Goal: Task Accomplishment & Management: Manage account settings

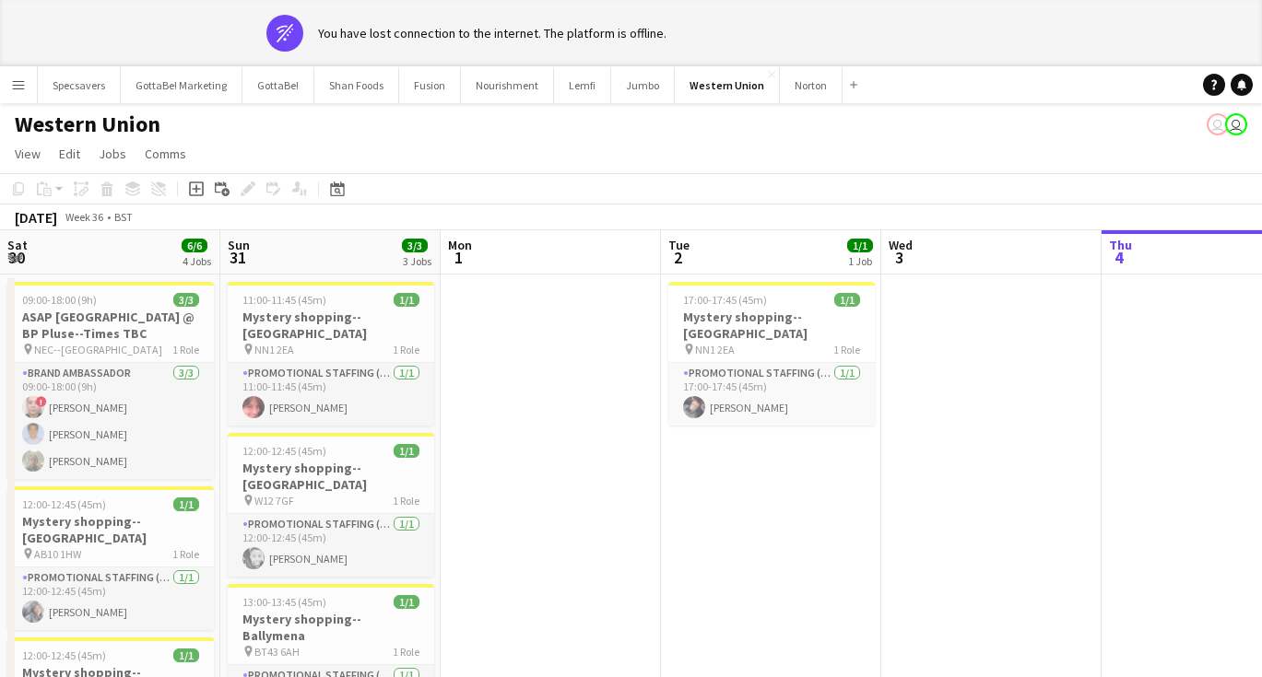
scroll to position [0, 570]
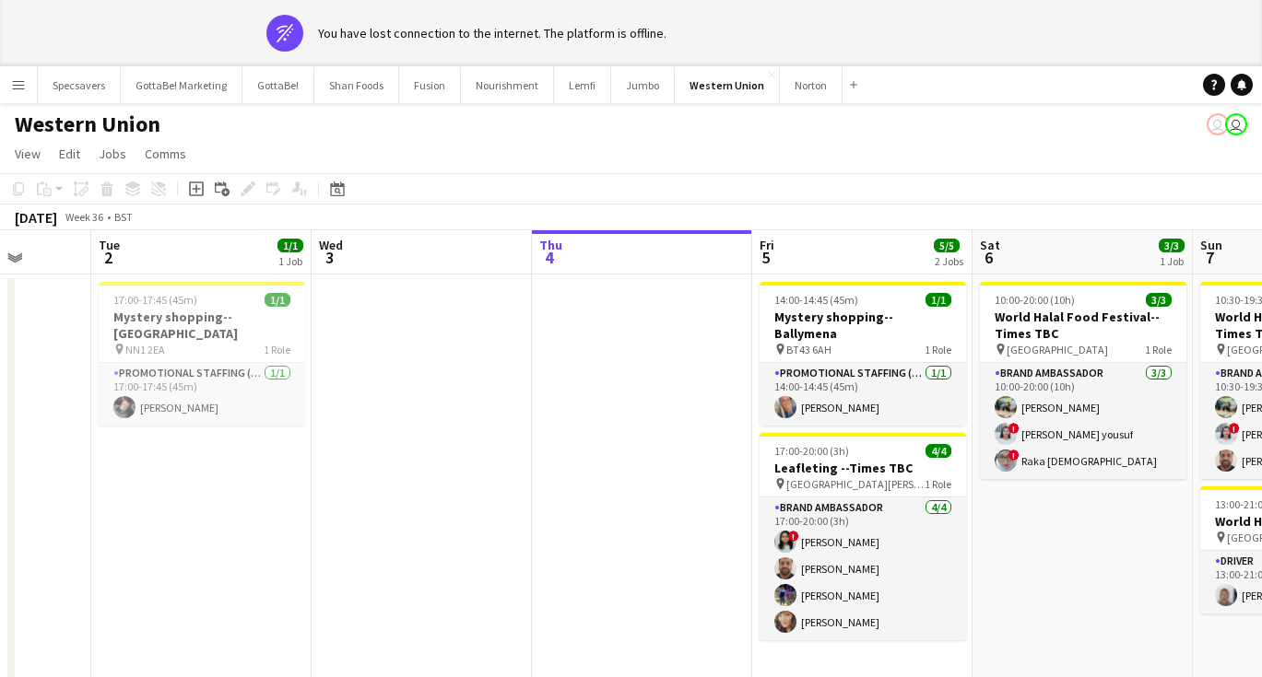
click at [484, 460] on app-date-cell at bounding box center [422, 625] width 220 height 701
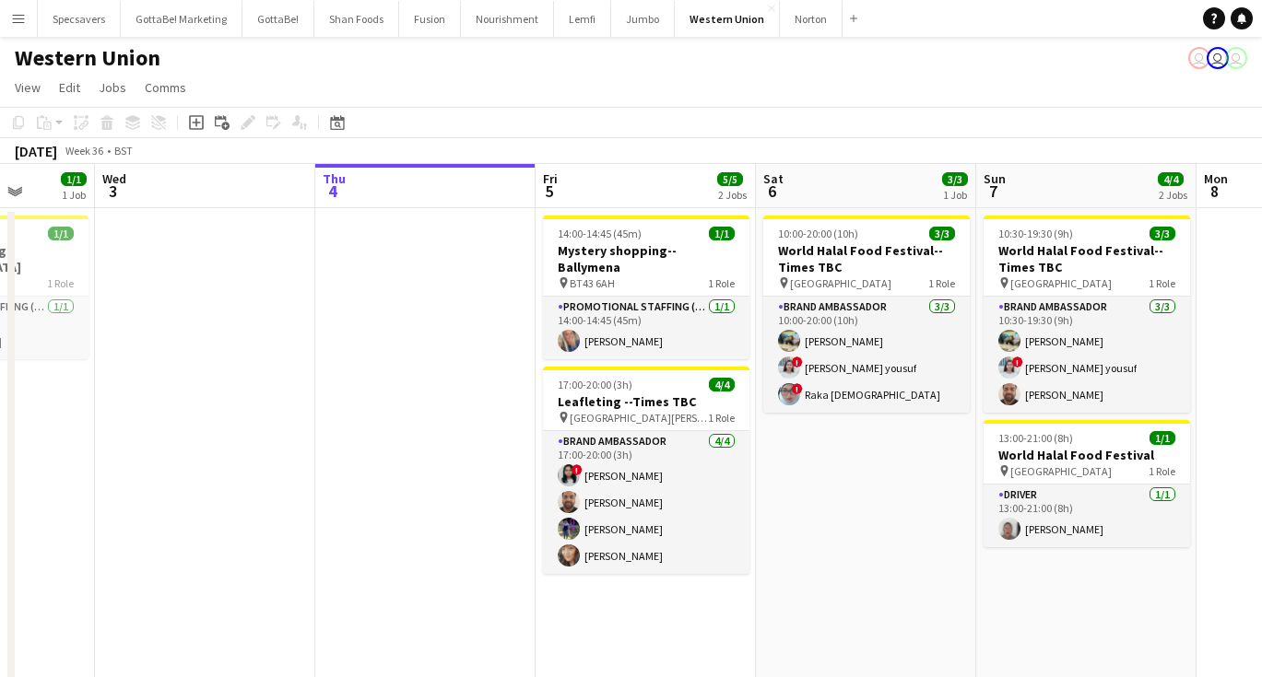
scroll to position [0, 562]
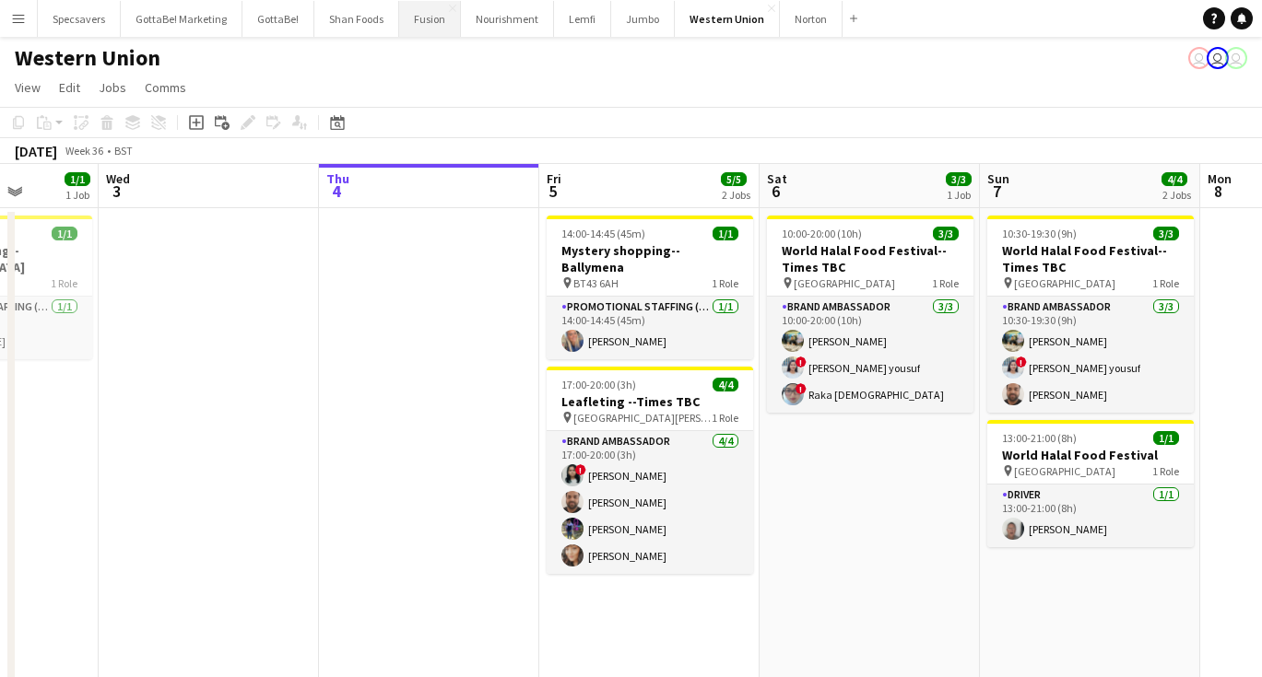
click at [427, 17] on button "Fusion Close" at bounding box center [430, 19] width 62 height 36
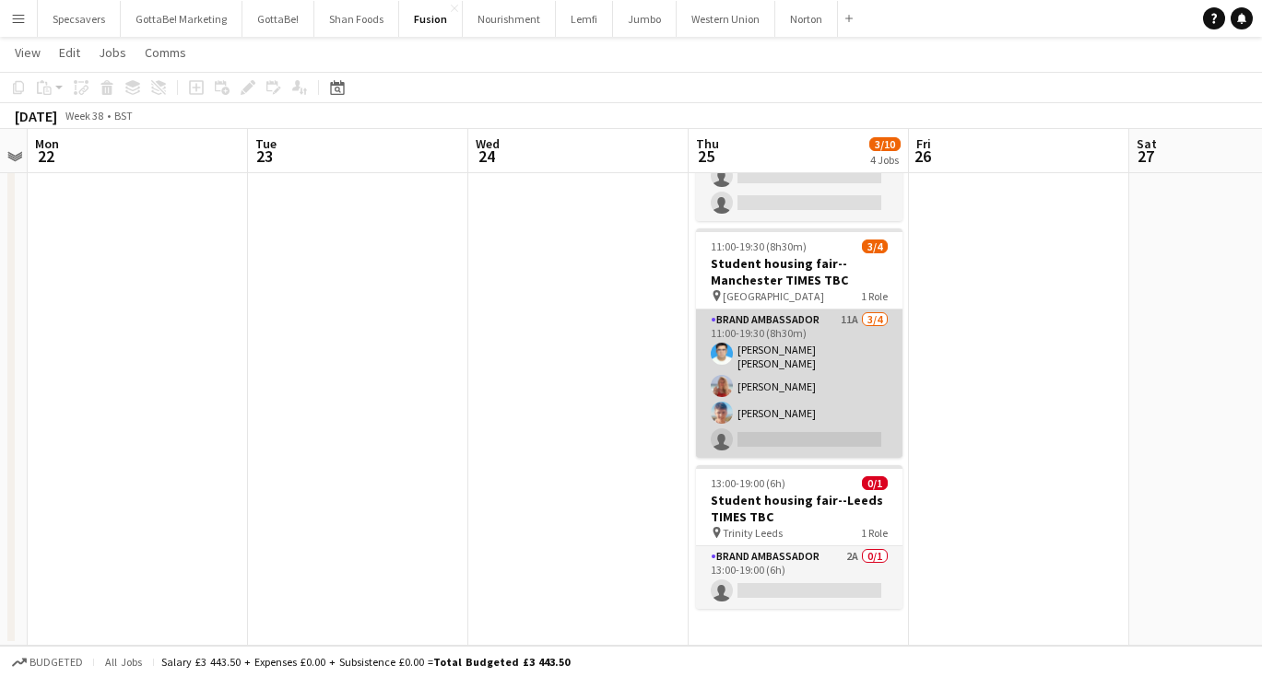
scroll to position [368, 0]
click at [842, 422] on app-card-role "Brand Ambassador 11A [DATE] 11:00-19:30 (8h30m) [PERSON_NAME] [PERSON_NAME] [PE…" at bounding box center [799, 384] width 206 height 148
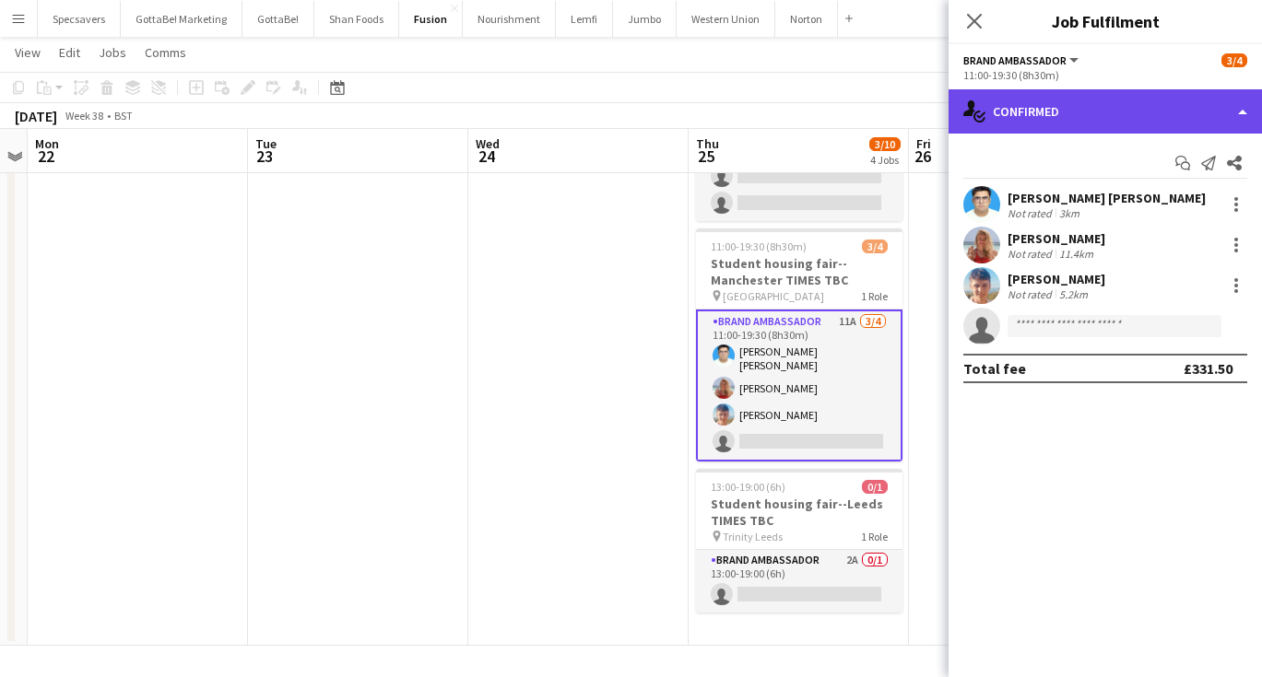
click at [1081, 111] on div "single-neutral-actions-check-2 Confirmed" at bounding box center [1104, 111] width 313 height 44
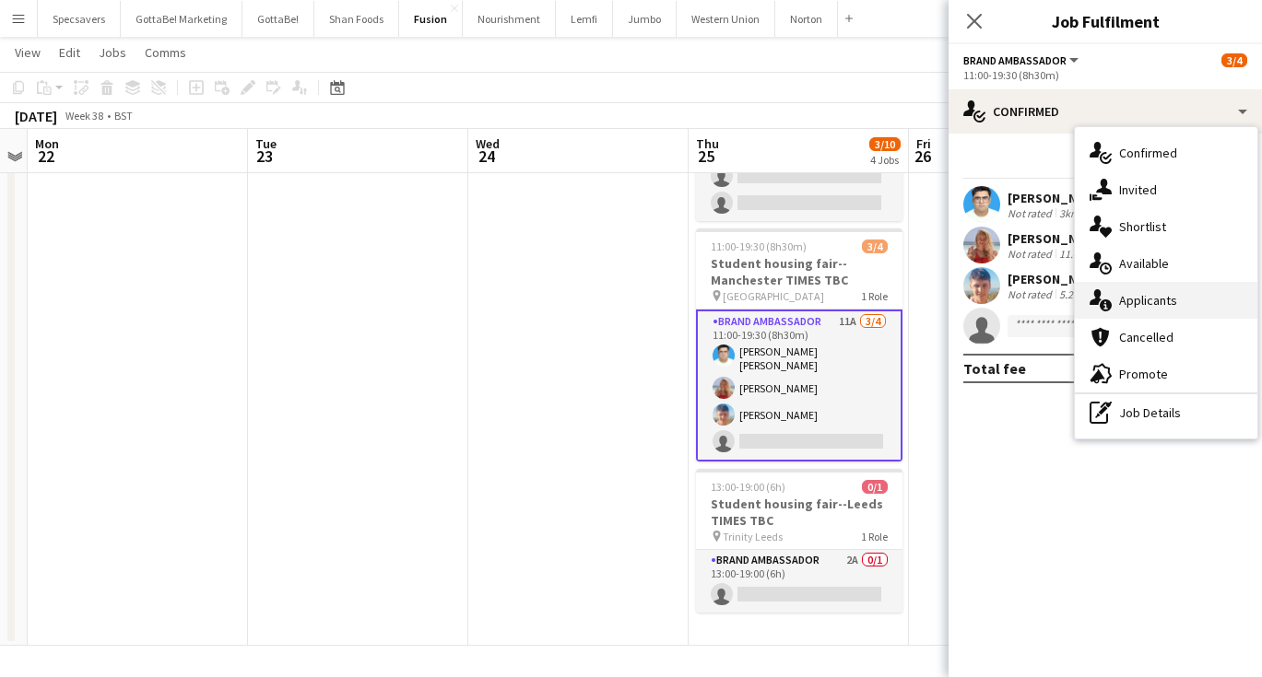
click at [1149, 300] on span "Applicants" at bounding box center [1148, 300] width 58 height 17
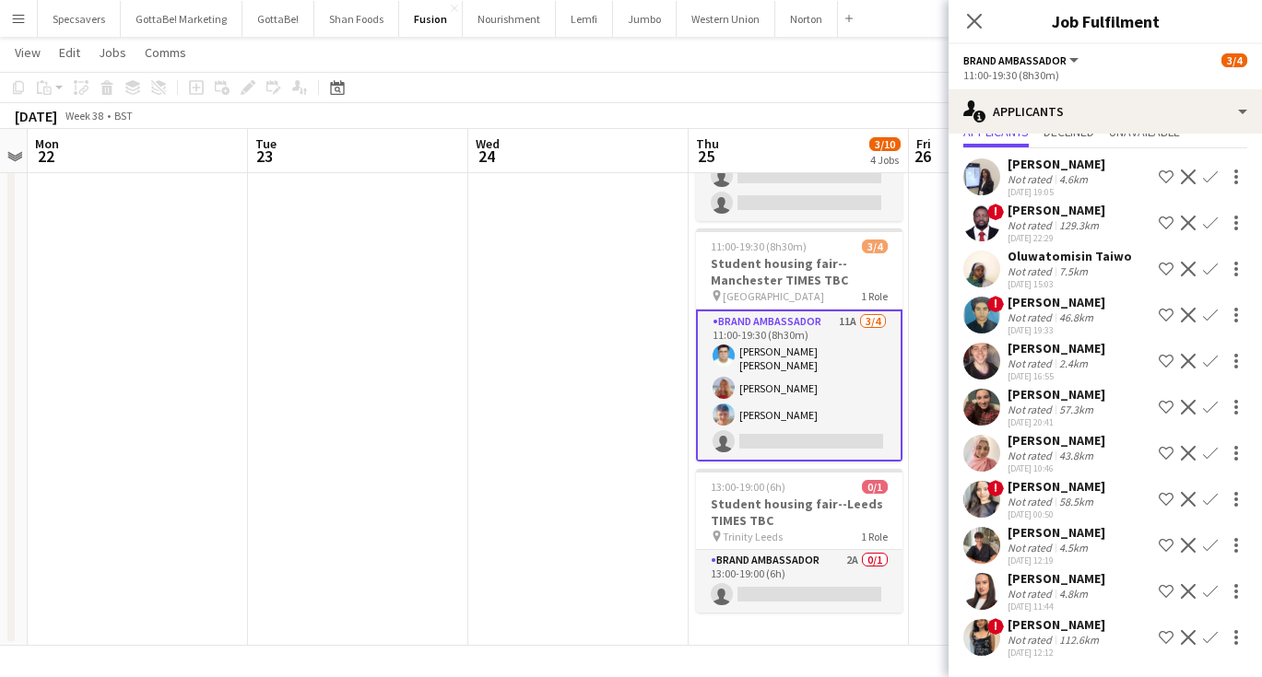
scroll to position [66, 0]
click at [1081, 585] on div "[PERSON_NAME]" at bounding box center [1056, 579] width 98 height 17
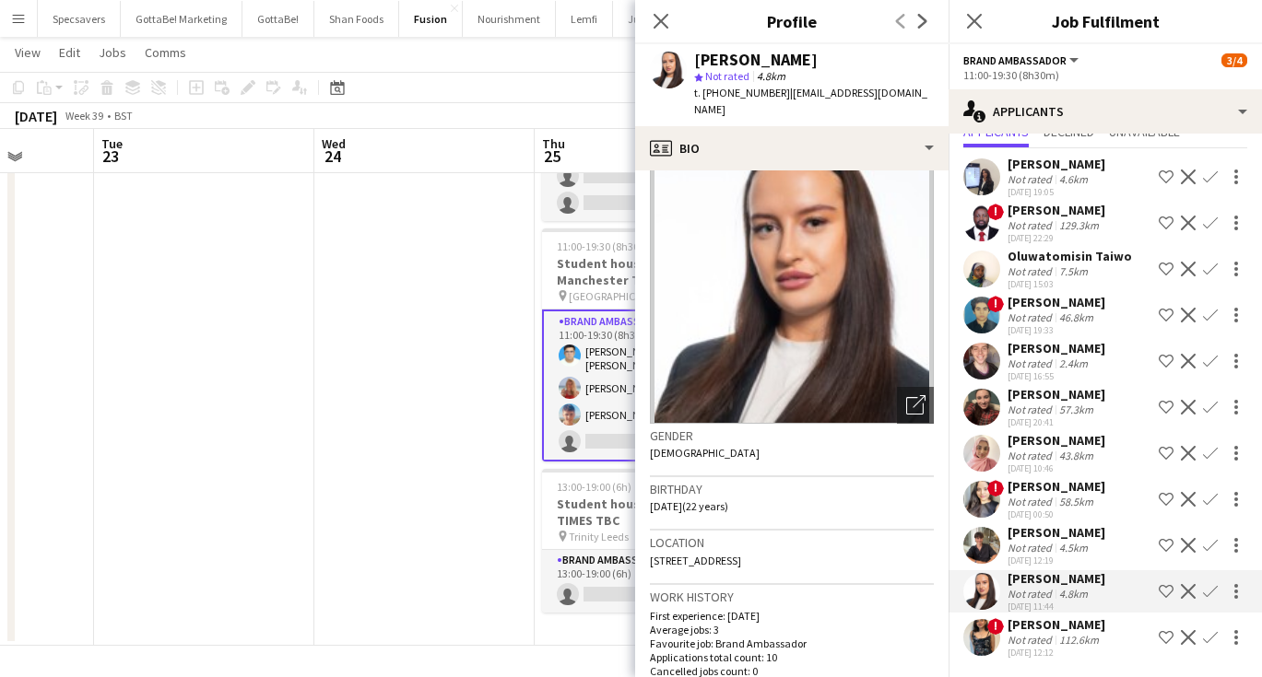
scroll to position [0, 605]
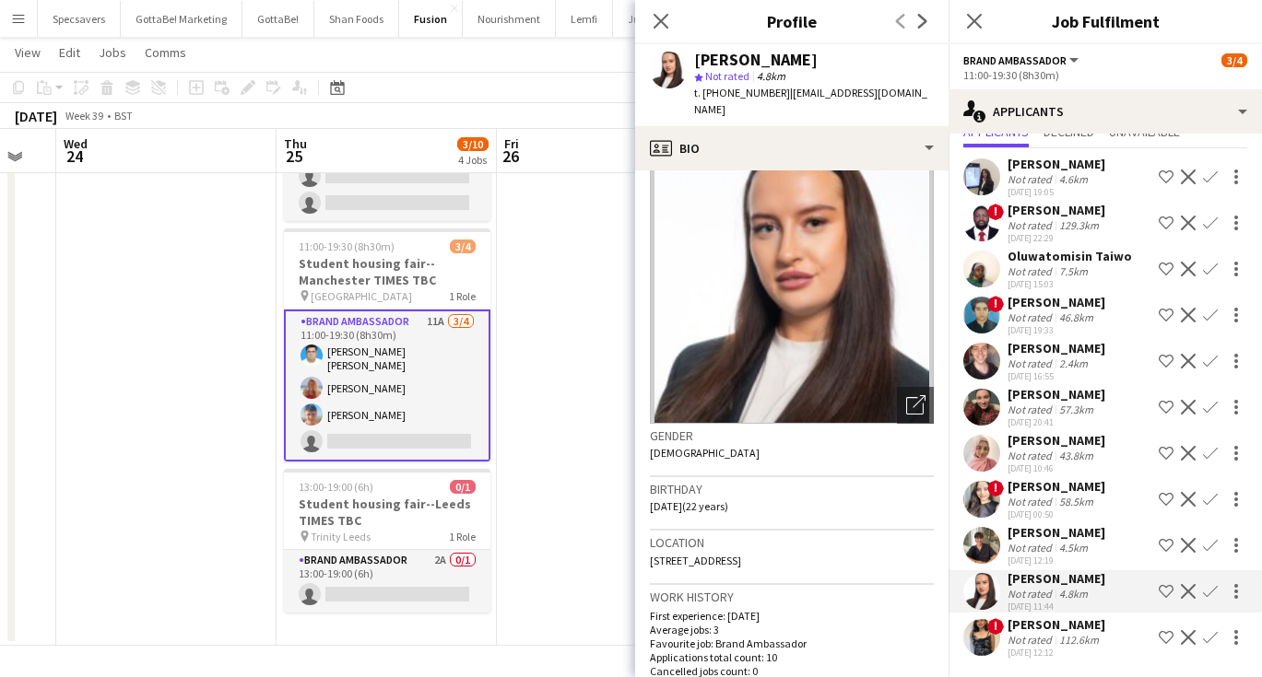
click at [586, 480] on app-date-cell at bounding box center [607, 242] width 220 height 807
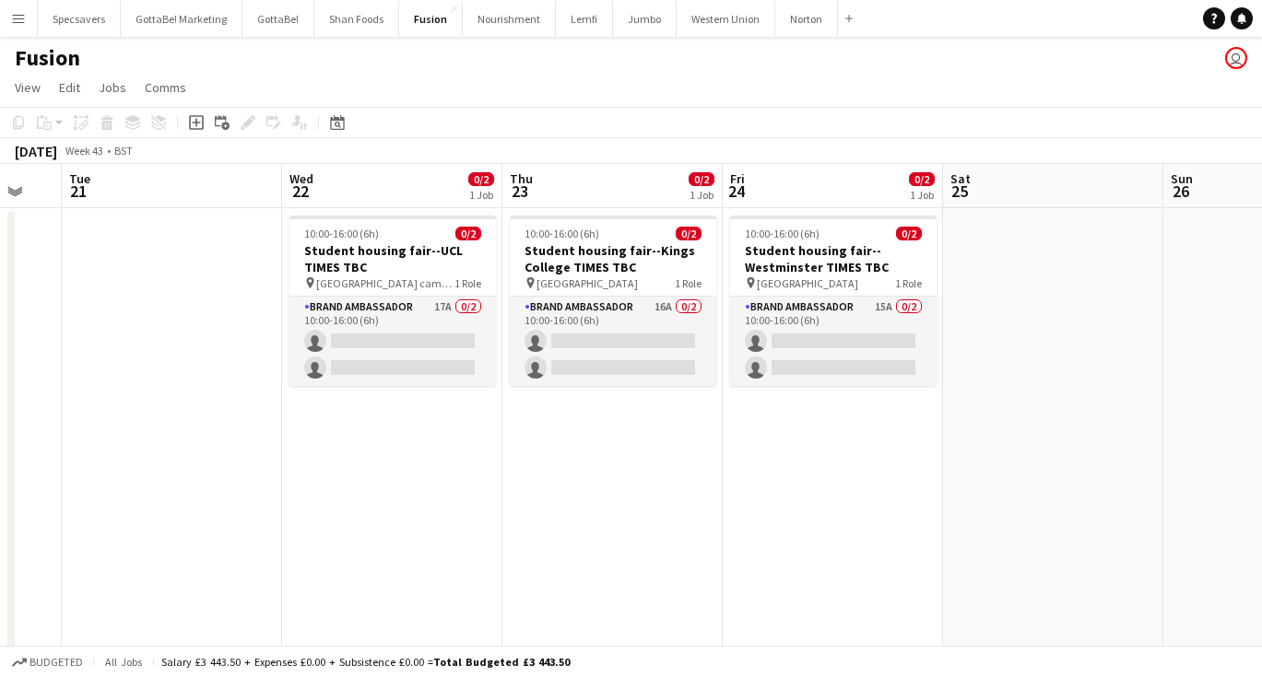
scroll to position [0, 721]
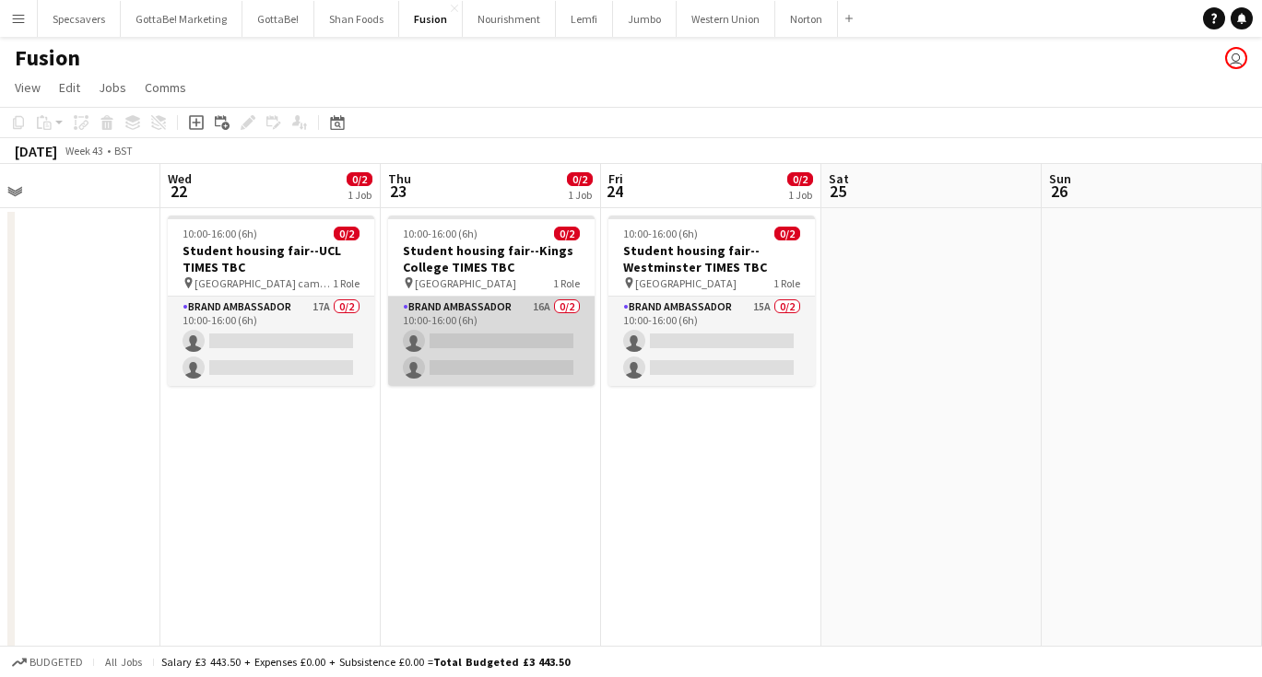
click at [489, 307] on app-card-role "Brand Ambassador 16A 0/2 10:00-16:00 (6h) single-neutral-actions single-neutral…" at bounding box center [491, 341] width 206 height 89
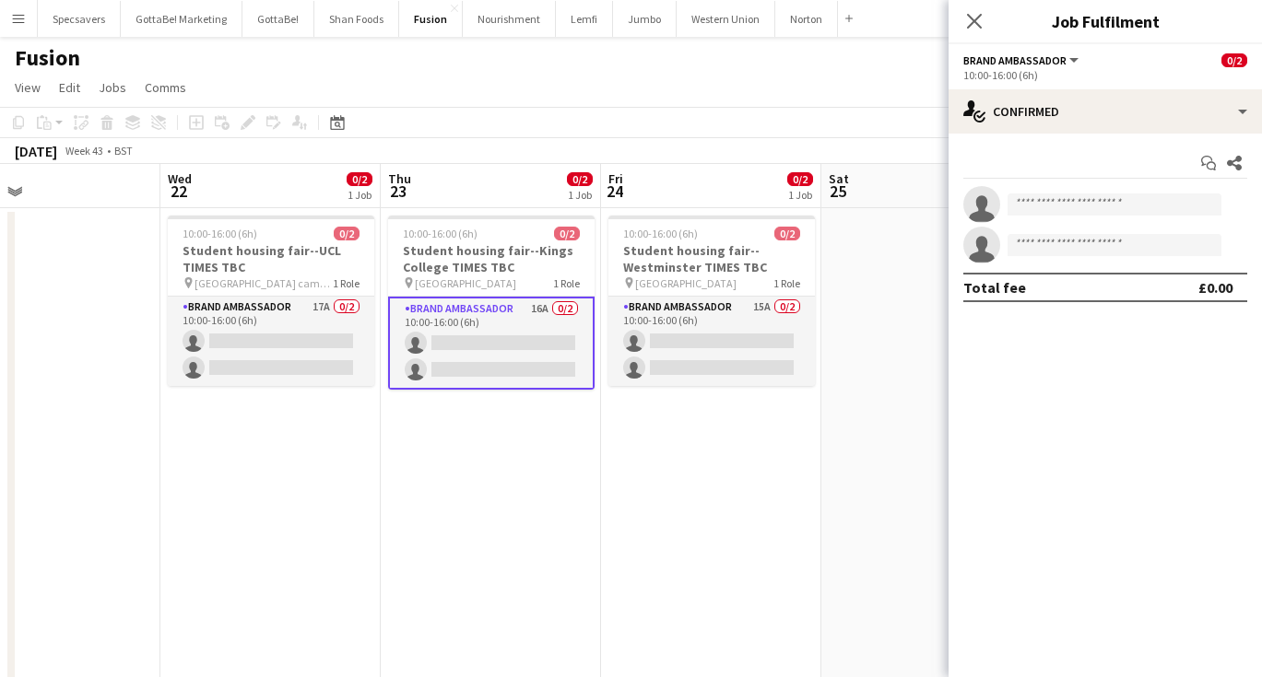
click at [854, 332] on app-date-cell at bounding box center [931, 611] width 220 height 807
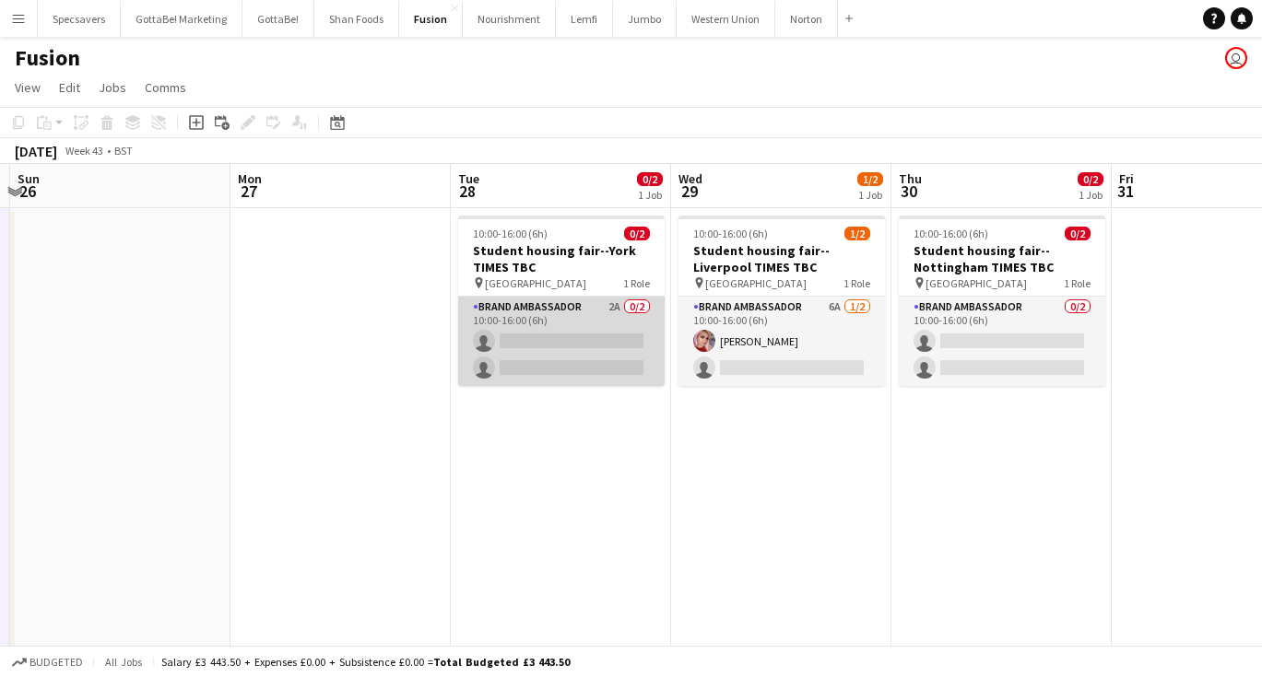
scroll to position [0, 654]
click at [572, 336] on app-card-role "Brand Ambassador 2A 0/2 10:00-16:00 (6h) single-neutral-actions single-neutral-…" at bounding box center [558, 341] width 206 height 89
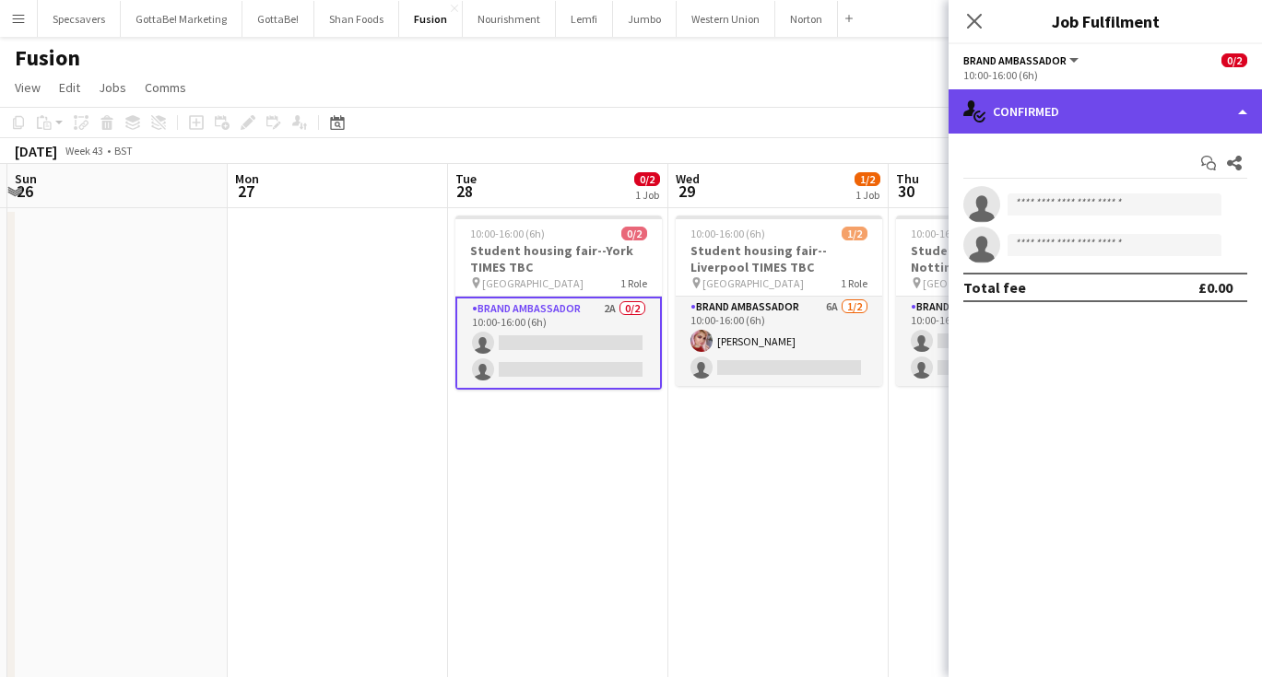
click at [1137, 111] on div "single-neutral-actions-check-2 Confirmed" at bounding box center [1104, 111] width 313 height 44
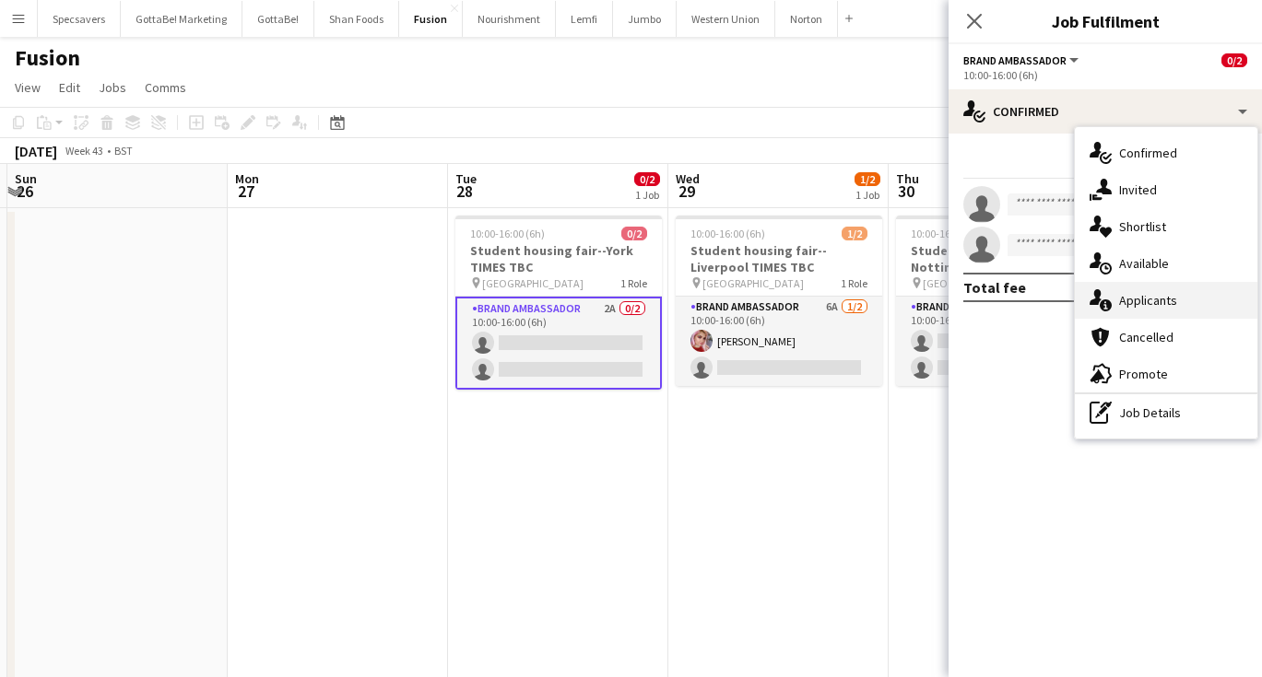
click at [1150, 297] on span "Applicants" at bounding box center [1148, 300] width 58 height 17
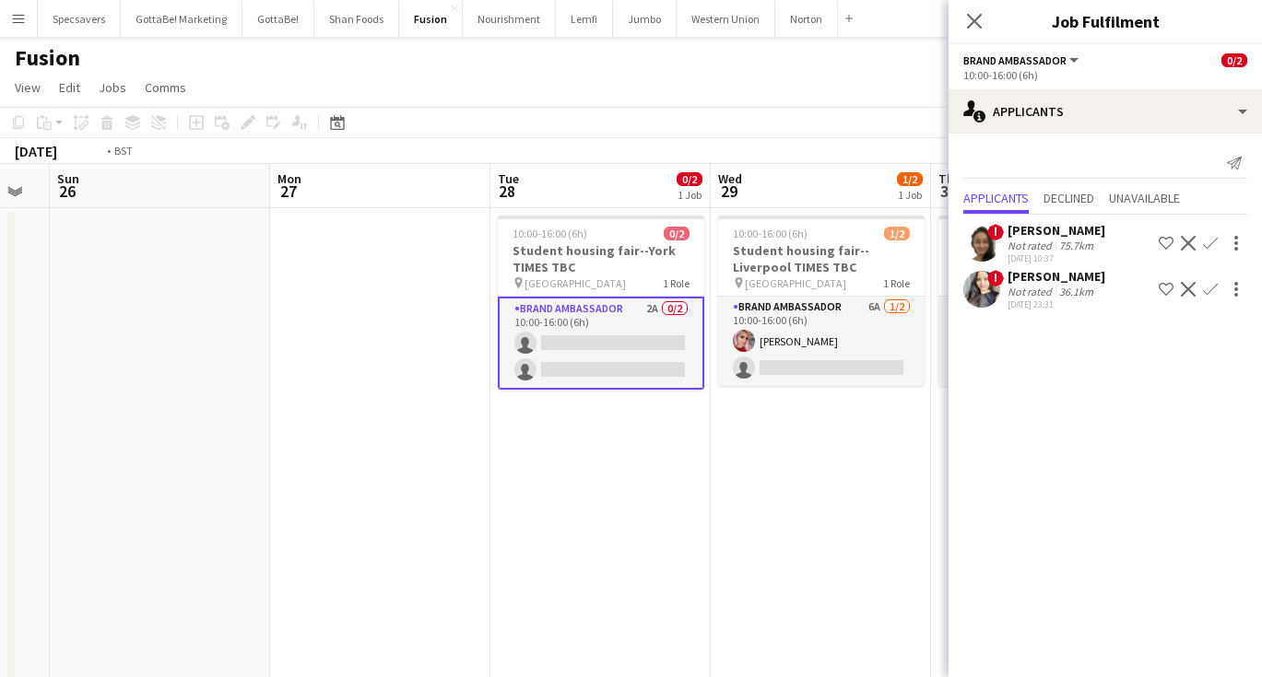
scroll to position [0, 731]
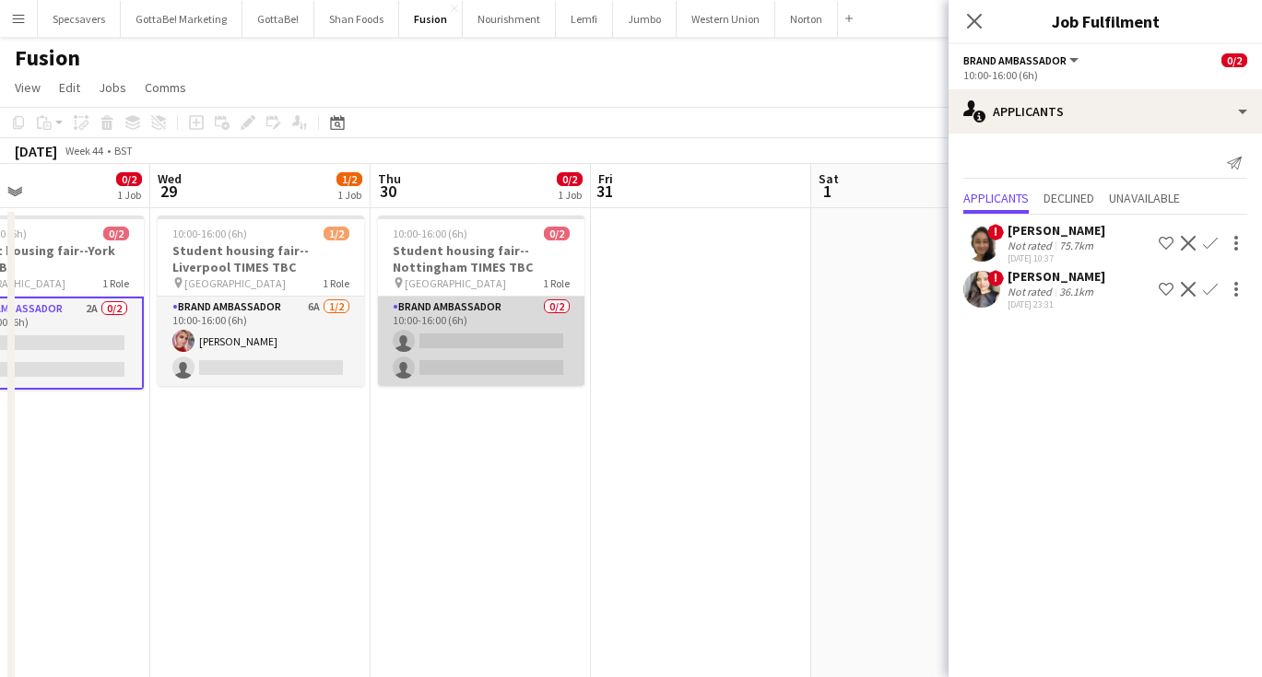
click at [506, 327] on app-card-role "Brand Ambassador 0/2 10:00-16:00 (6h) single-neutral-actions single-neutral-act…" at bounding box center [481, 341] width 206 height 89
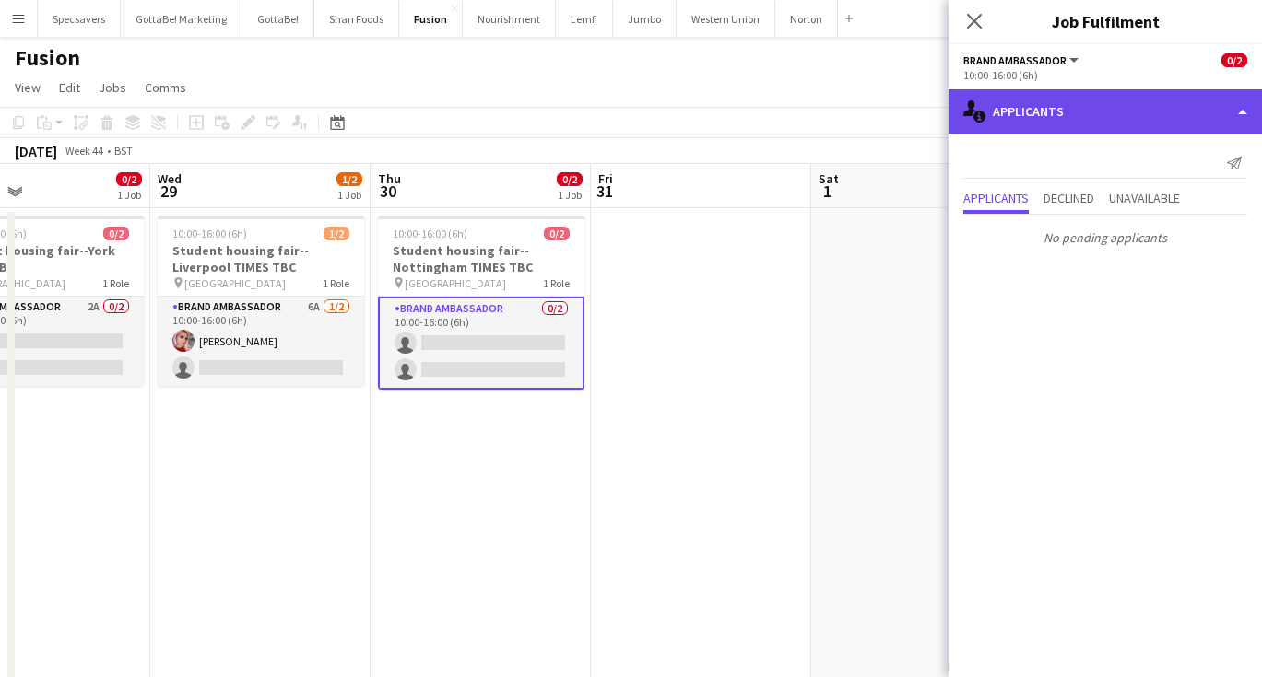
click at [1091, 101] on div "single-neutral-actions-information Applicants" at bounding box center [1104, 111] width 313 height 44
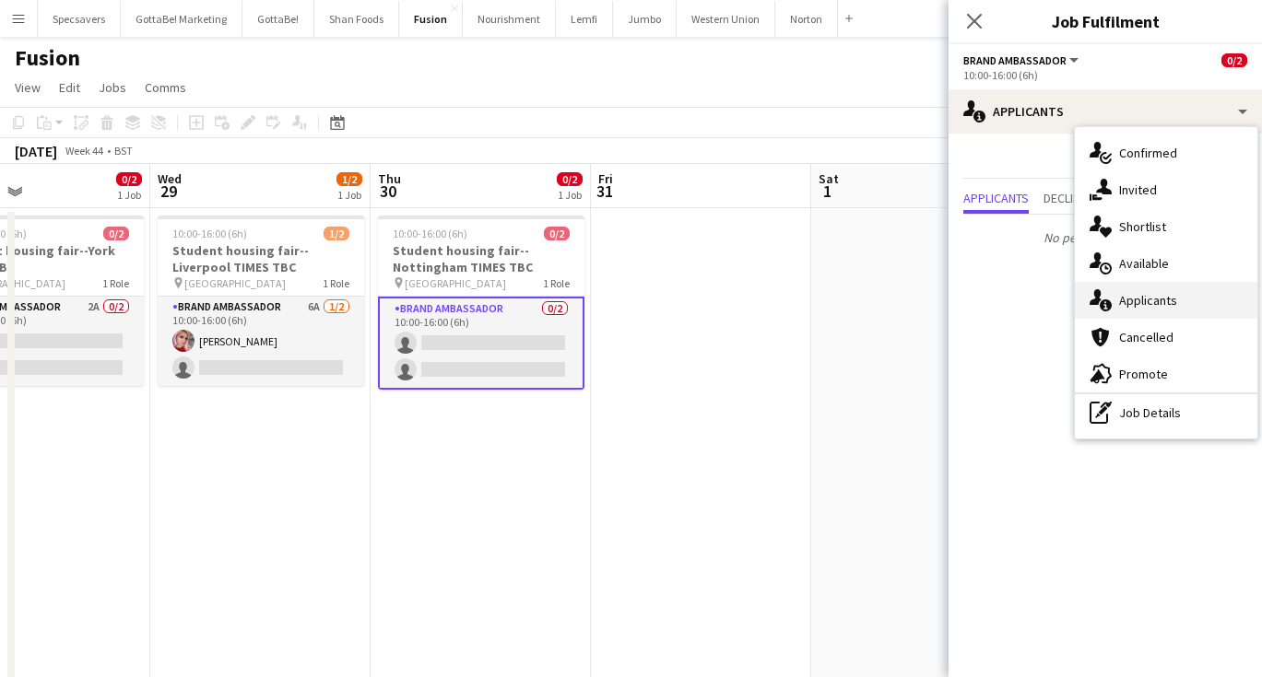
click at [1162, 290] on div "single-neutral-actions-information Applicants" at bounding box center [1166, 300] width 183 height 37
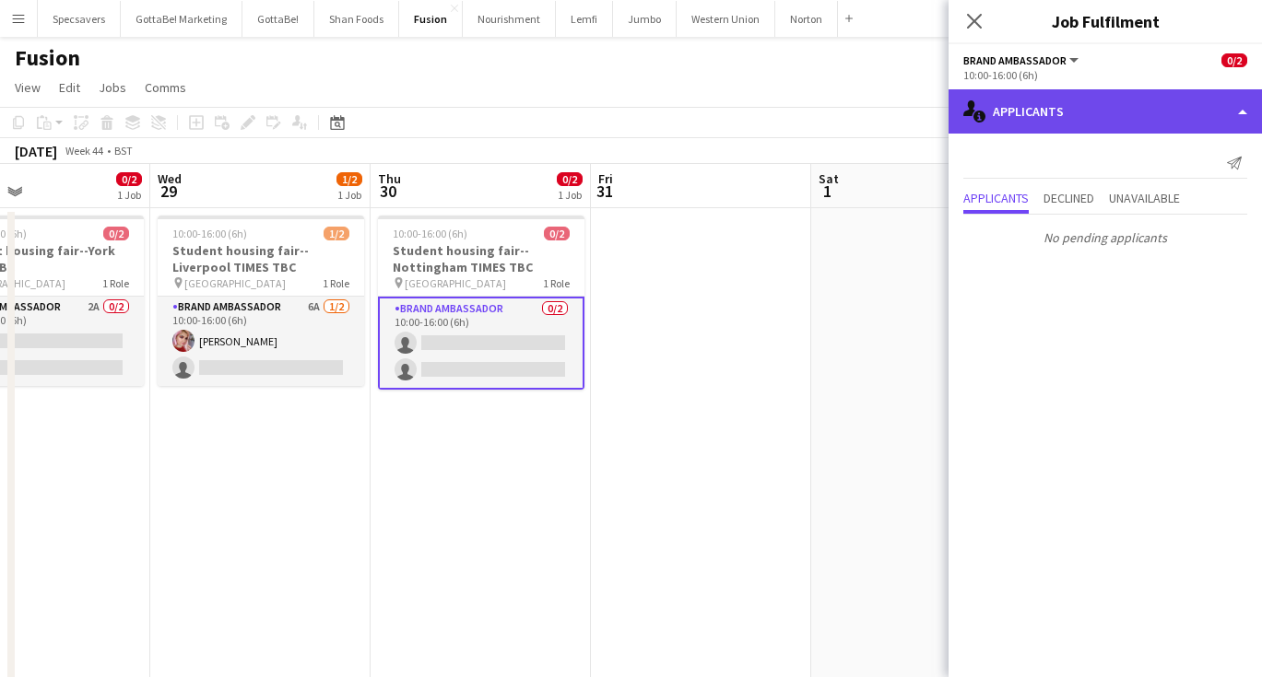
click at [1088, 112] on div "single-neutral-actions-information Applicants" at bounding box center [1104, 111] width 313 height 44
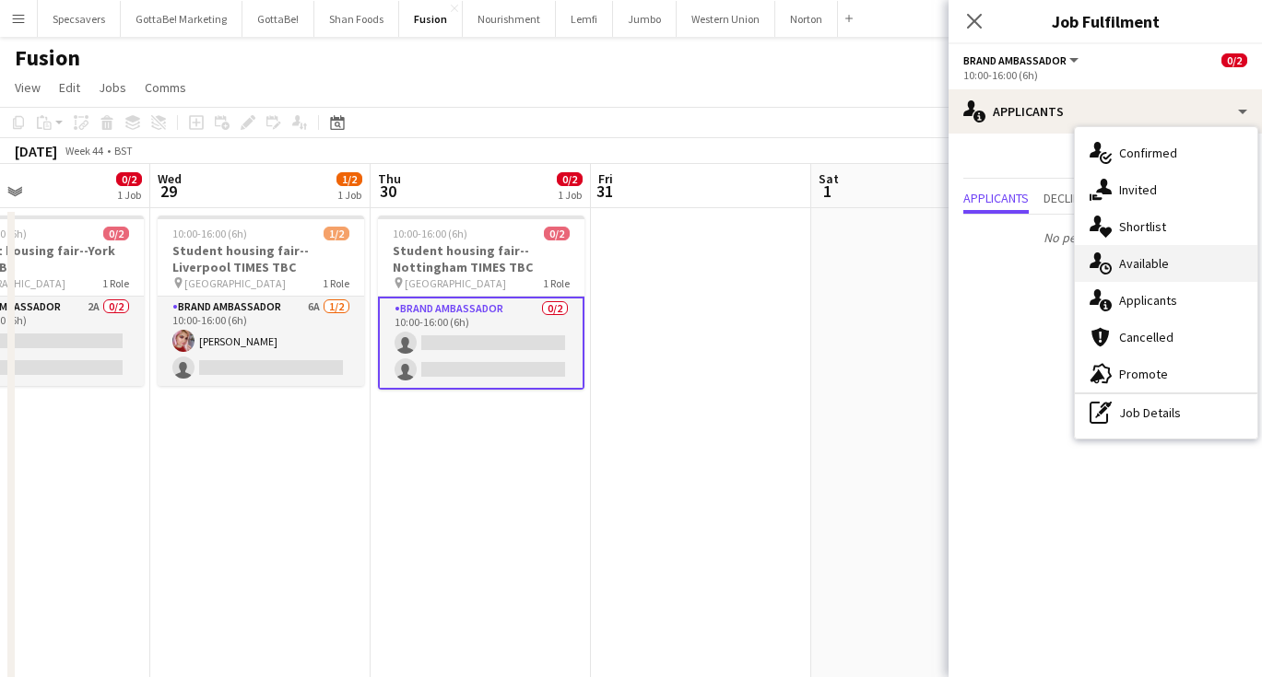
click at [1149, 263] on span "Available" at bounding box center [1144, 263] width 50 height 17
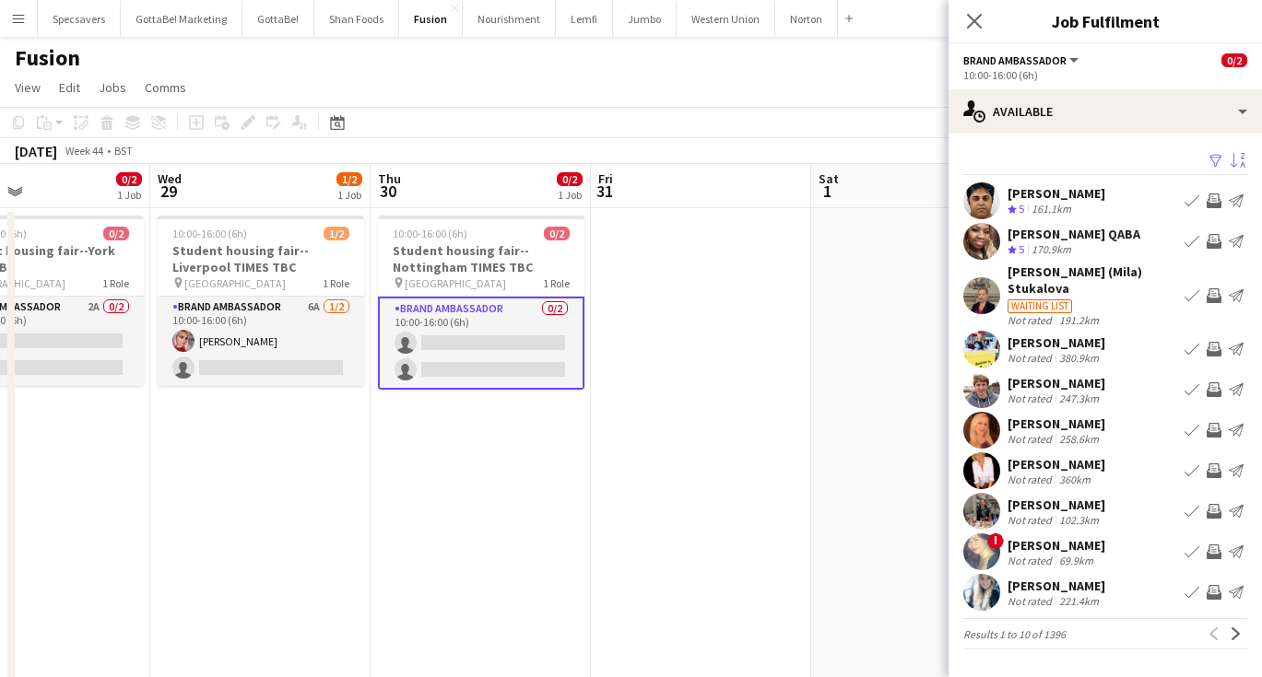
click at [1239, 161] on app-icon "Sort asc" at bounding box center [1238, 162] width 15 height 18
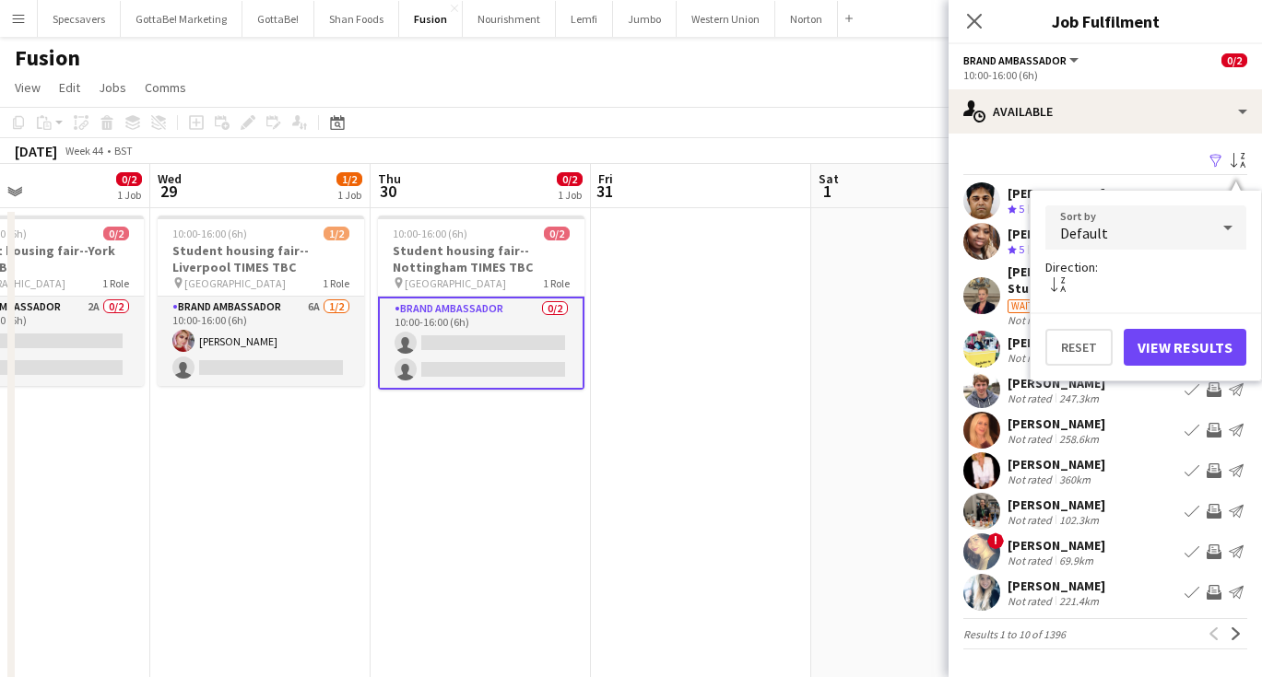
click at [1179, 235] on div "Default" at bounding box center [1127, 228] width 164 height 44
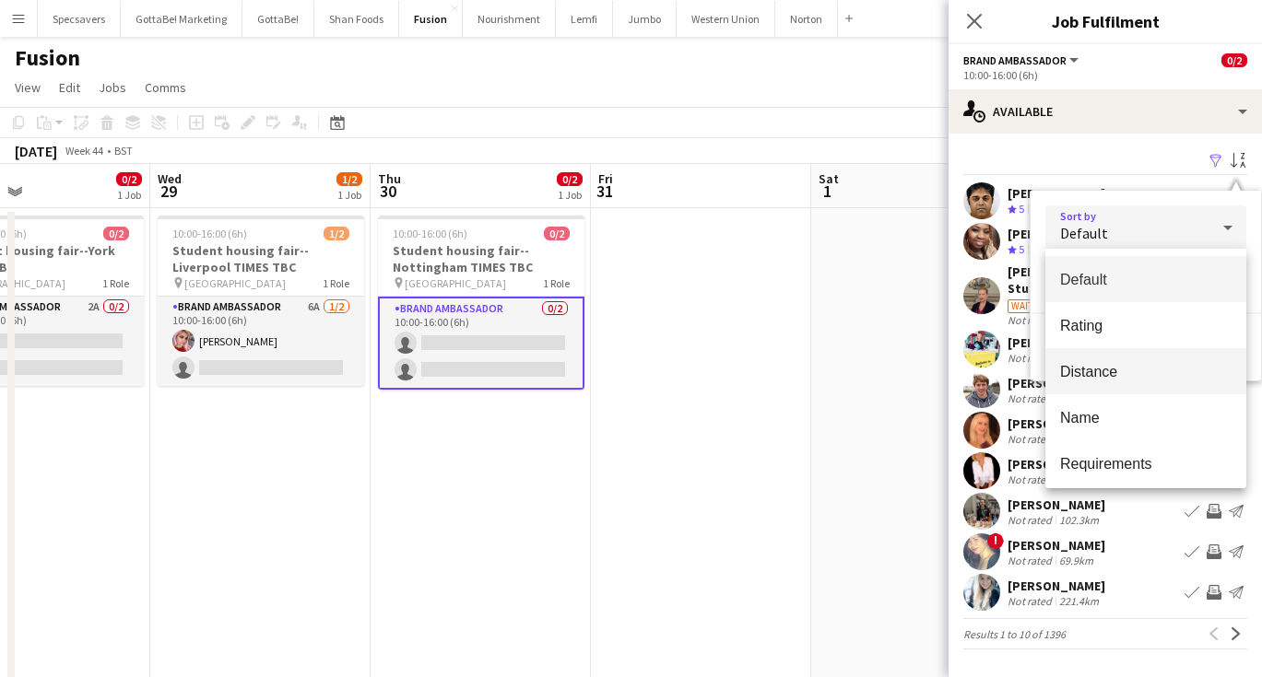
click at [1102, 359] on mat-option "Distance" at bounding box center [1145, 371] width 201 height 46
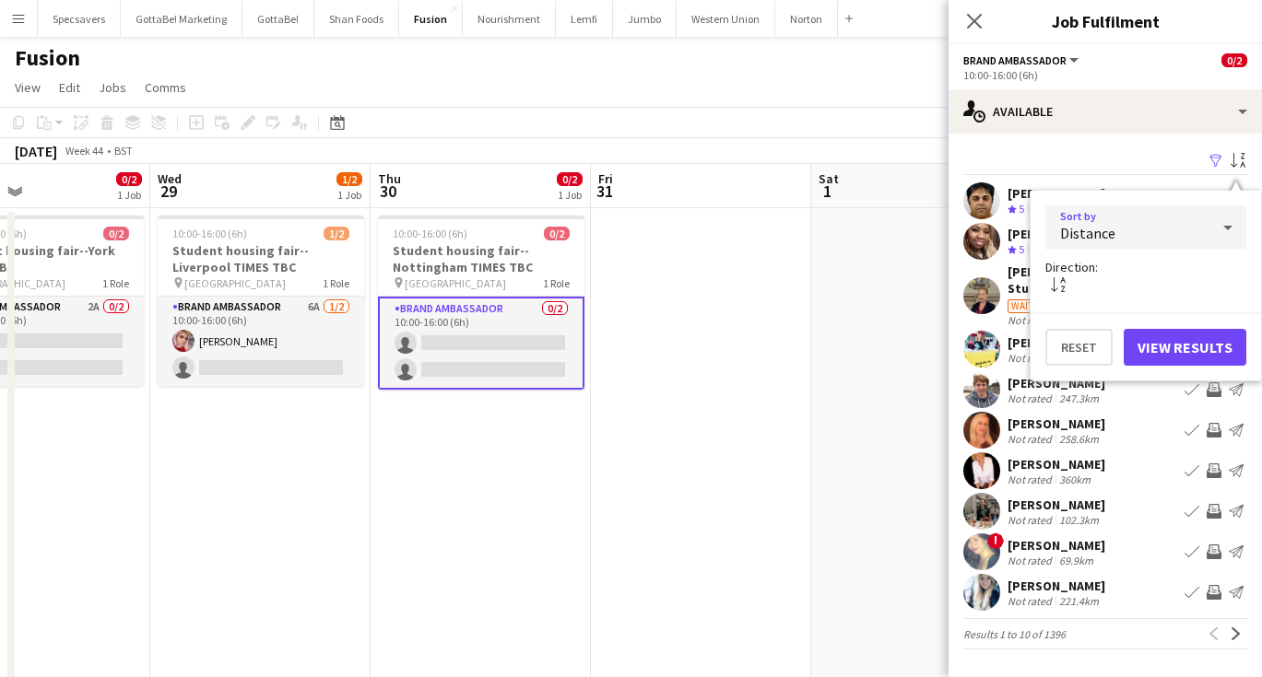
click at [1186, 348] on button "View Results" at bounding box center [1185, 347] width 123 height 37
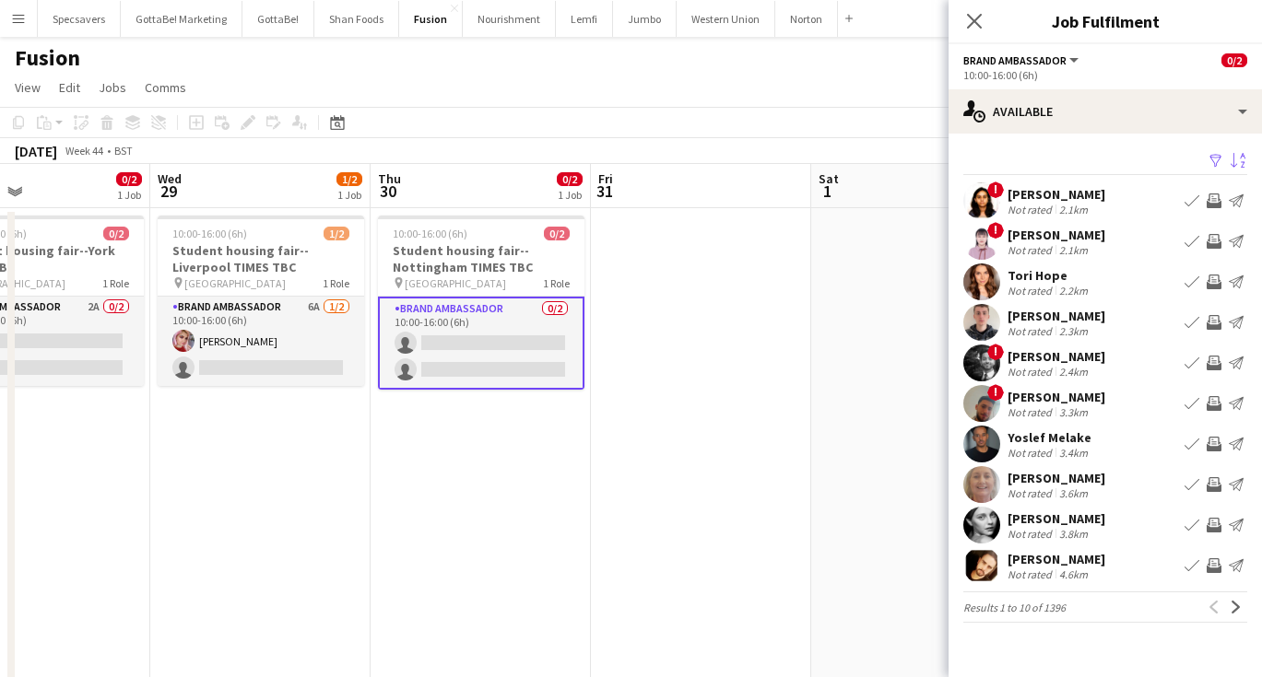
click at [1050, 282] on div "Tori Hope" at bounding box center [1049, 275] width 84 height 17
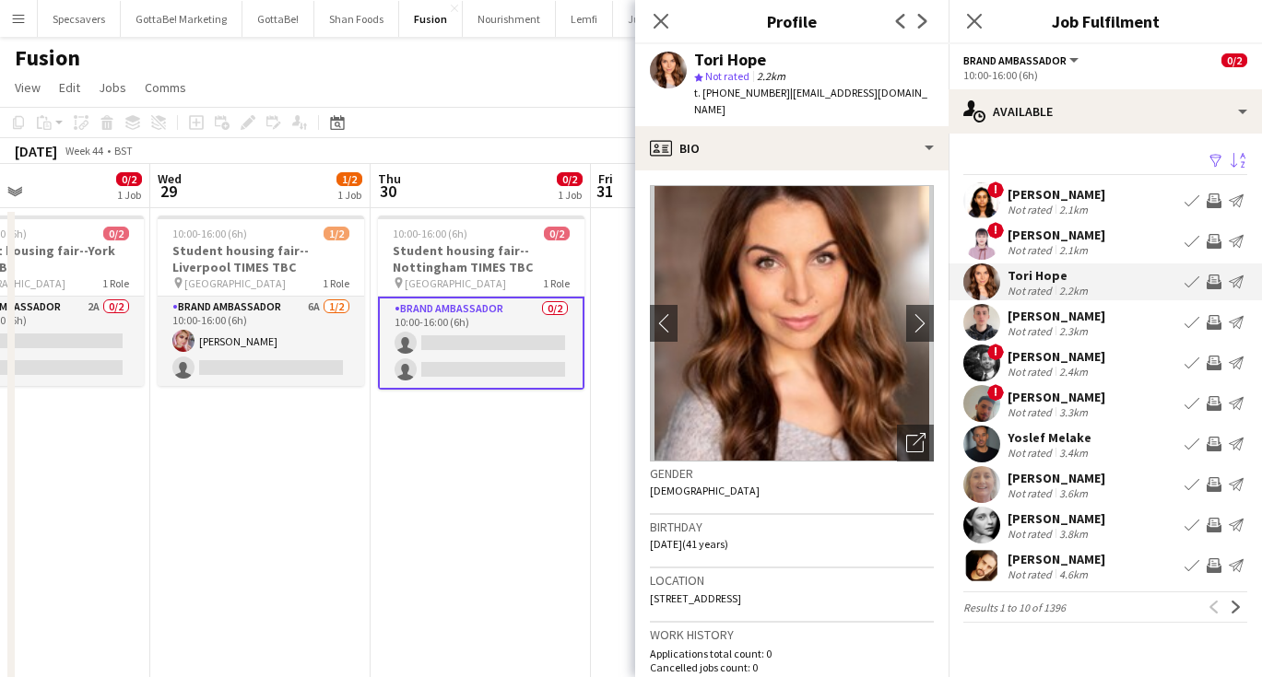
click at [1077, 201] on div "Alisha Ullal" at bounding box center [1056, 194] width 98 height 17
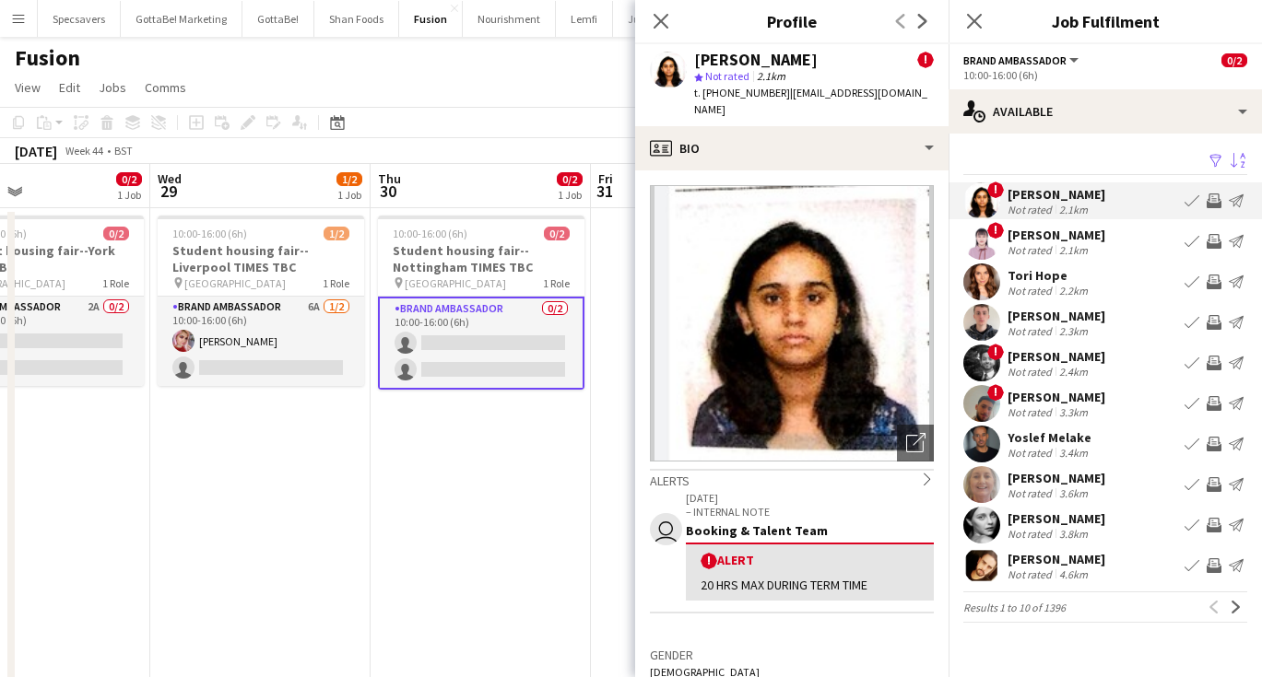
click at [1058, 243] on div "2.1km" at bounding box center [1073, 250] width 36 height 14
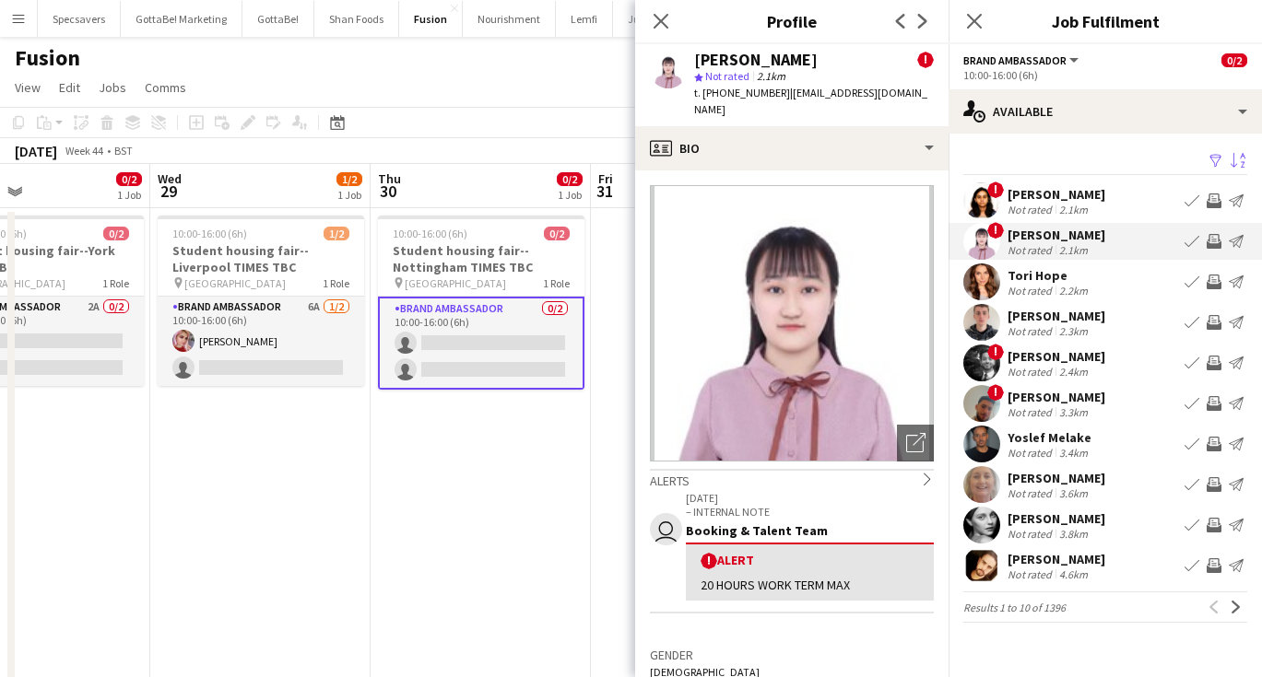
click at [1030, 392] on div "Ali Mahmoud" at bounding box center [1056, 397] width 98 height 17
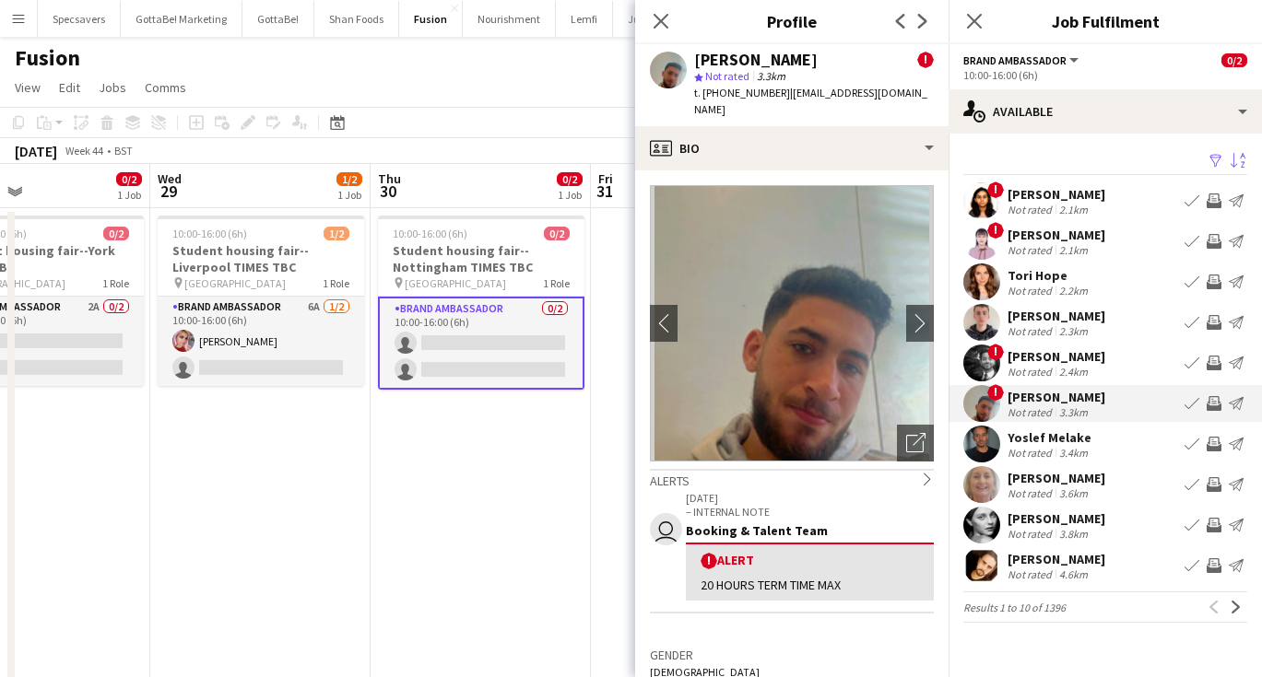
click at [470, 93] on app-page-menu "View Day view expanded Day view collapsed Month view Date picker Jump to today …" at bounding box center [631, 89] width 1262 height 35
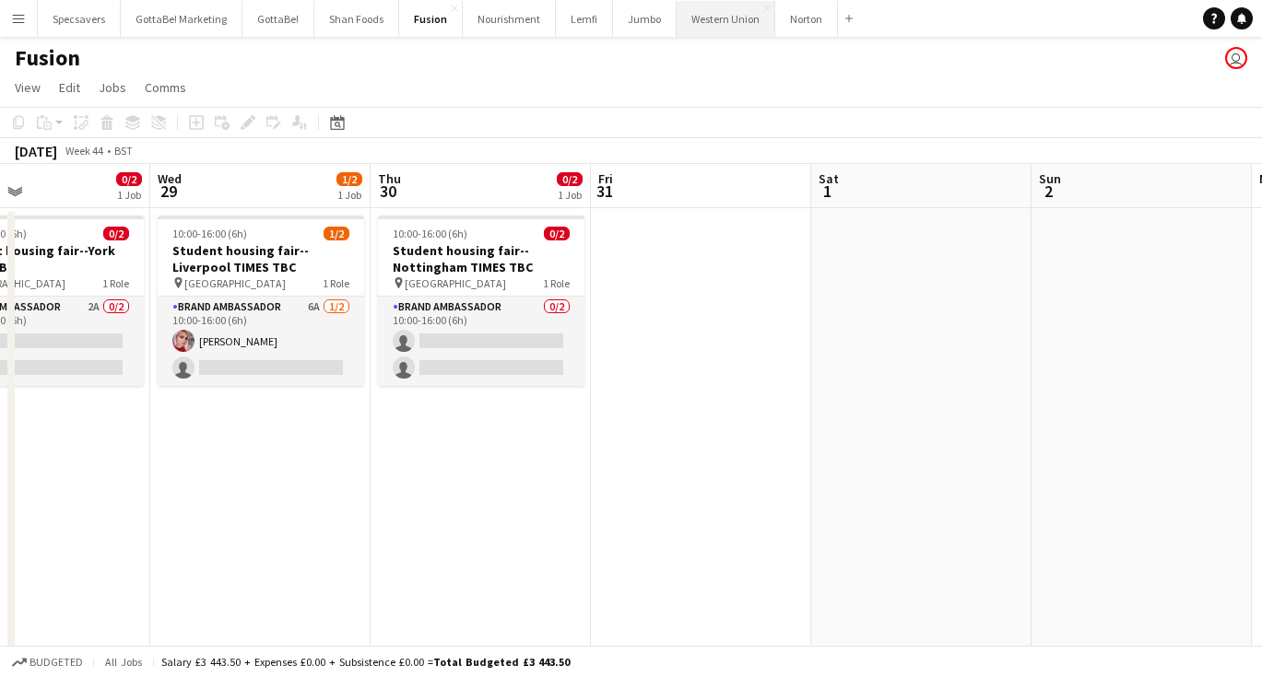
click at [708, 25] on button "Western Union Close" at bounding box center [726, 19] width 99 height 36
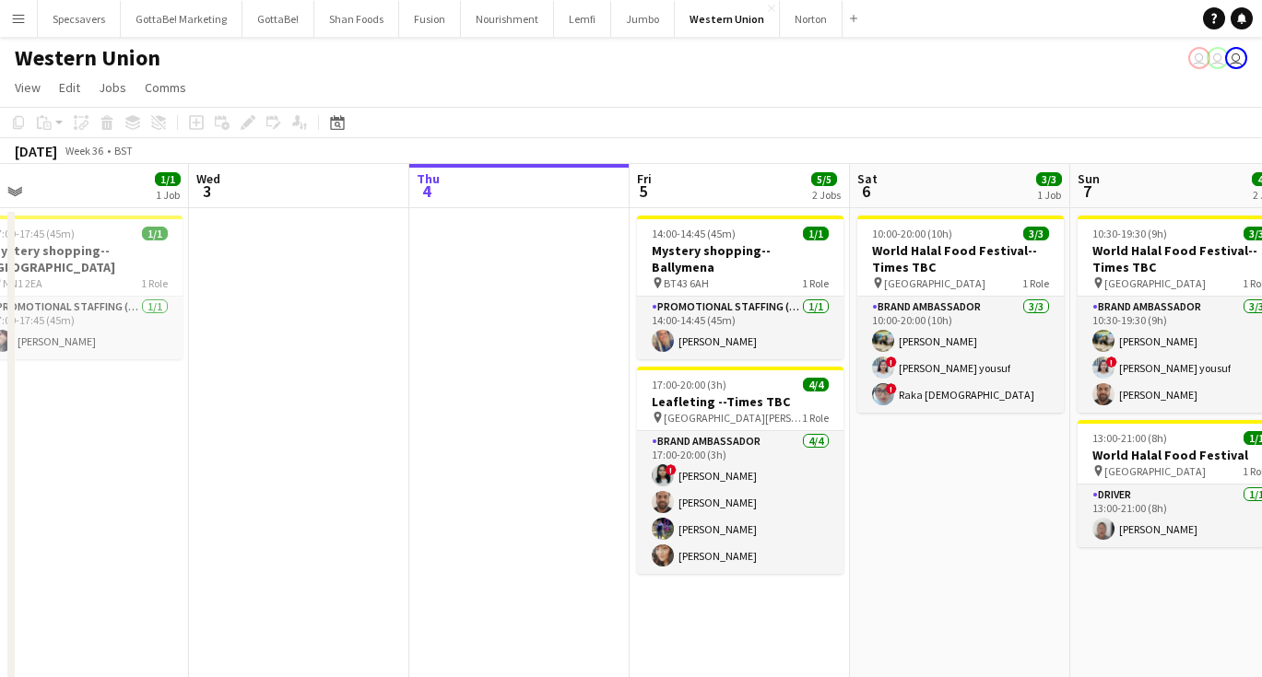
scroll to position [0, 469]
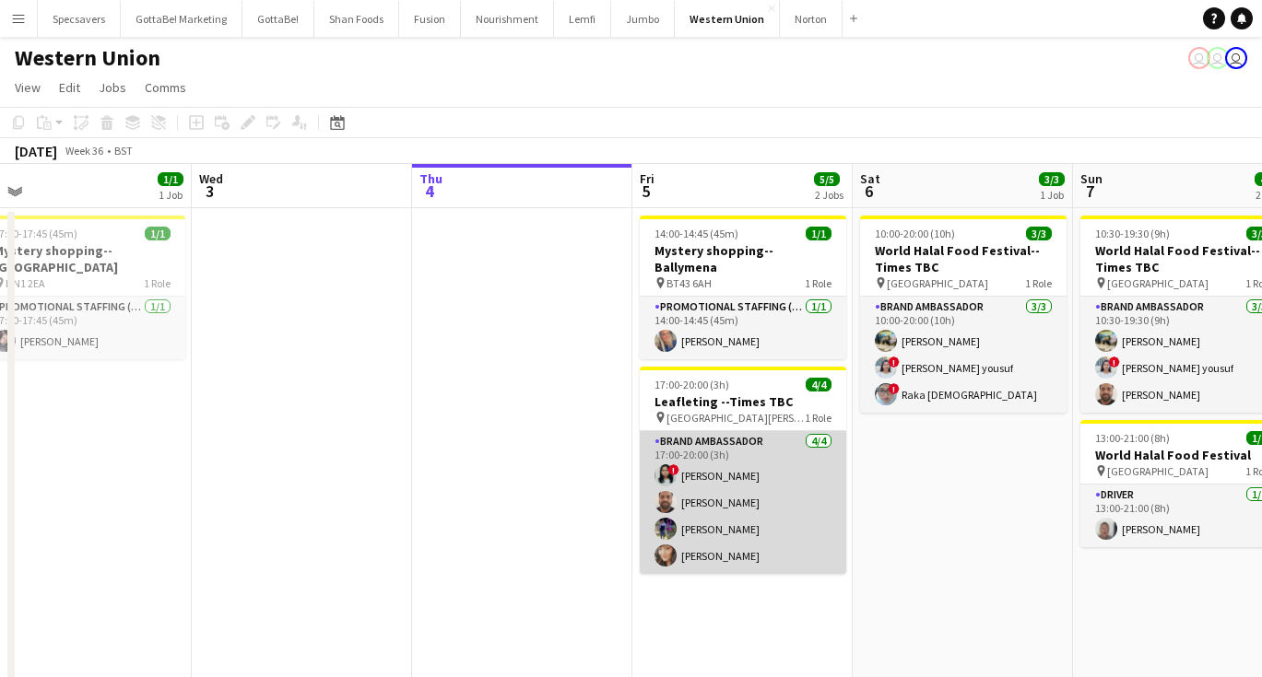
click at [774, 501] on app-card-role "Brand Ambassador [DATE] 17:00-20:00 (3h) ! [PERSON_NAME] [PERSON_NAME] [PERSON_…" at bounding box center [743, 502] width 206 height 143
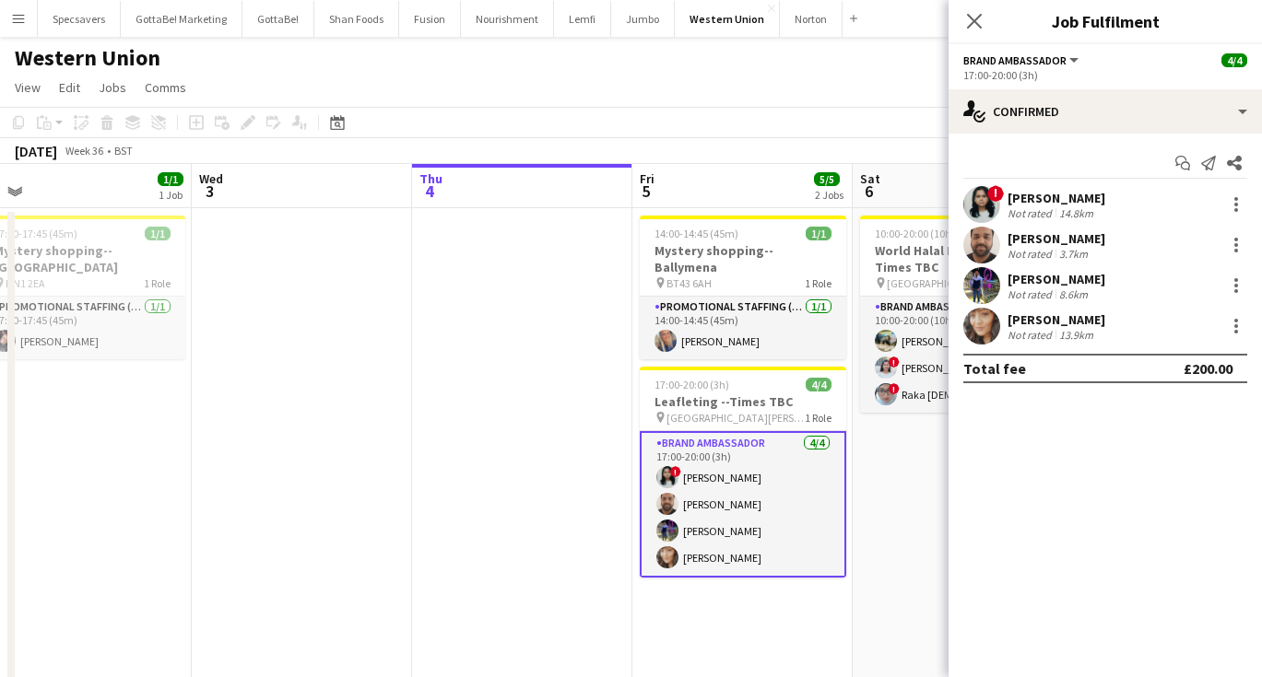
click at [1083, 207] on div "14.8km" at bounding box center [1075, 213] width 41 height 14
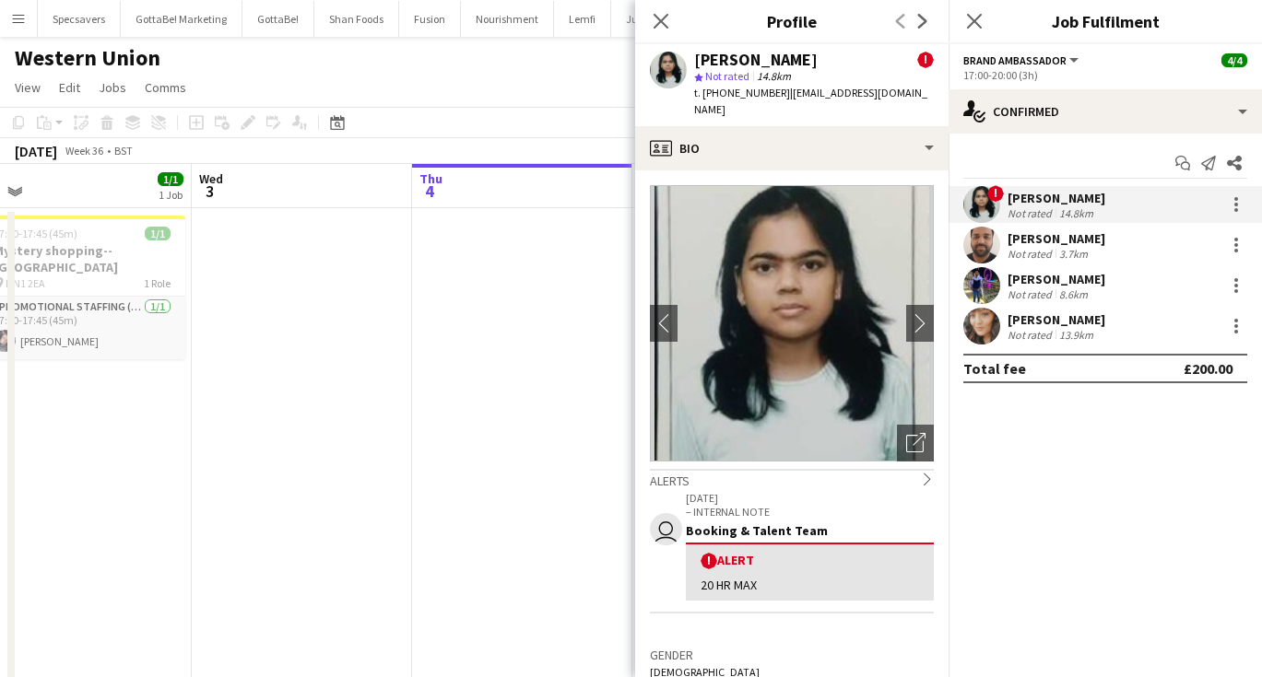
click at [1046, 241] on div "[PERSON_NAME]" at bounding box center [1056, 238] width 98 height 17
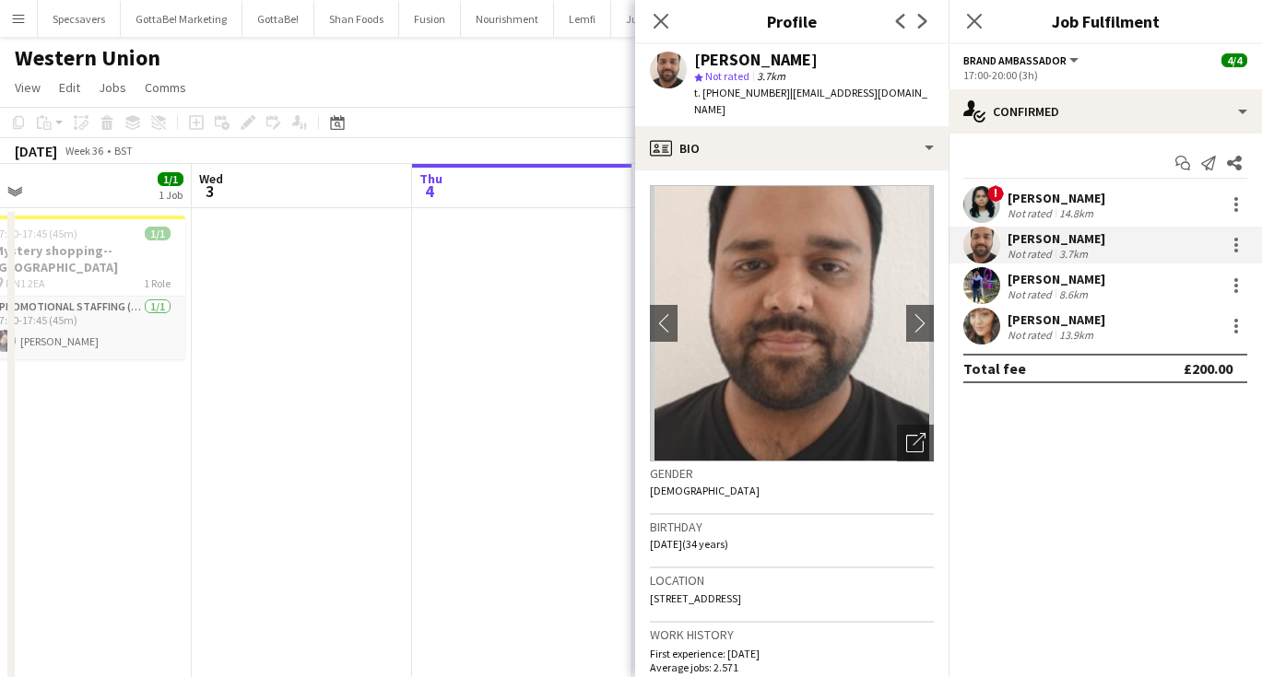
click at [1073, 299] on div "8.6km" at bounding box center [1073, 295] width 36 height 14
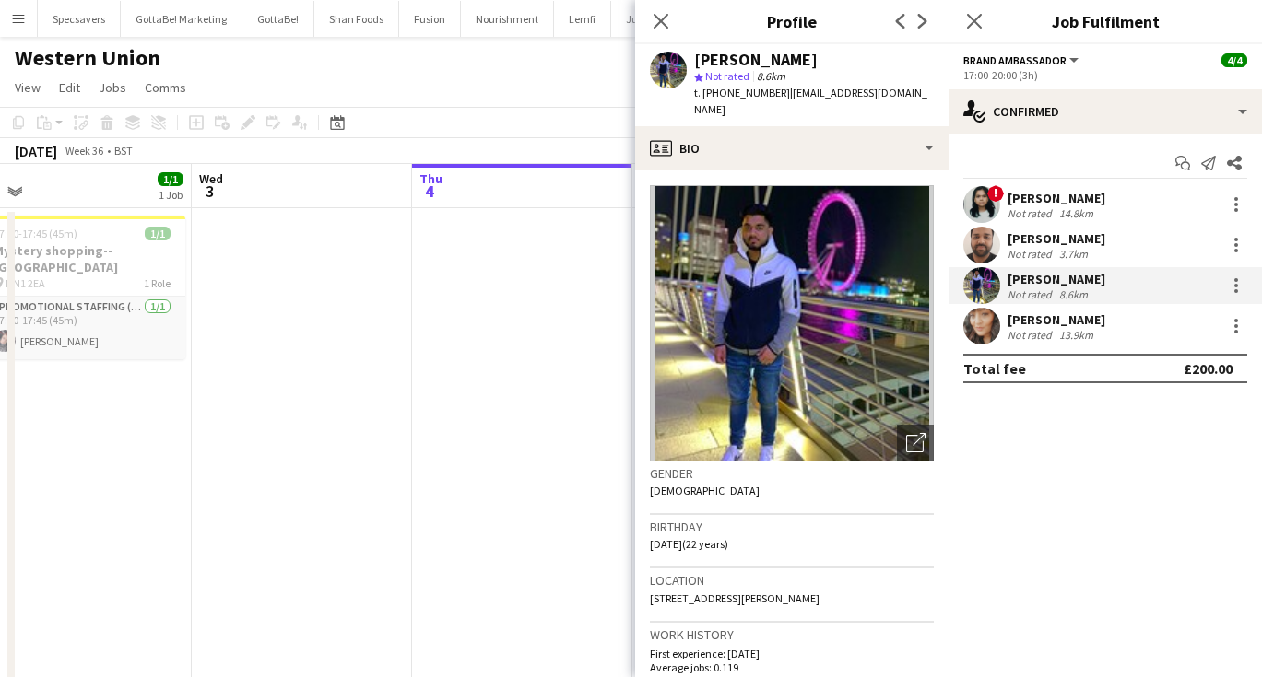
click at [1047, 328] on div "Not rated" at bounding box center [1031, 335] width 48 height 14
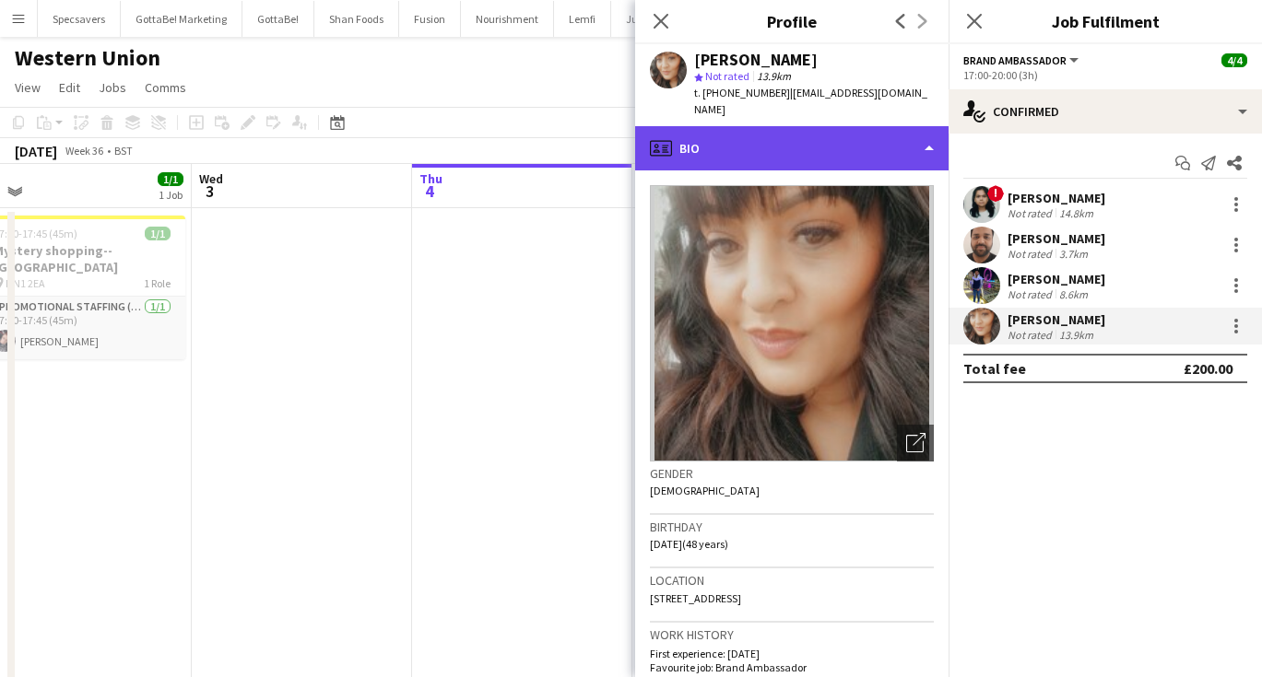
click at [790, 126] on div "profile Bio" at bounding box center [791, 148] width 313 height 44
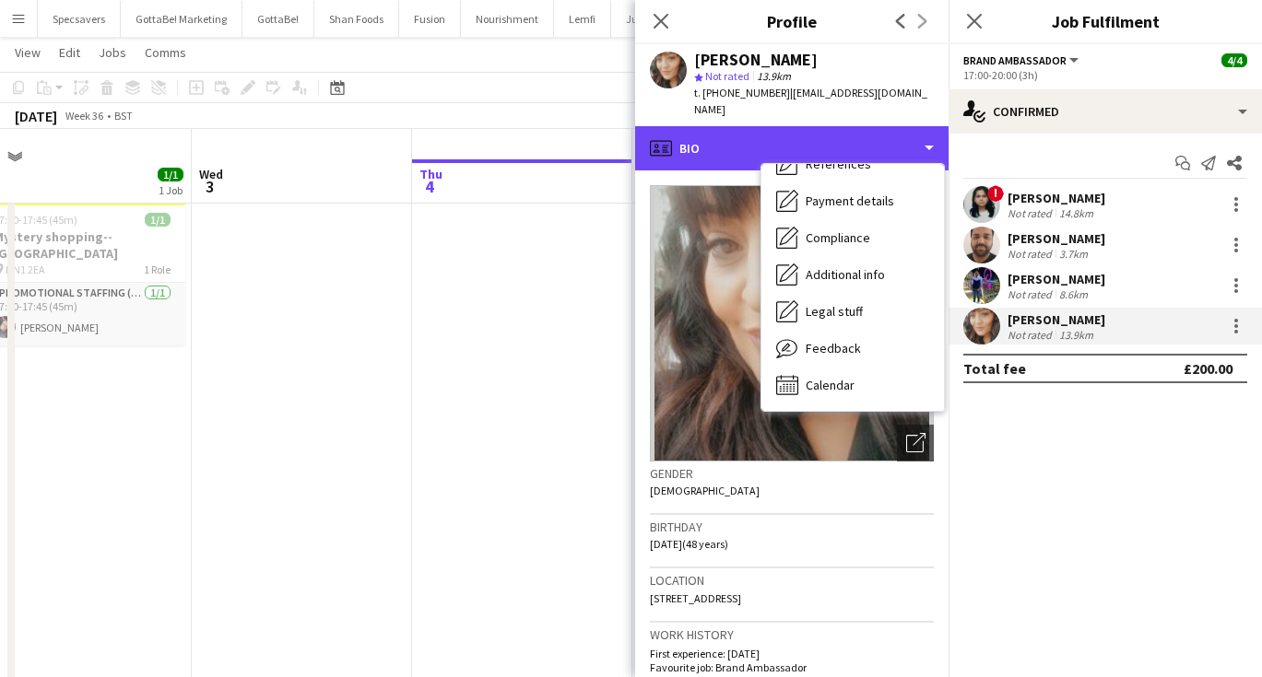
scroll to position [44, 0]
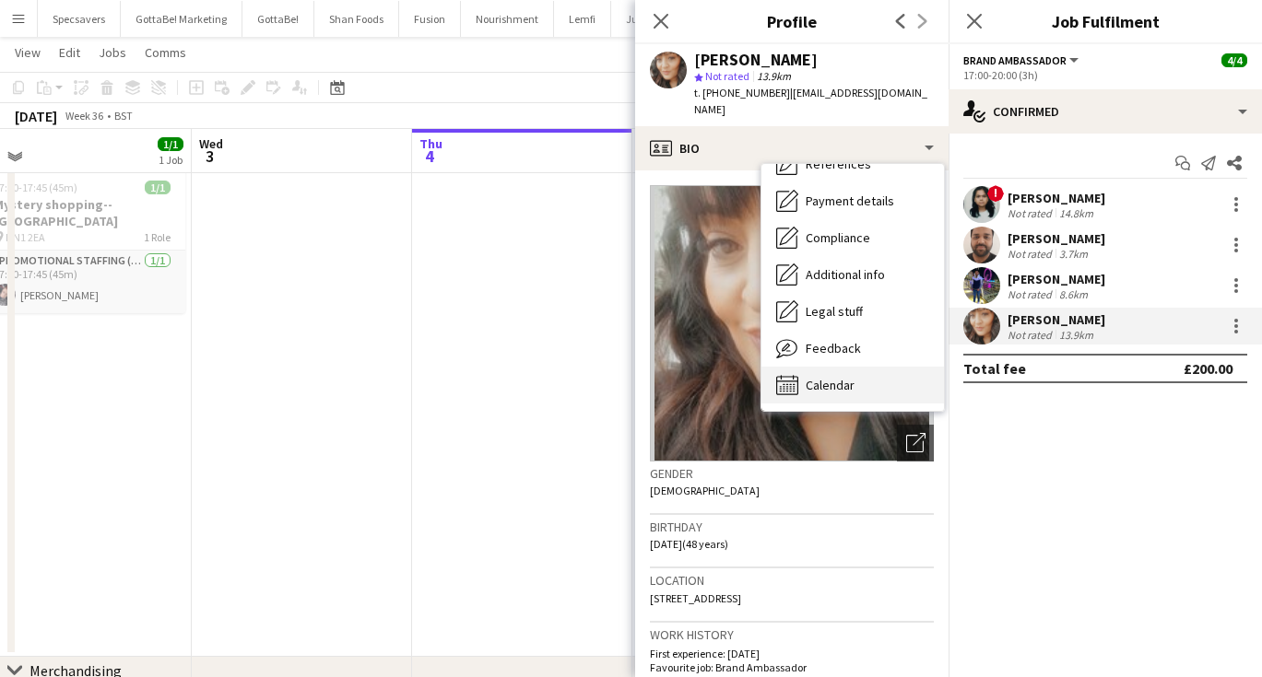
click at [846, 378] on div "Calendar Calendar" at bounding box center [852, 385] width 183 height 37
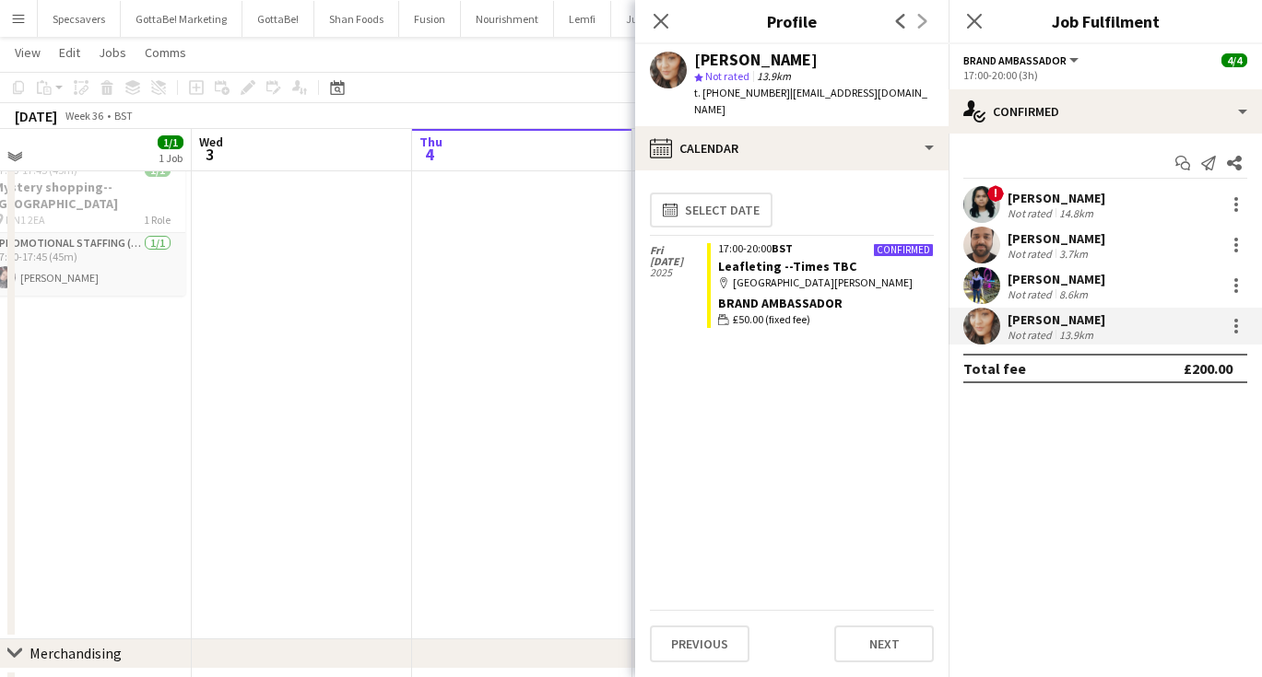
scroll to position [58, 0]
click at [662, 19] on icon at bounding box center [661, 21] width 18 height 18
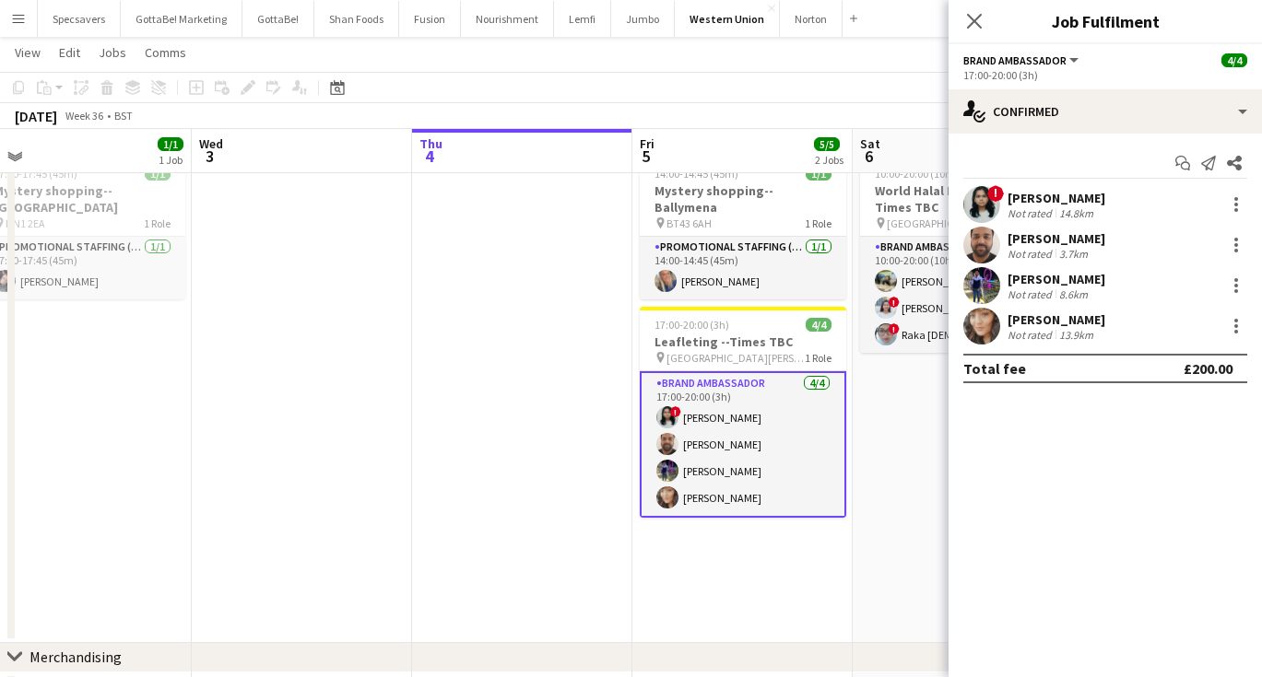
click at [1002, 331] on div "Nayla Sheikh Not rated 13.9km" at bounding box center [1104, 326] width 313 height 37
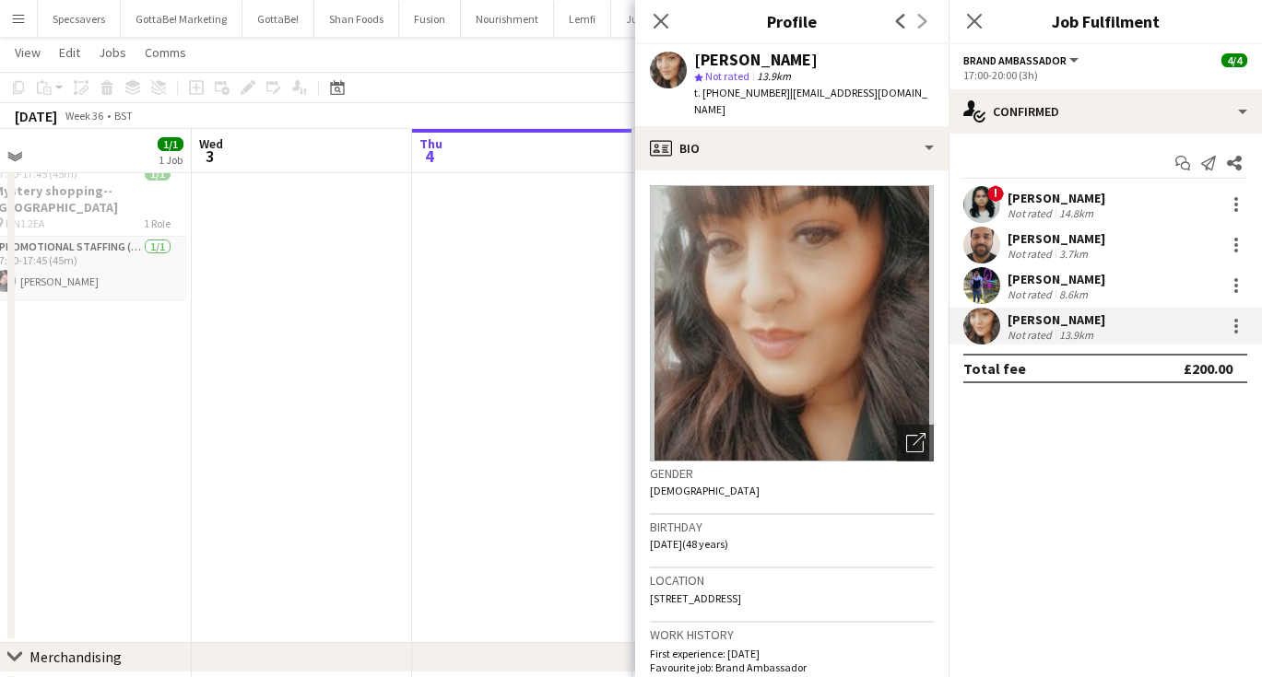
click at [589, 395] on app-date-cell at bounding box center [522, 395] width 220 height 495
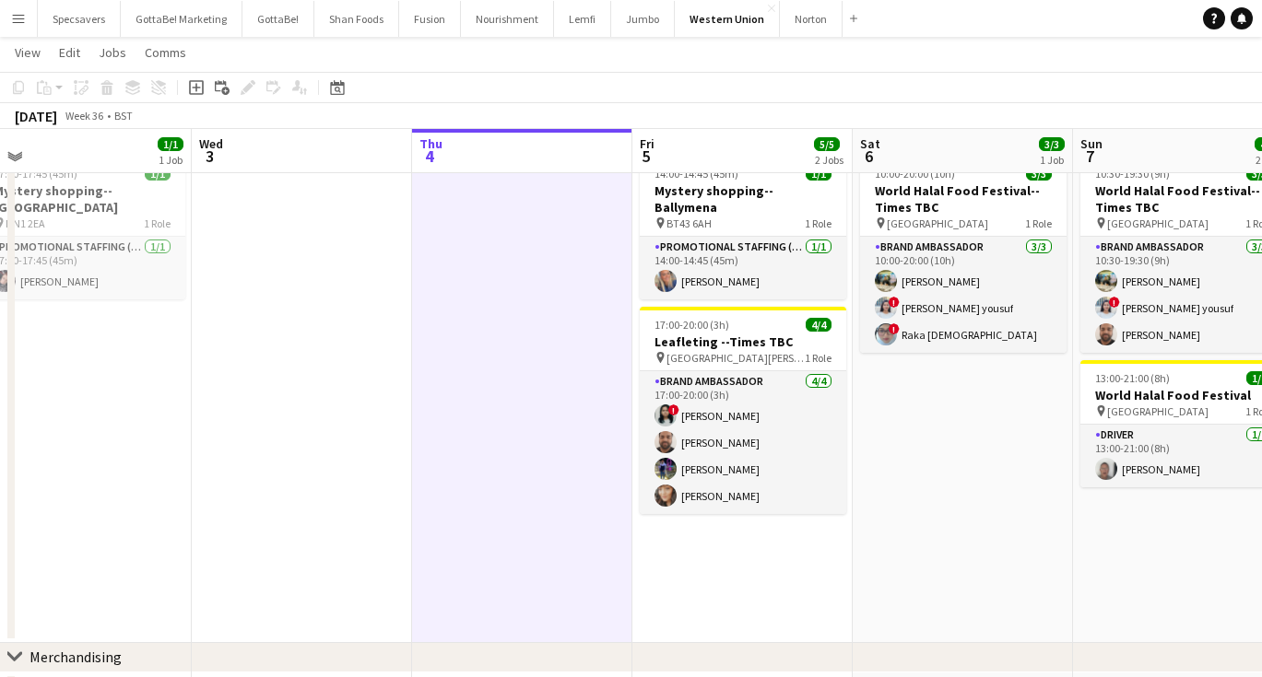
click at [919, 454] on app-date-cell "10:00-20:00 (10h) 3/3 World Halal Food Festival--Times TBC pin [GEOGRAPHIC_DATA…" at bounding box center [963, 395] width 220 height 495
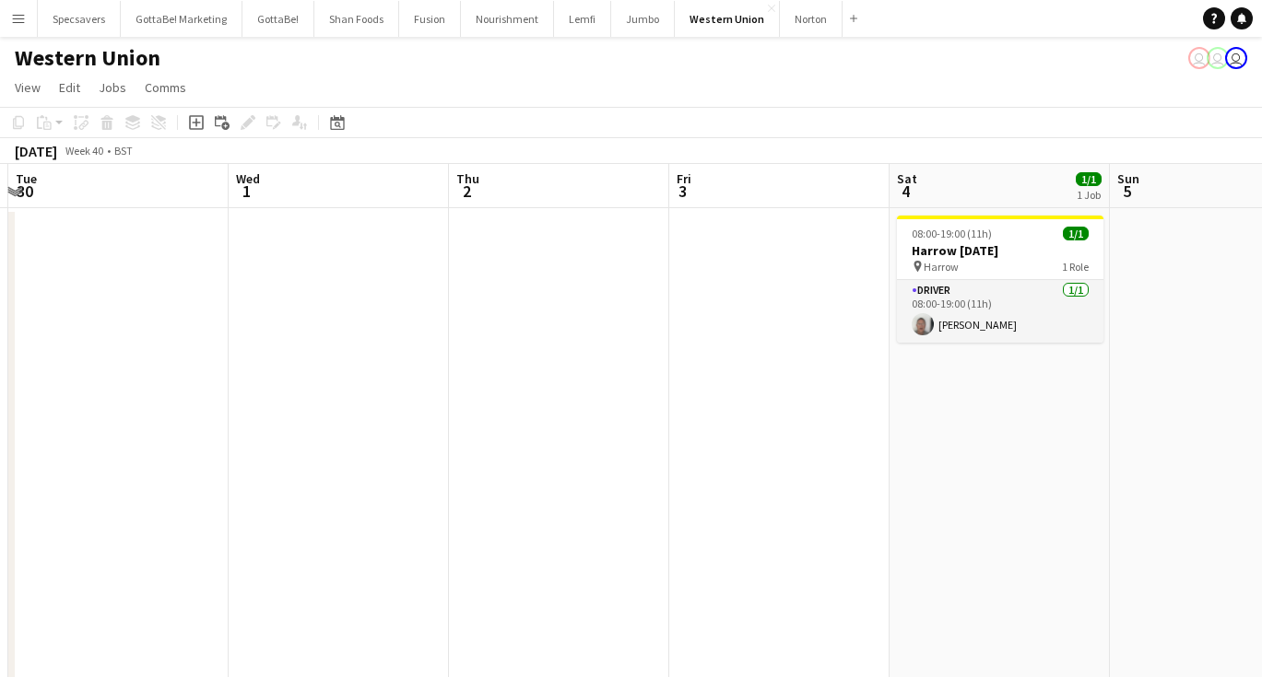
scroll to position [0, 614]
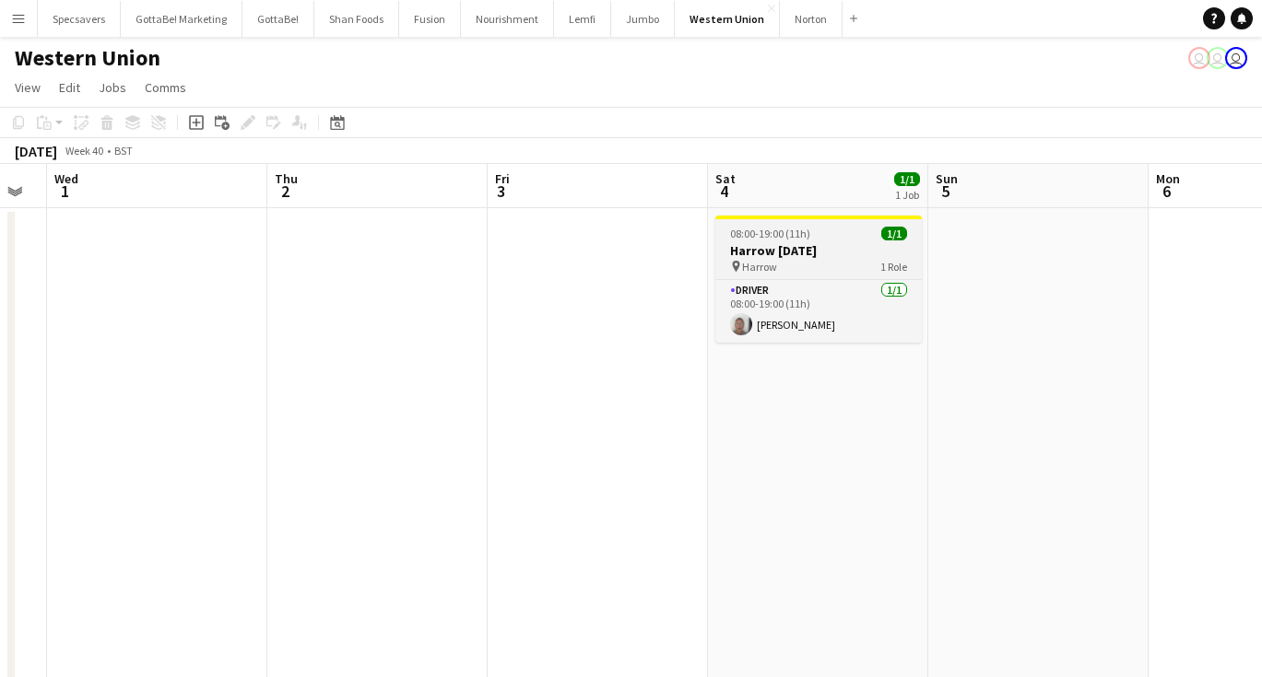
click at [815, 238] on div "08:00-19:00 (11h) 1/1" at bounding box center [818, 234] width 206 height 14
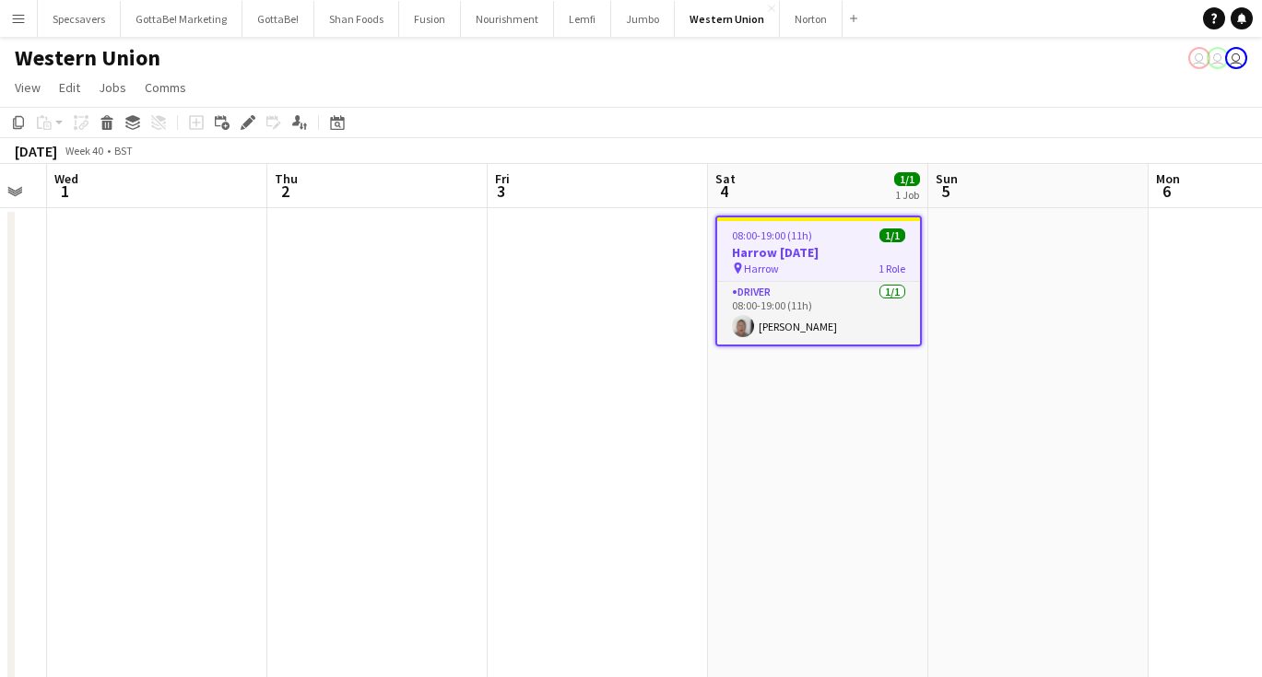
click at [540, 308] on app-date-cell at bounding box center [598, 455] width 220 height 495
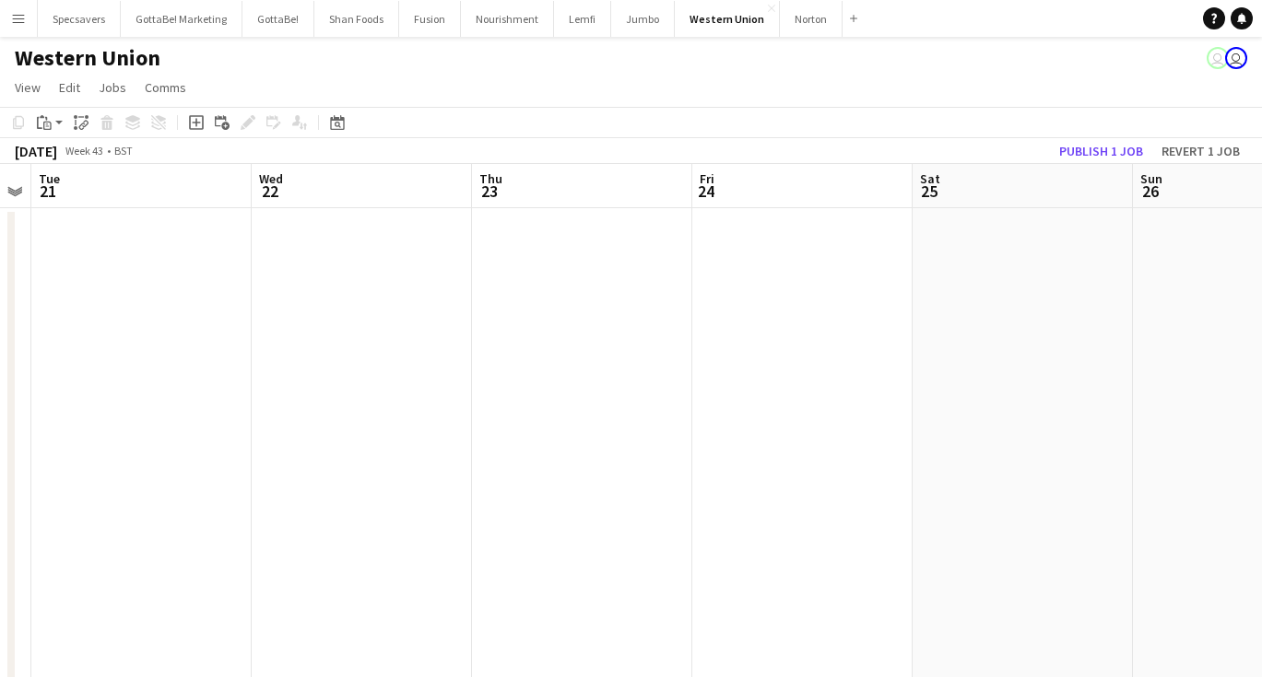
scroll to position [0, 740]
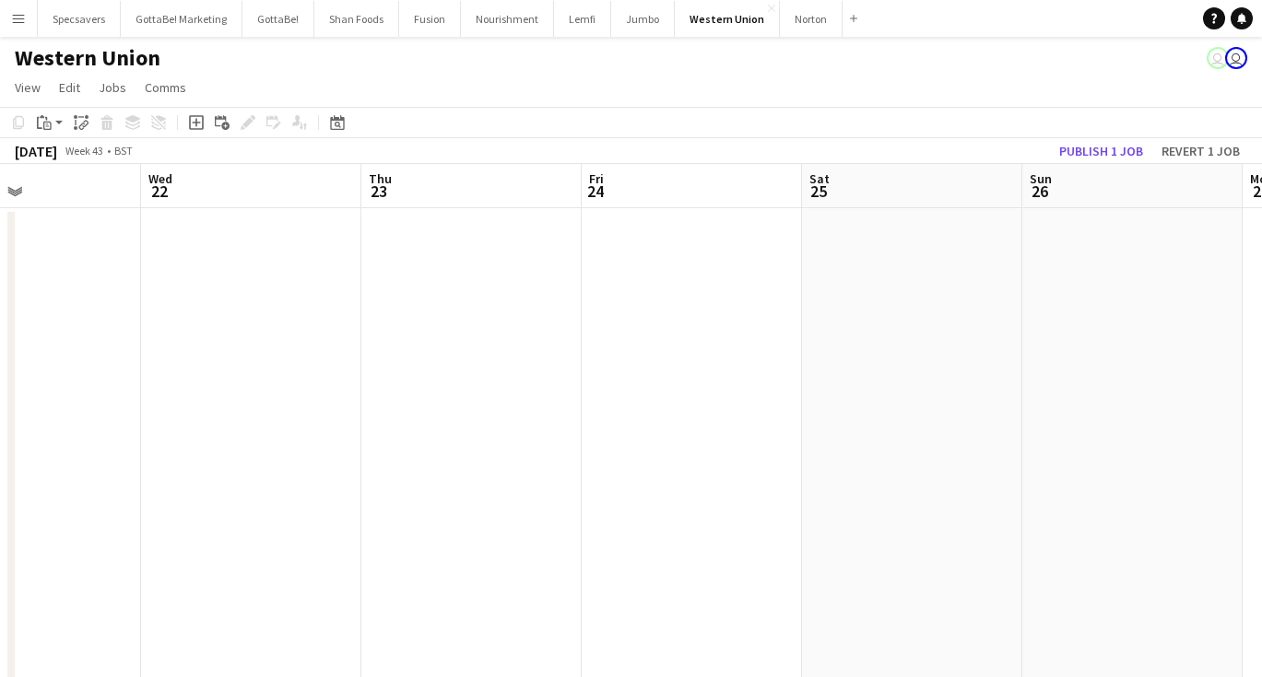
click at [855, 353] on app-date-cell at bounding box center [912, 455] width 220 height 495
click at [631, 96] on app-page-menu "View Day view expanded Day view collapsed Month view Date picker Jump to today …" at bounding box center [631, 89] width 1262 height 35
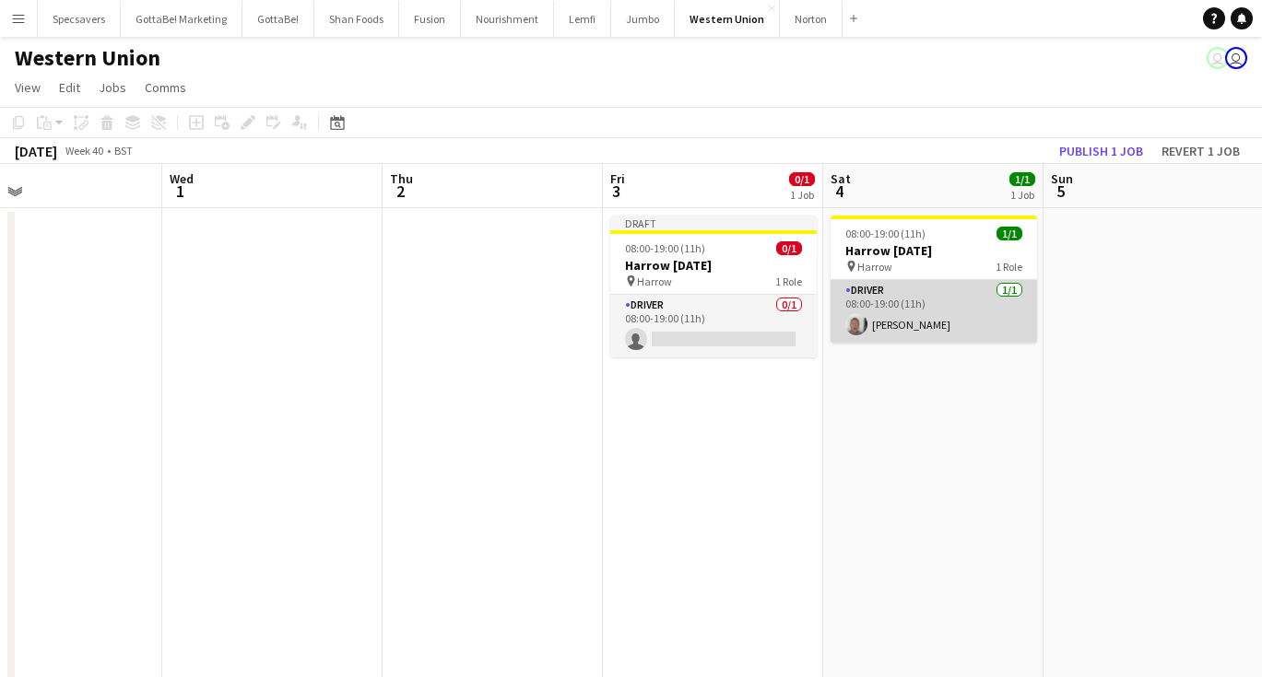
scroll to position [0, 730]
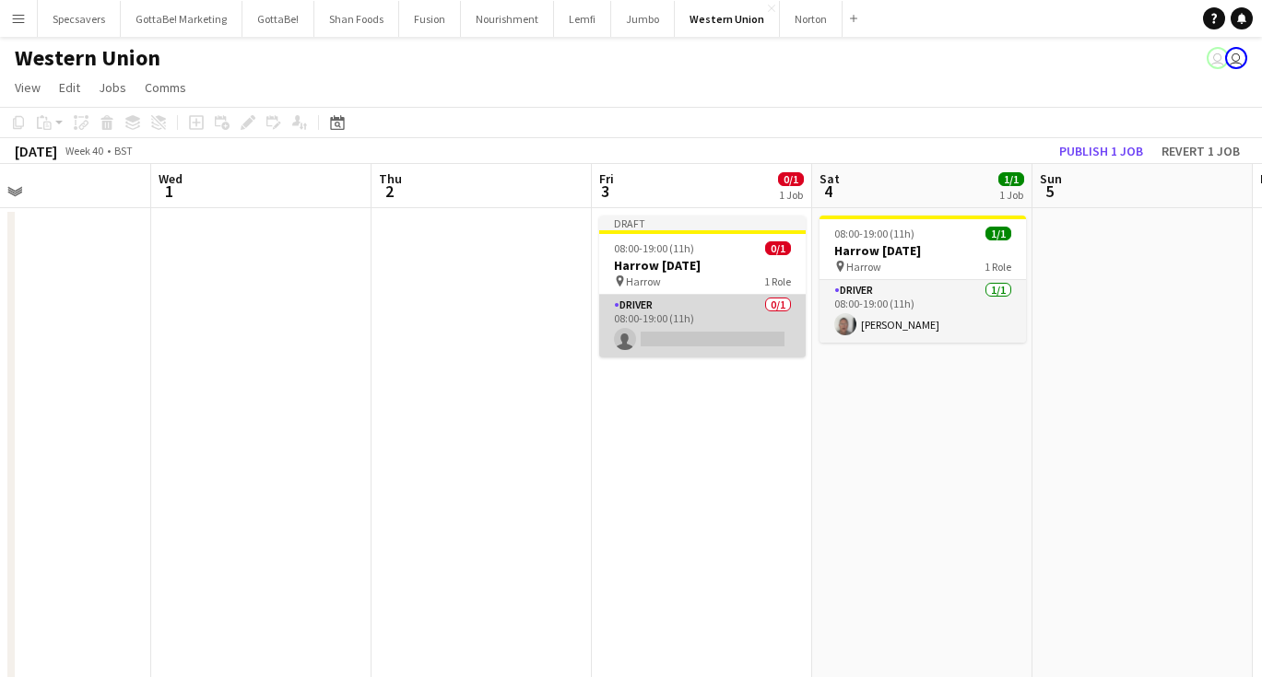
click at [729, 327] on app-card-role "Driver 0/1 08:00-19:00 (11h) single-neutral-actions" at bounding box center [702, 326] width 206 height 63
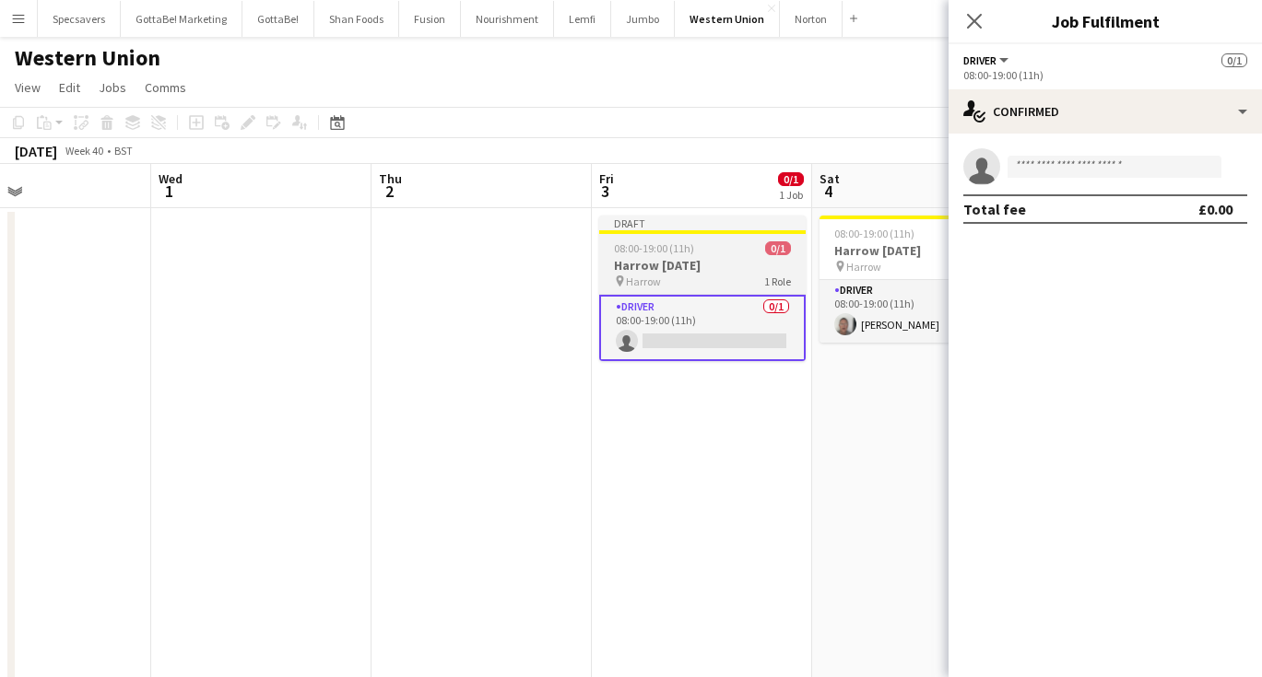
click at [728, 257] on h3 "Harrow [DATE]" at bounding box center [702, 265] width 206 height 17
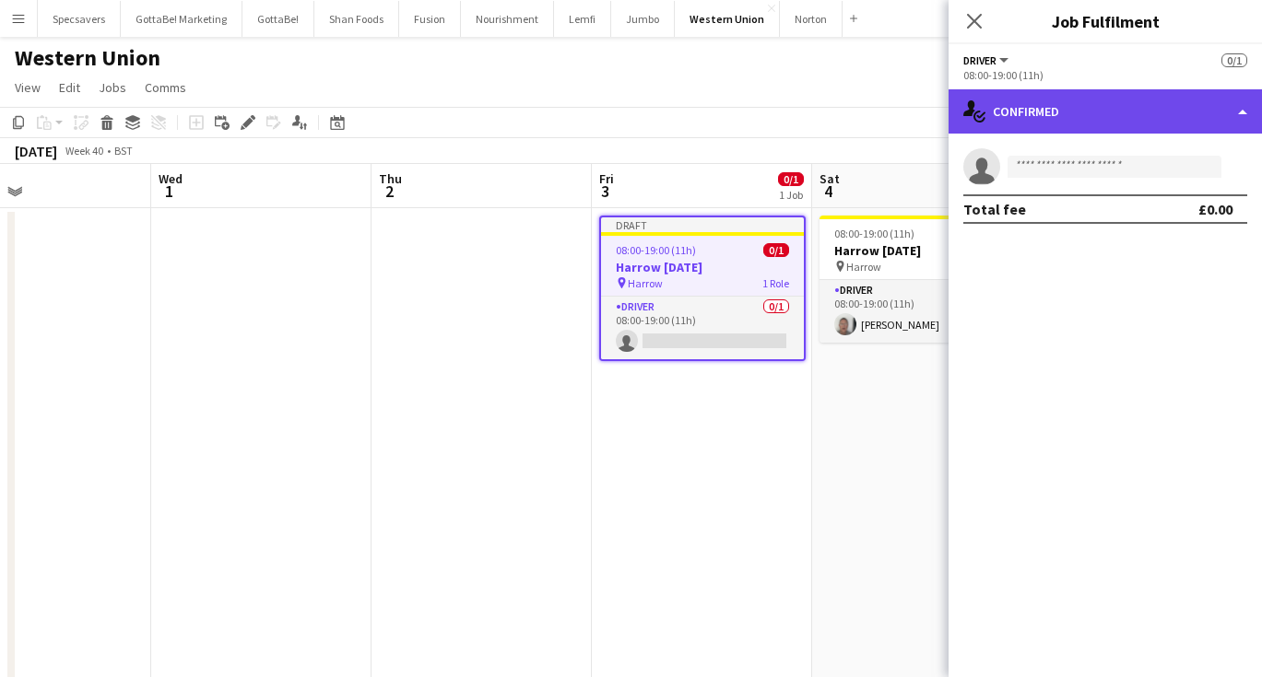
click at [1130, 100] on div "single-neutral-actions-check-2 Confirmed" at bounding box center [1104, 111] width 313 height 44
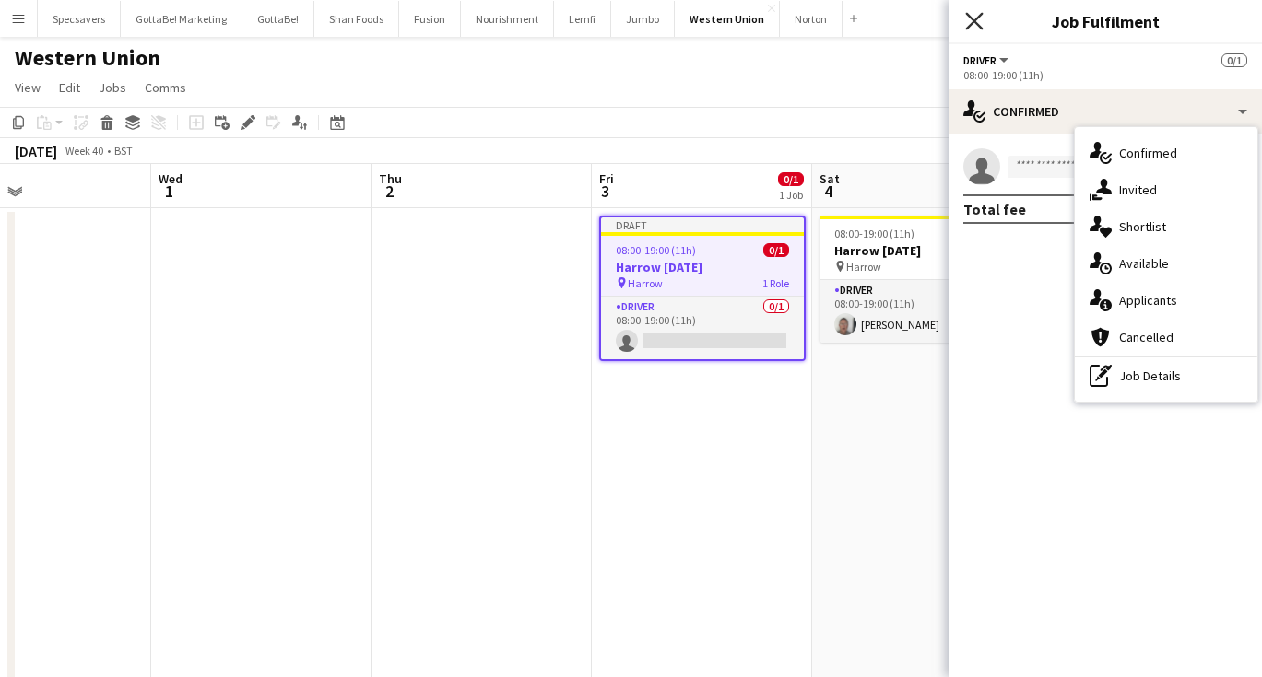
click at [980, 22] on icon "Close pop-in" at bounding box center [974, 21] width 18 height 18
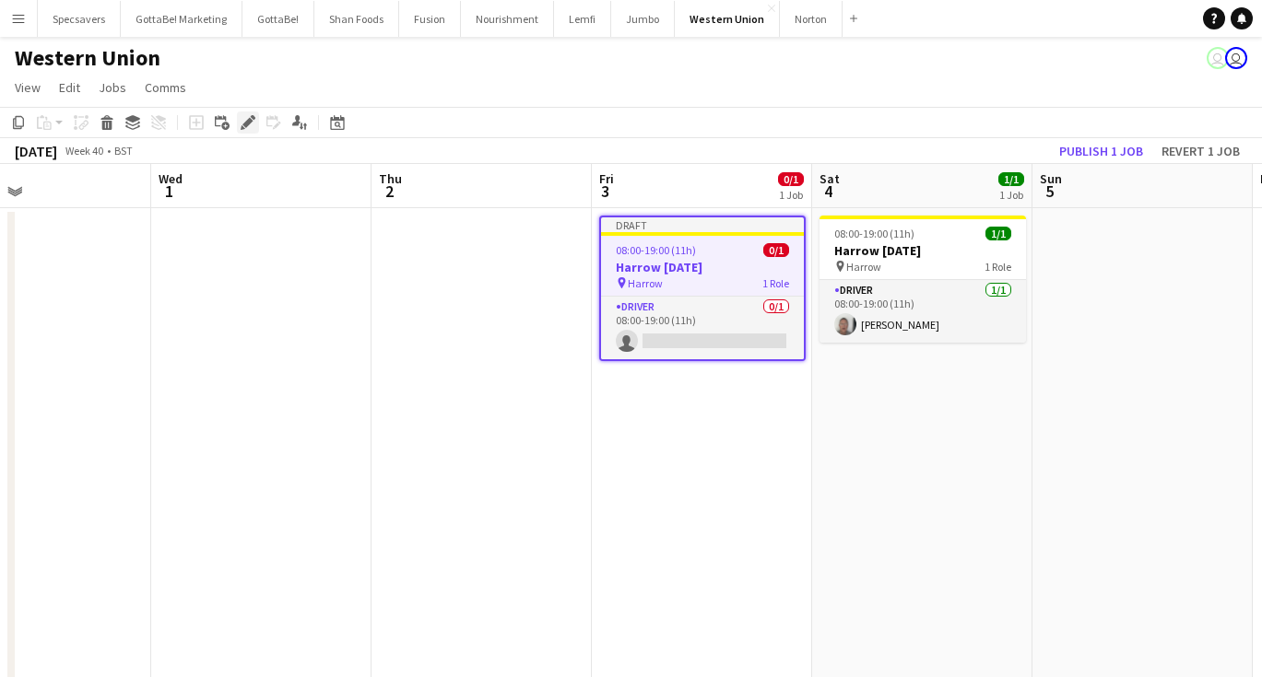
click at [242, 120] on icon "Edit" at bounding box center [248, 122] width 15 height 15
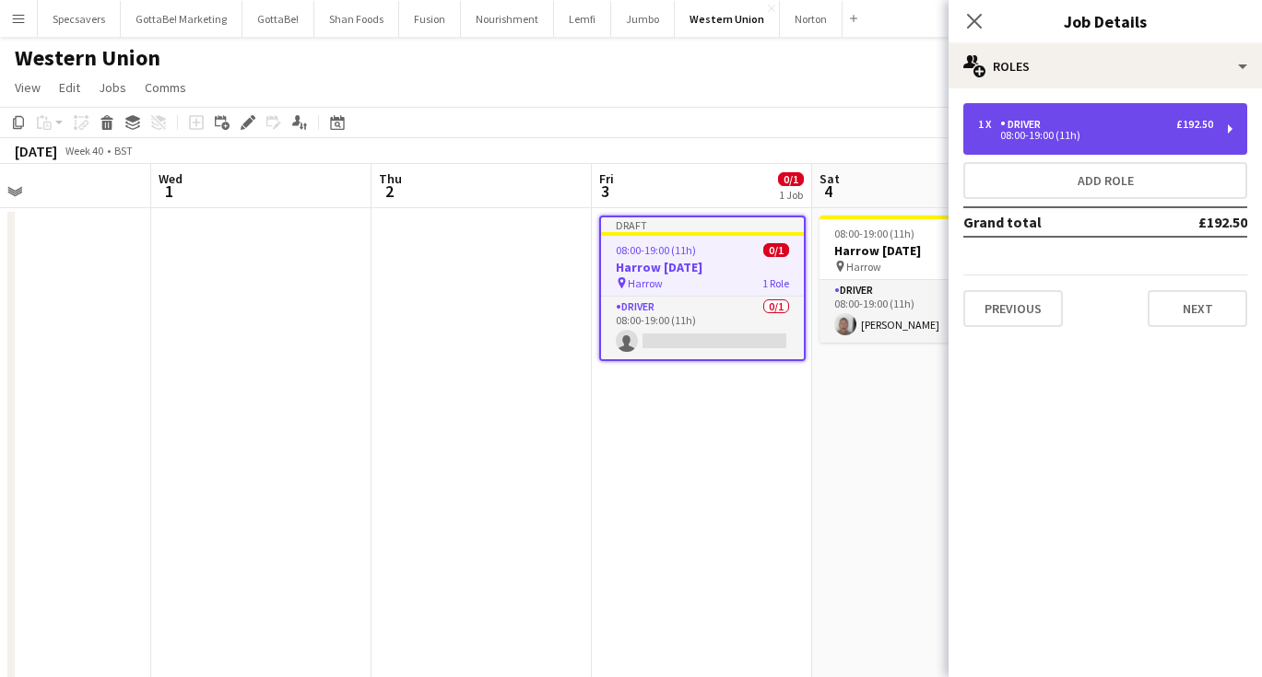
click at [1134, 116] on div "1 x Driver £192.50 08:00-19:00 (11h)" at bounding box center [1105, 129] width 284 height 52
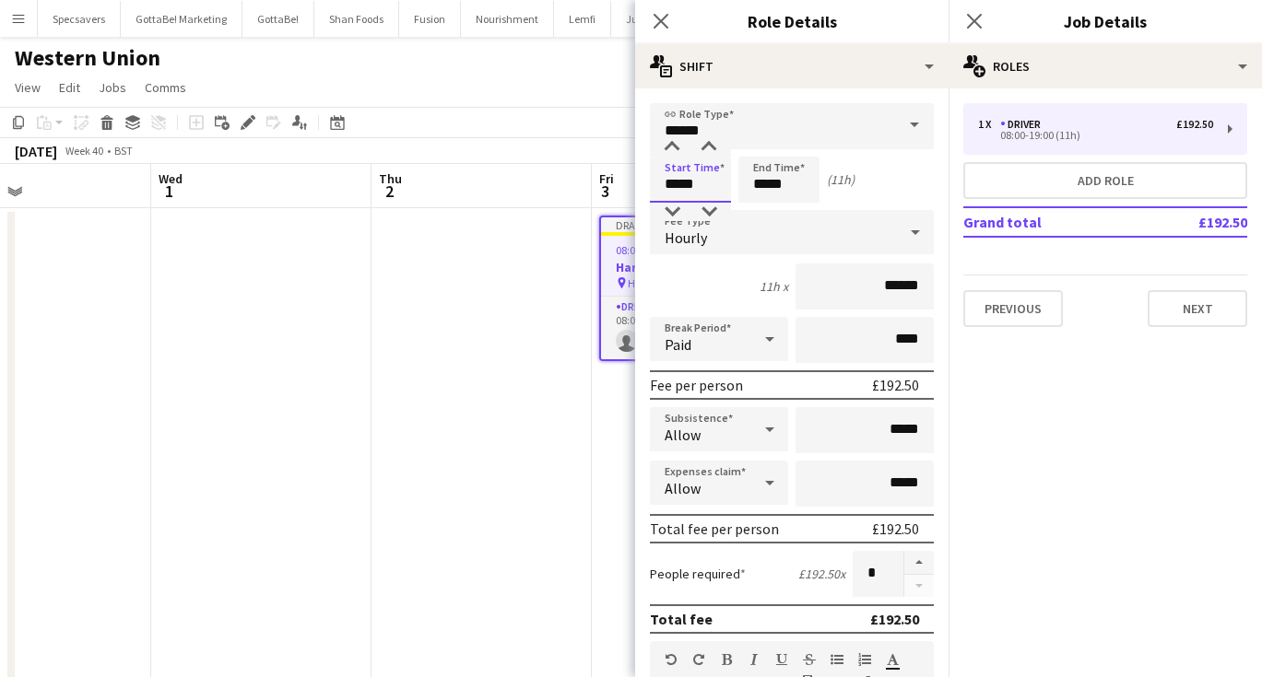
drag, startPoint x: 712, startPoint y: 186, endPoint x: 646, endPoint y: 177, distance: 66.1
click at [646, 177] on form "**********" at bounding box center [791, 676] width 313 height 1146
type input "*****"
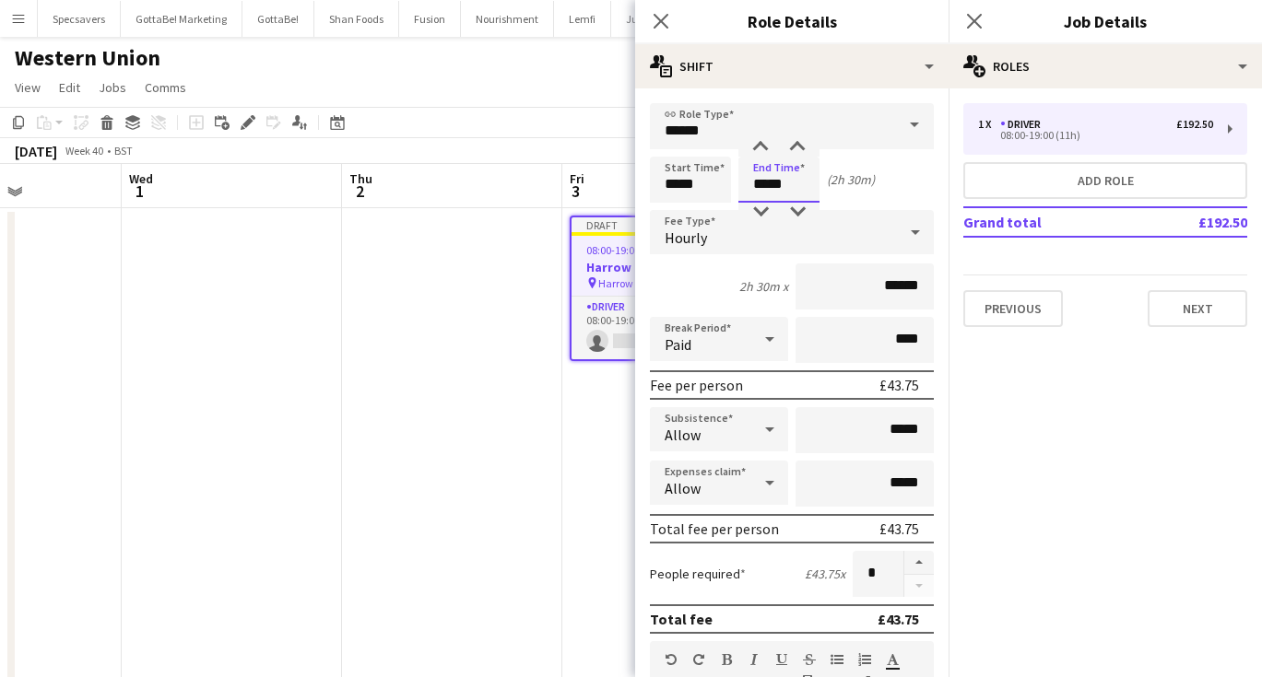
scroll to position [0, 595]
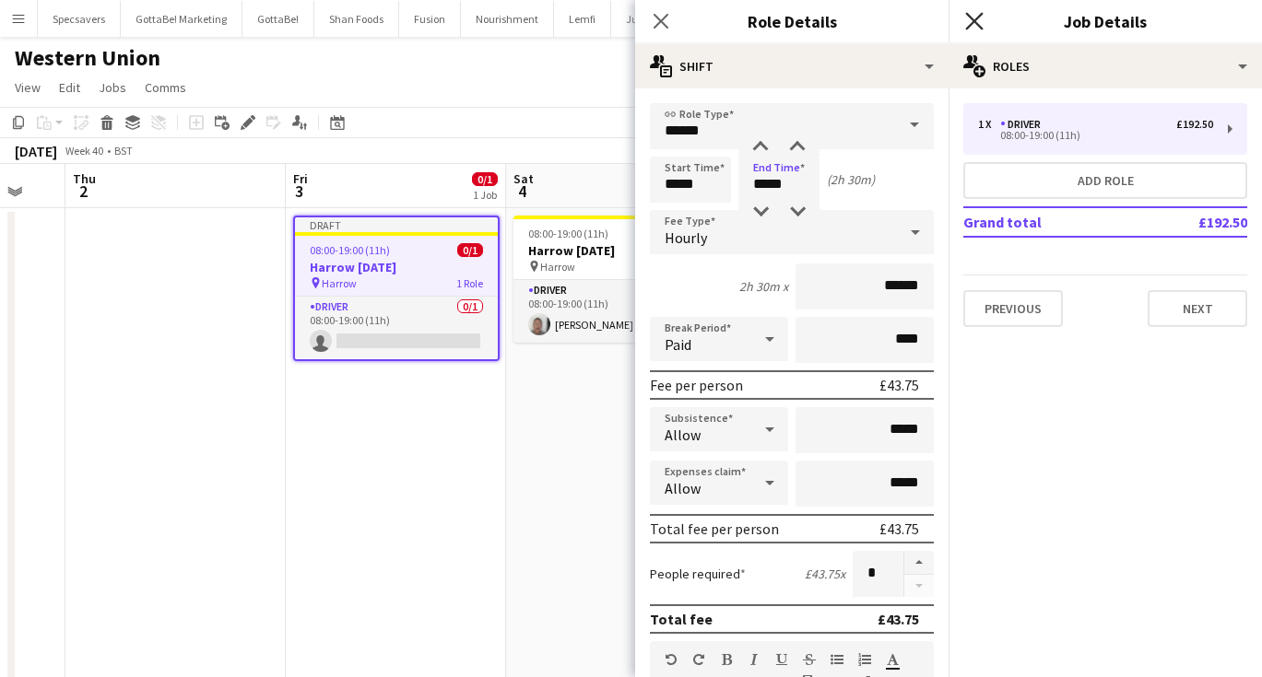
click at [972, 21] on icon "Close pop-in" at bounding box center [974, 21] width 18 height 18
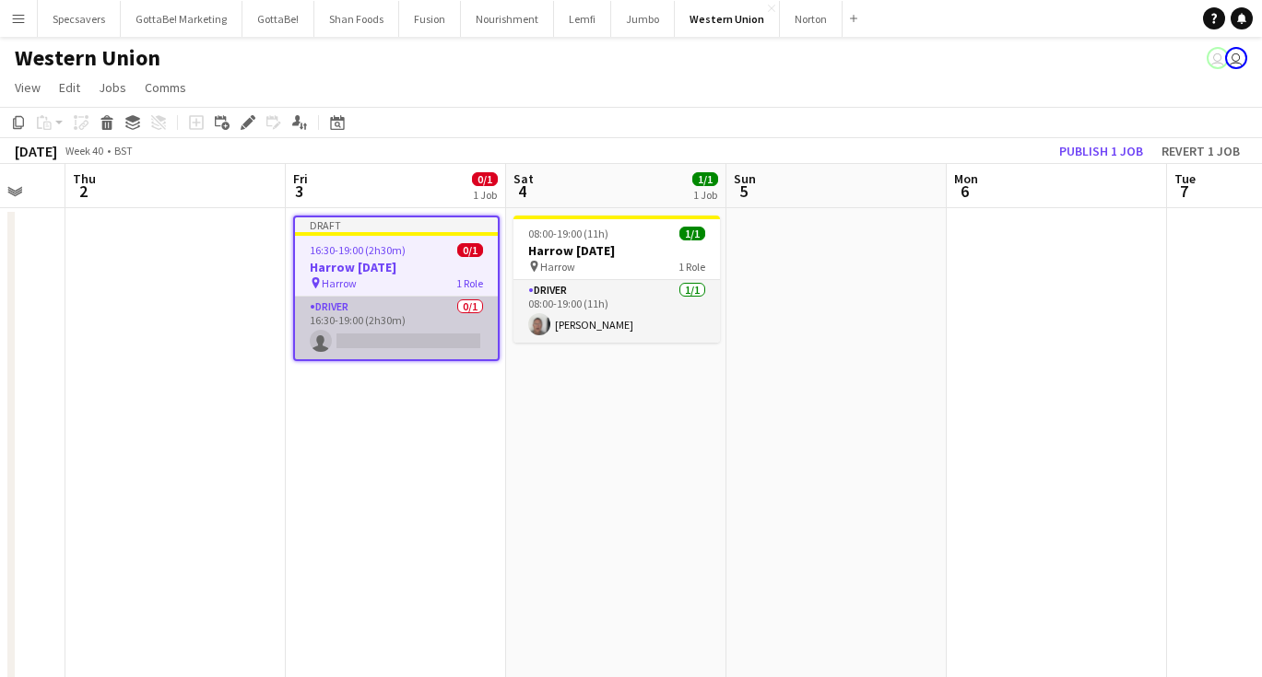
click at [385, 340] on app-card-role "Driver 0/1 16:30-19:00 (2h30m) single-neutral-actions" at bounding box center [396, 328] width 203 height 63
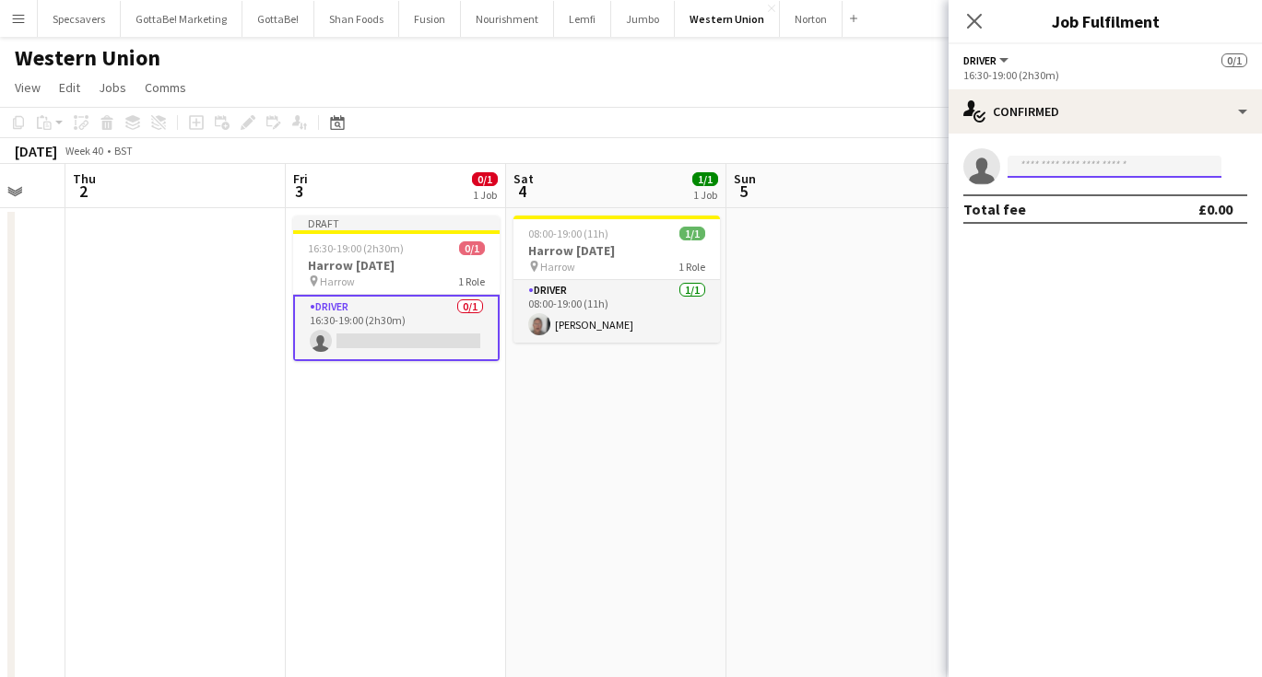
click at [1065, 163] on input at bounding box center [1114, 167] width 214 height 22
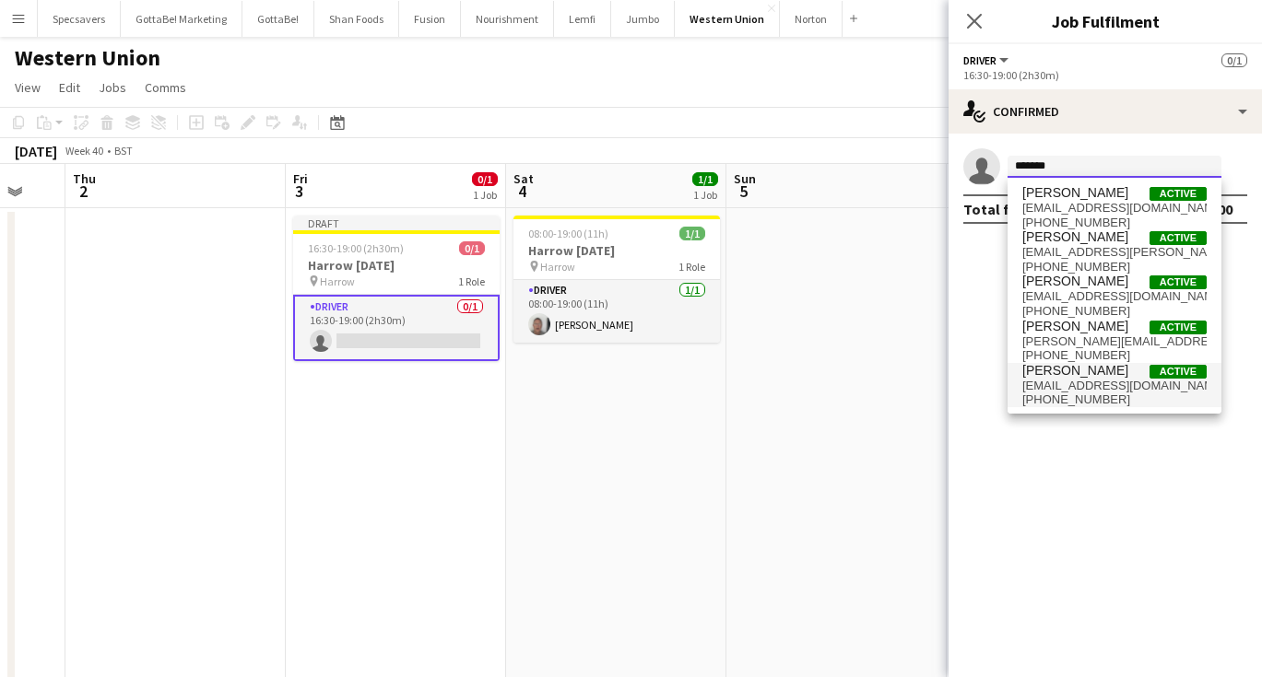
type input "*******"
click at [1094, 379] on span "[EMAIL_ADDRESS][DOMAIN_NAME]" at bounding box center [1114, 386] width 184 height 15
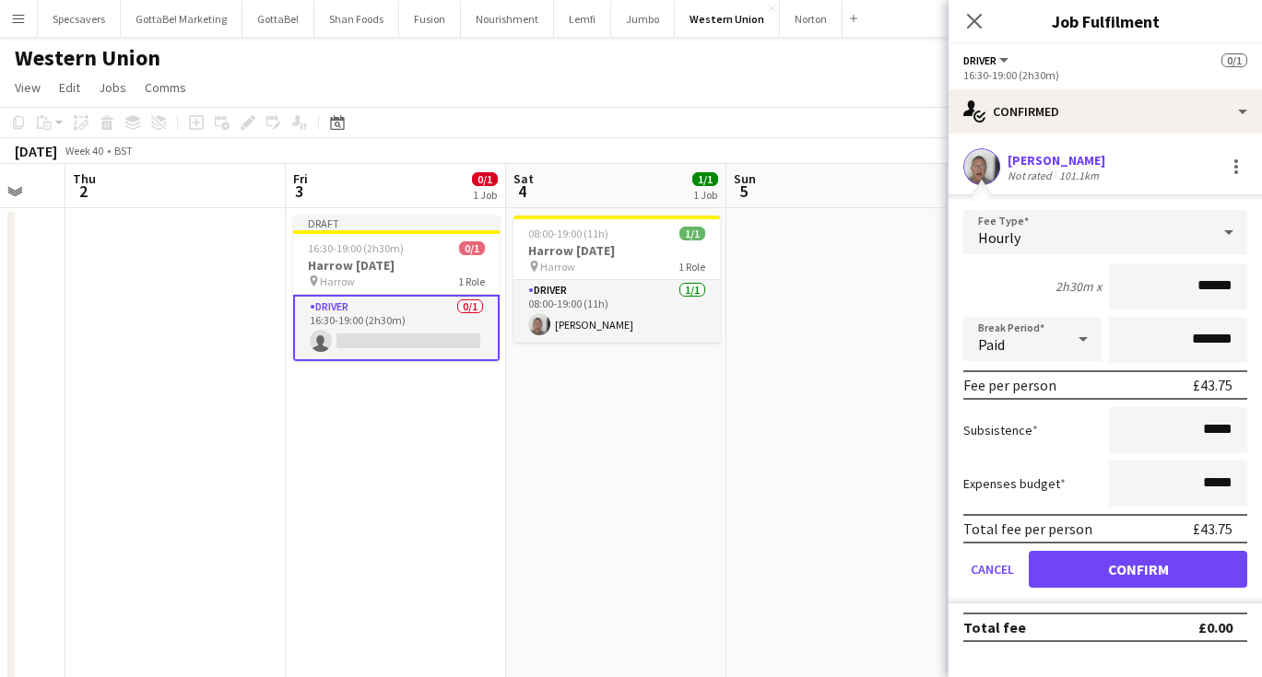
click at [1131, 577] on button "Confirm" at bounding box center [1138, 569] width 218 height 37
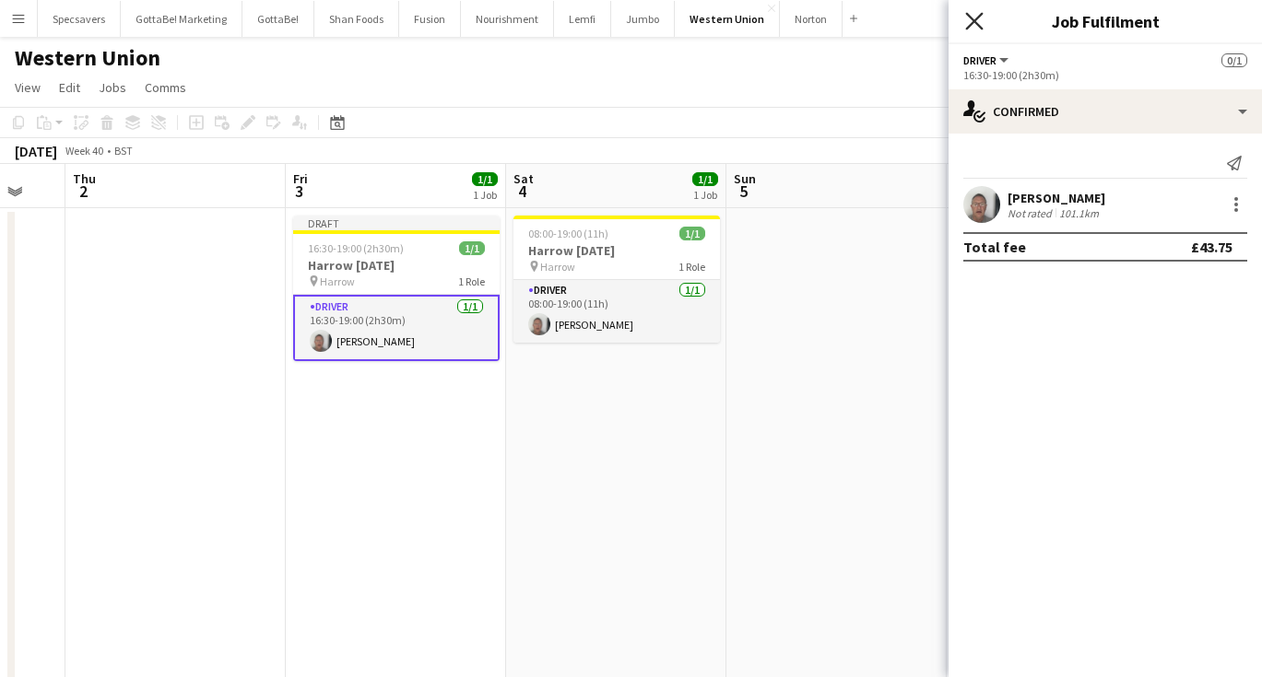
click at [980, 17] on icon at bounding box center [974, 21] width 18 height 18
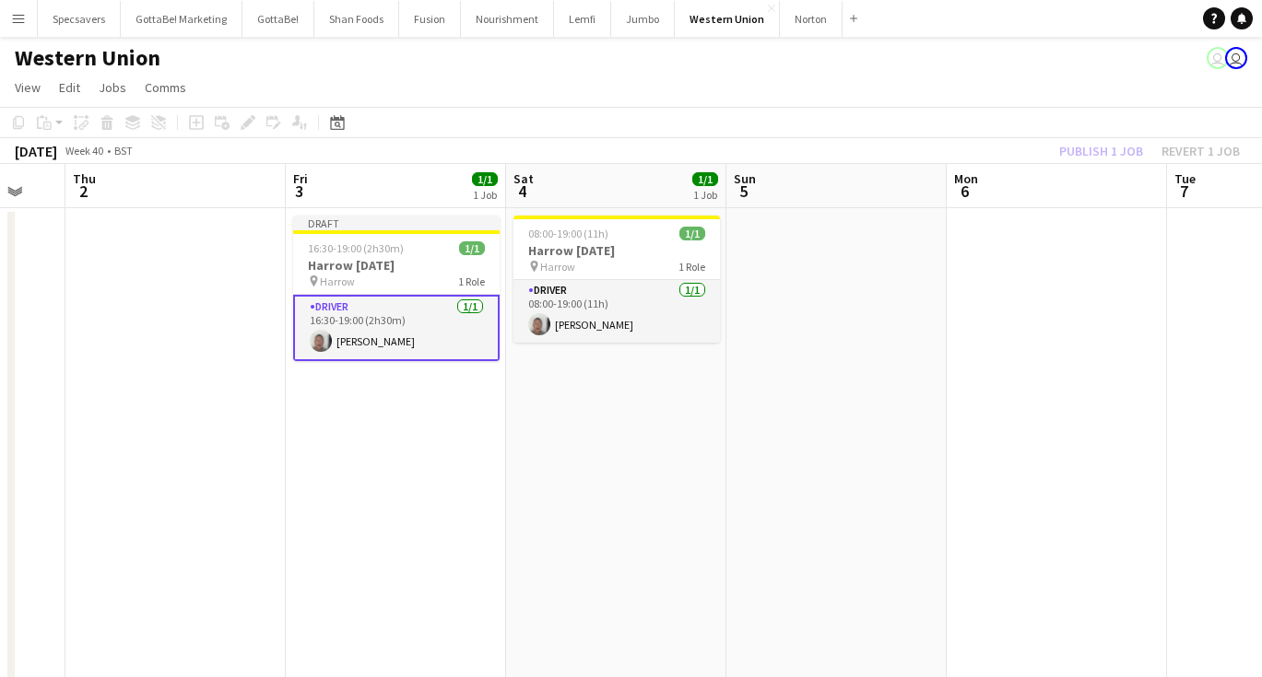
click at [761, 432] on app-date-cell at bounding box center [836, 455] width 220 height 495
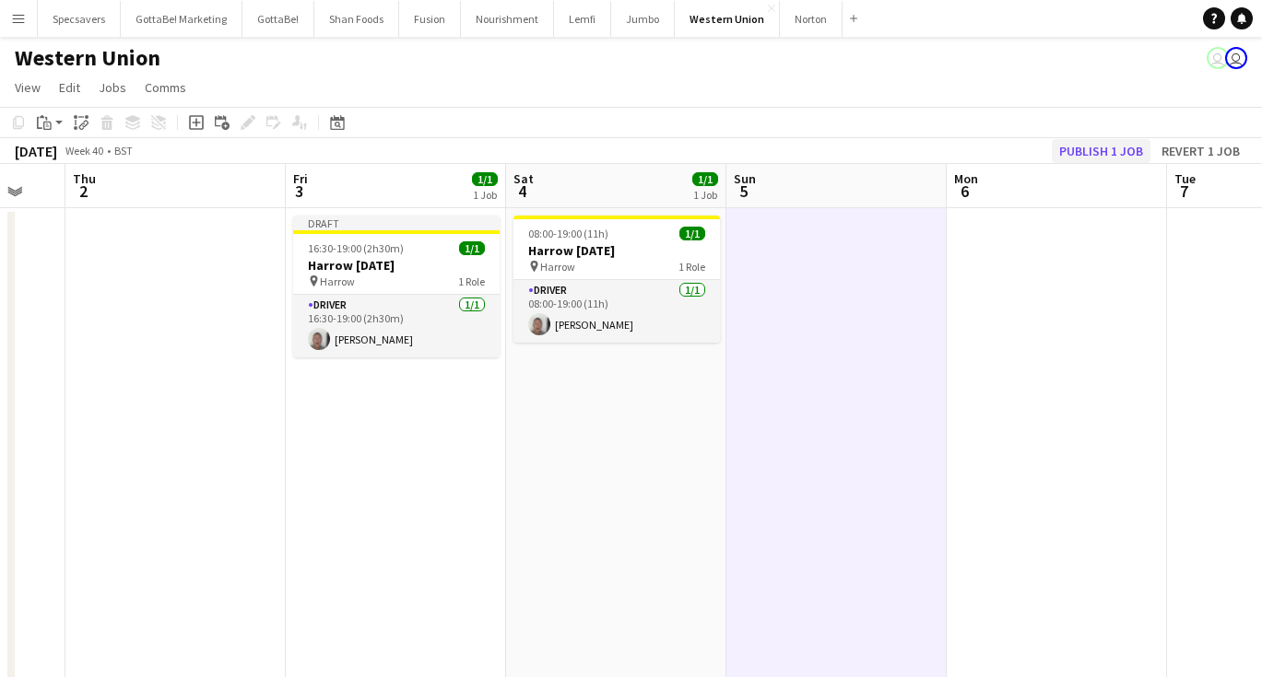
click at [1102, 147] on button "Publish 1 job" at bounding box center [1101, 151] width 99 height 24
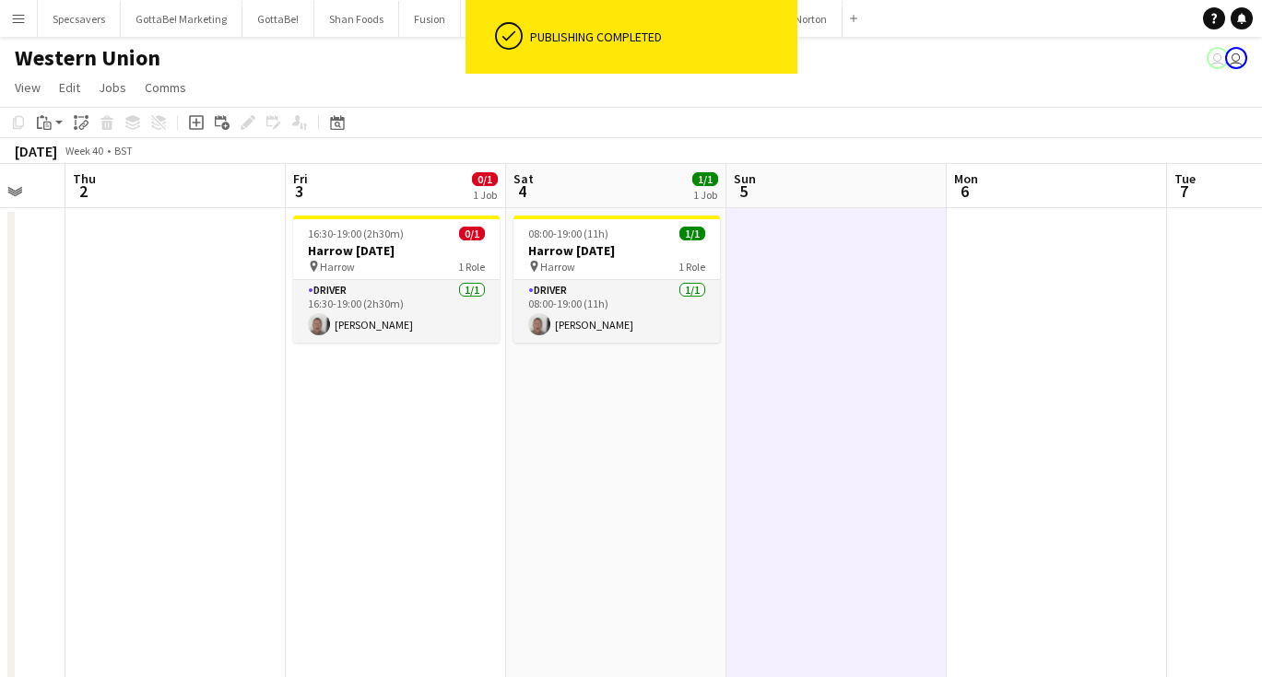
click at [1054, 423] on app-date-cell at bounding box center [1057, 455] width 220 height 495
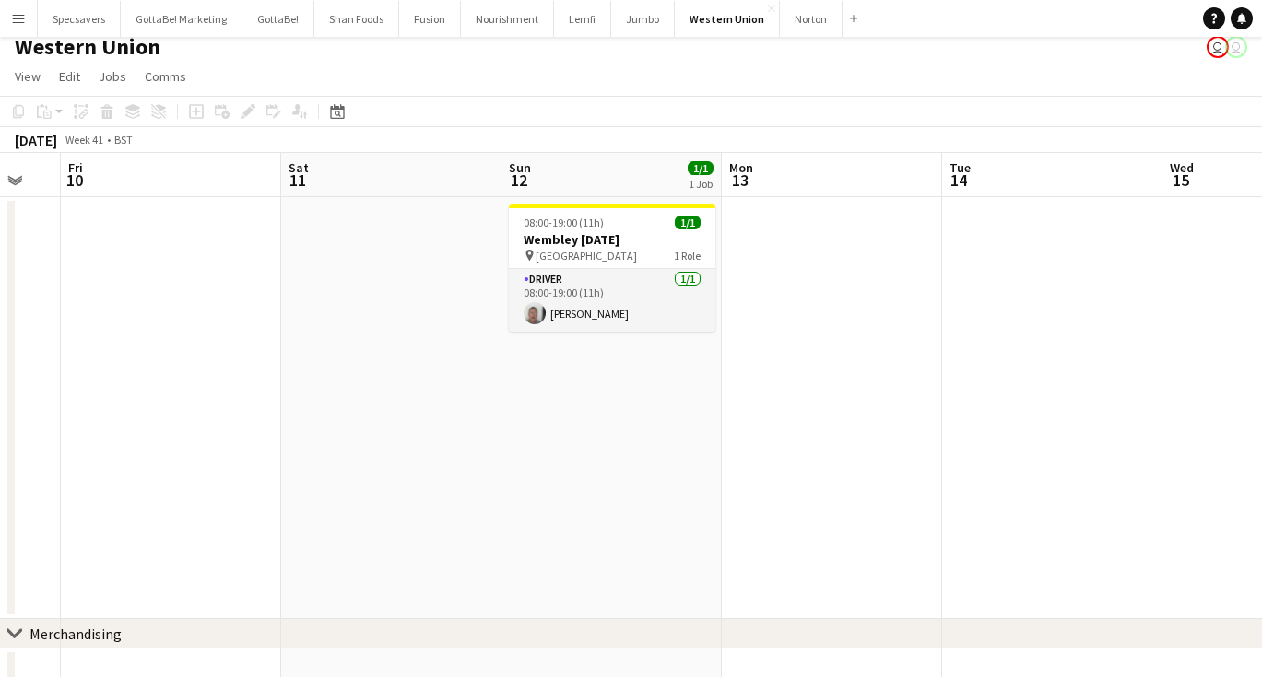
scroll to position [0, 607]
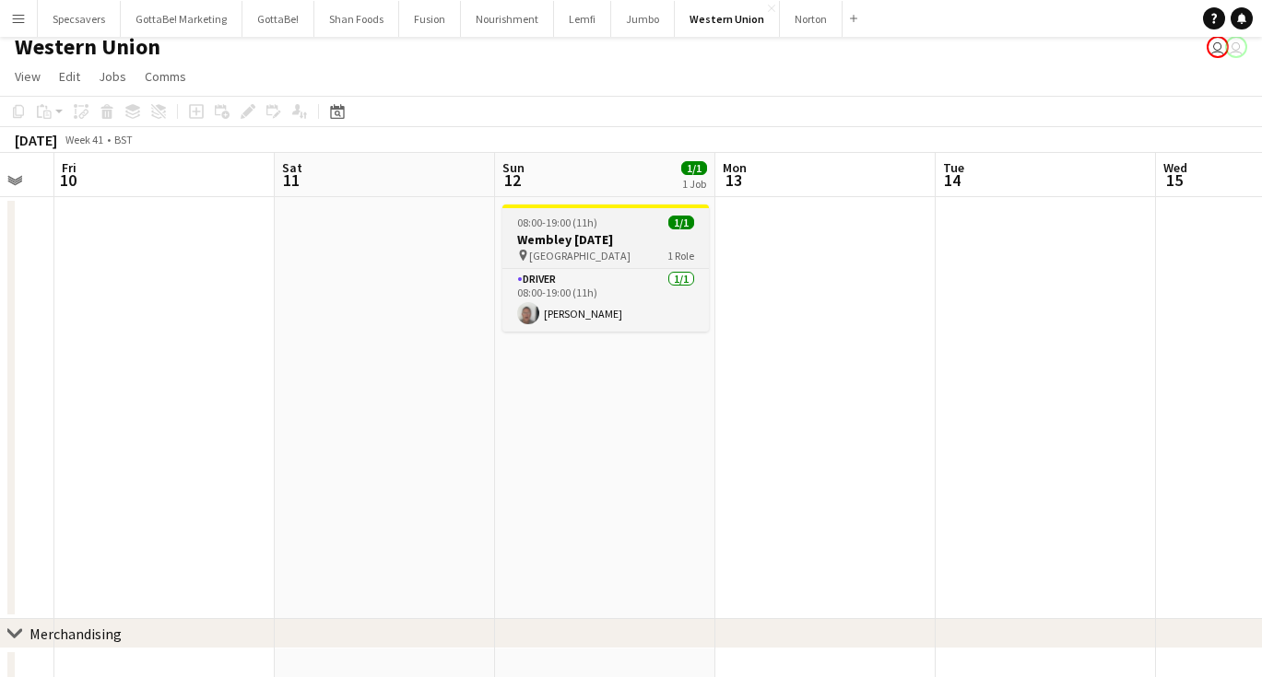
click at [609, 226] on div "08:00-19:00 (11h) 1/1" at bounding box center [605, 223] width 206 height 14
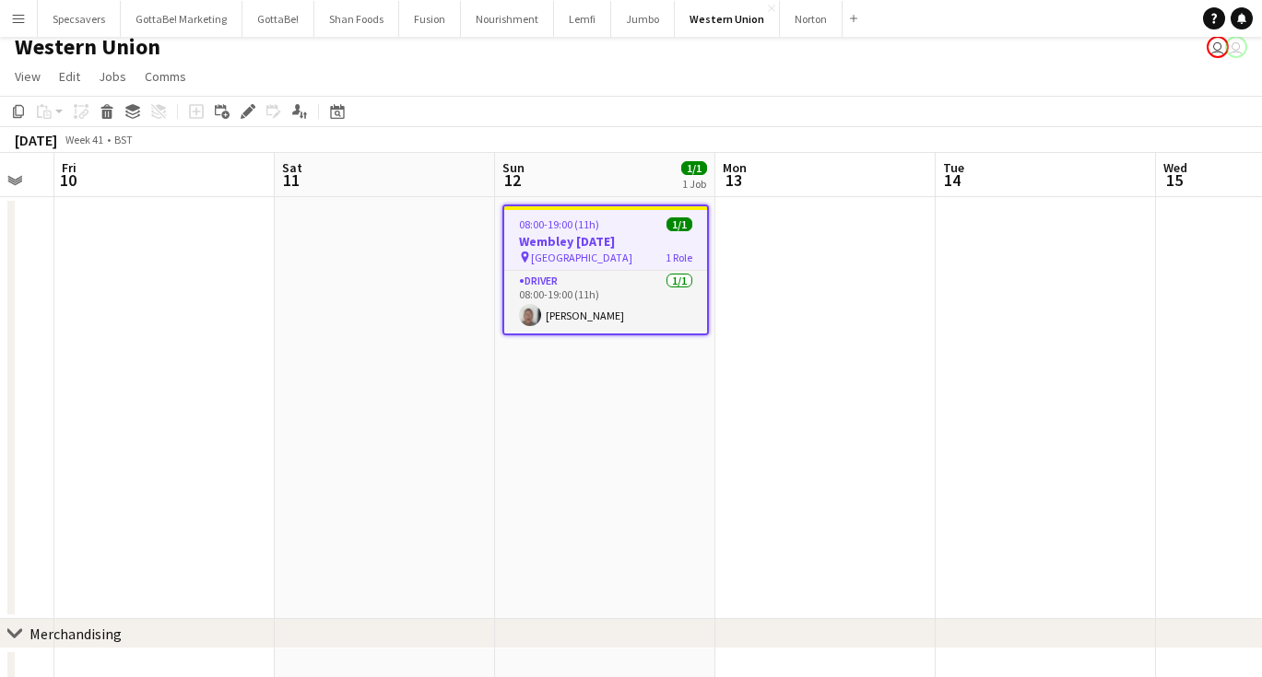
click at [431, 267] on app-date-cell at bounding box center [385, 408] width 220 height 422
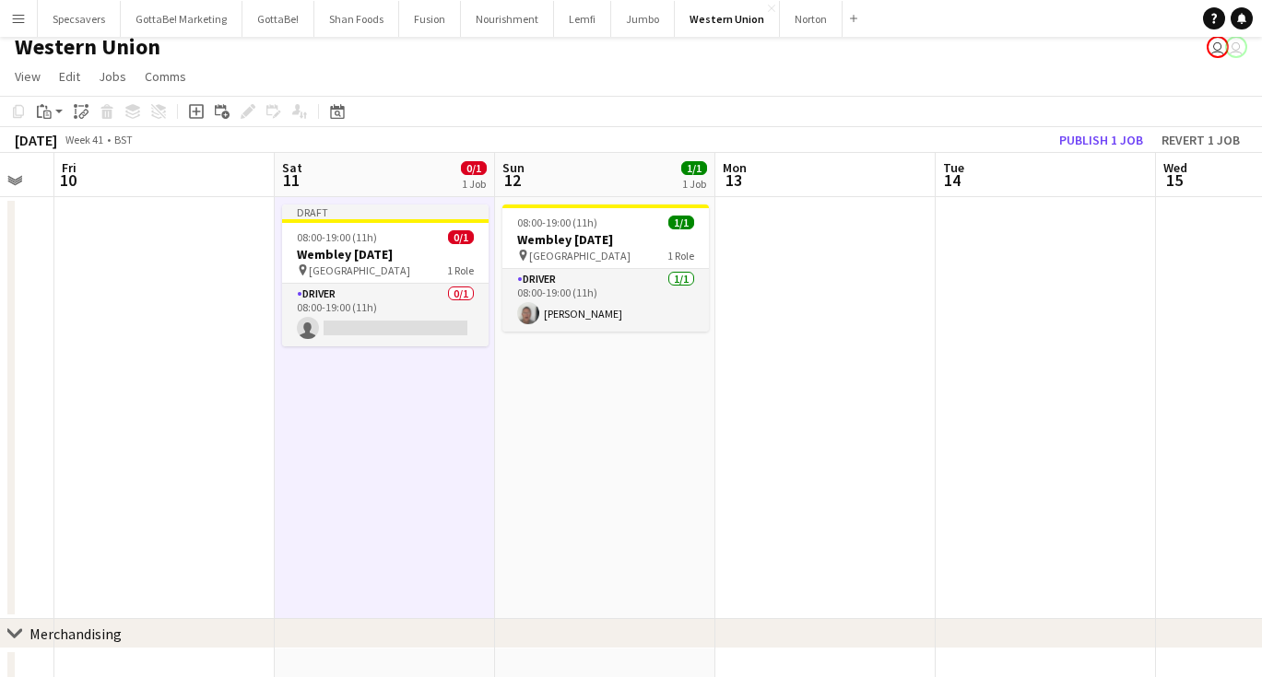
click at [179, 237] on app-date-cell at bounding box center [164, 408] width 220 height 422
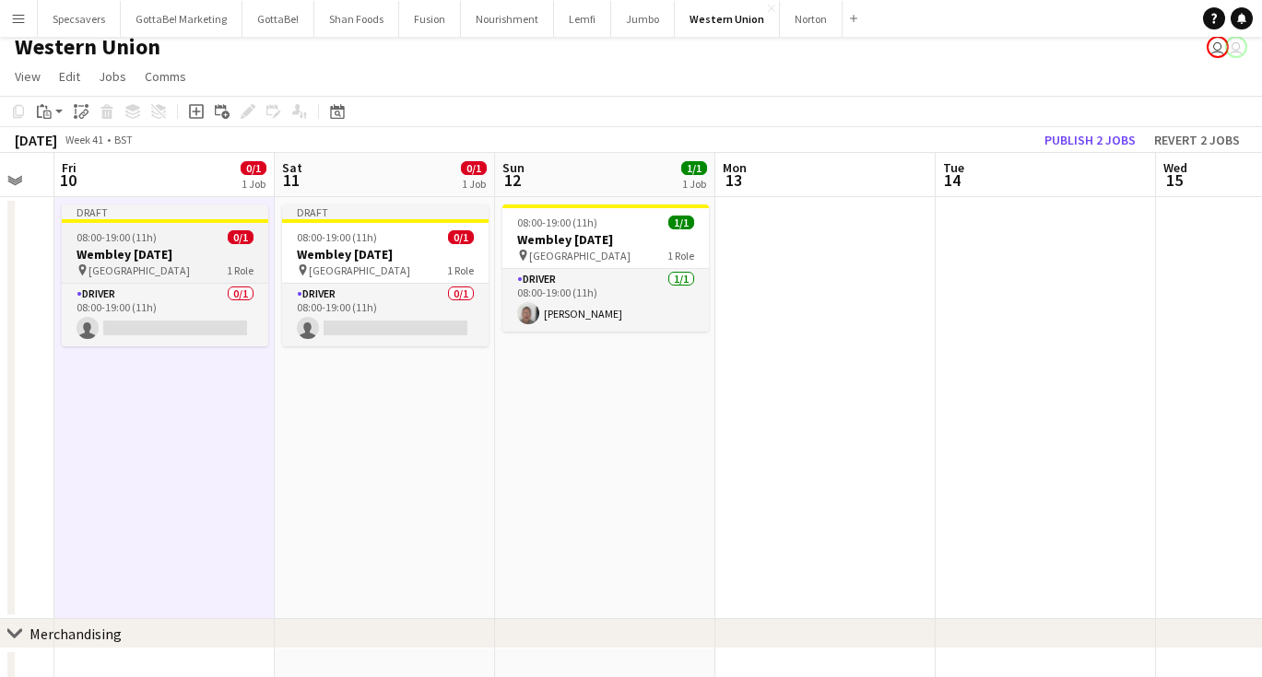
click at [175, 249] on h3 "Wembley [DATE]" at bounding box center [165, 254] width 206 height 17
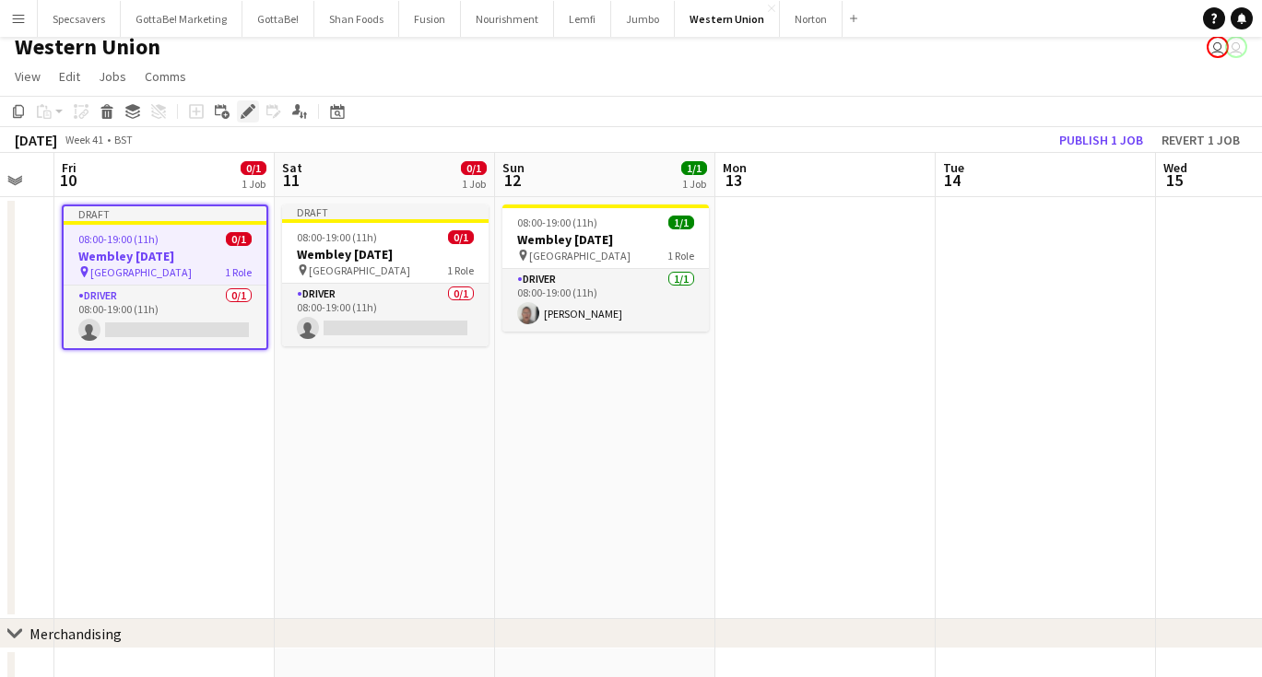
click at [246, 112] on icon at bounding box center [247, 112] width 10 height 10
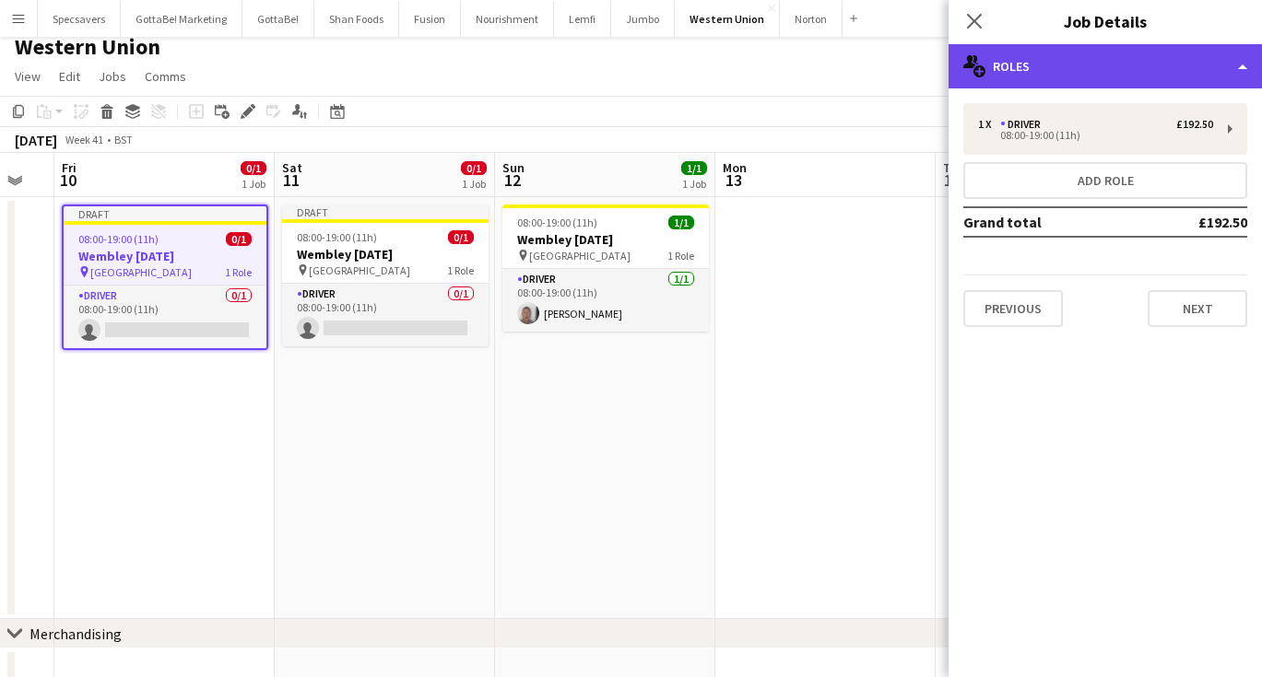
click at [1073, 75] on div "multiple-users-add Roles" at bounding box center [1104, 66] width 313 height 44
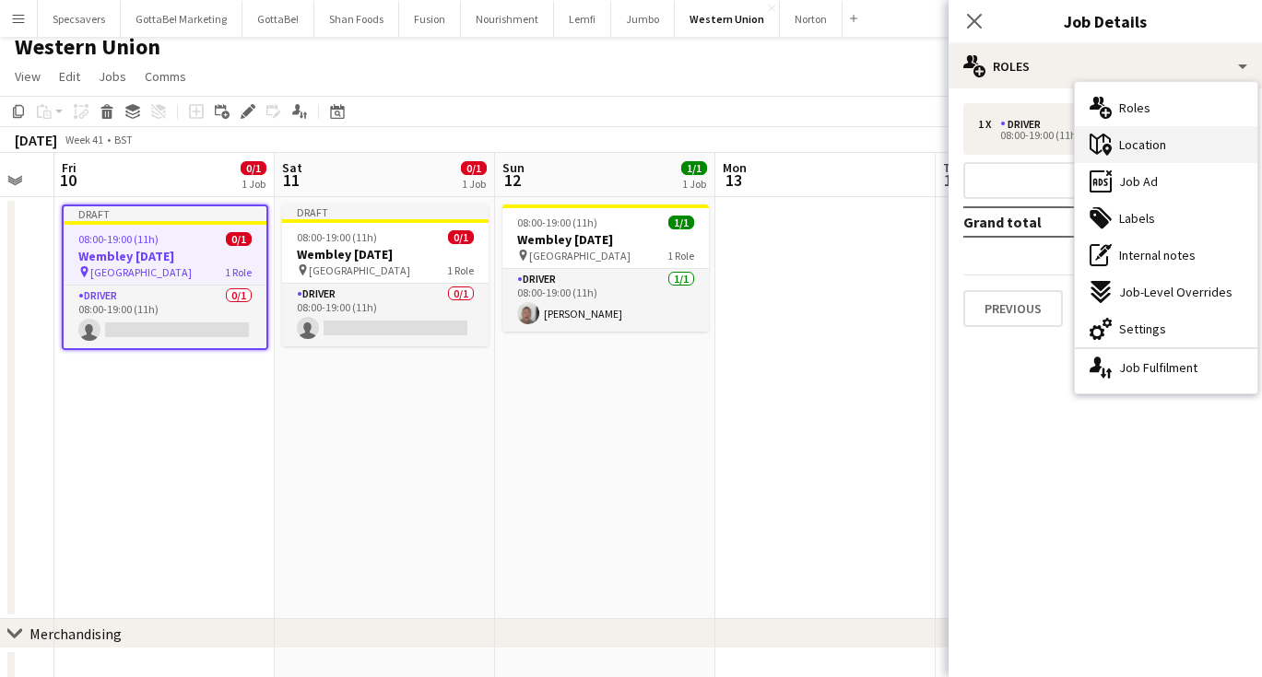
click at [1146, 146] on span "Location" at bounding box center [1142, 144] width 47 height 17
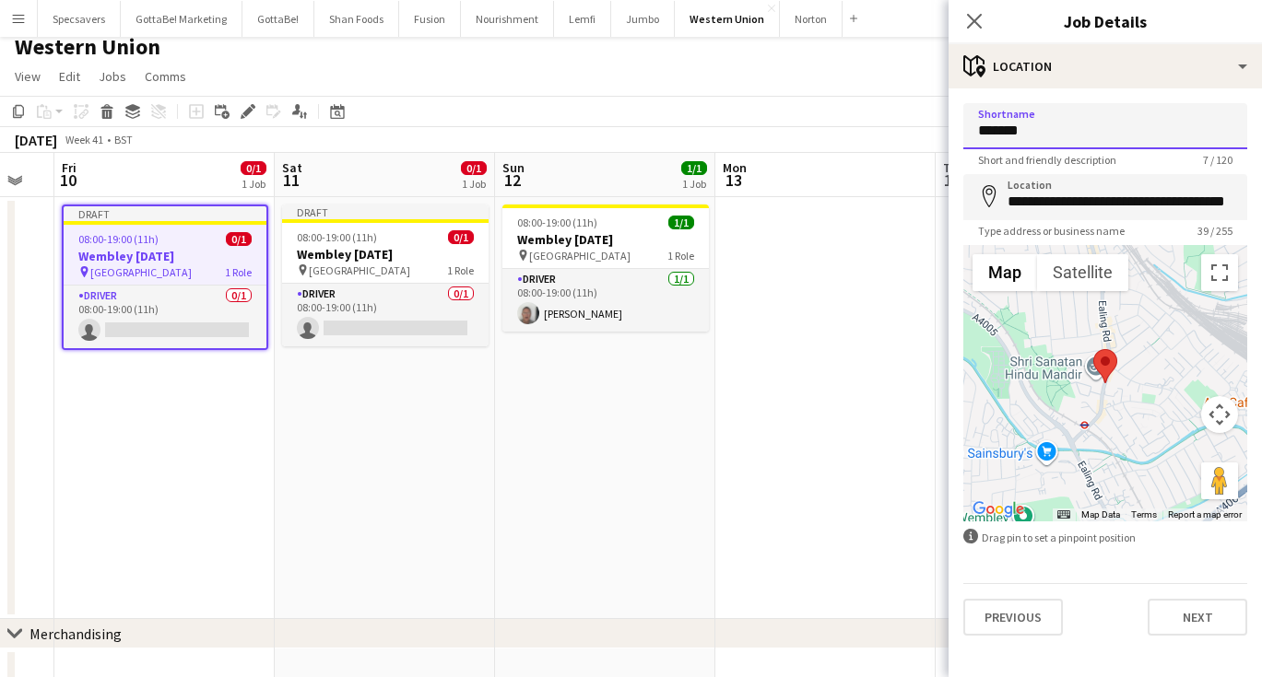
drag, startPoint x: 1035, startPoint y: 136, endPoint x: 971, endPoint y: 130, distance: 64.8
type input "**********"
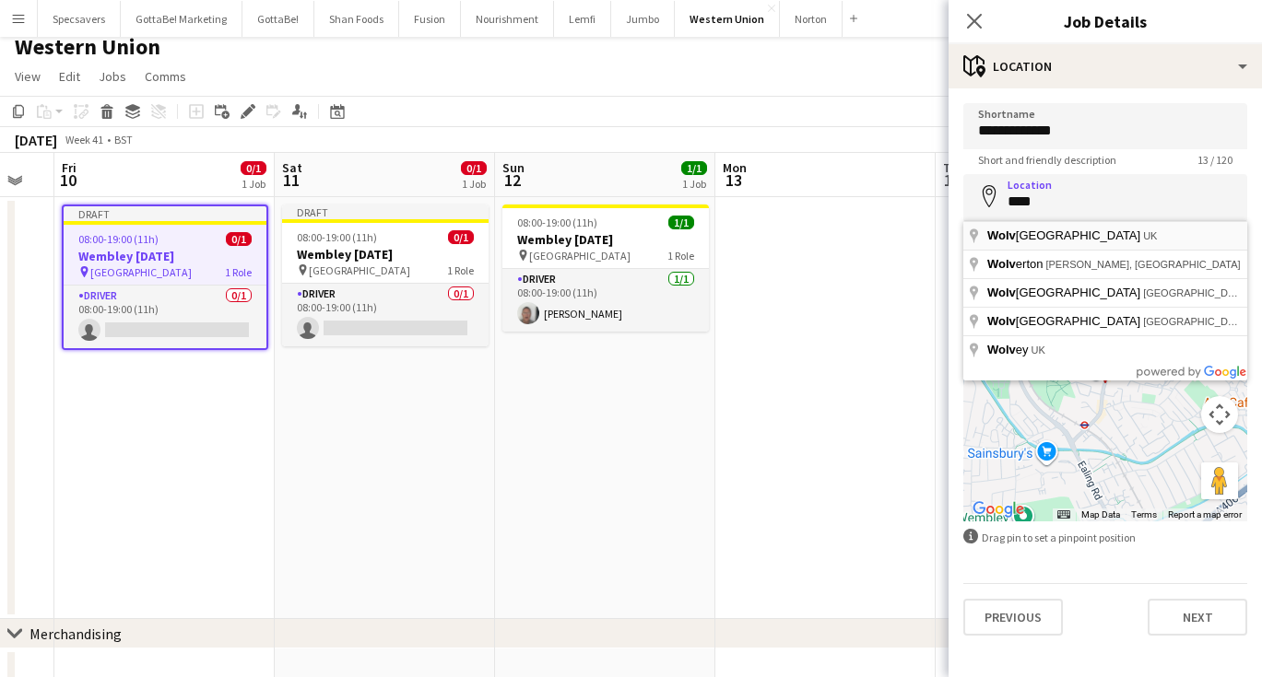
type input "**********"
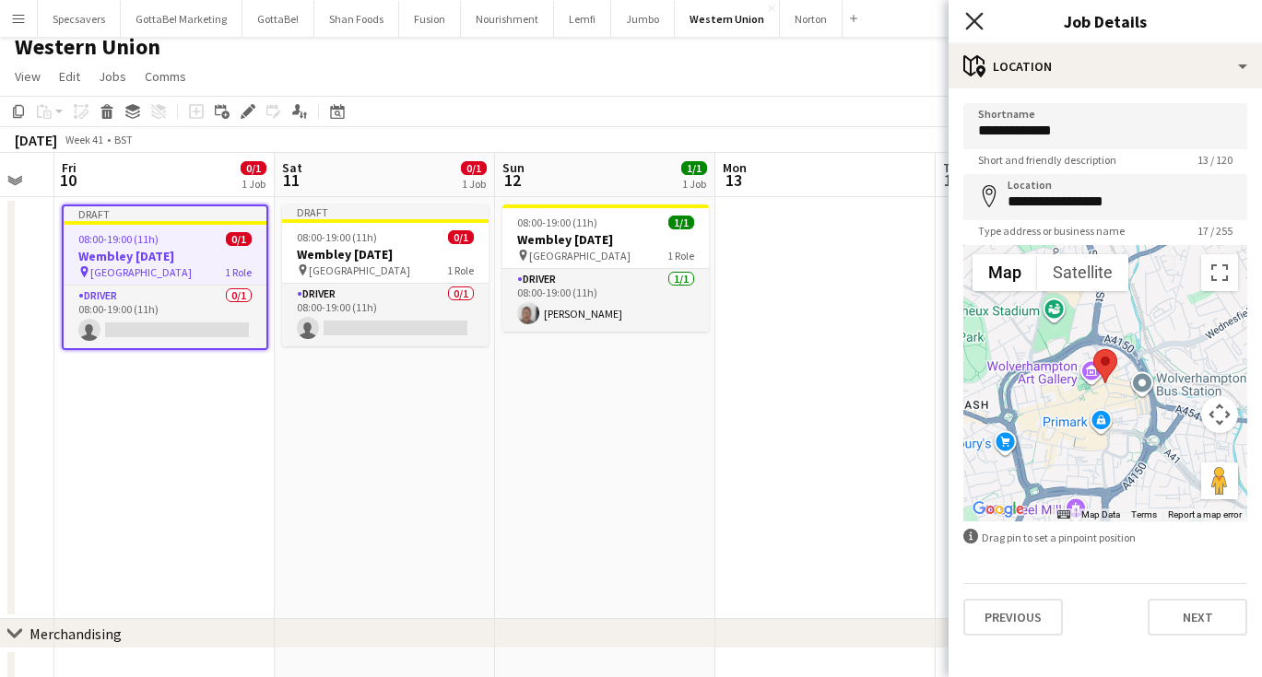
click at [969, 19] on icon "Close pop-in" at bounding box center [974, 21] width 18 height 18
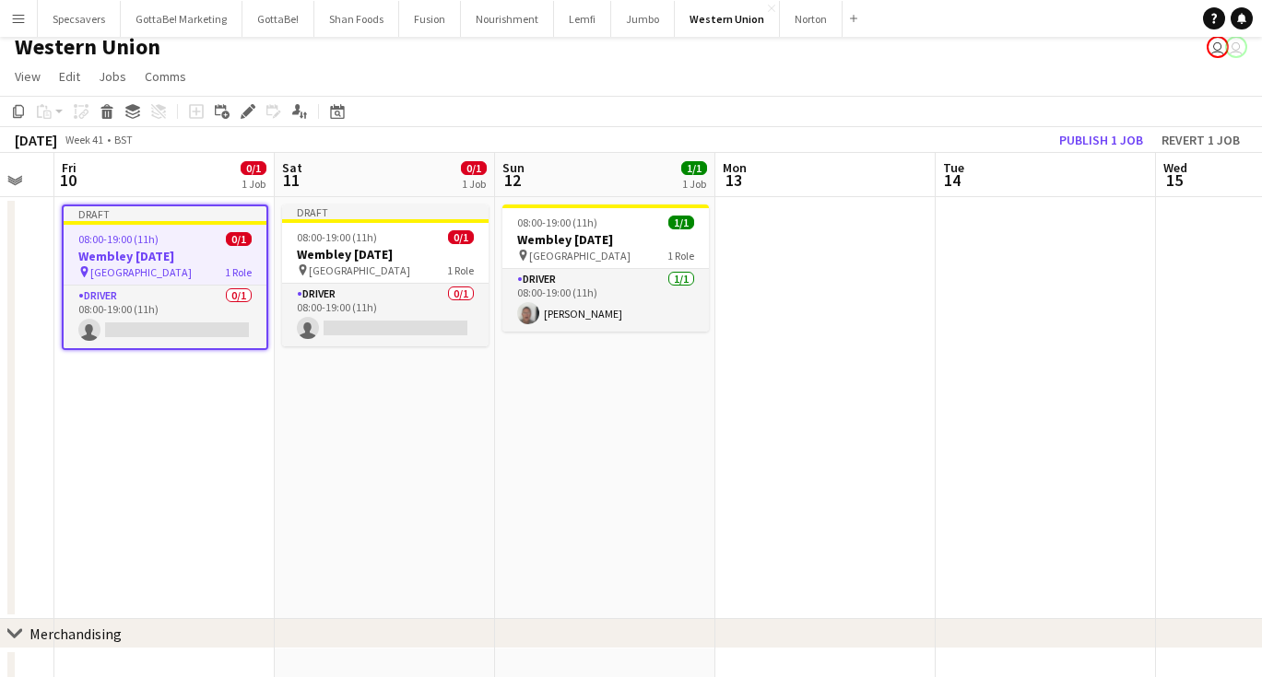
click at [104, 236] on span "08:00-19:00 (11h)" at bounding box center [118, 239] width 80 height 14
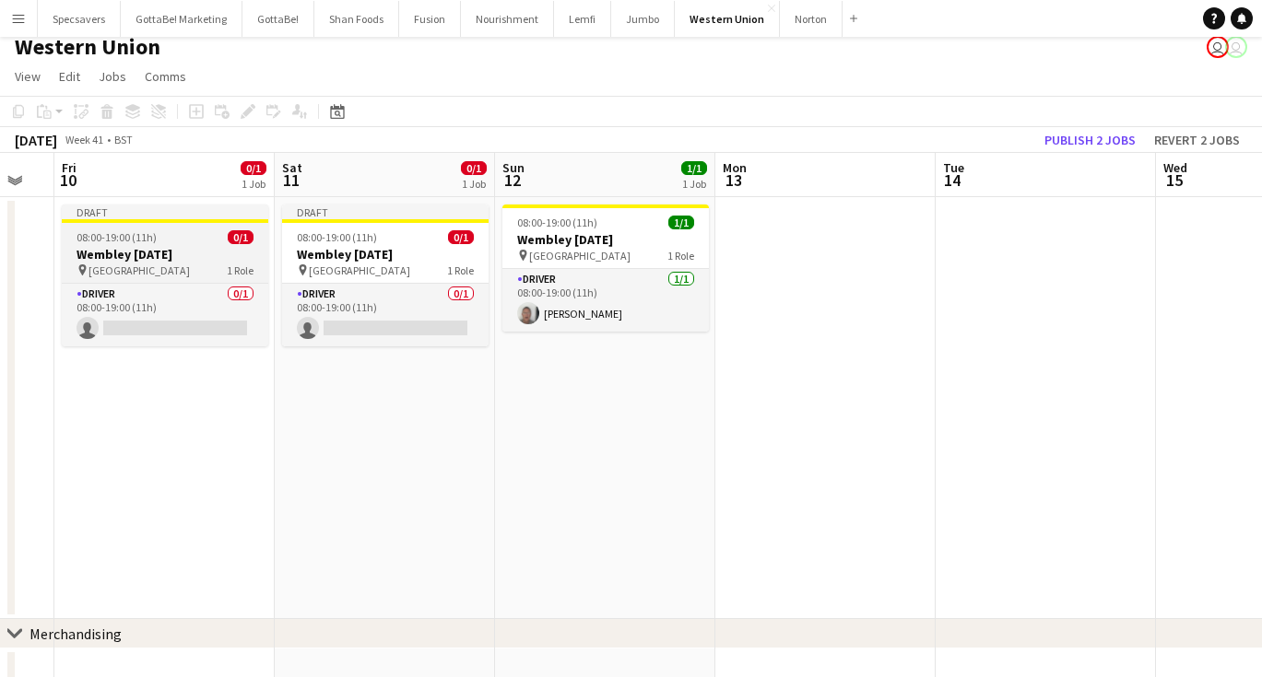
click at [147, 244] on app-job-card "Draft 08:00-19:00 (11h) 0/1 Wembley [DATE] pin Wolverhampton 1 Role Driver 0/1 …" at bounding box center [165, 276] width 206 height 142
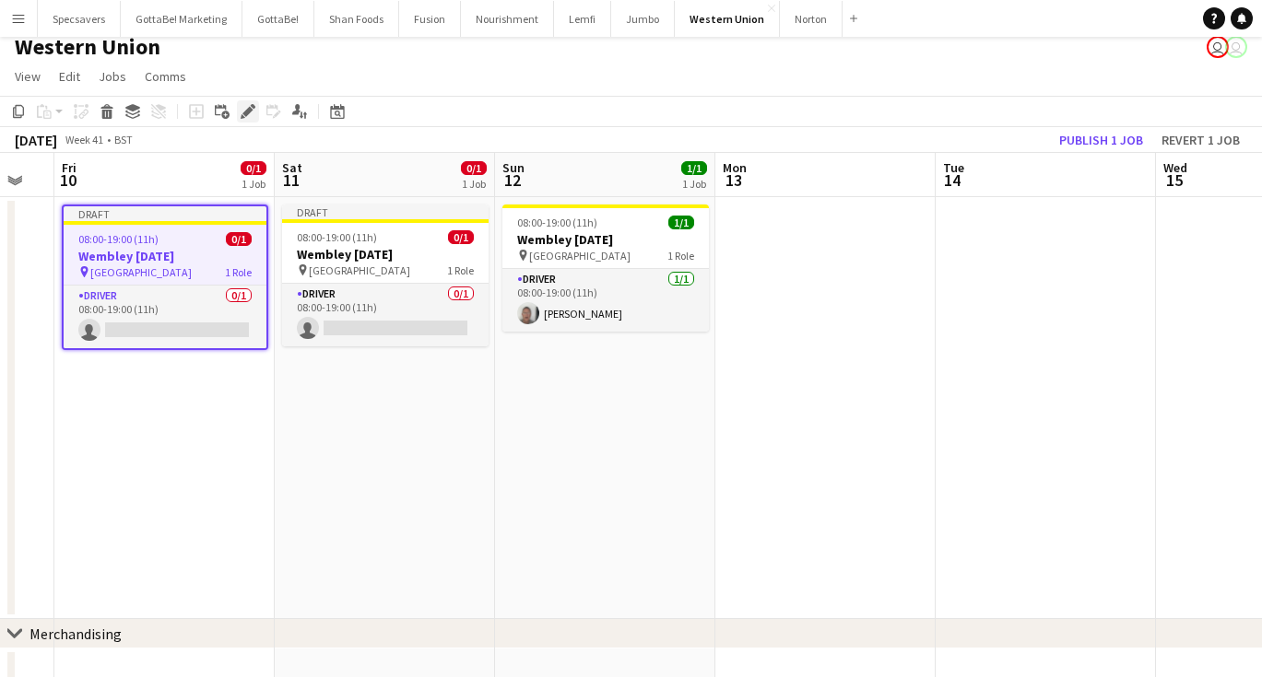
click at [245, 106] on icon "Edit" at bounding box center [248, 111] width 15 height 15
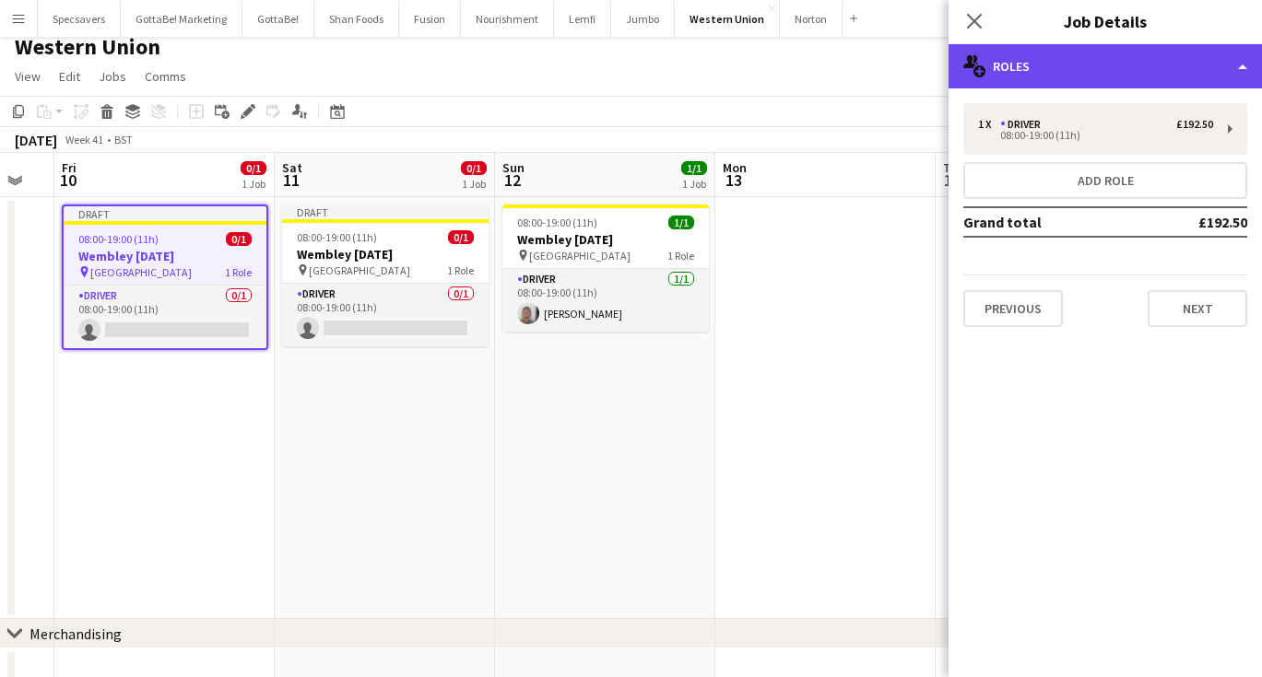
click at [1099, 63] on div "multiple-users-add Roles" at bounding box center [1104, 66] width 313 height 44
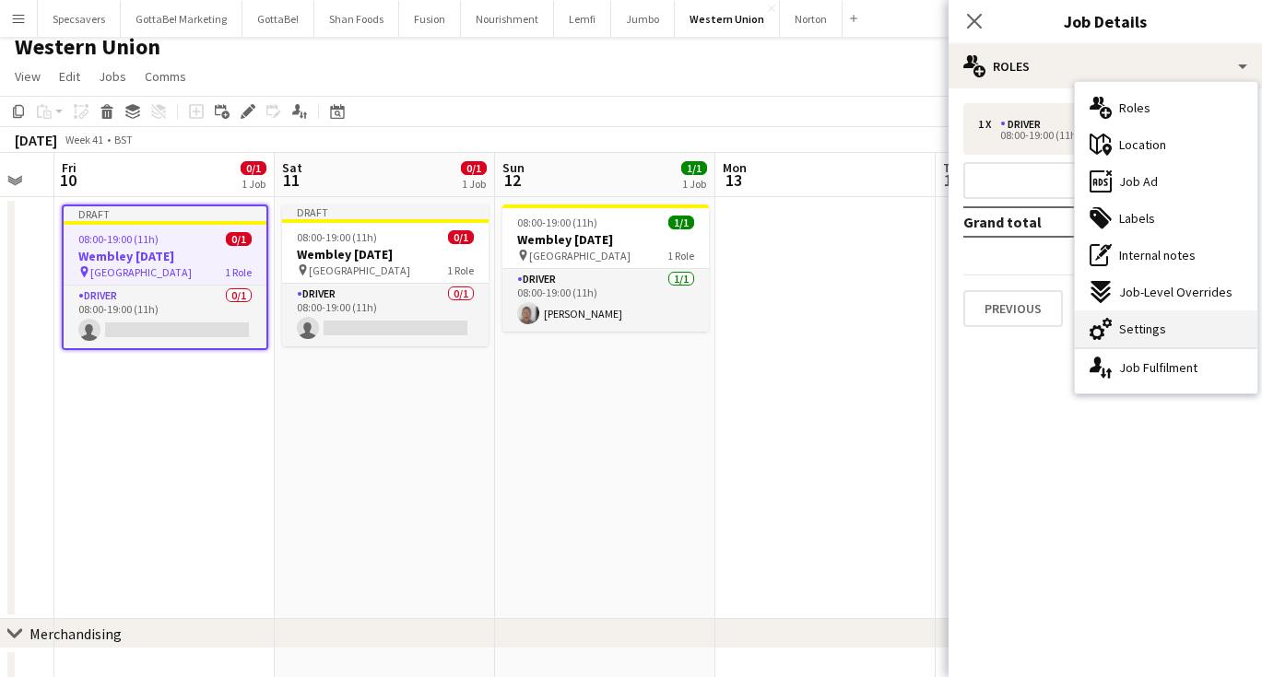
click at [1140, 330] on span "Settings" at bounding box center [1142, 329] width 47 height 17
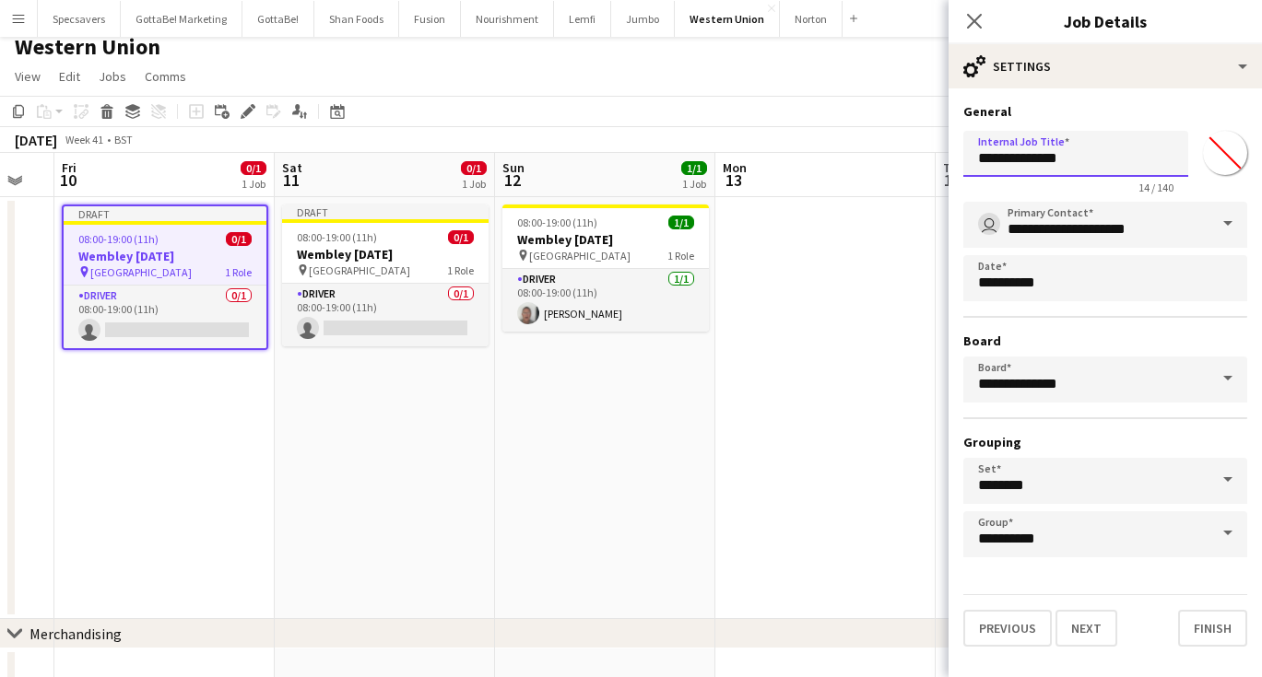
click at [982, 159] on input "**********" at bounding box center [1075, 154] width 225 height 46
type input "**********"
click at [975, 20] on icon at bounding box center [974, 21] width 18 height 18
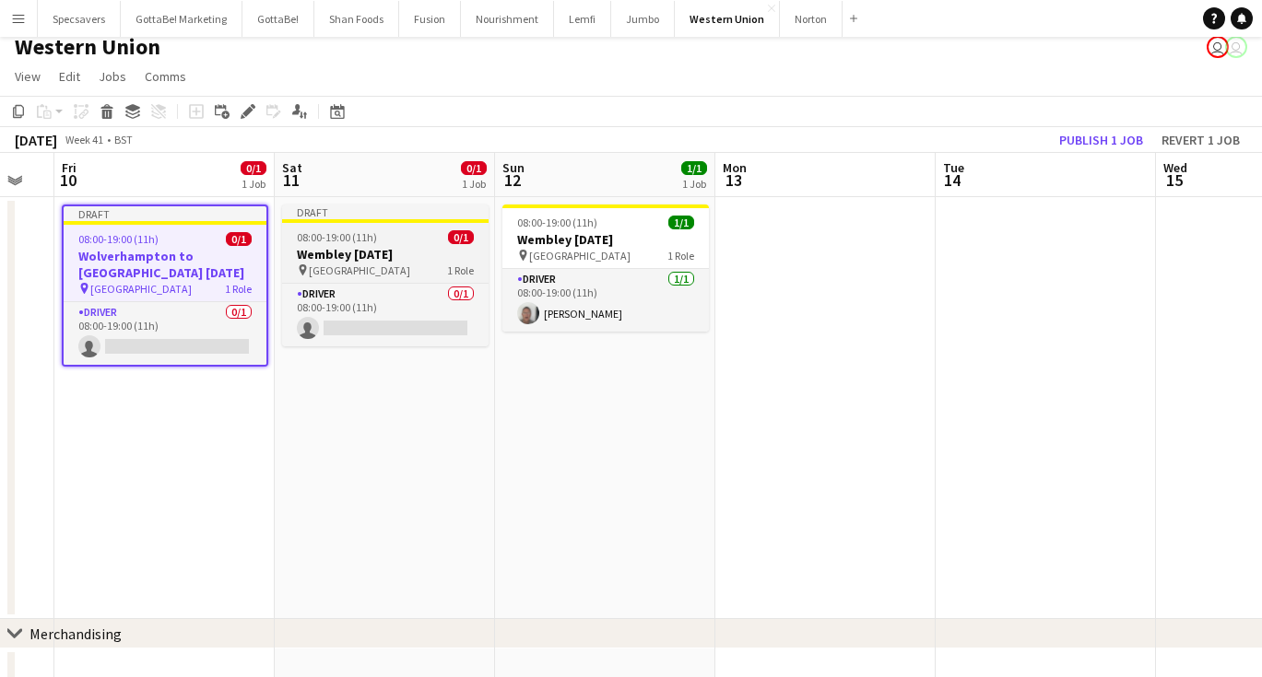
click at [387, 249] on h3 "Wembley [DATE]" at bounding box center [385, 254] width 206 height 17
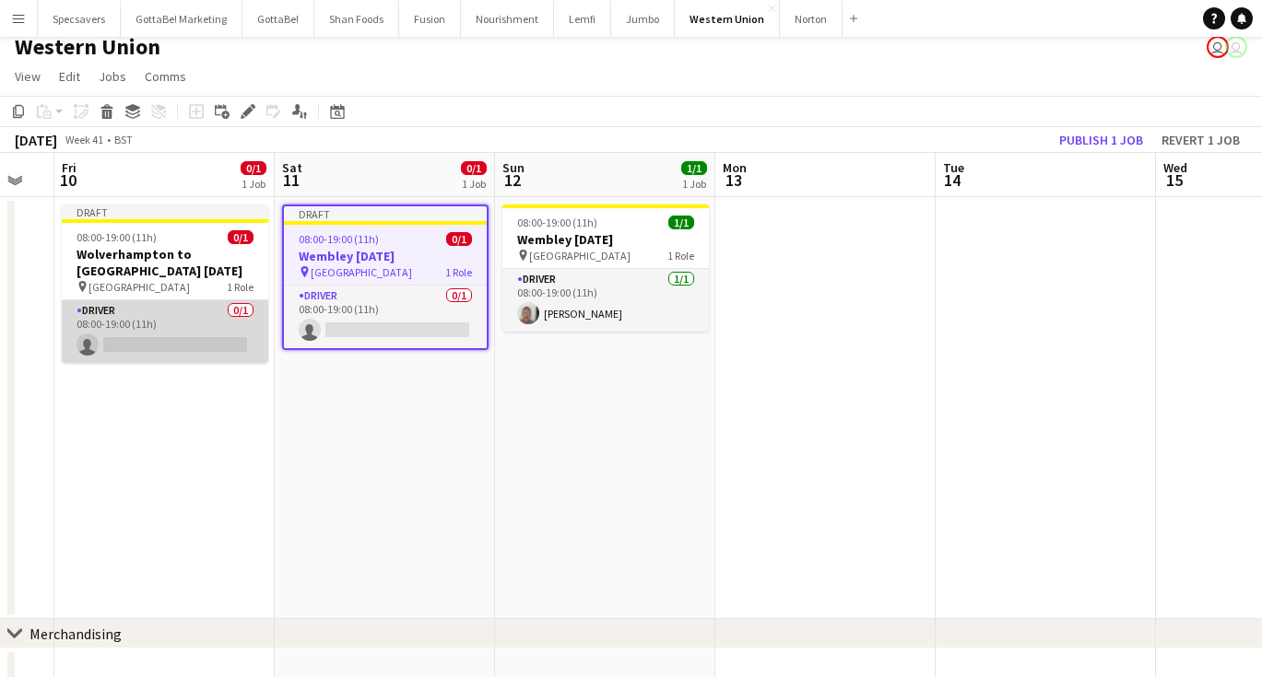
click at [159, 339] on app-card-role "Driver 0/1 08:00-19:00 (11h) single-neutral-actions" at bounding box center [165, 331] width 206 height 63
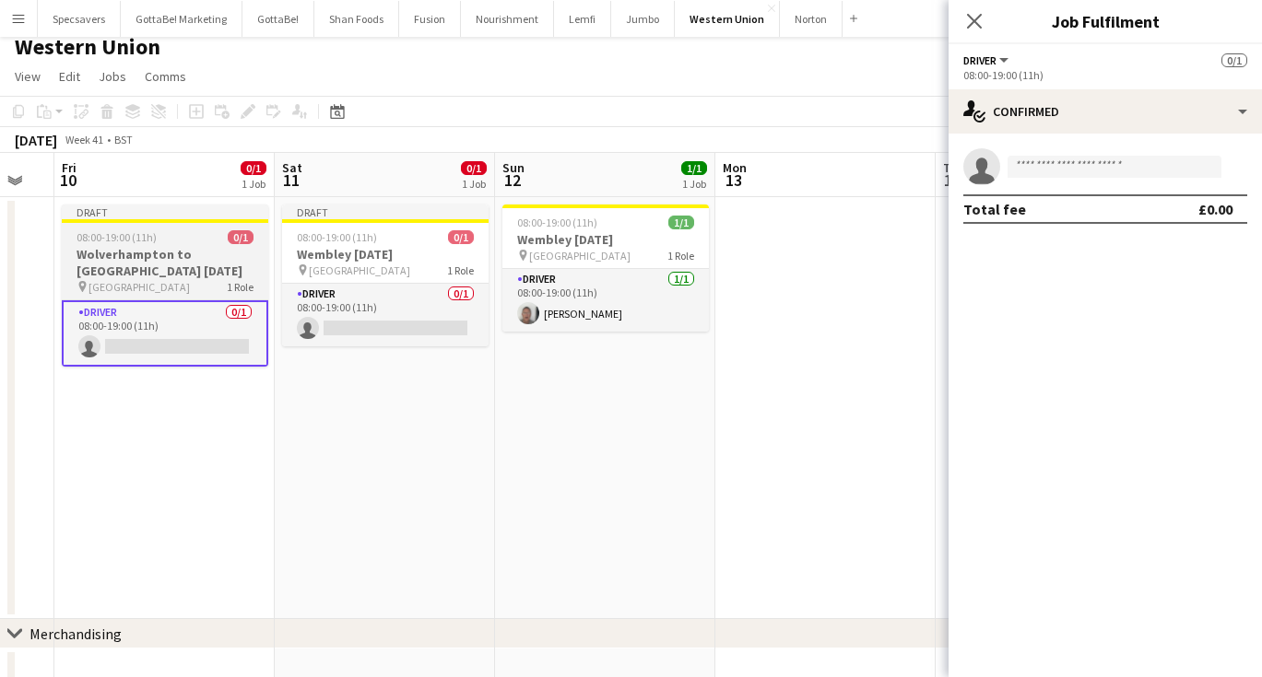
click at [146, 247] on h3 "Wolverhampton to [GEOGRAPHIC_DATA] [DATE]" at bounding box center [165, 262] width 206 height 33
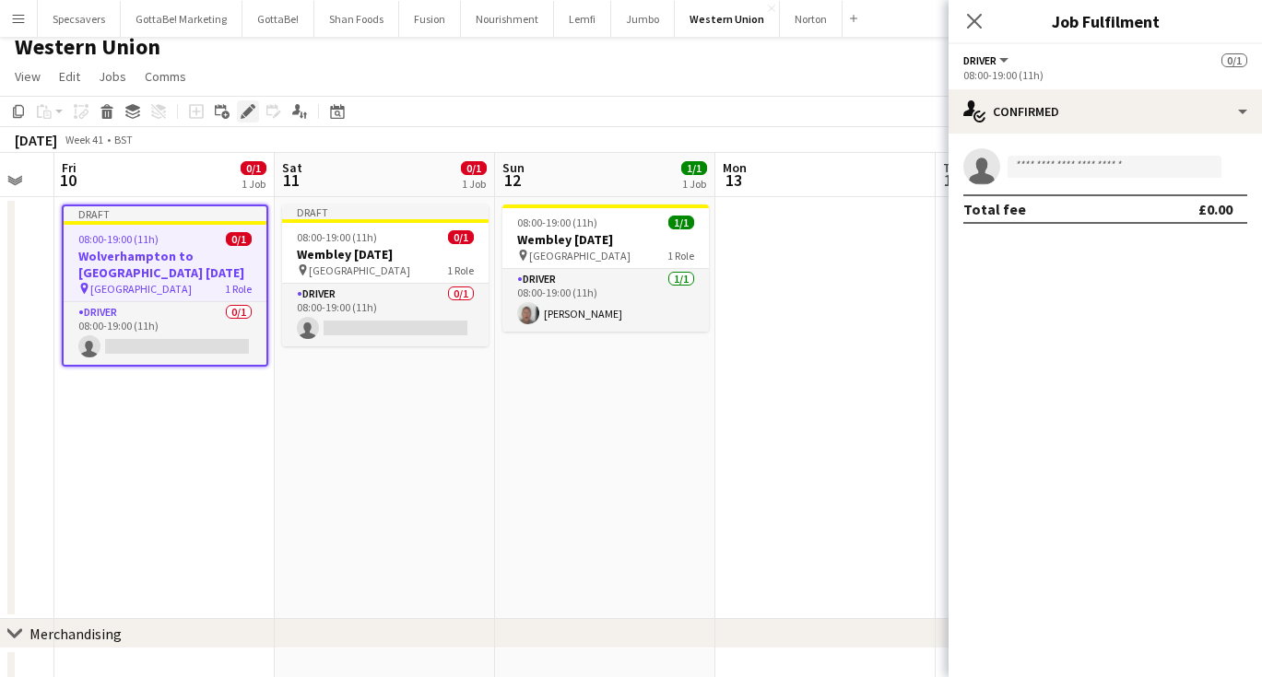
click at [245, 110] on icon "Edit" at bounding box center [248, 111] width 15 height 15
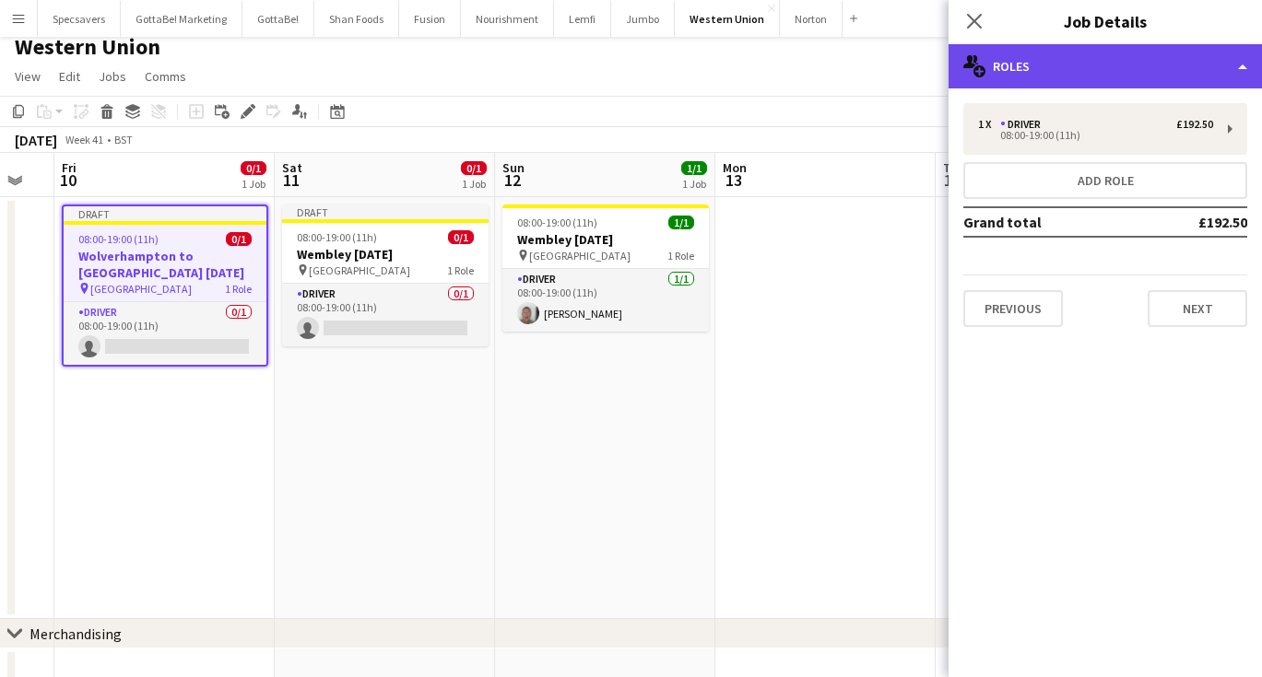
click at [1133, 61] on div "multiple-users-add Roles" at bounding box center [1104, 66] width 313 height 44
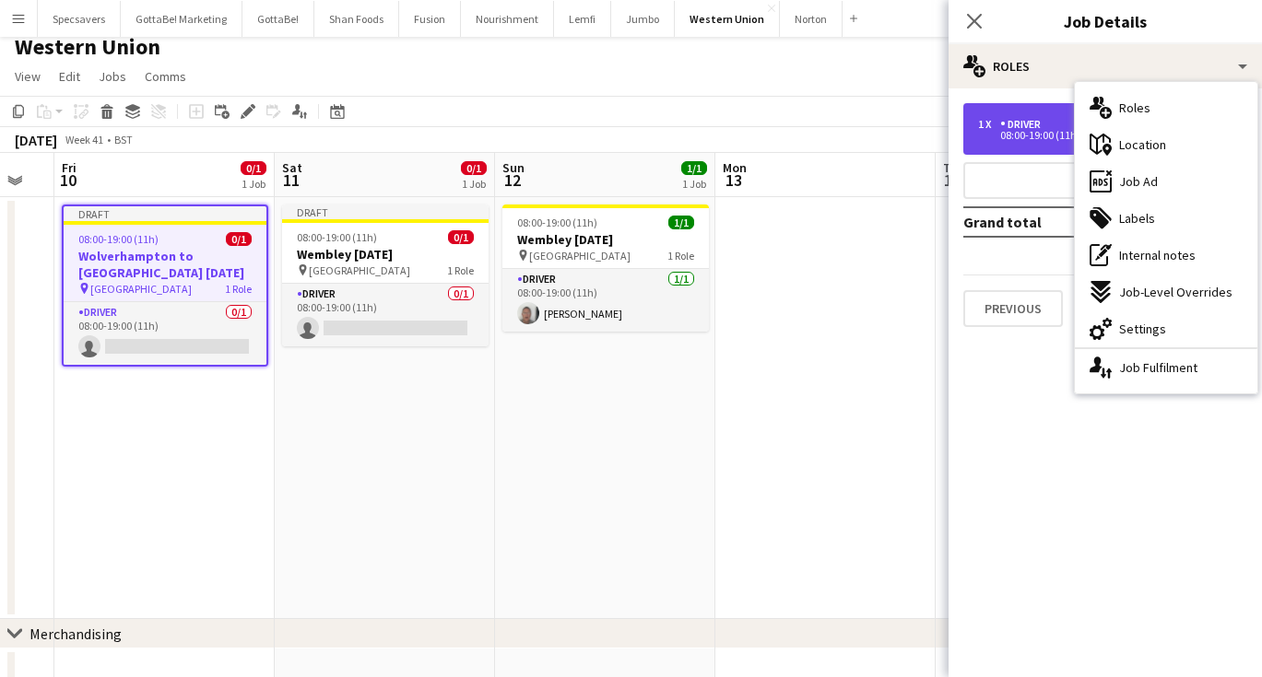
click at [1006, 135] on div "08:00-19:00 (11h)" at bounding box center [1095, 135] width 235 height 9
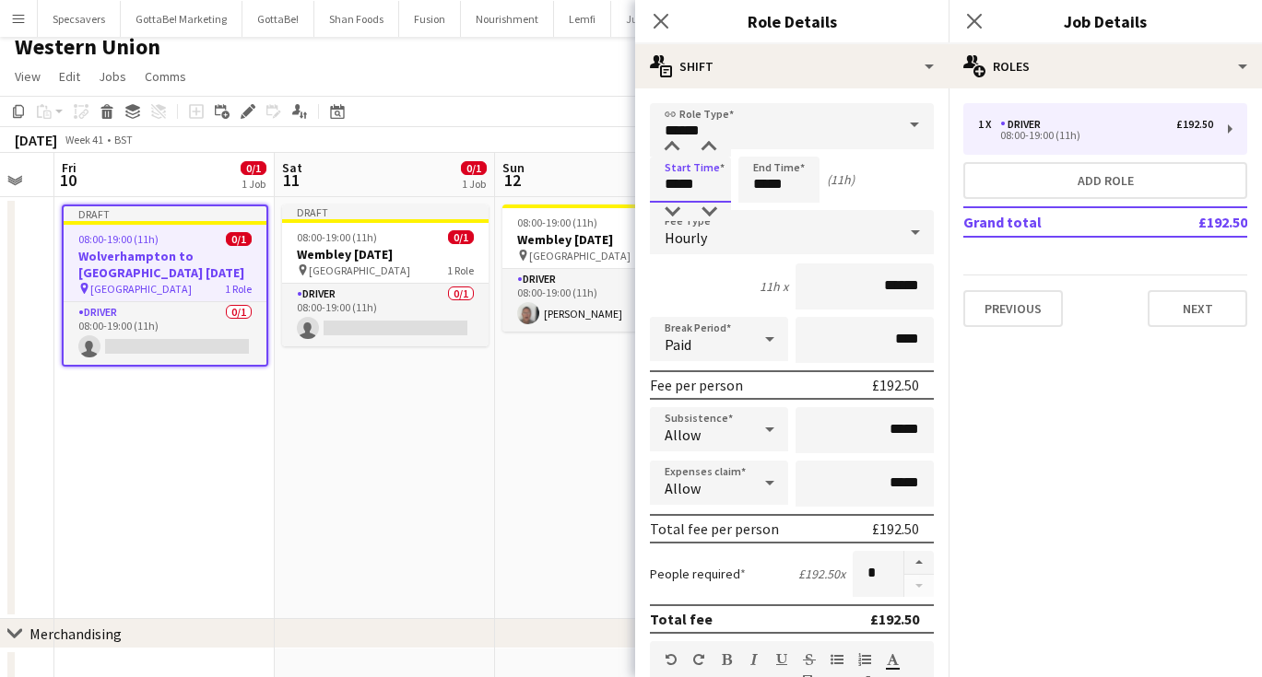
drag, startPoint x: 709, startPoint y: 182, endPoint x: 644, endPoint y: 181, distance: 64.5
click at [644, 181] on form "**********" at bounding box center [791, 676] width 313 height 1146
type input "*****"
drag, startPoint x: 696, startPoint y: 190, endPoint x: 645, endPoint y: 187, distance: 50.8
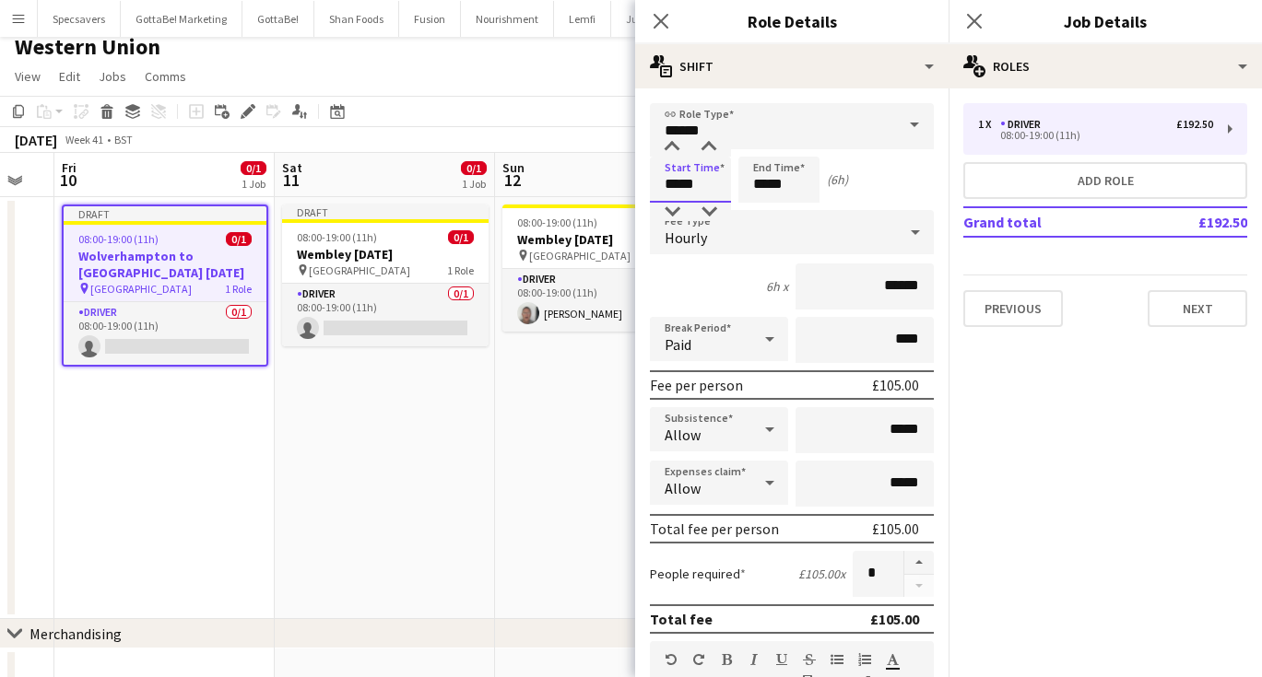
click at [645, 187] on form "**********" at bounding box center [791, 676] width 313 height 1146
type input "*****"
click at [876, 180] on div "Start Time ***** End Time ***** (3h)" at bounding box center [792, 180] width 284 height 46
click at [976, 19] on icon at bounding box center [974, 21] width 18 height 18
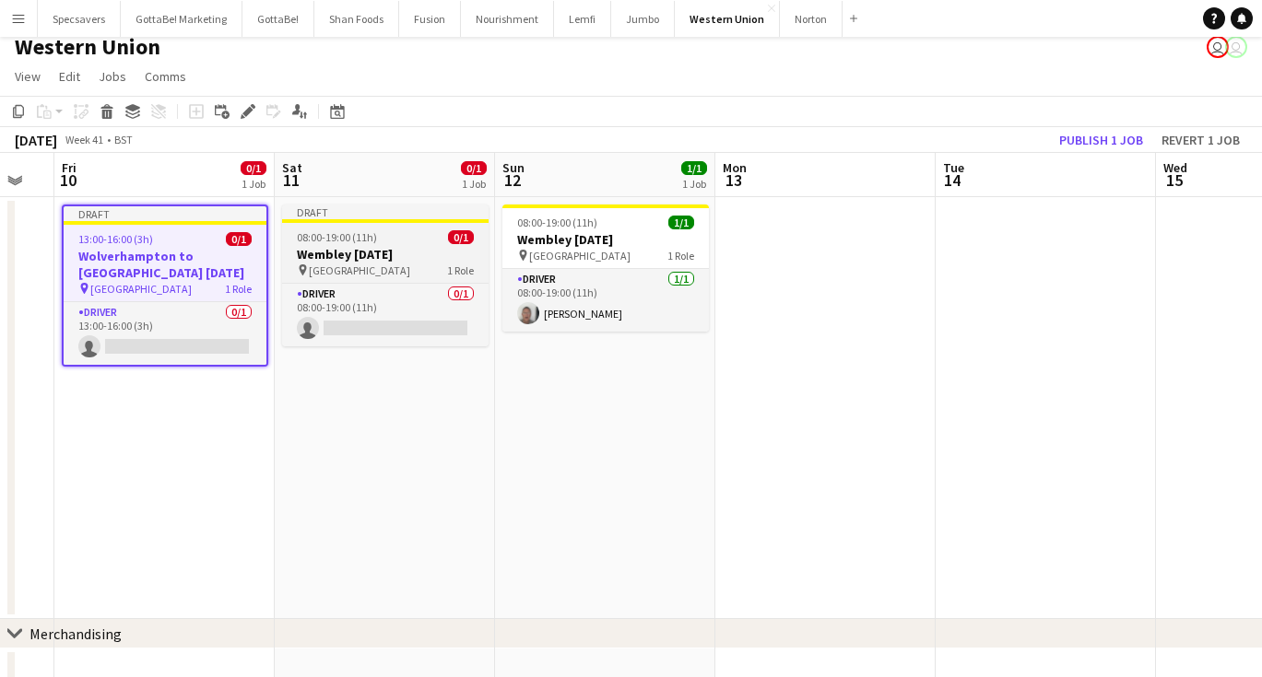
click at [348, 244] on app-job-card "Draft 08:00-19:00 (11h) 0/1 Wembley [DATE] pin Wembley 1 Role Driver 0/1 08:00-…" at bounding box center [385, 276] width 206 height 142
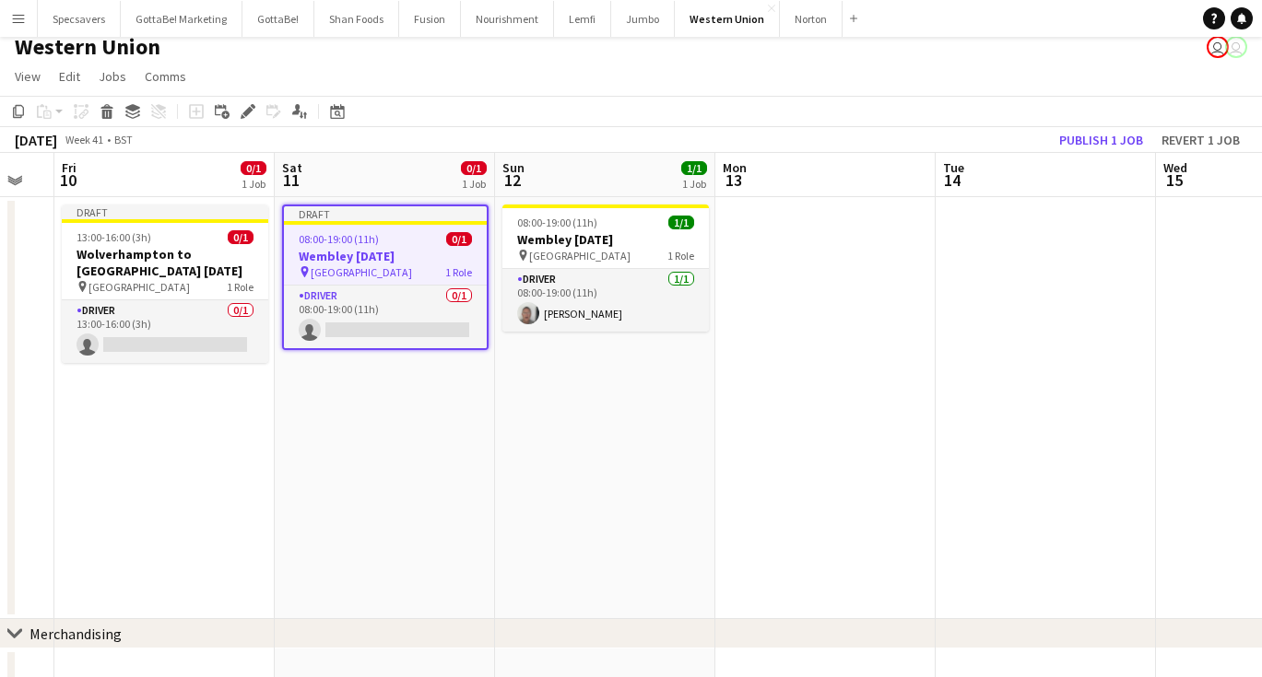
click at [342, 244] on span "08:00-19:00 (11h)" at bounding box center [339, 239] width 80 height 14
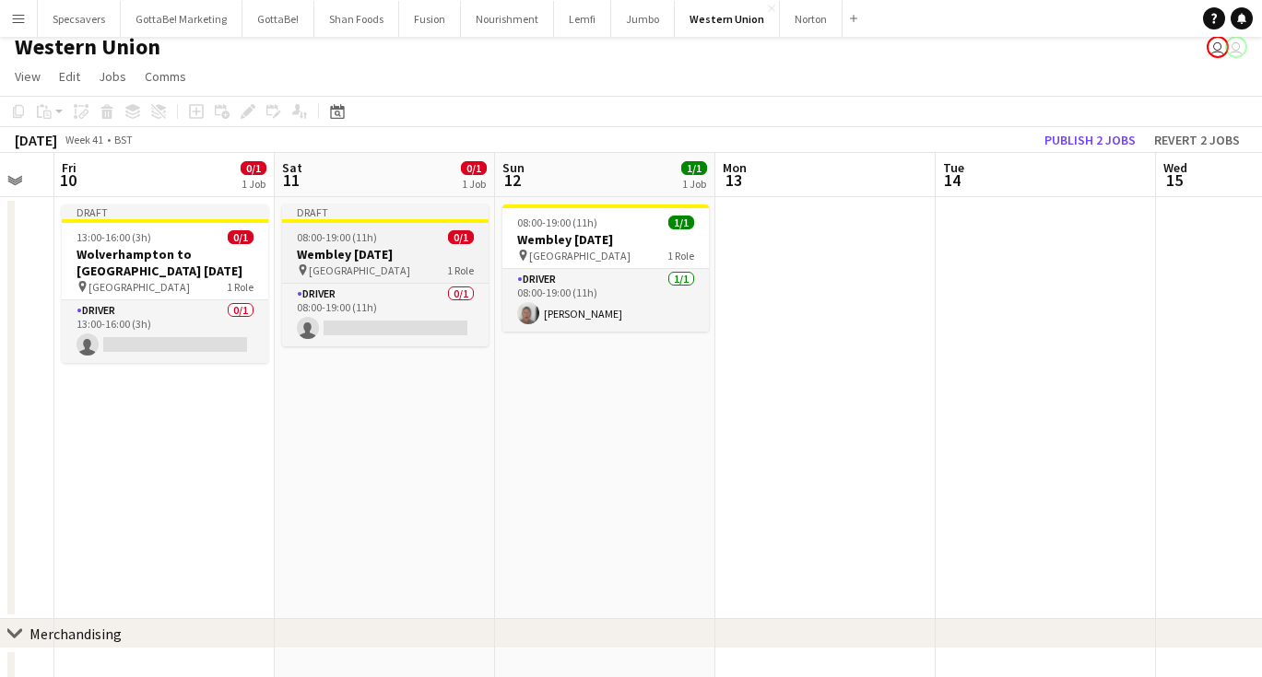
click at [333, 243] on span "08:00-19:00 (11h)" at bounding box center [337, 237] width 80 height 14
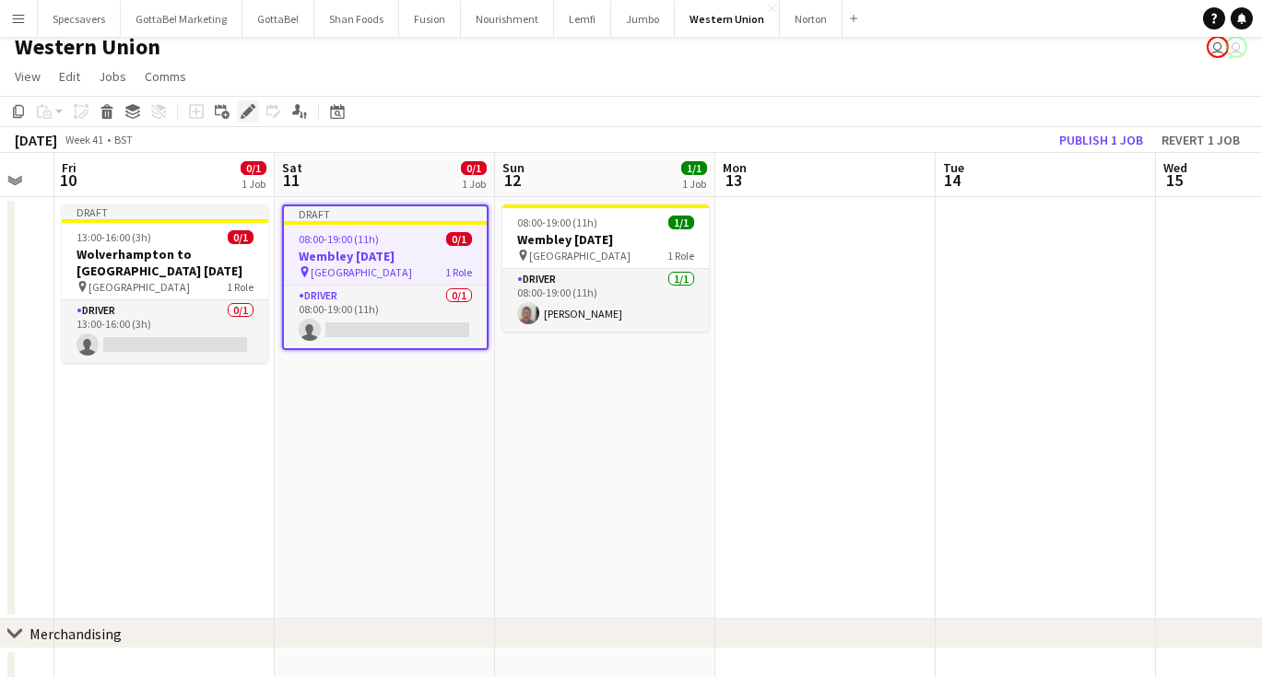
click at [251, 110] on icon at bounding box center [247, 112] width 10 height 10
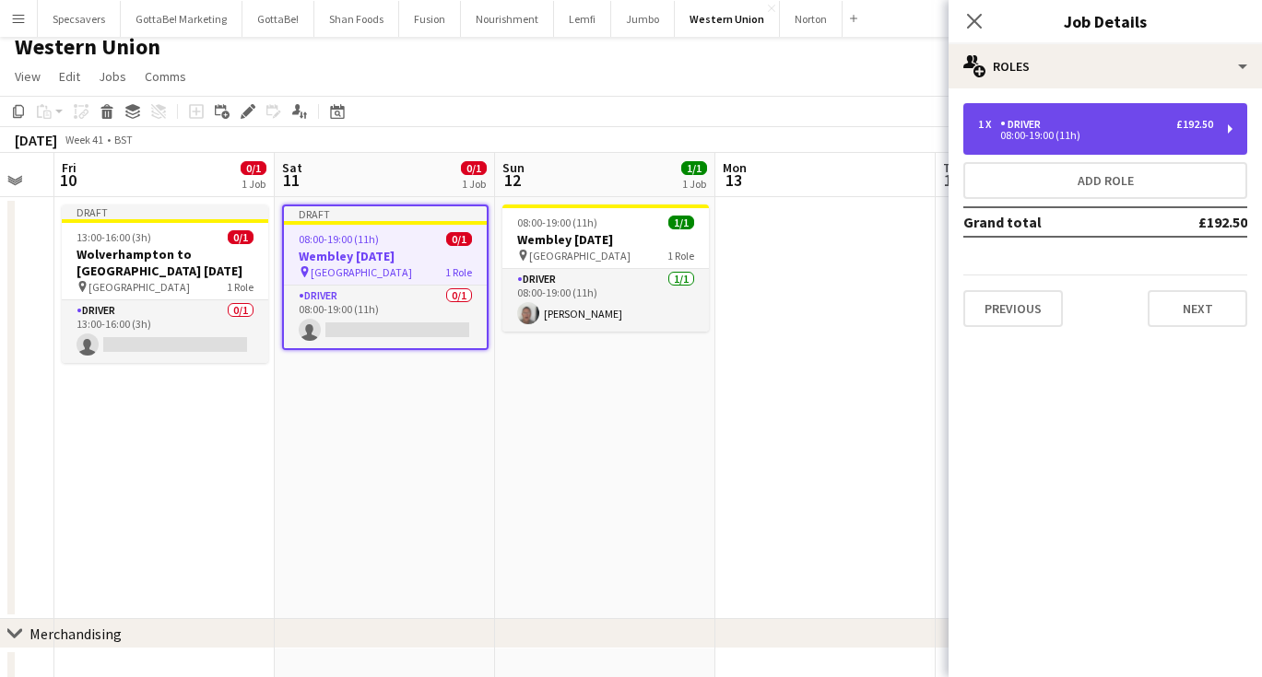
click at [1087, 124] on div "1 x Driver £192.50" at bounding box center [1095, 124] width 235 height 13
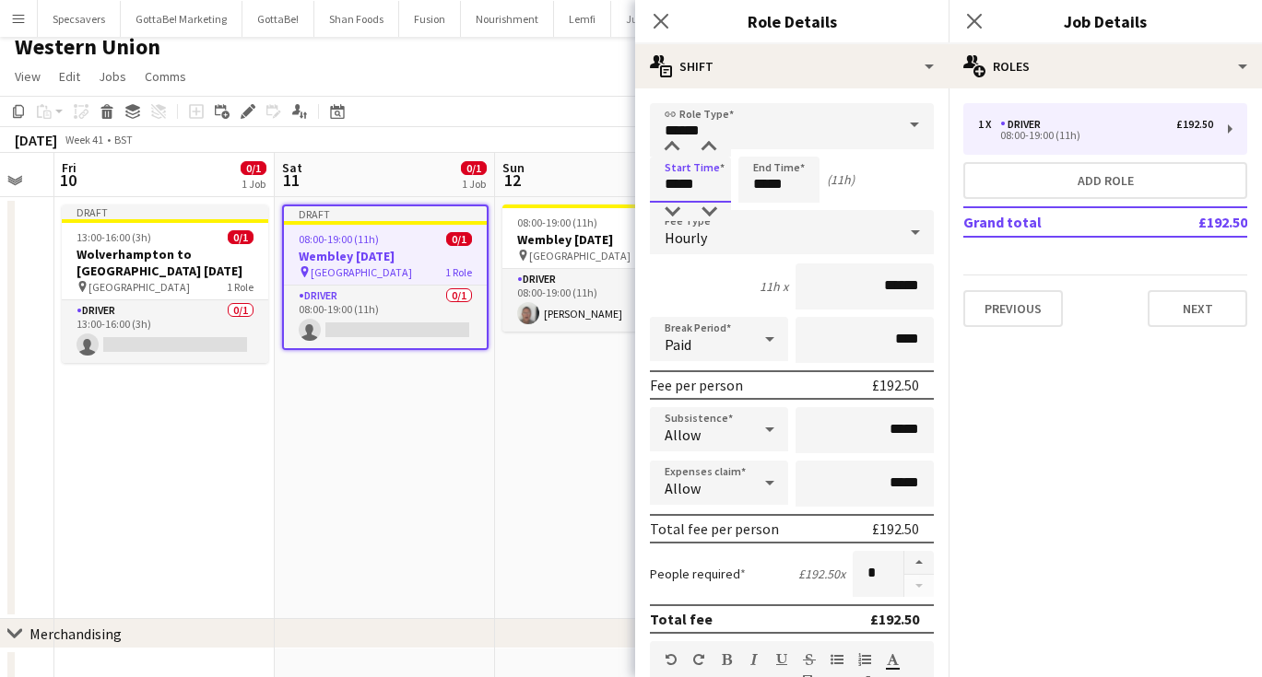
drag, startPoint x: 704, startPoint y: 184, endPoint x: 639, endPoint y: 184, distance: 65.4
click at [639, 184] on form "**********" at bounding box center [791, 676] width 313 height 1146
type input "*****"
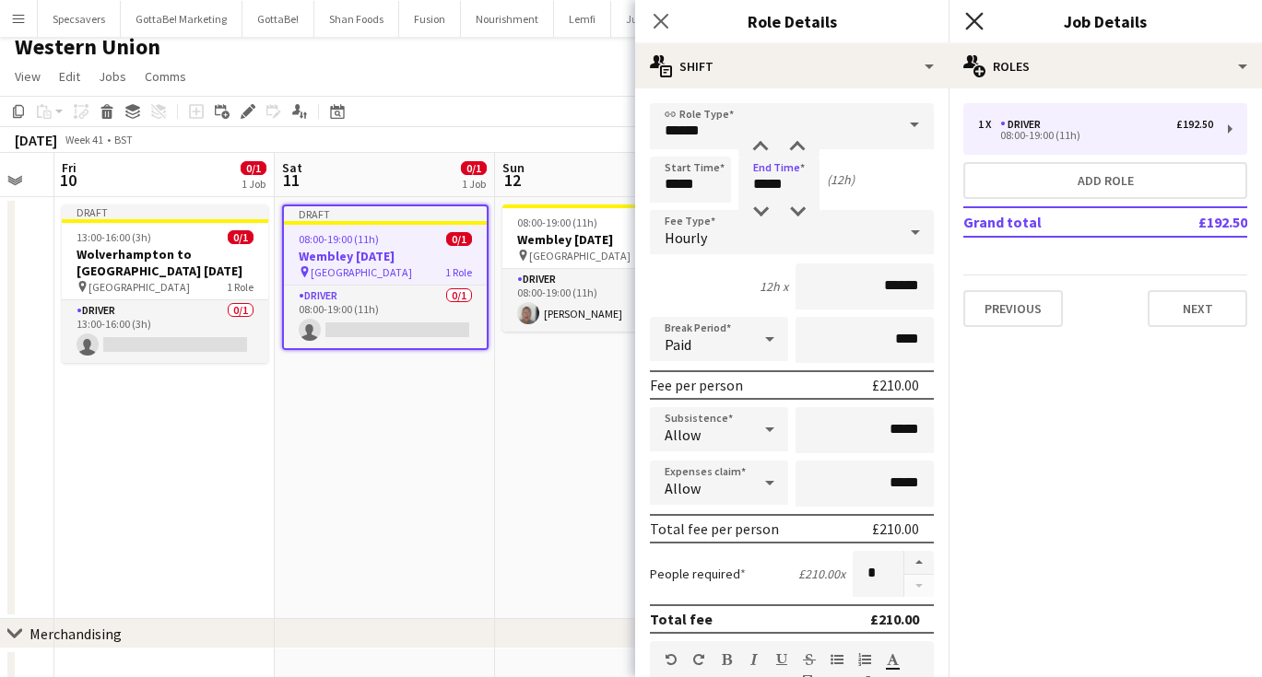
click at [981, 22] on icon "Close pop-in" at bounding box center [974, 21] width 18 height 18
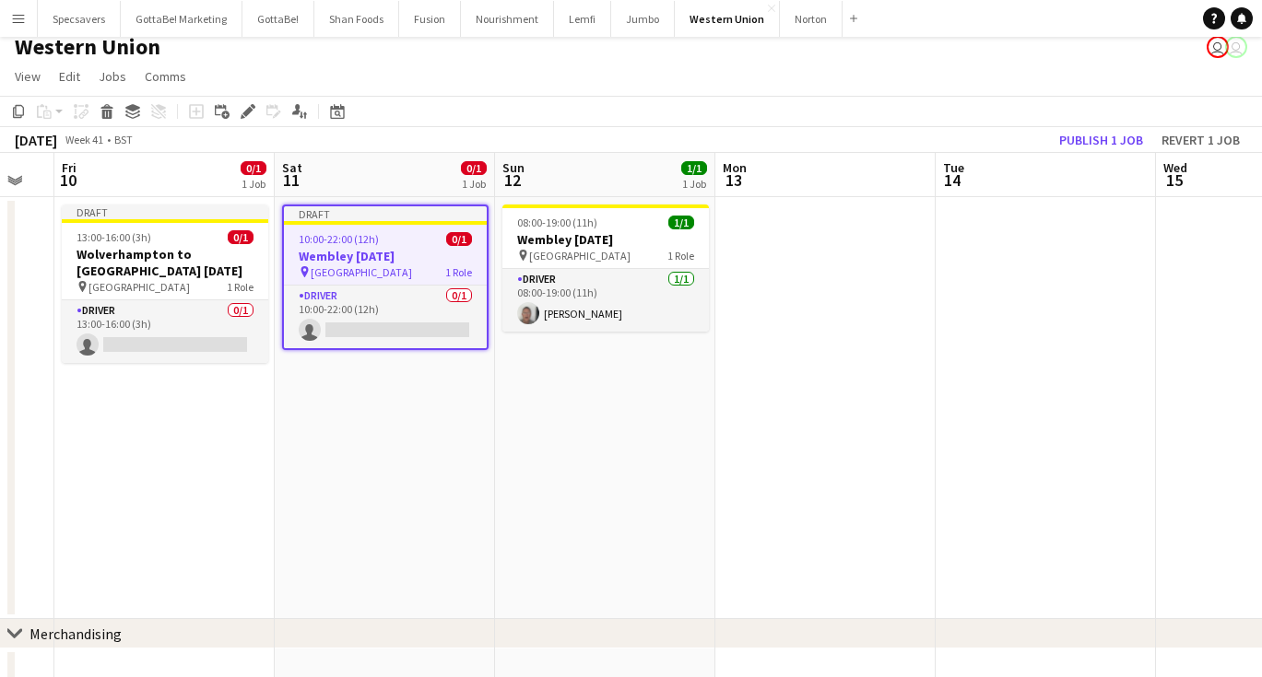
click at [396, 253] on h3 "Wembley [DATE]" at bounding box center [385, 256] width 203 height 17
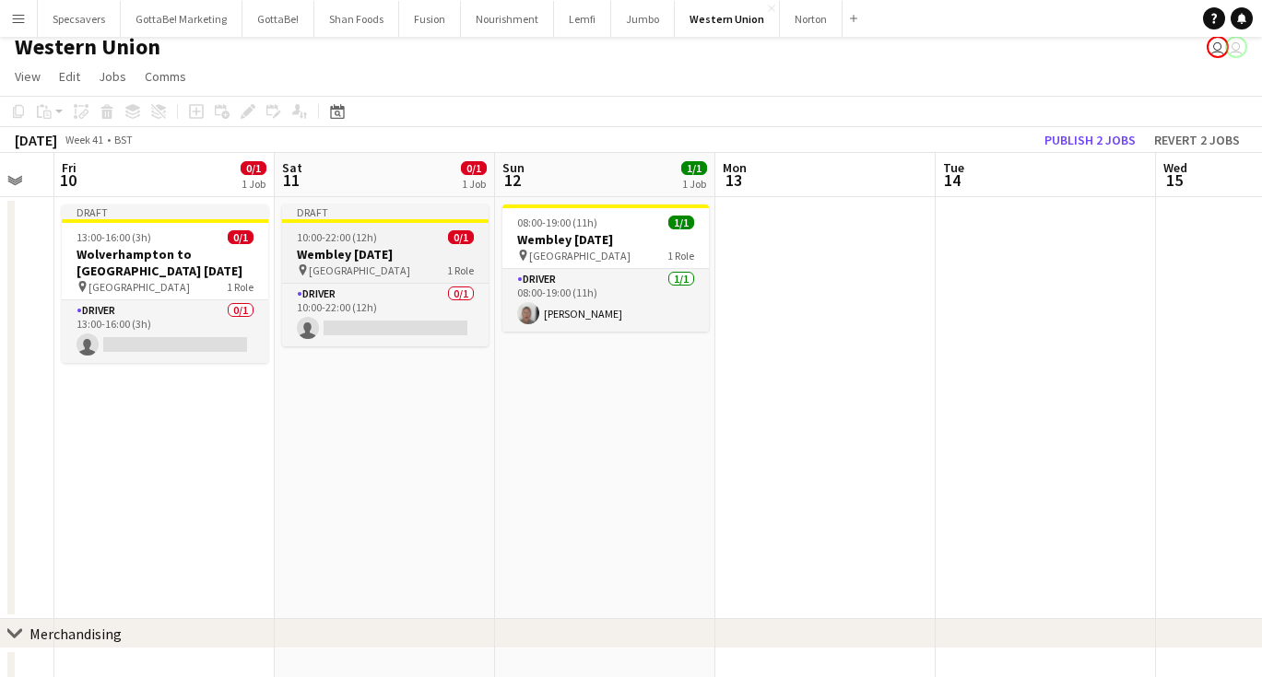
click at [317, 254] on h3 "Wembley [DATE]" at bounding box center [385, 254] width 206 height 17
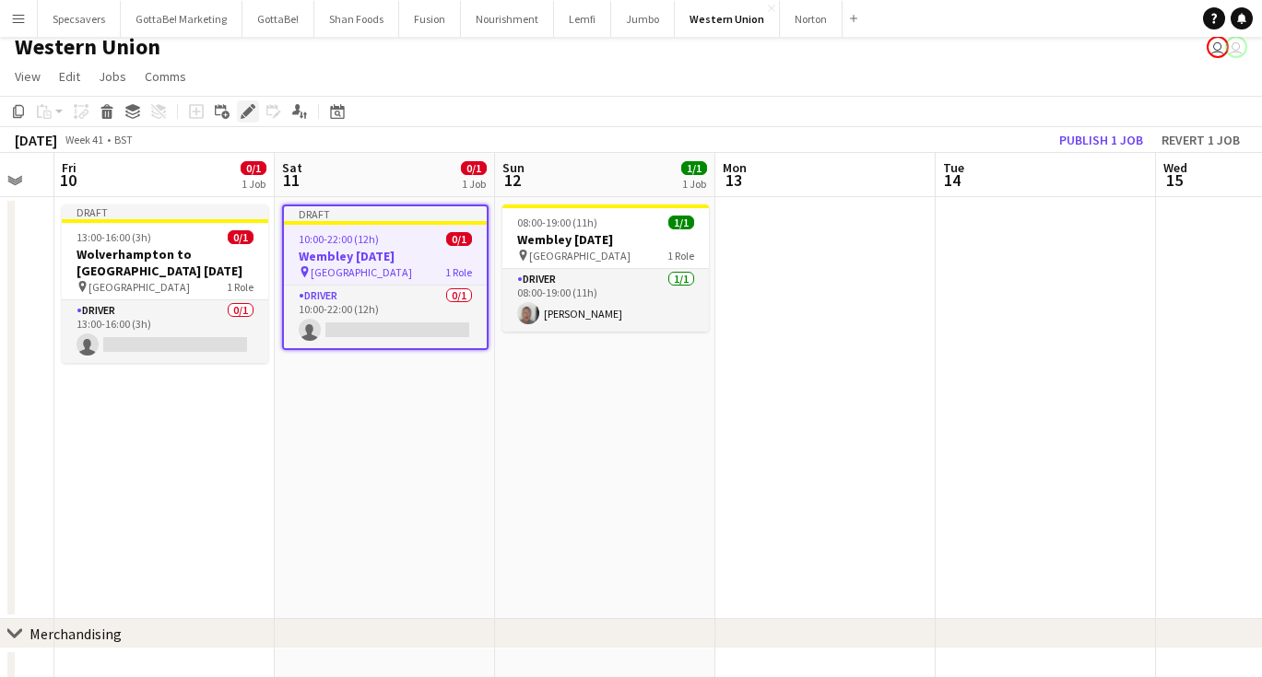
click at [242, 113] on icon "Edit" at bounding box center [248, 111] width 15 height 15
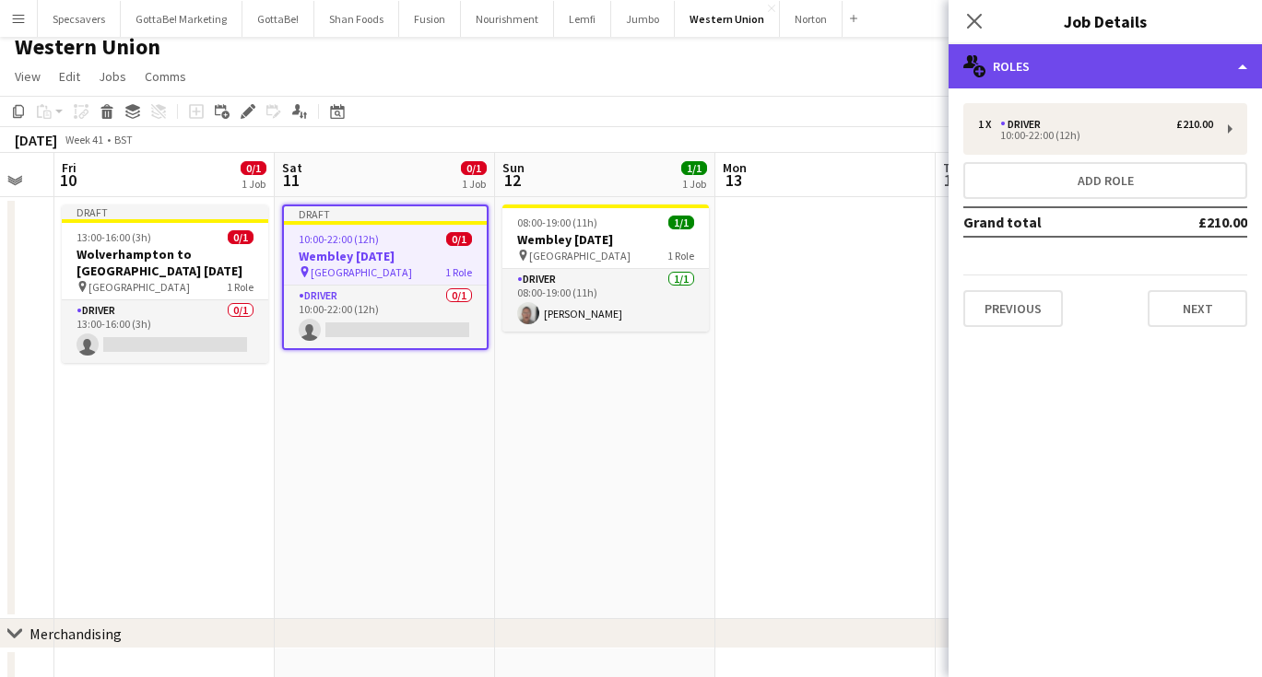
click at [1101, 74] on div "multiple-users-add Roles" at bounding box center [1104, 66] width 313 height 44
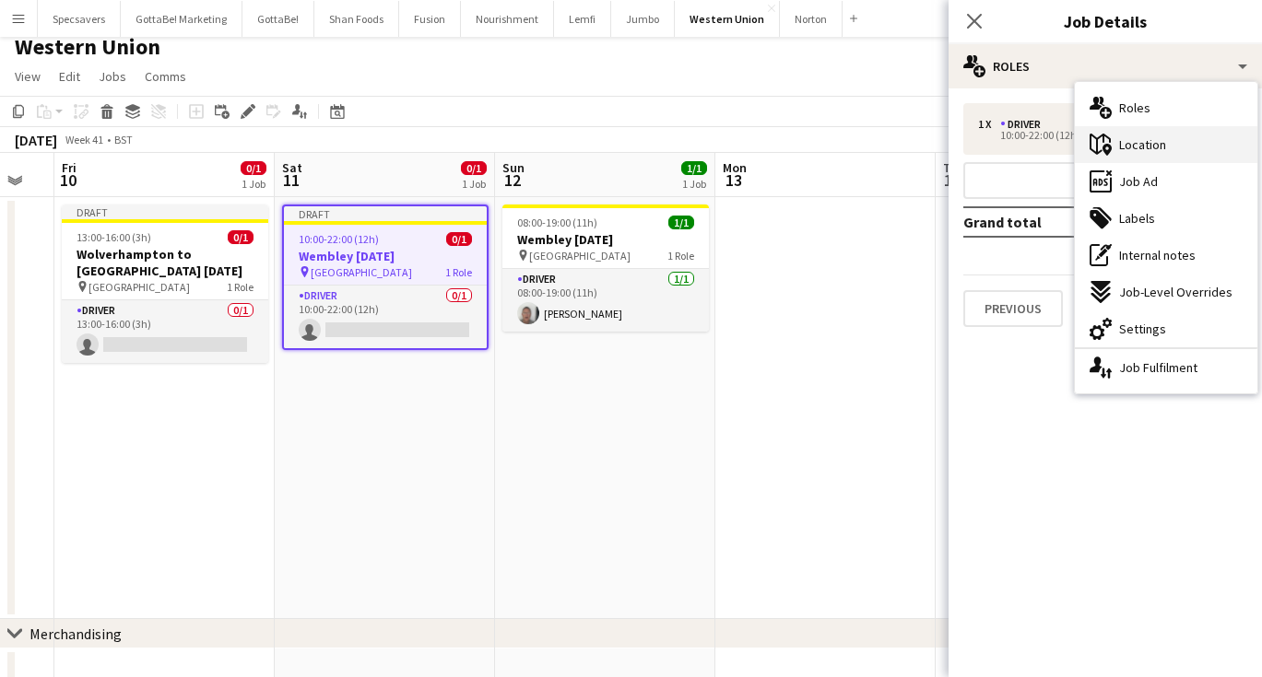
click at [1139, 146] on span "Location" at bounding box center [1142, 144] width 47 height 17
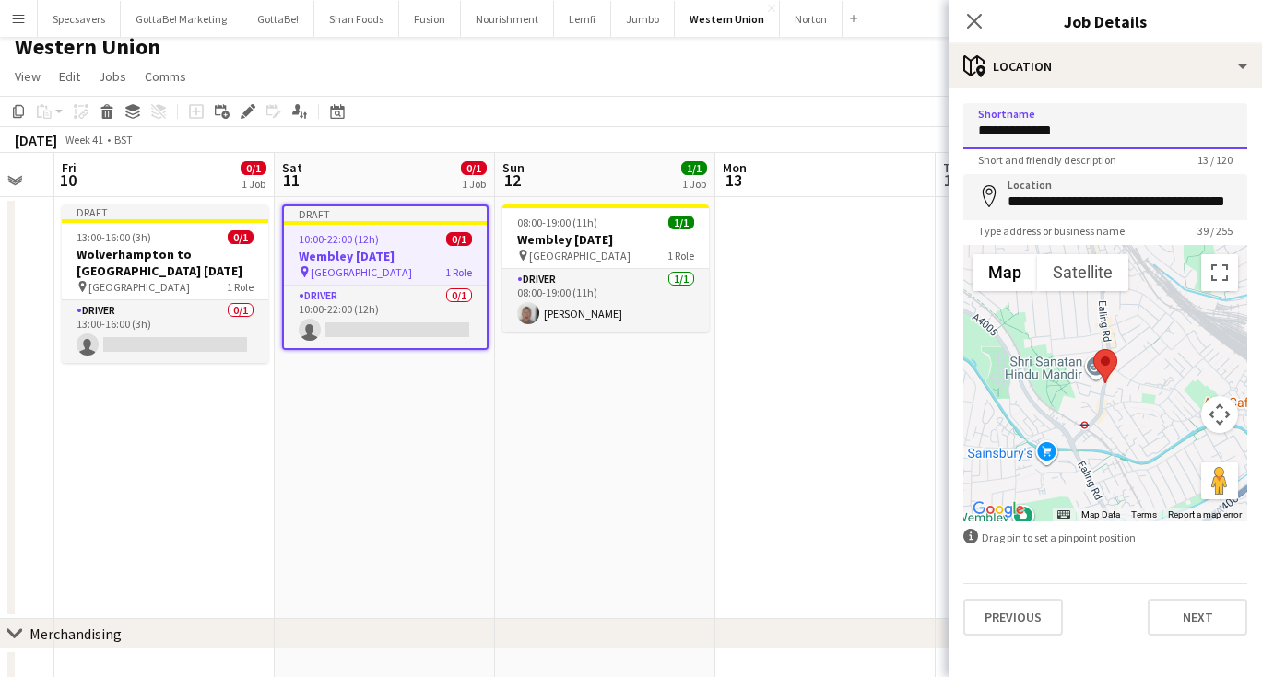
type input "**********"
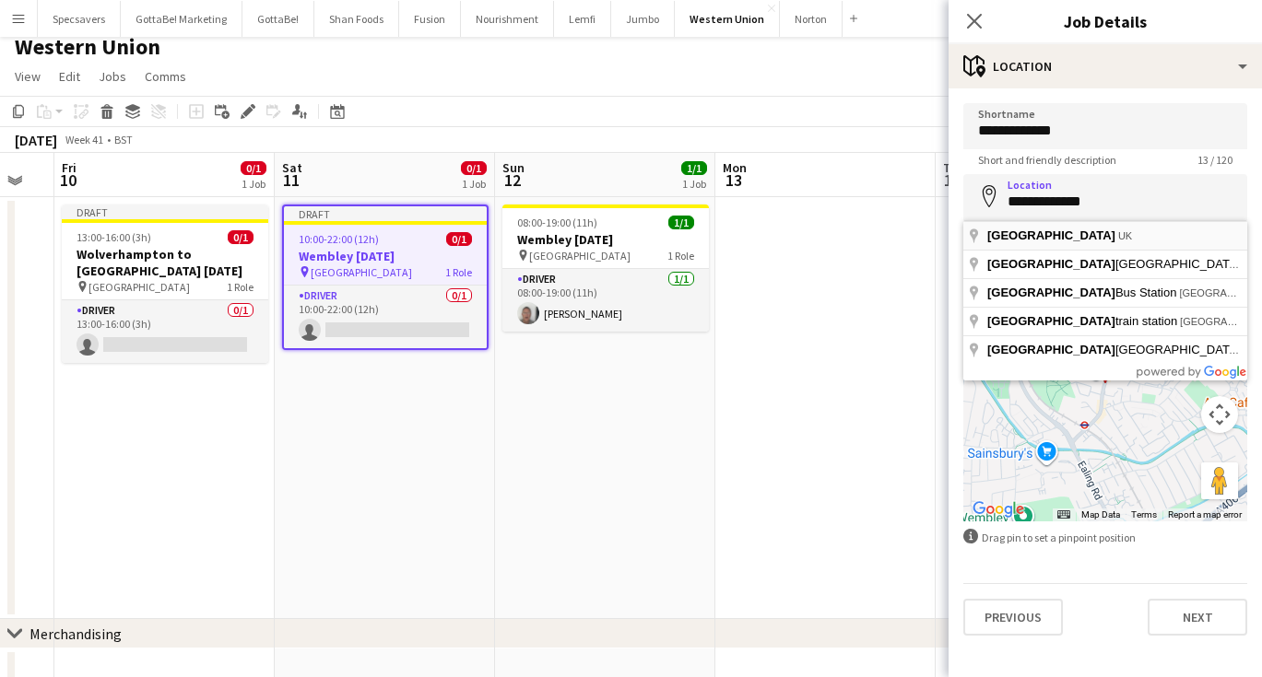
type input "**********"
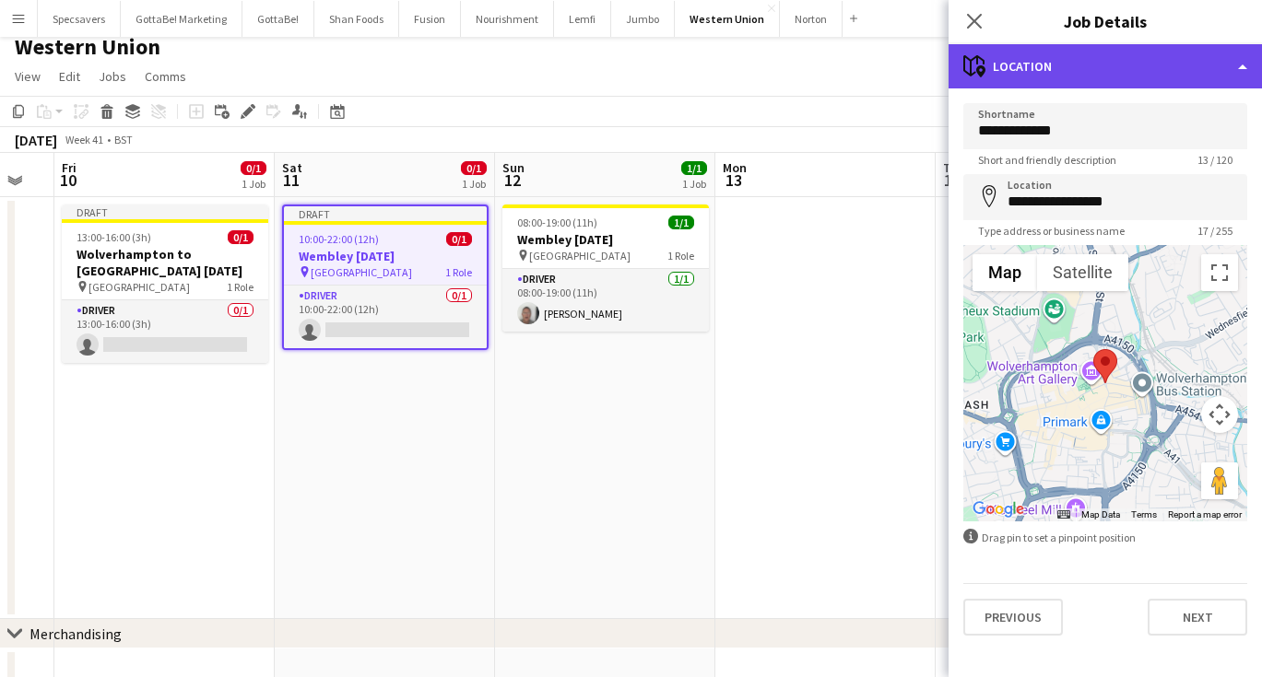
click at [1022, 67] on div "maps-pin-1 Location" at bounding box center [1104, 66] width 313 height 44
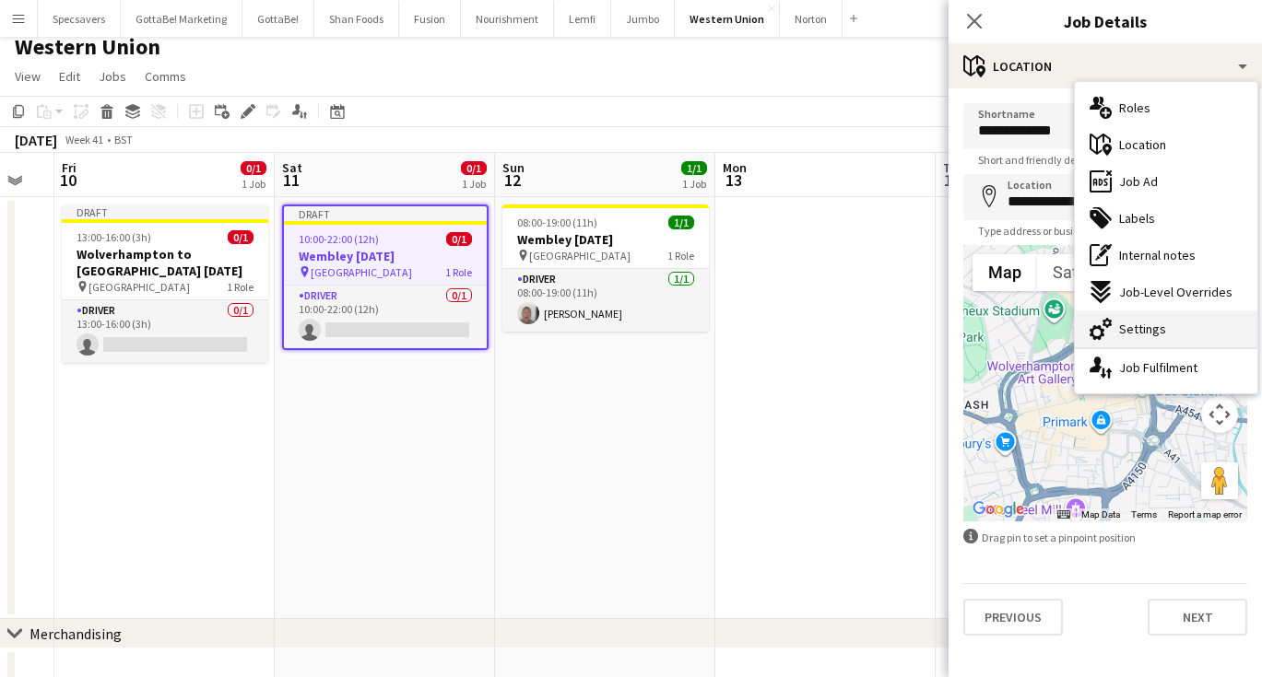
click at [1129, 327] on span "Settings" at bounding box center [1142, 329] width 47 height 17
type input "*******"
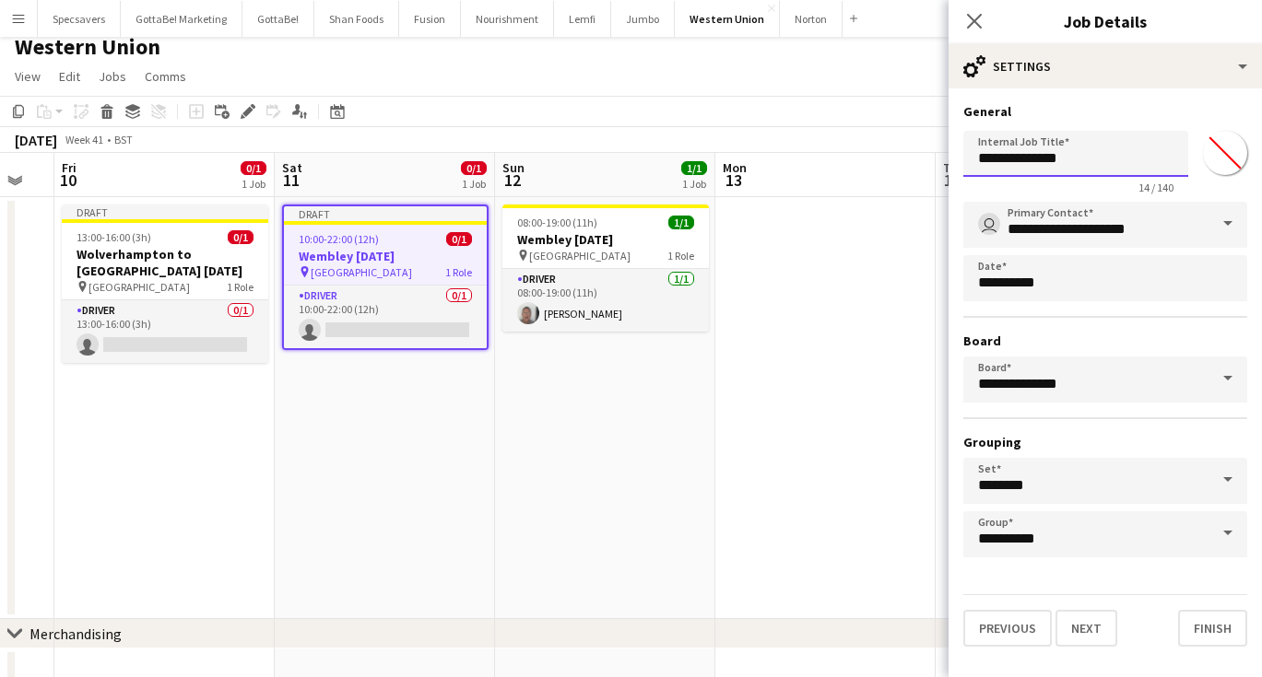
click at [978, 159] on input "**********" at bounding box center [1075, 154] width 225 height 46
type input "**********"
click at [982, 20] on icon "Close pop-in" at bounding box center [974, 21] width 18 height 18
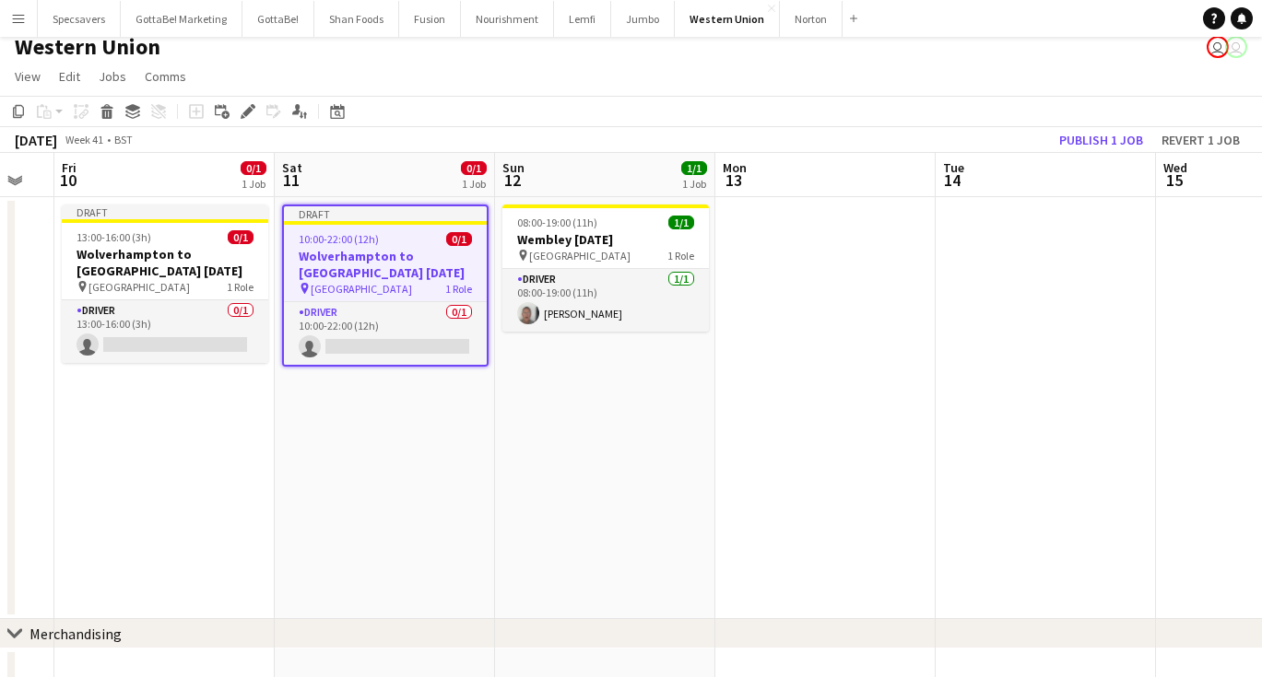
click at [792, 324] on app-date-cell at bounding box center [825, 408] width 220 height 422
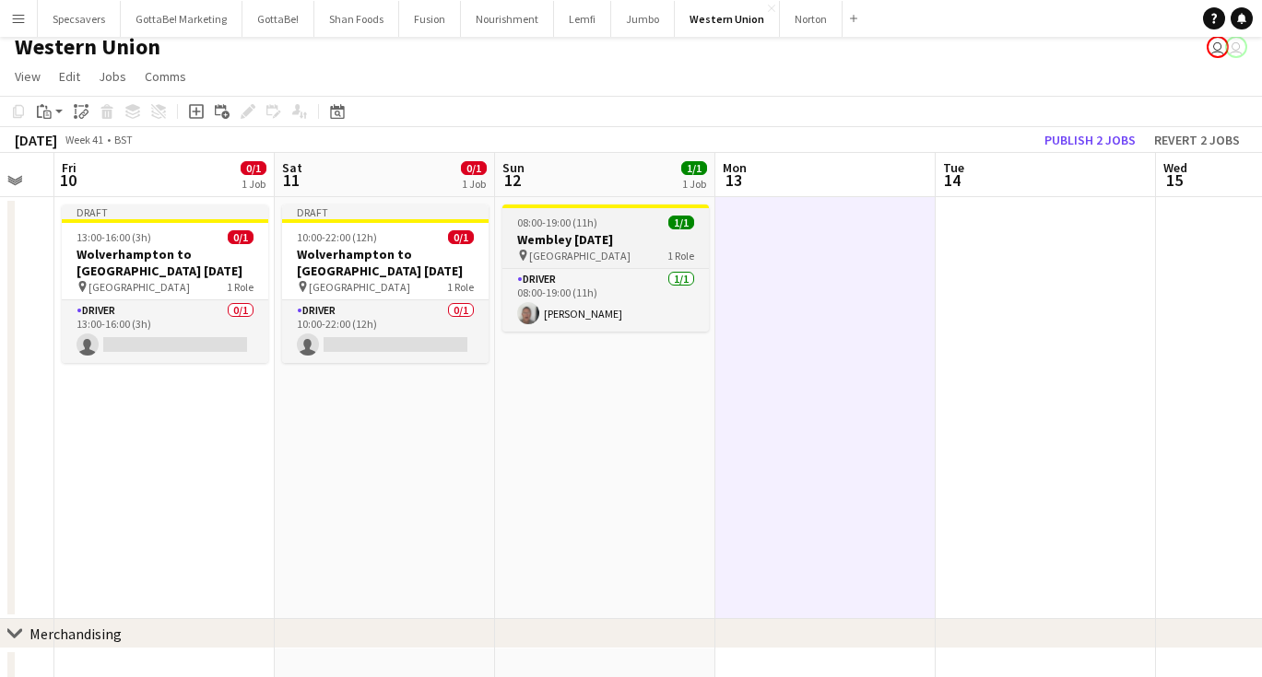
click at [592, 237] on h3 "Wembley [DATE]" at bounding box center [605, 239] width 206 height 17
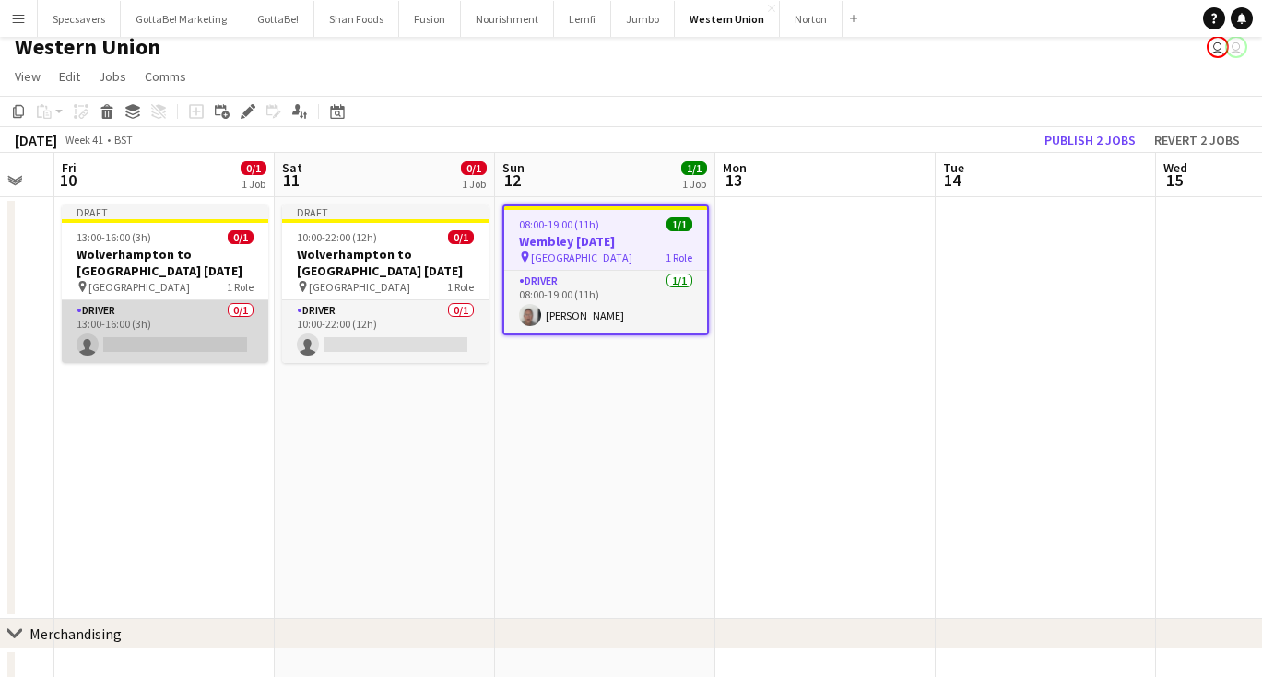
click at [155, 333] on app-card-role "Driver 0/1 13:00-16:00 (3h) single-neutral-actions" at bounding box center [165, 331] width 206 height 63
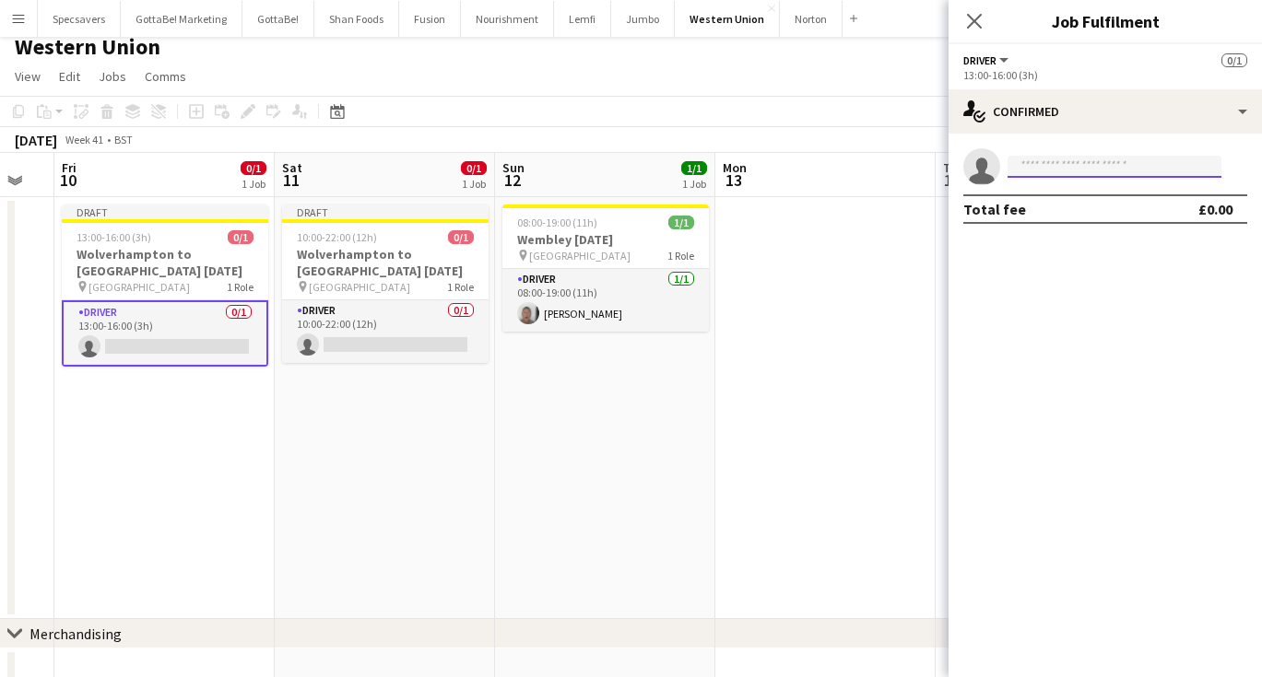
click at [1078, 170] on input at bounding box center [1114, 167] width 214 height 22
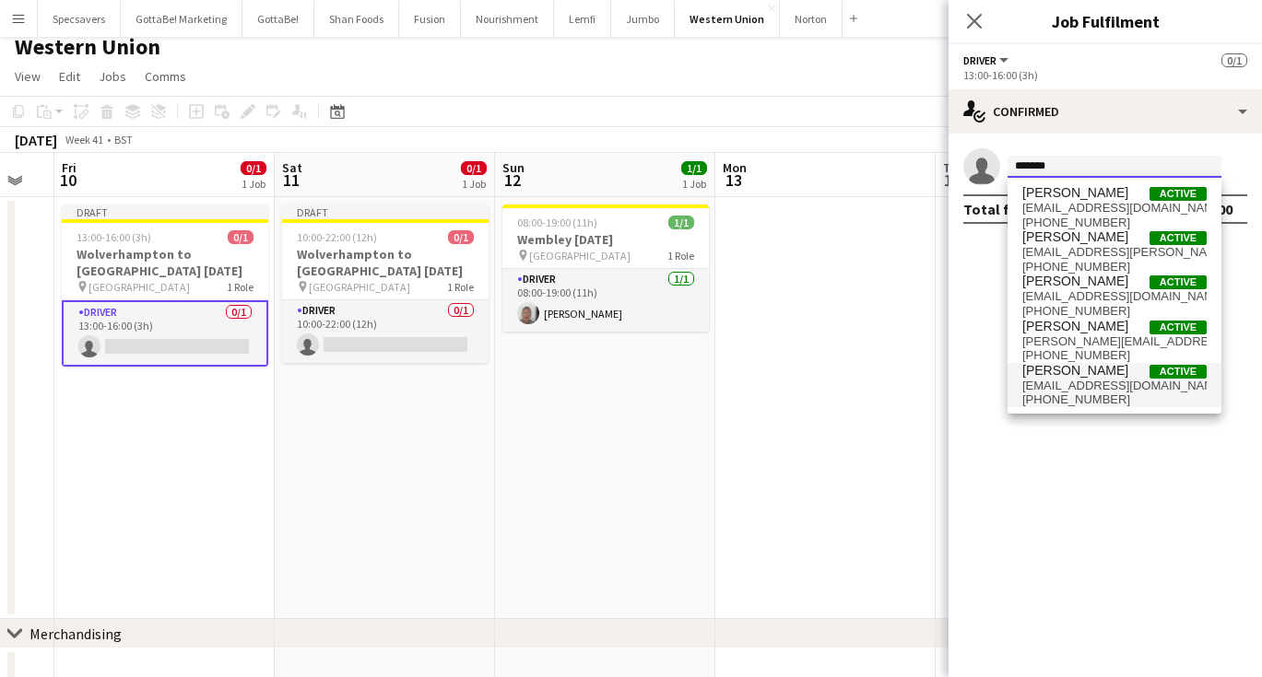
type input "*******"
click at [1102, 377] on span "[PERSON_NAME]" at bounding box center [1075, 371] width 106 height 16
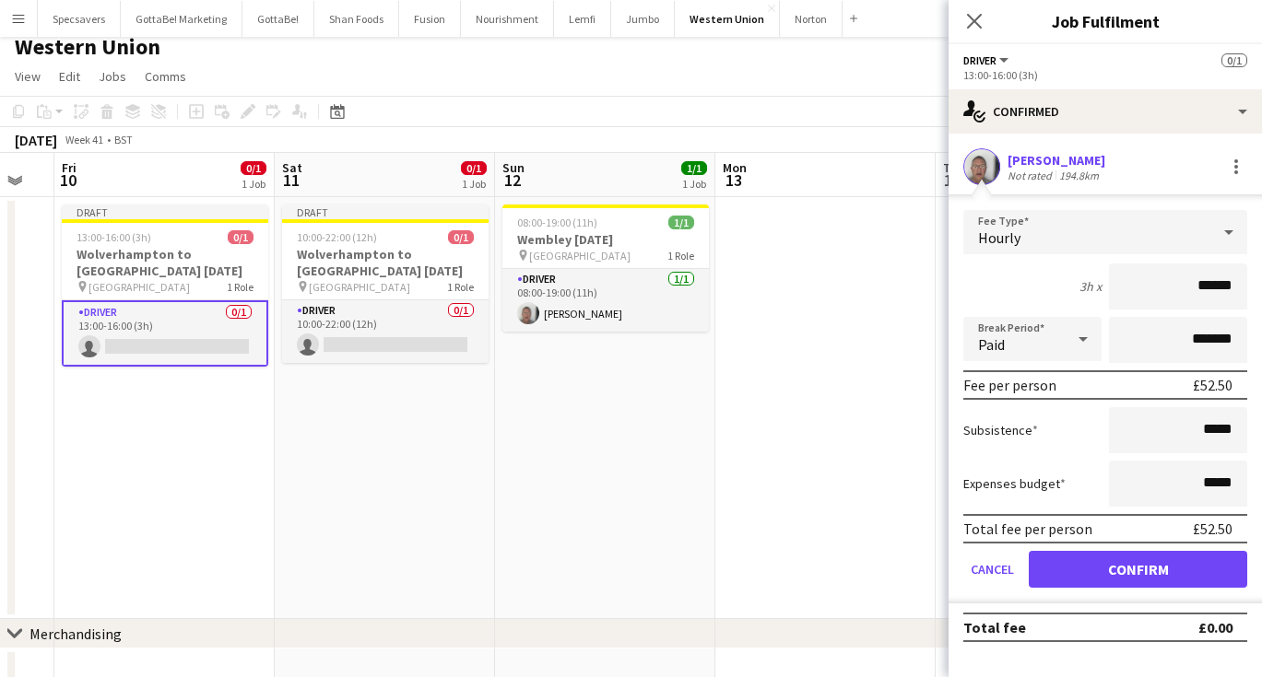
click at [1115, 570] on button "Confirm" at bounding box center [1138, 569] width 218 height 37
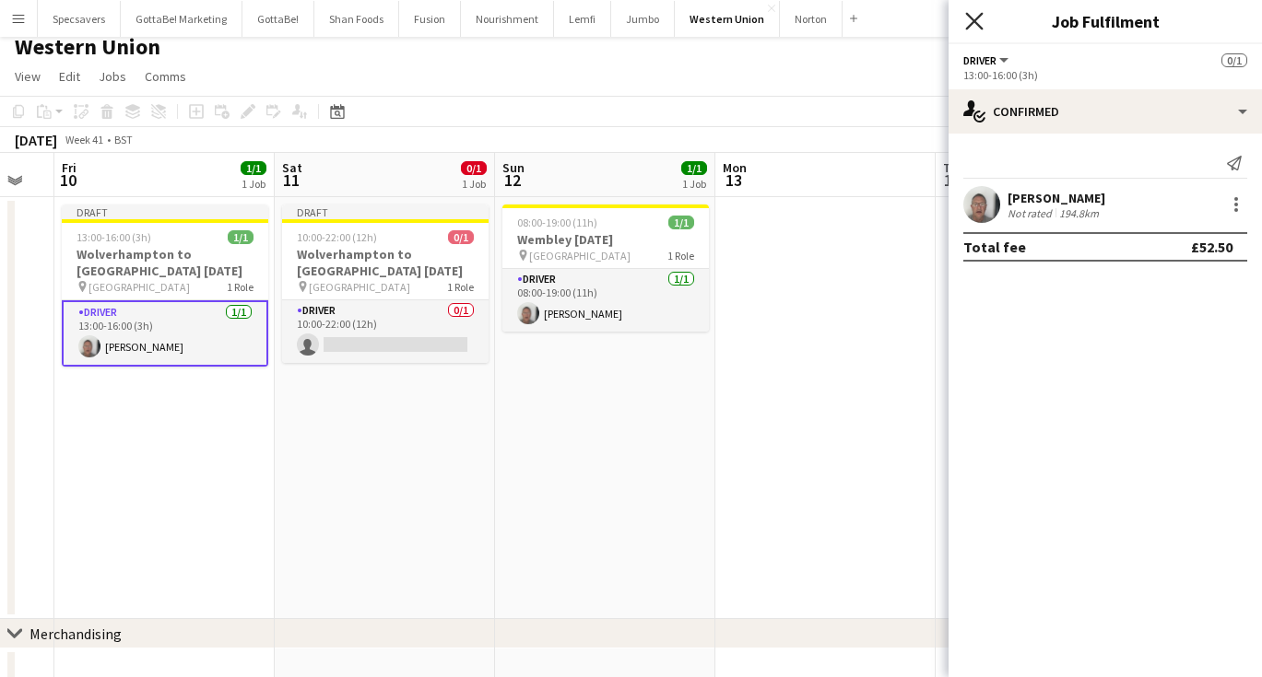
click at [980, 18] on icon "Close pop-in" at bounding box center [974, 21] width 18 height 18
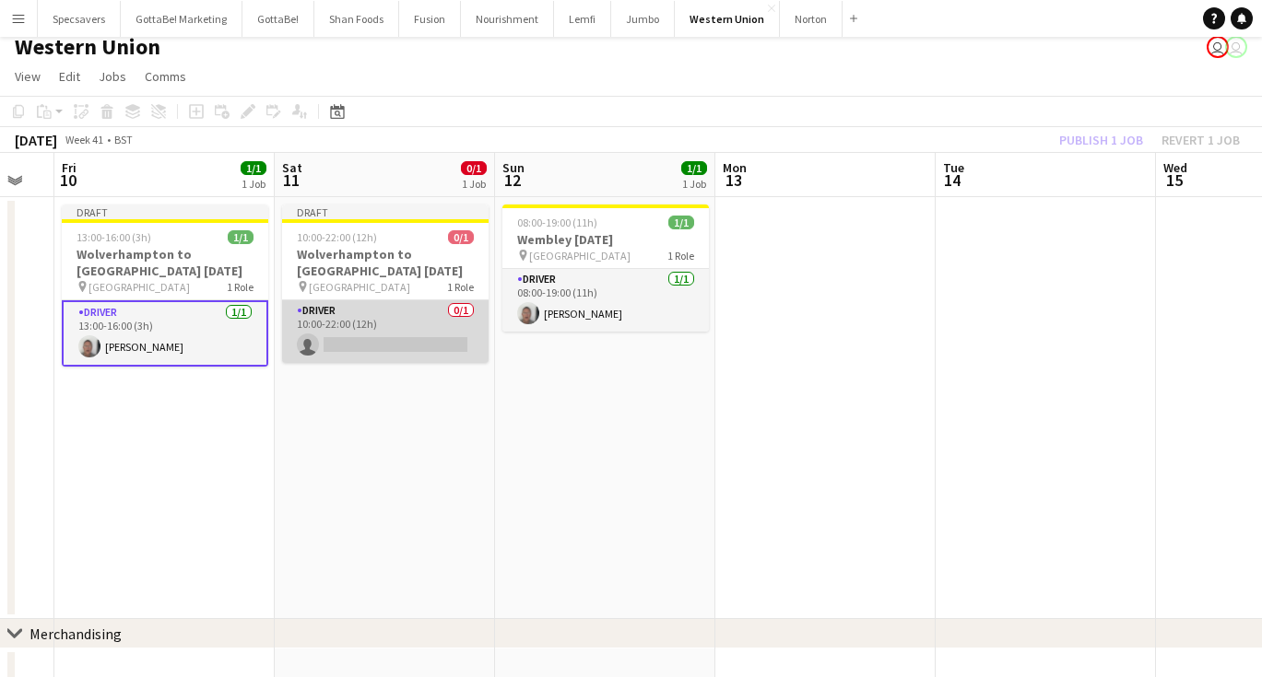
click at [358, 336] on app-card-role "Driver 0/1 10:00-22:00 (12h) single-neutral-actions" at bounding box center [385, 331] width 206 height 63
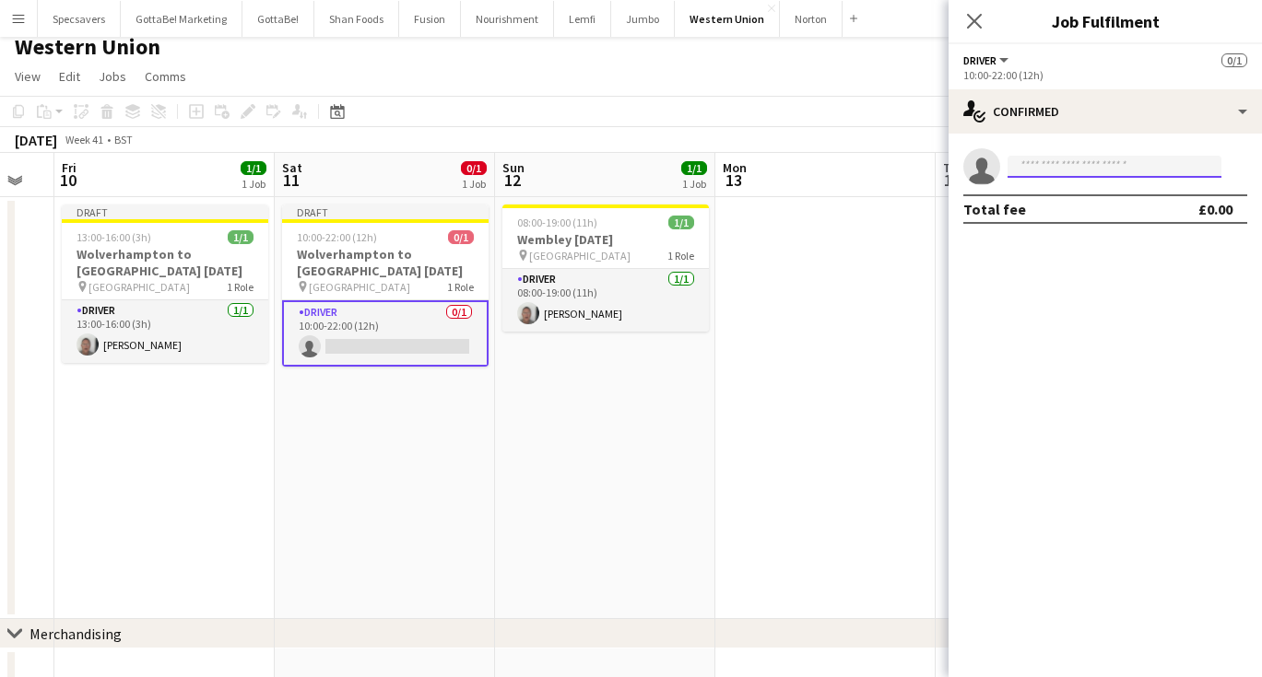
click at [1029, 167] on input at bounding box center [1114, 167] width 214 height 22
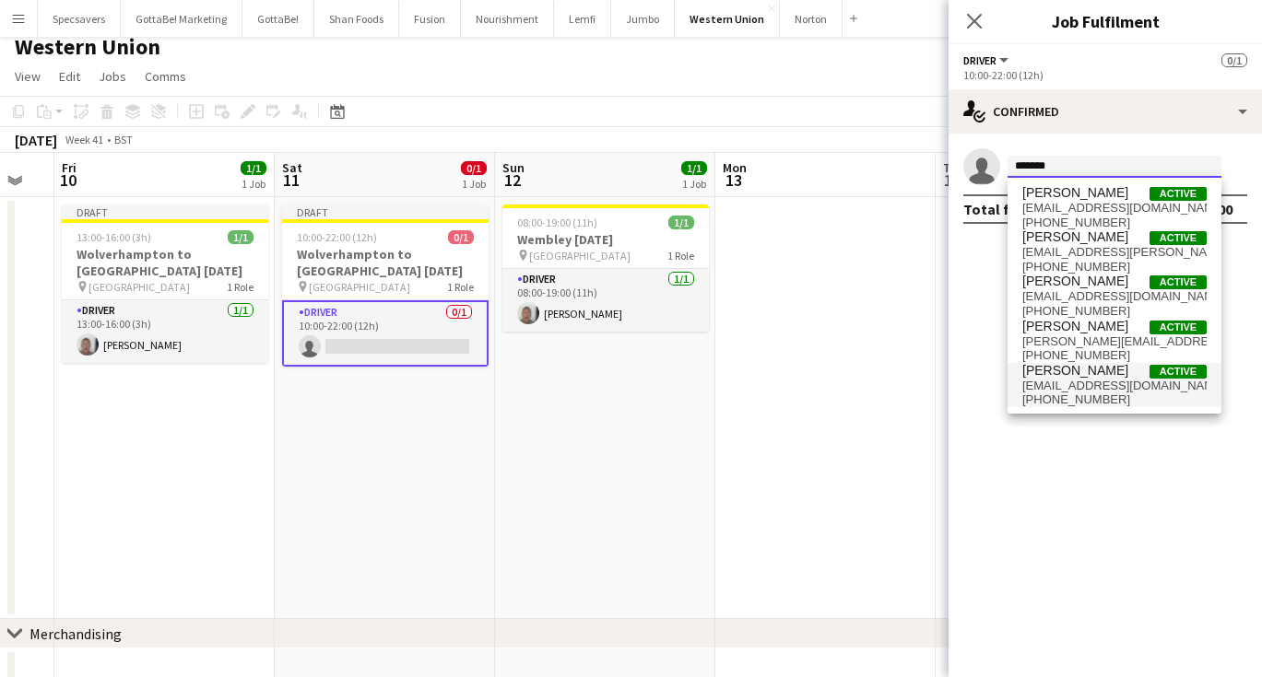
type input "*******"
click at [1058, 375] on span "[PERSON_NAME]" at bounding box center [1075, 371] width 106 height 16
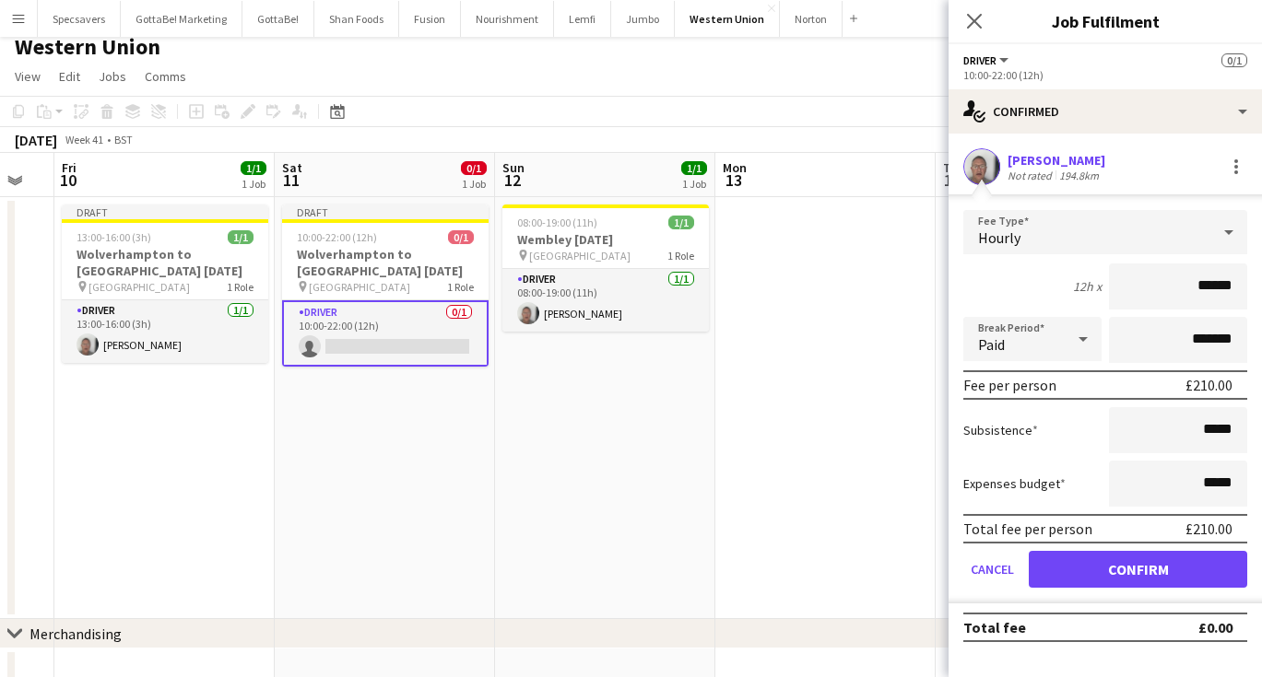
click at [1149, 563] on button "Confirm" at bounding box center [1138, 569] width 218 height 37
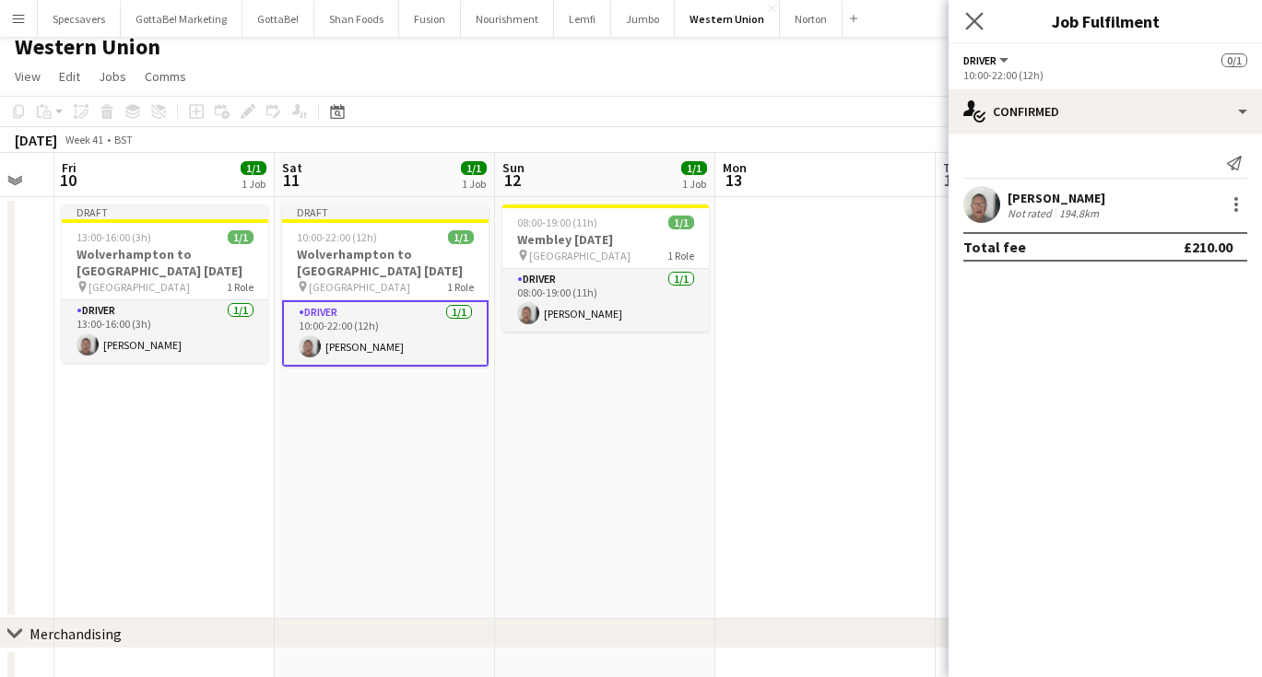
click at [976, 12] on app-icon "Close pop-in" at bounding box center [974, 21] width 27 height 27
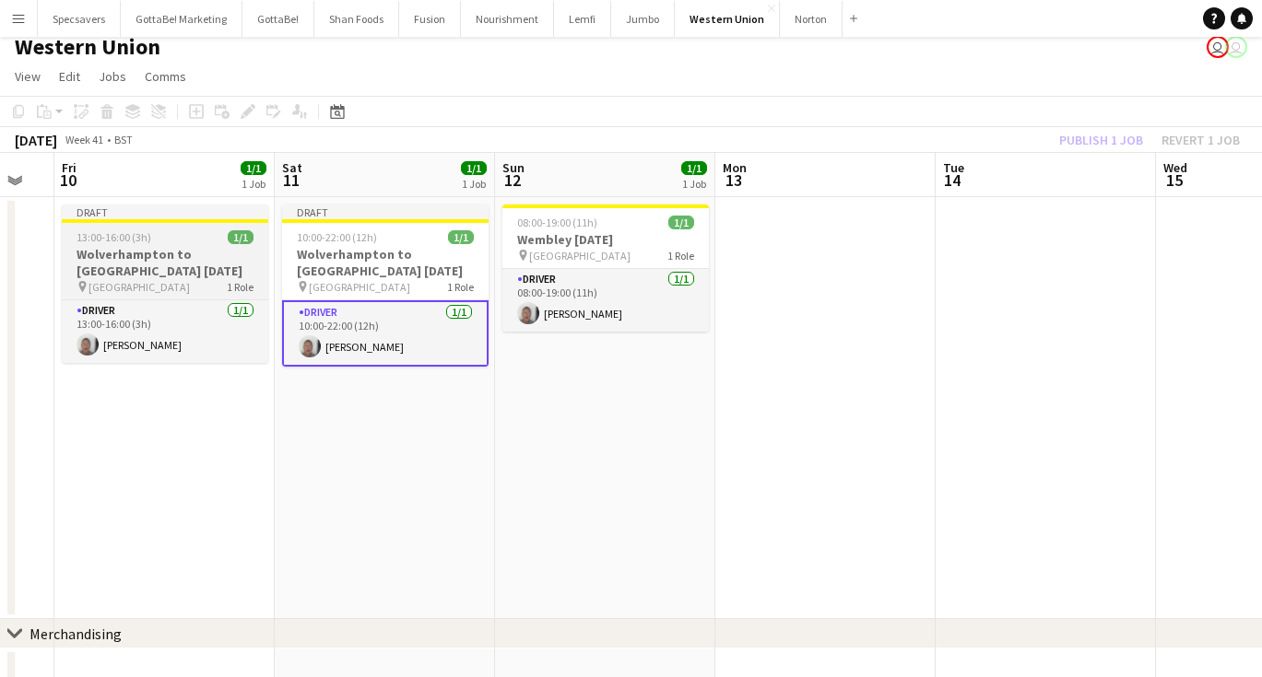
click at [202, 254] on h3 "Wolverhampton to [GEOGRAPHIC_DATA] [DATE]" at bounding box center [165, 262] width 206 height 33
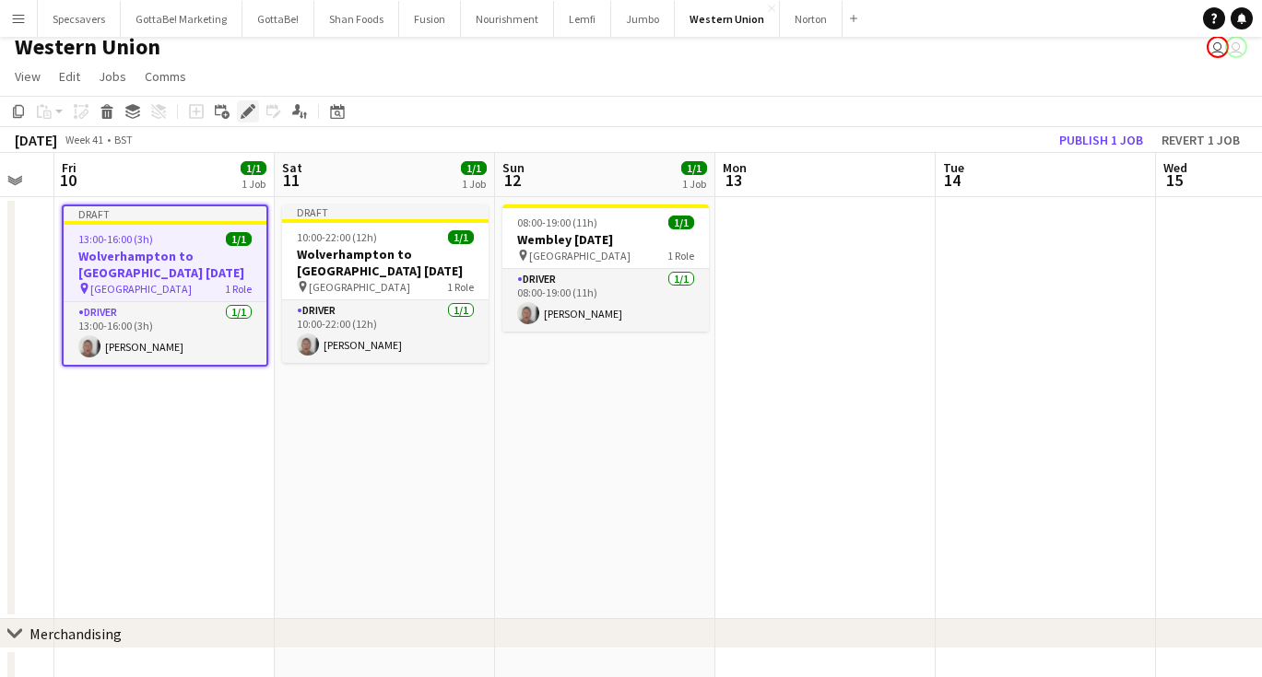
click at [244, 109] on icon "Edit" at bounding box center [248, 111] width 15 height 15
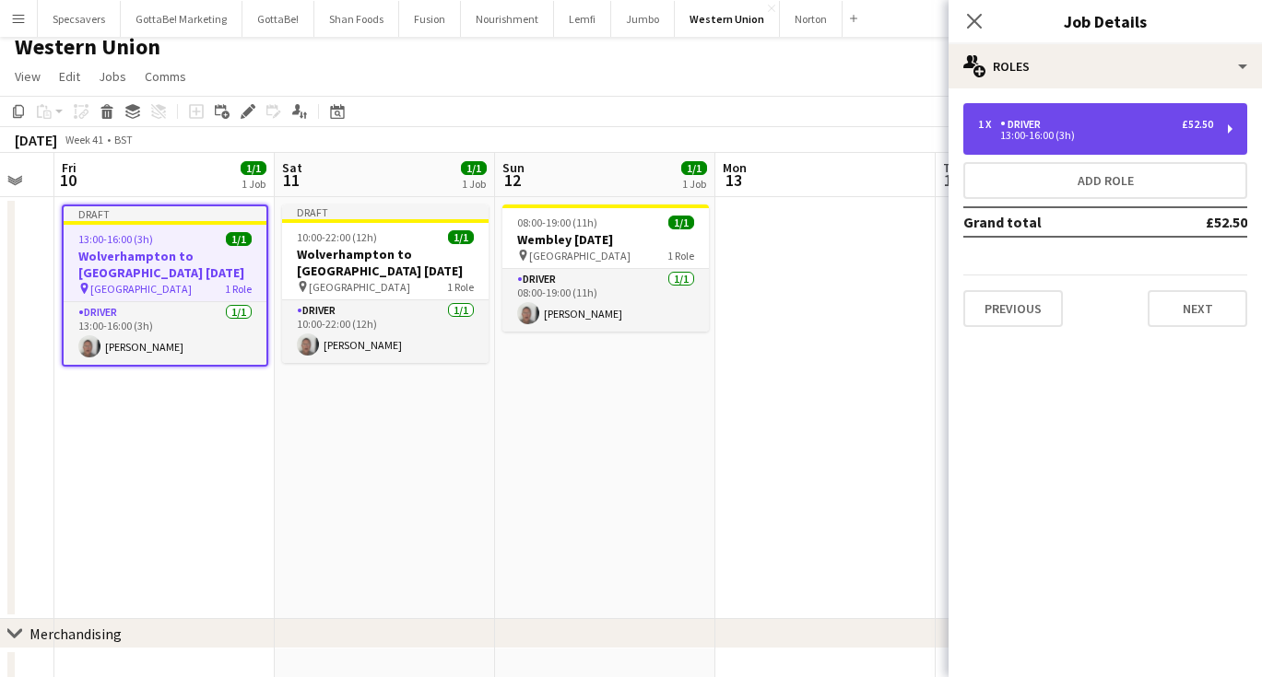
click at [1000, 116] on div "1 x Driver £52.50 13:00-16:00 (3h)" at bounding box center [1105, 129] width 284 height 52
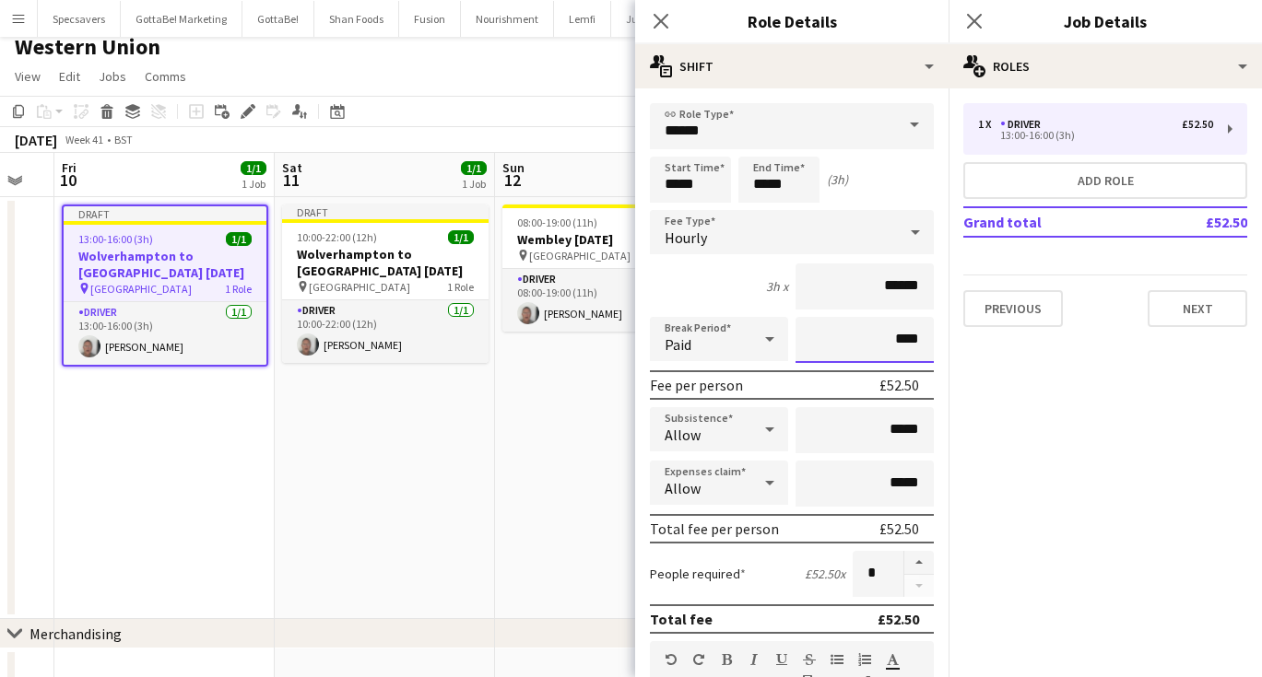
click at [895, 339] on input "****" at bounding box center [864, 340] width 138 height 46
click at [972, 23] on icon at bounding box center [974, 21] width 18 height 18
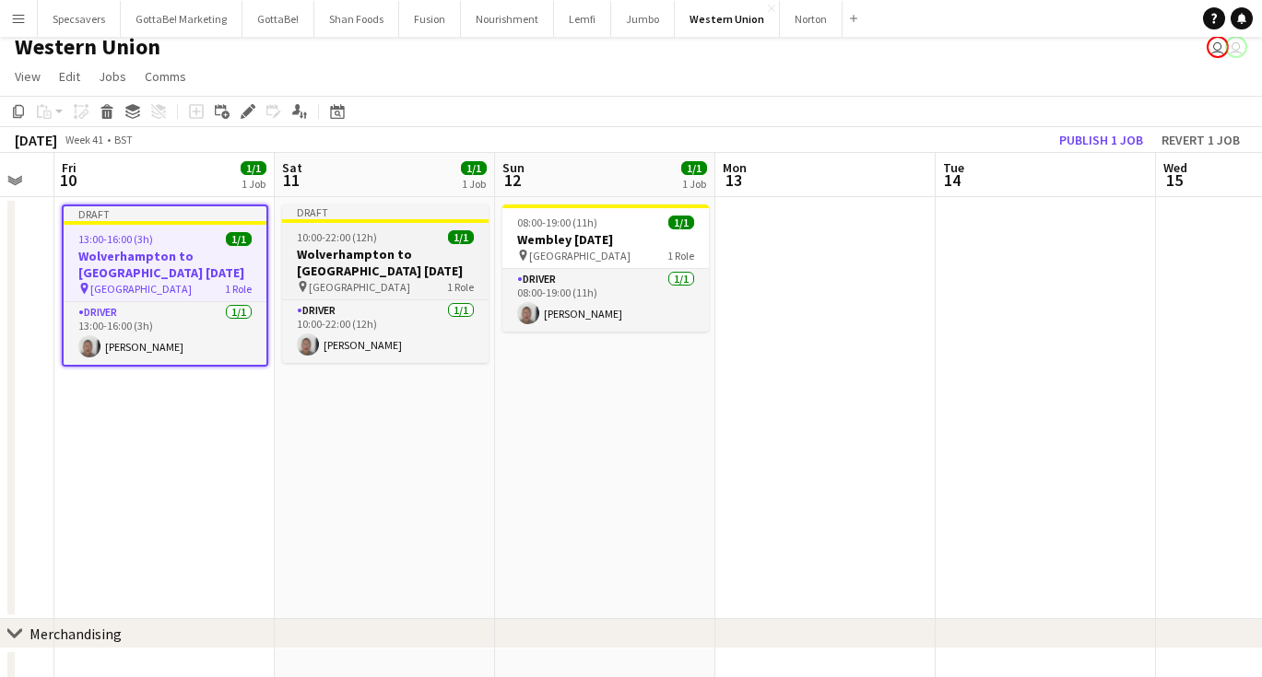
click at [330, 270] on h3 "Wolverhampton to [GEOGRAPHIC_DATA] [DATE]" at bounding box center [385, 262] width 206 height 33
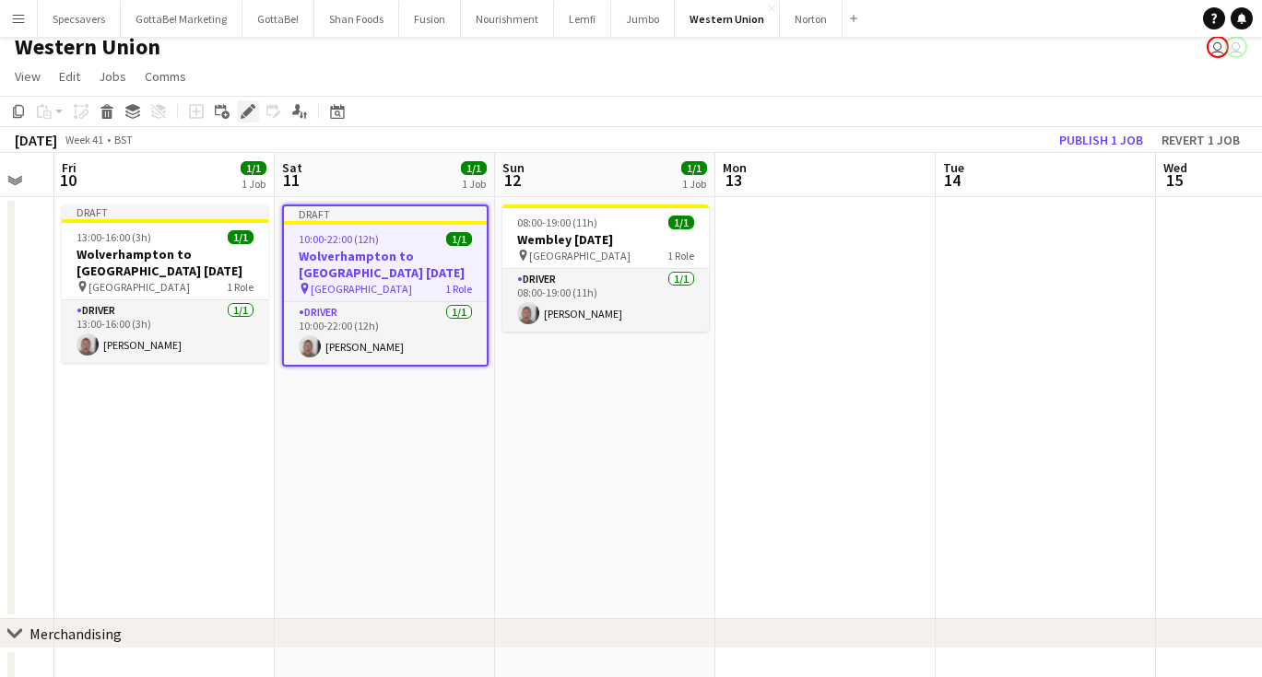
click at [251, 108] on icon at bounding box center [247, 112] width 10 height 10
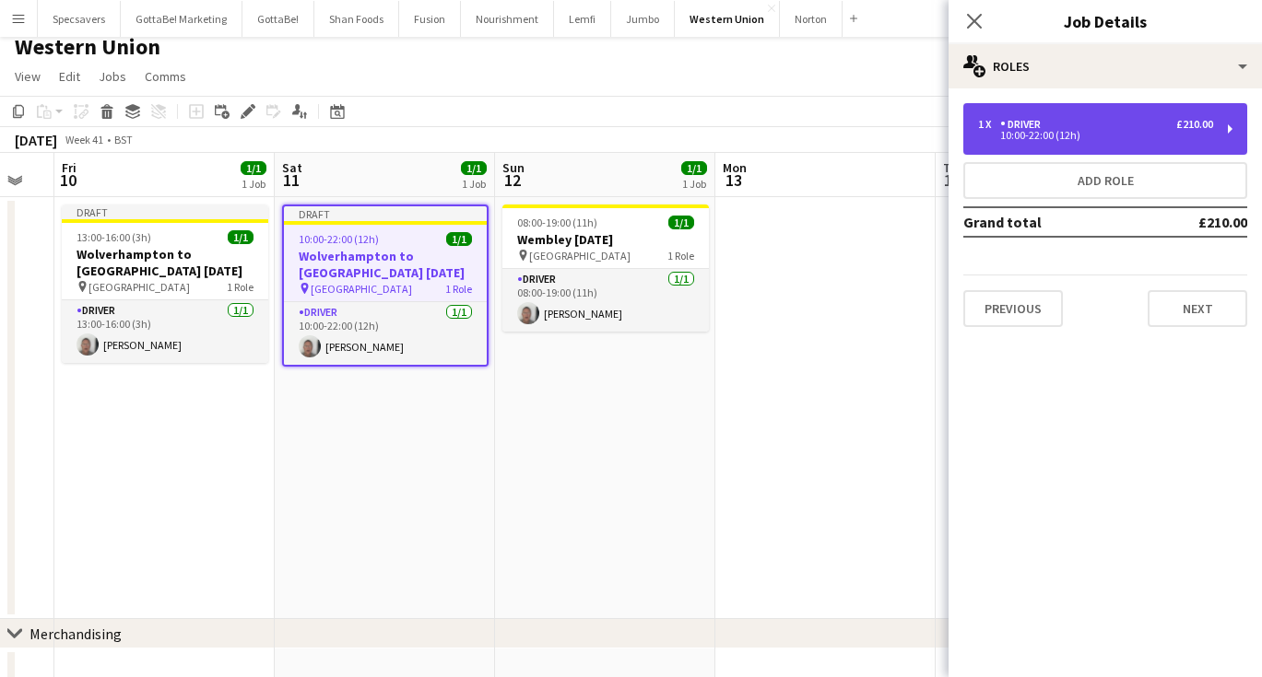
click at [1072, 121] on div "1 x Driver £210.00" at bounding box center [1095, 124] width 235 height 13
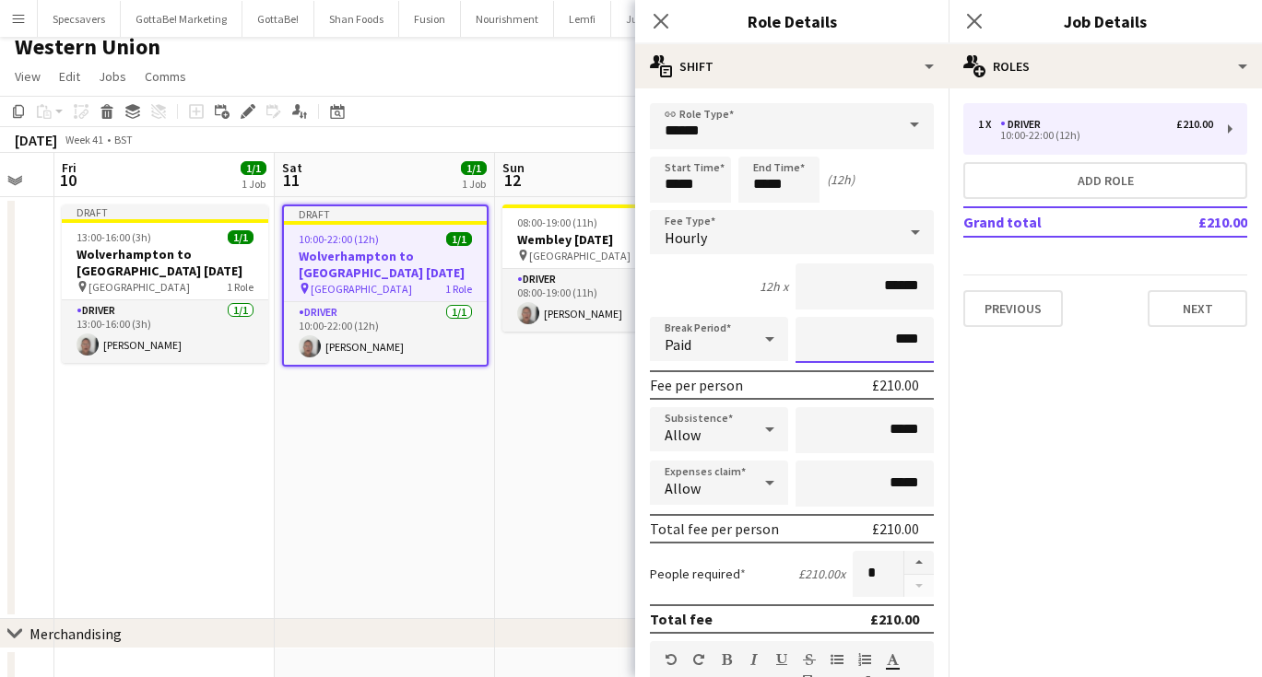
click at [891, 338] on input "****" at bounding box center [864, 340] width 138 height 46
type input "****"
click at [974, 23] on icon "Close pop-in" at bounding box center [974, 21] width 18 height 18
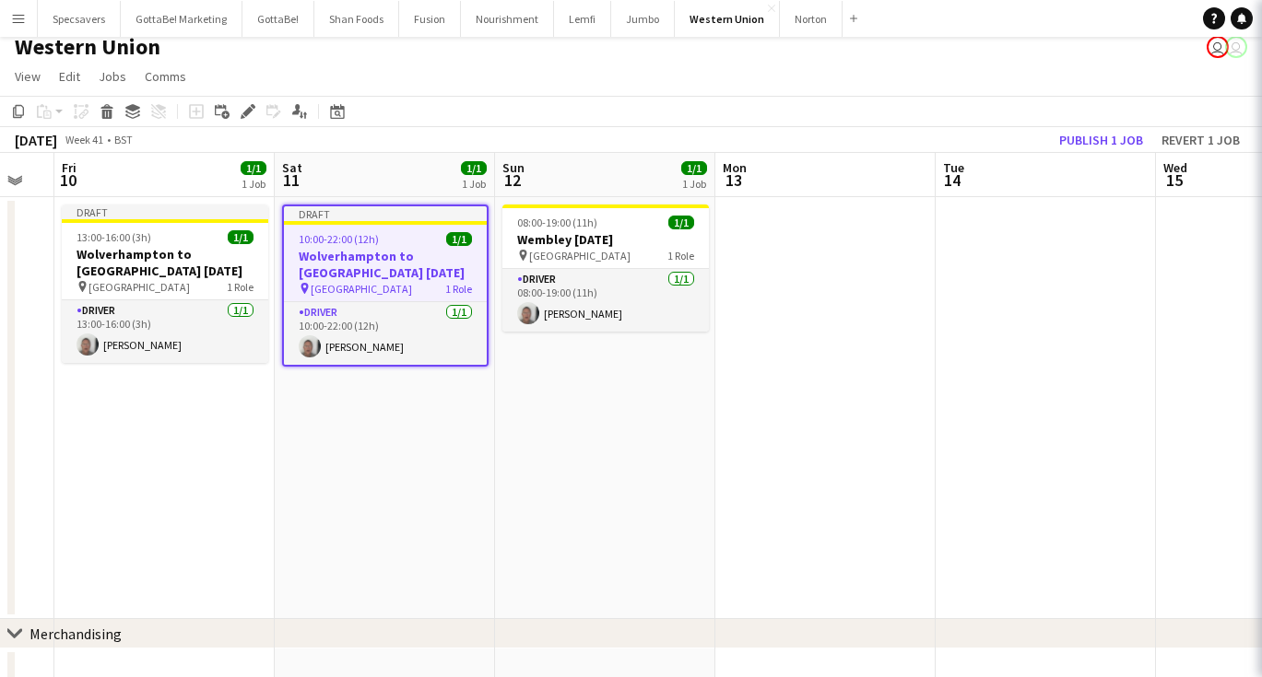
scroll to position [0, 0]
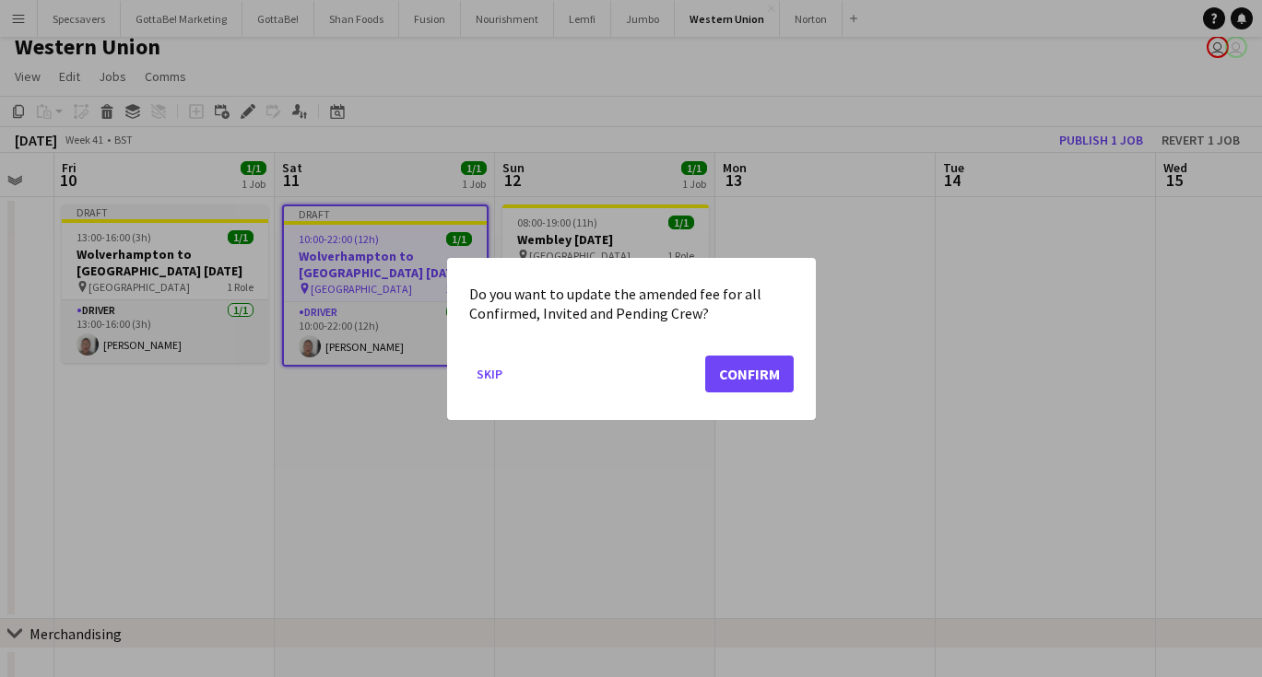
click at [749, 378] on button "Confirm" at bounding box center [749, 373] width 88 height 37
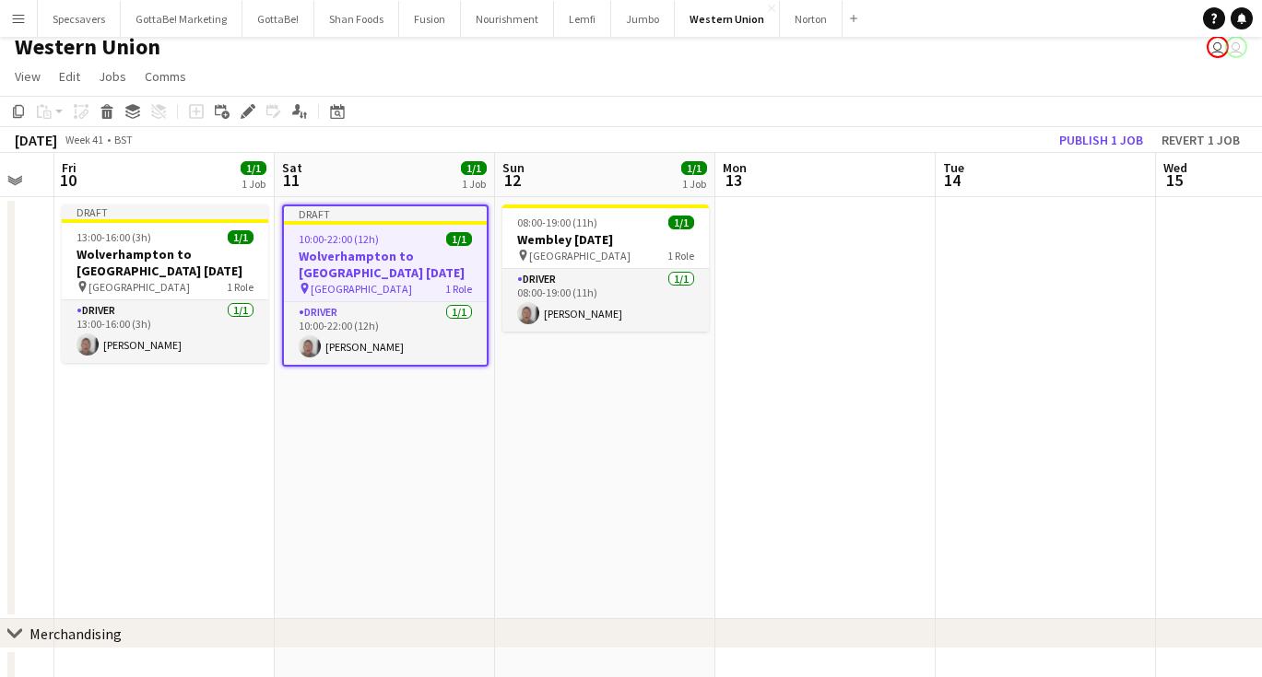
click at [554, 442] on app-date-cell "08:00-19:00 (11h) 1/1 Wembley [DATE] pin Wembley 1 Role Driver [DATE] 08:00-19:…" at bounding box center [605, 408] width 220 height 422
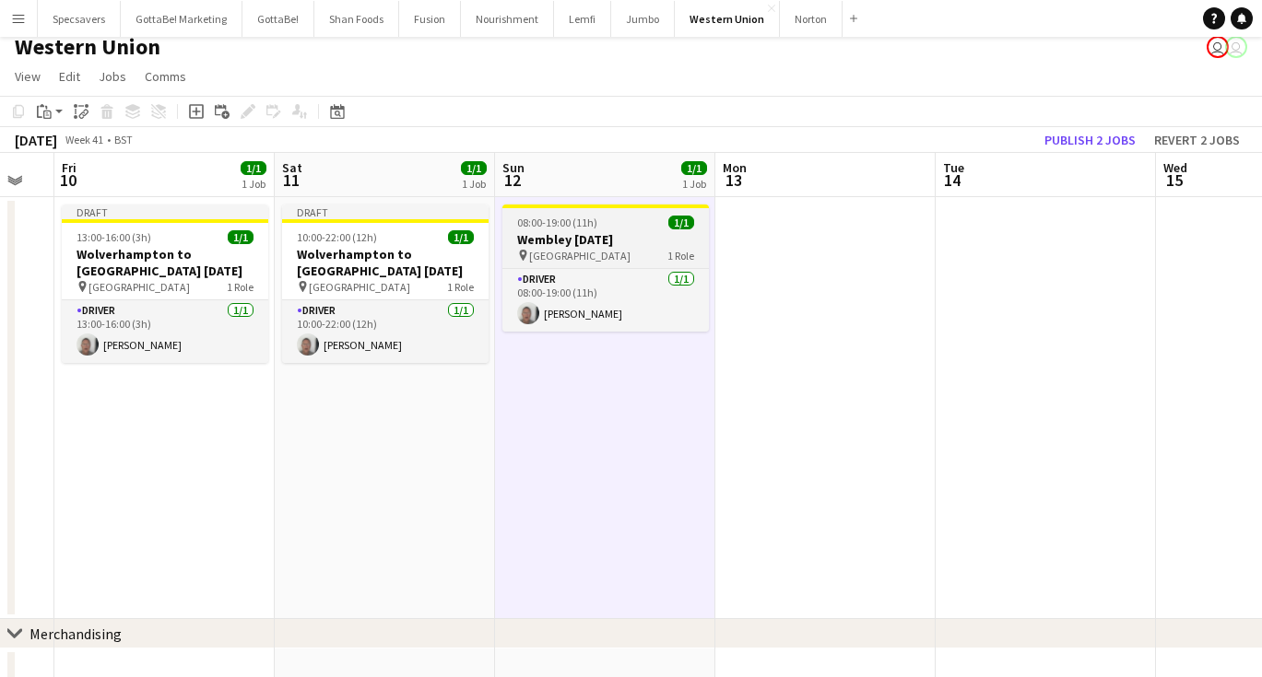
click at [570, 238] on h3 "Wembley [DATE]" at bounding box center [605, 239] width 206 height 17
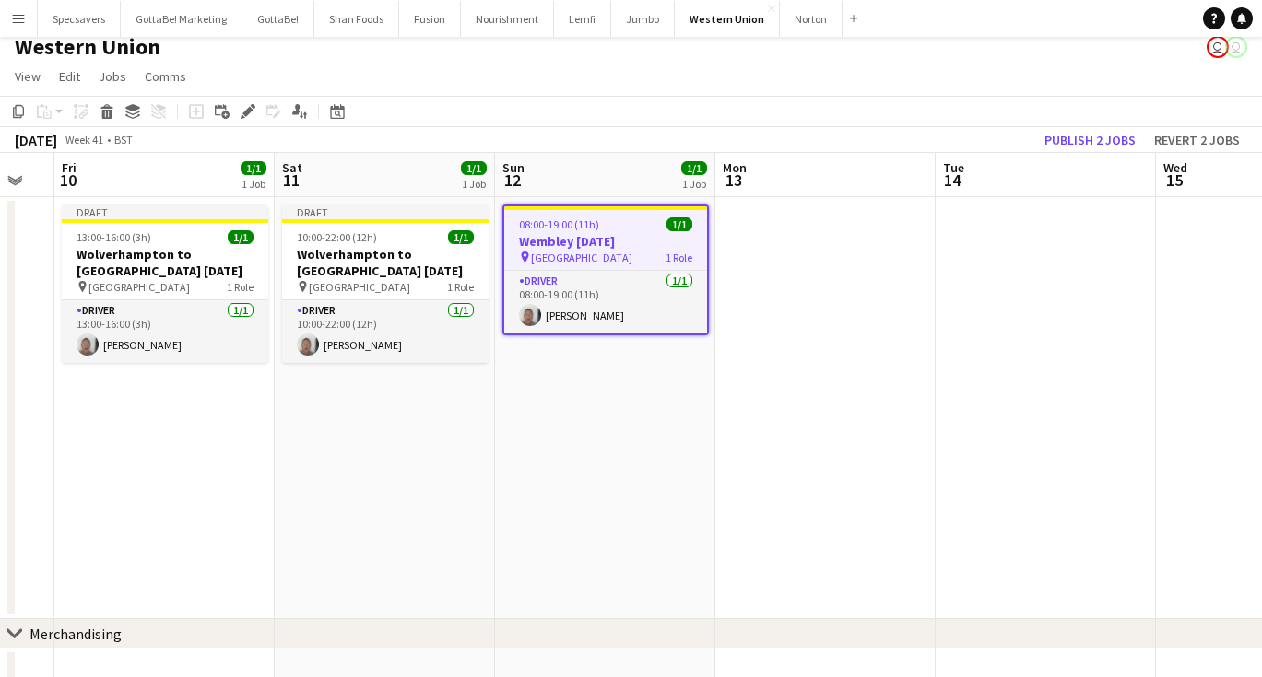
click at [552, 363] on app-date-cell "08:00-19:00 (11h) 1/1 Wembley [DATE] pin Wembley 1 Role Driver [DATE] 08:00-19:…" at bounding box center [605, 408] width 220 height 422
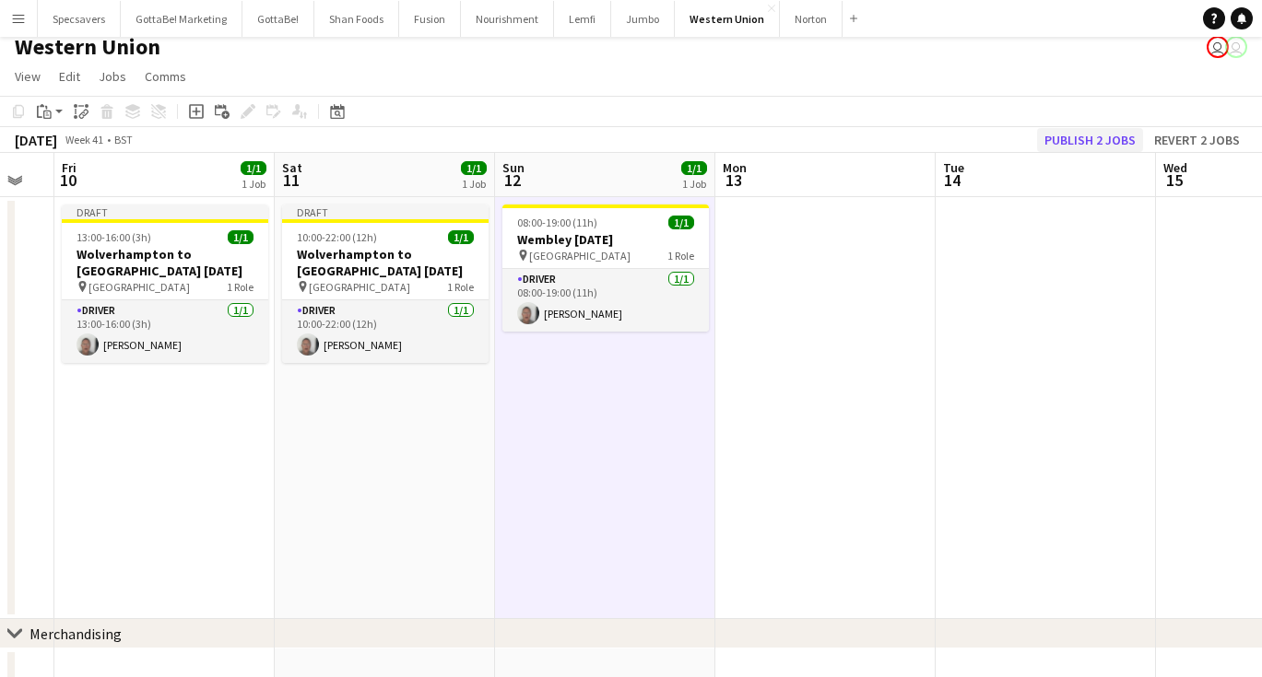
click at [1110, 137] on button "Publish 2 jobs" at bounding box center [1090, 140] width 106 height 24
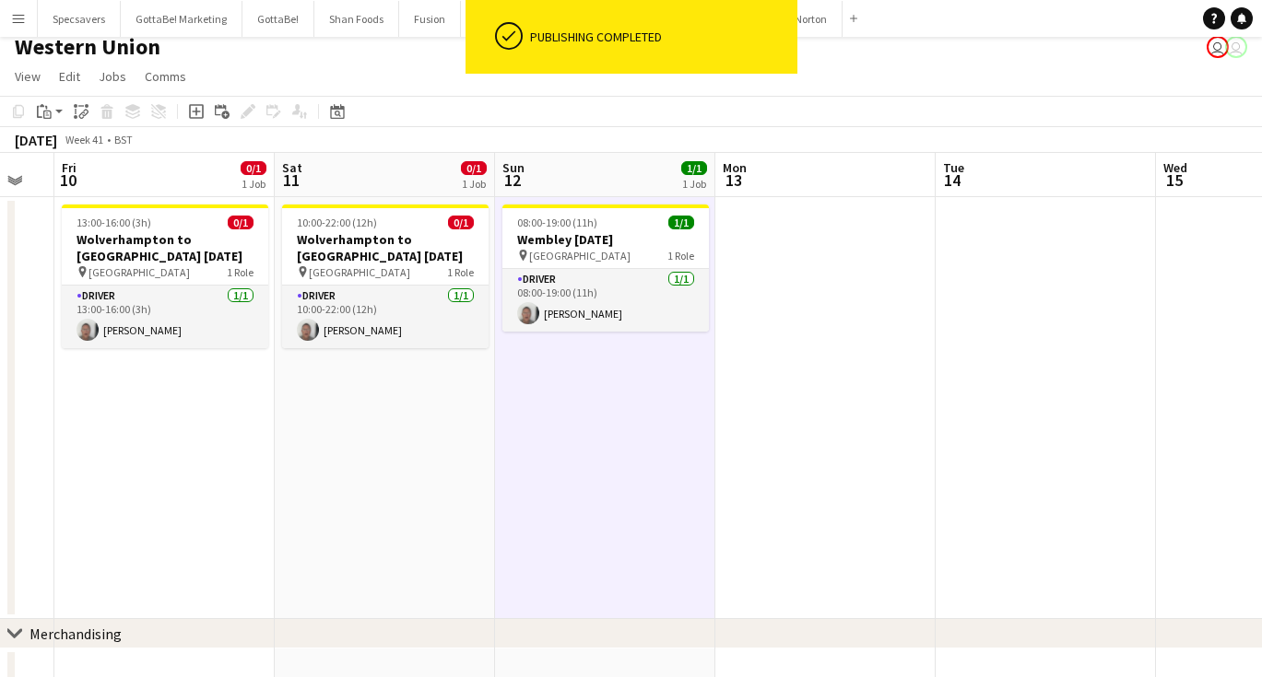
click at [1048, 387] on app-date-cell at bounding box center [1046, 408] width 220 height 422
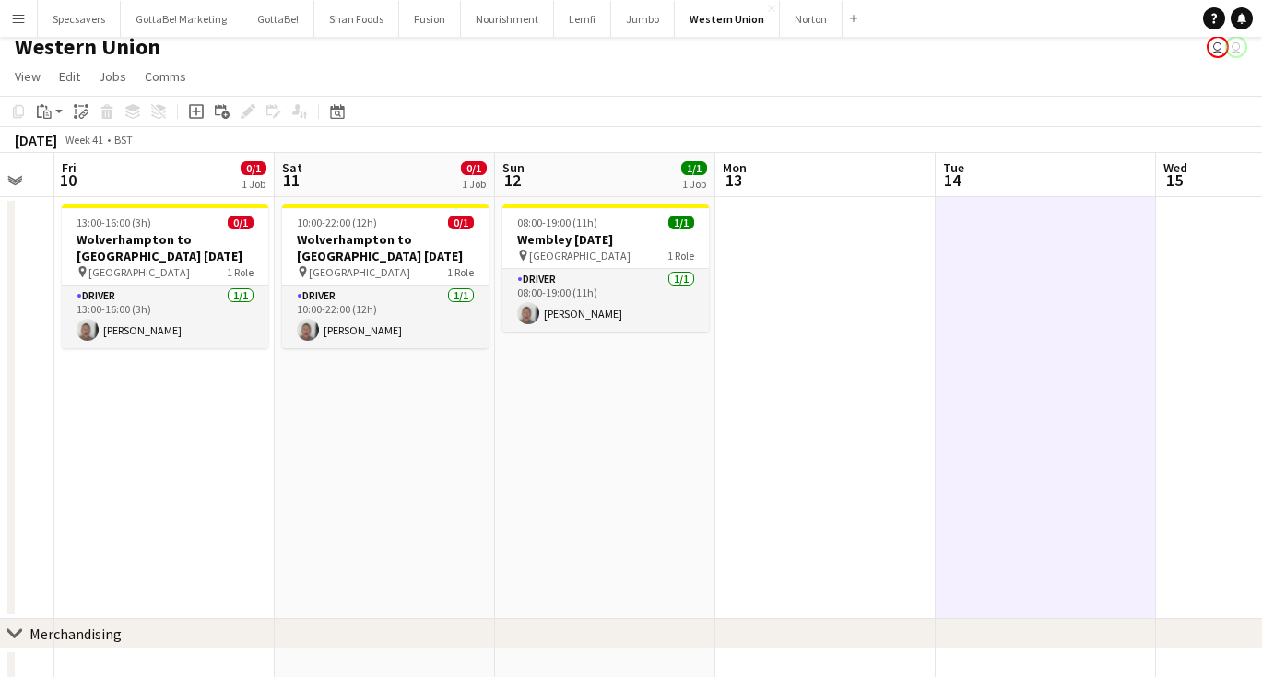
click at [851, 491] on app-date-cell at bounding box center [825, 408] width 220 height 422
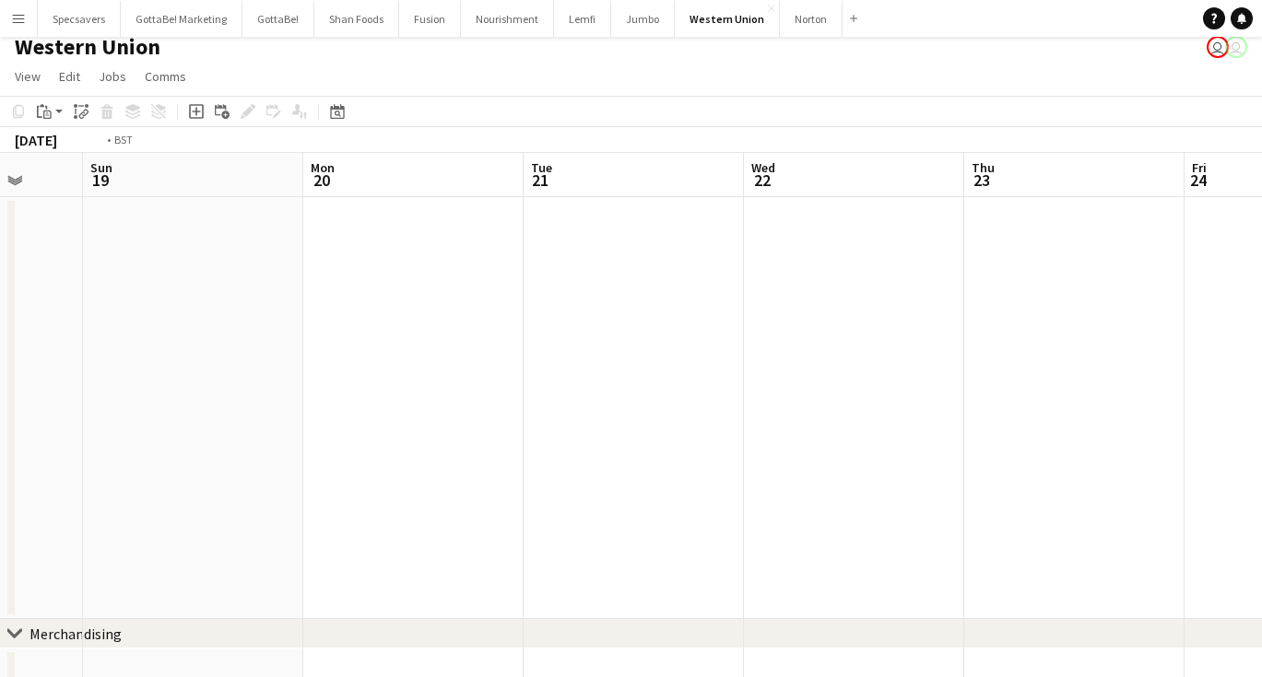
scroll to position [0, 604]
click at [831, 275] on app-date-cell at bounding box center [828, 408] width 220 height 422
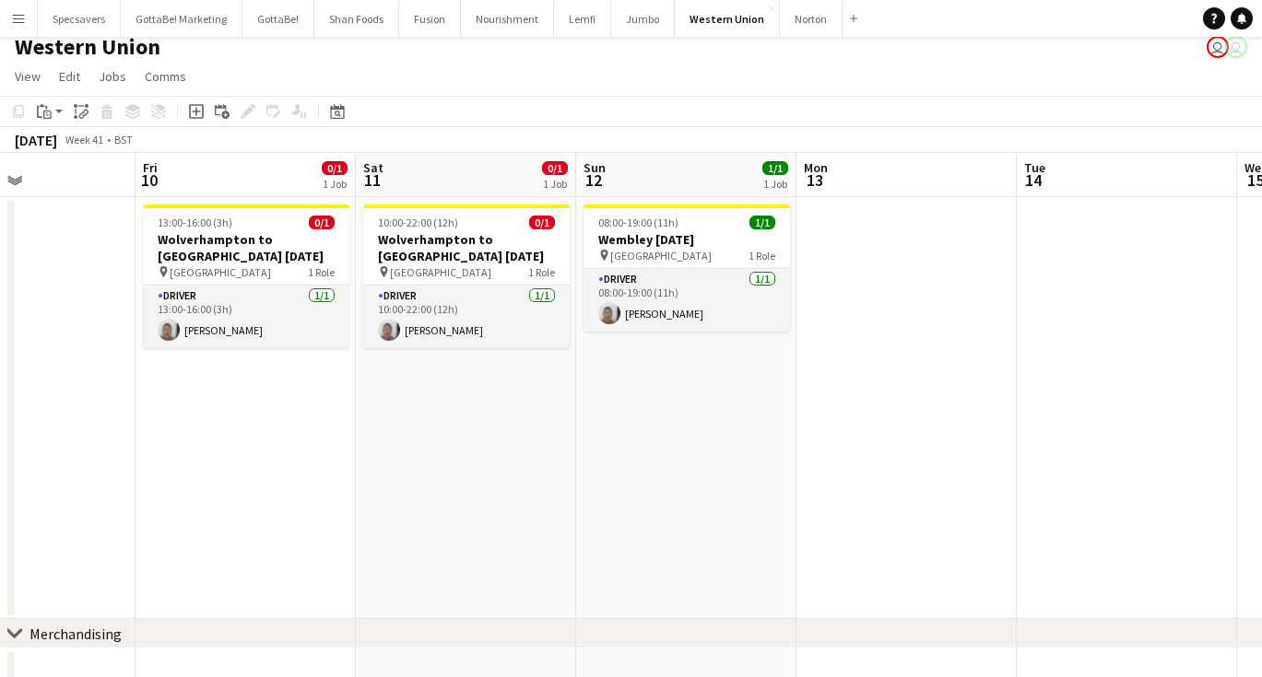
scroll to position [0, 521]
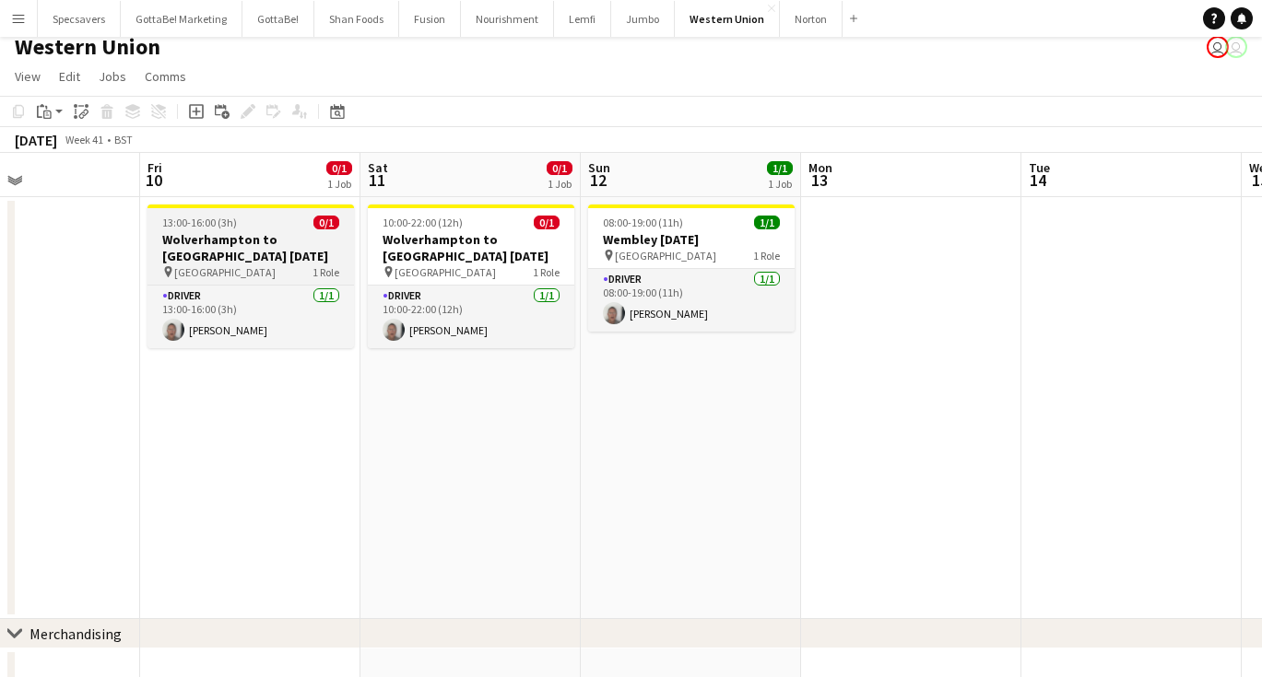
click at [257, 242] on h3 "Wolverhampton to [GEOGRAPHIC_DATA] [DATE]" at bounding box center [250, 247] width 206 height 33
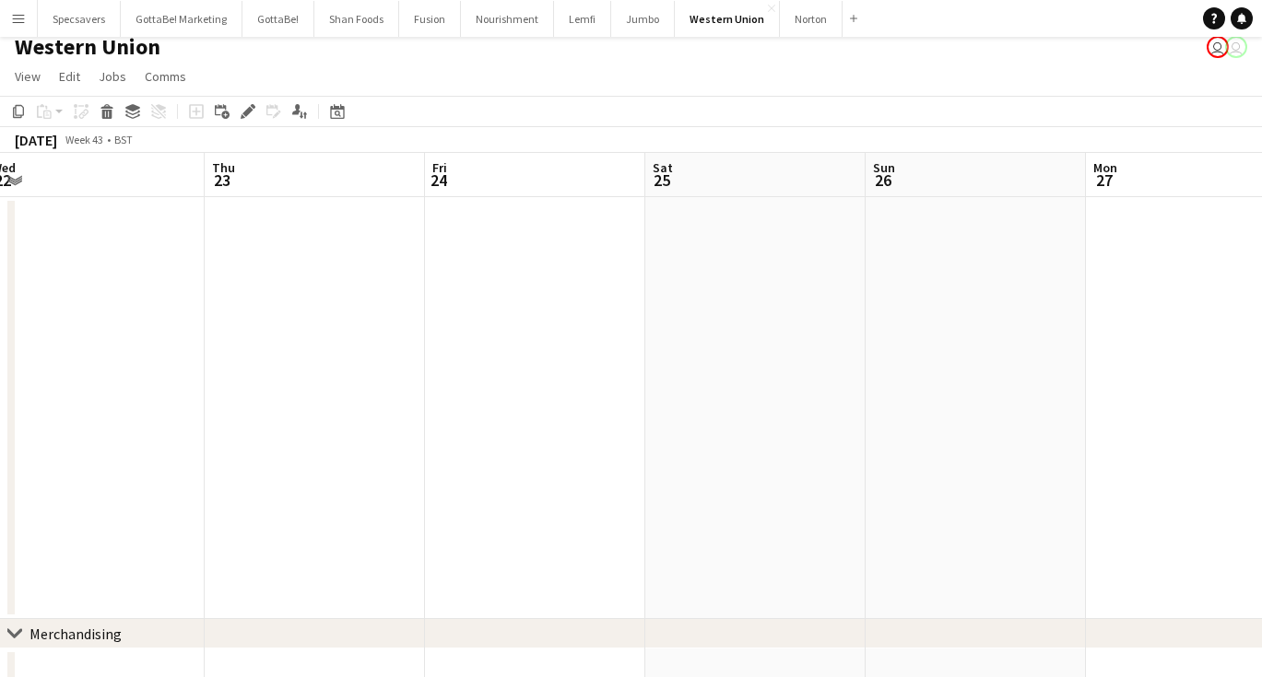
scroll to position [0, 681]
click at [508, 300] on app-date-cell at bounding box center [530, 408] width 220 height 422
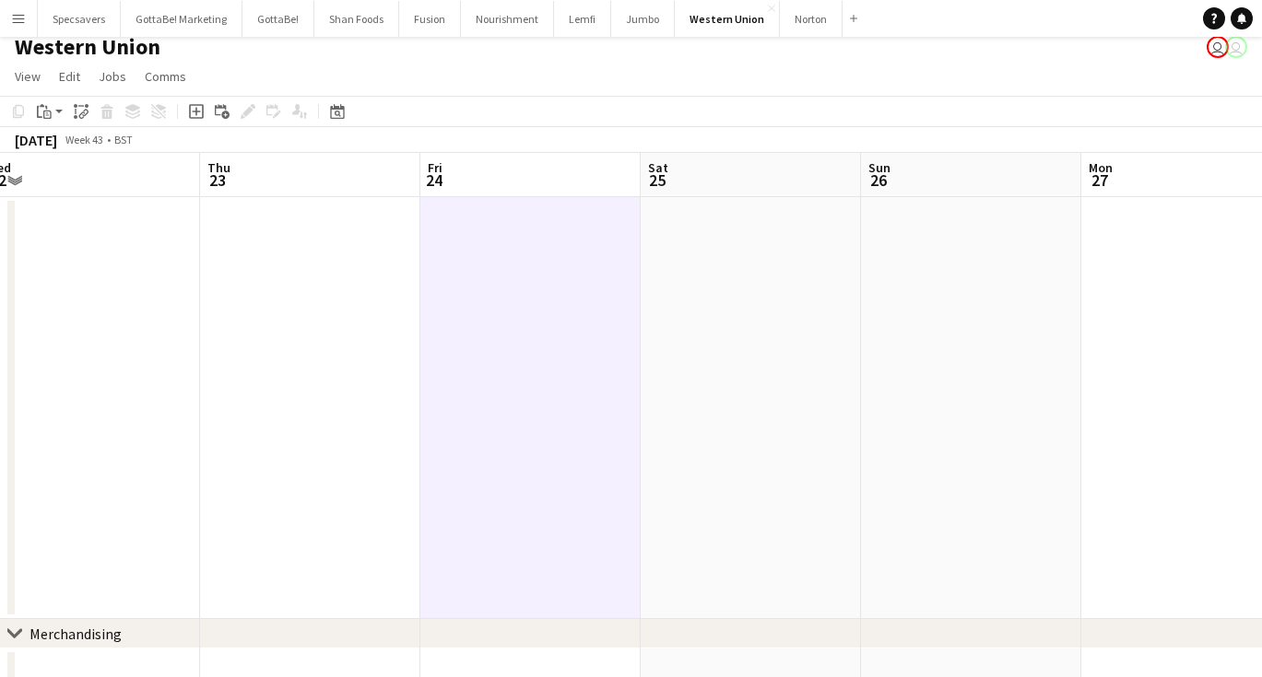
click at [550, 289] on app-date-cell at bounding box center [530, 408] width 220 height 422
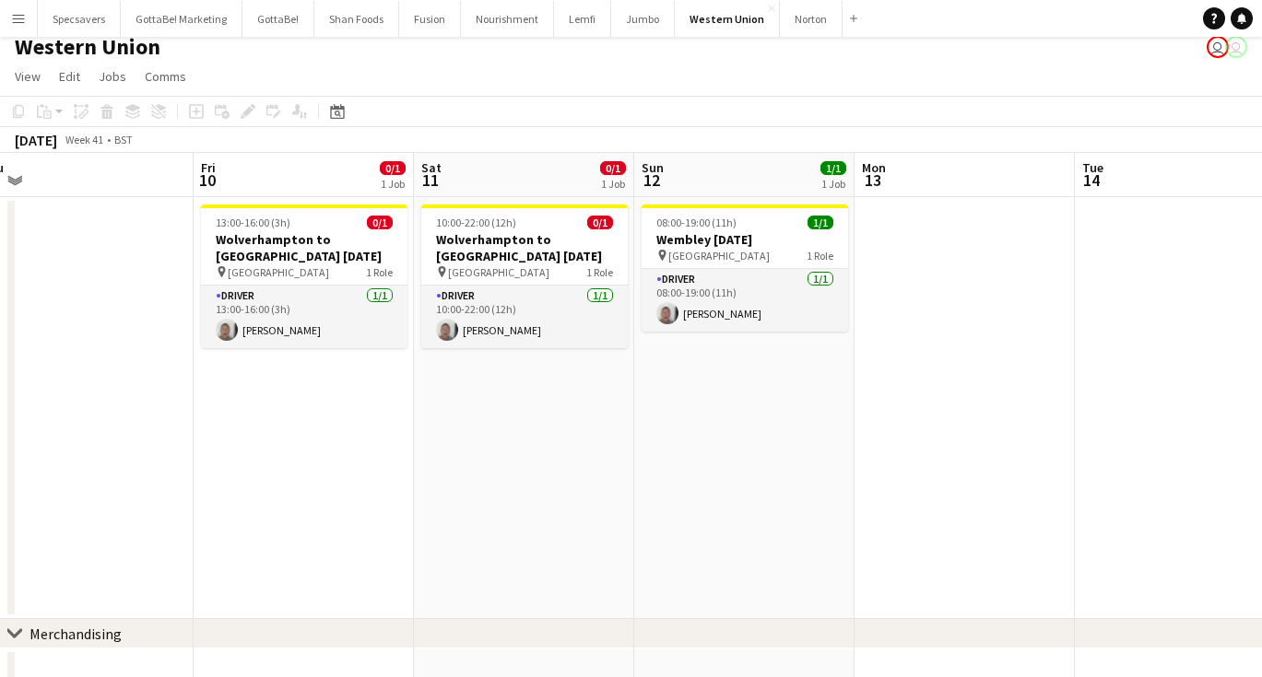
scroll to position [0, 470]
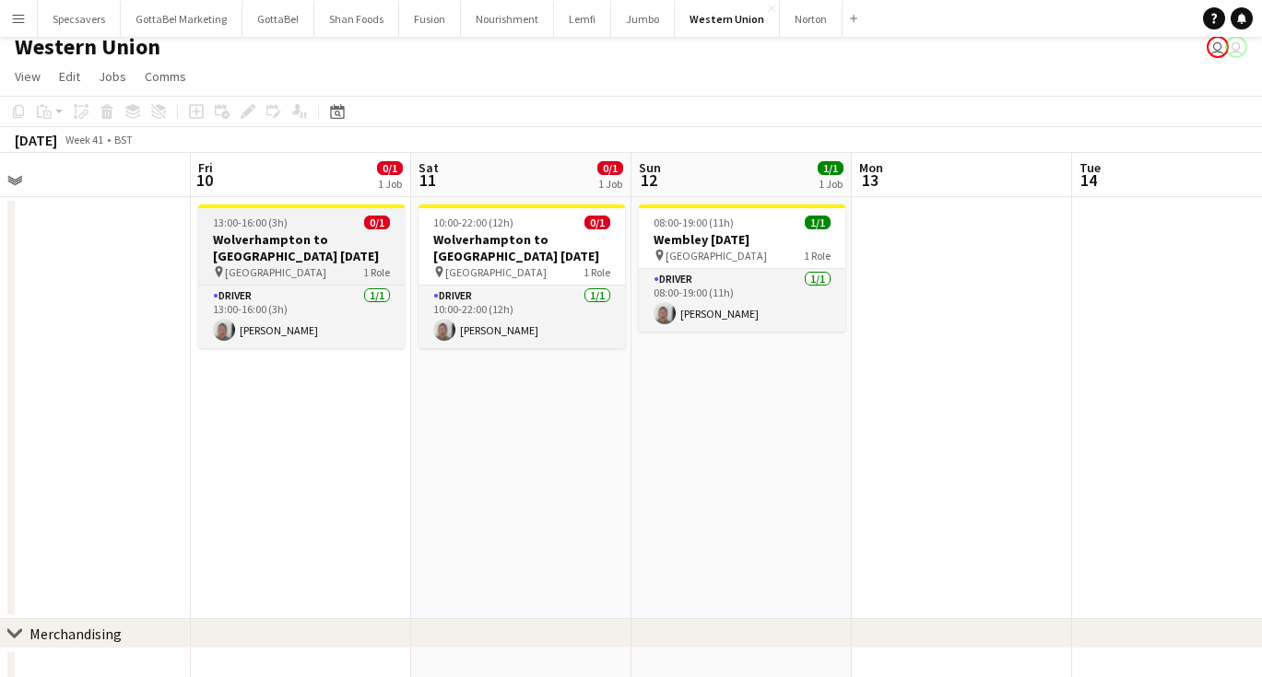
click at [270, 236] on h3 "Wolverhampton to [GEOGRAPHIC_DATA] [DATE]" at bounding box center [301, 247] width 206 height 33
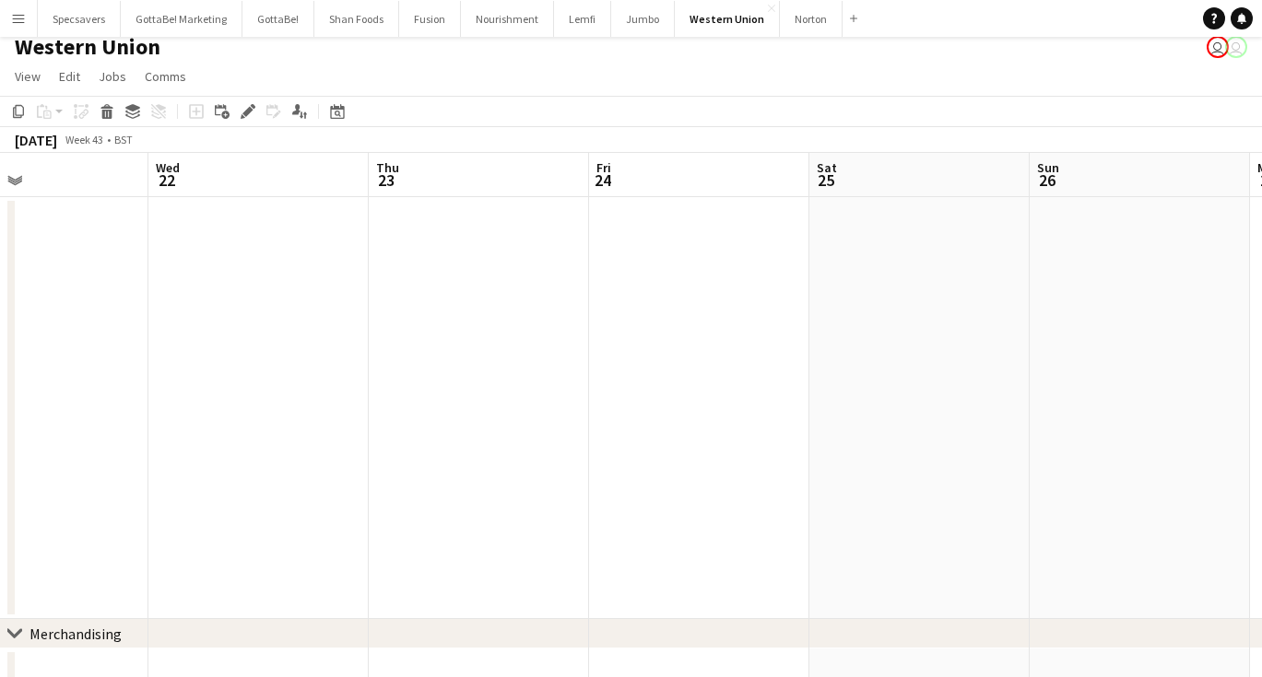
scroll to position [0, 572]
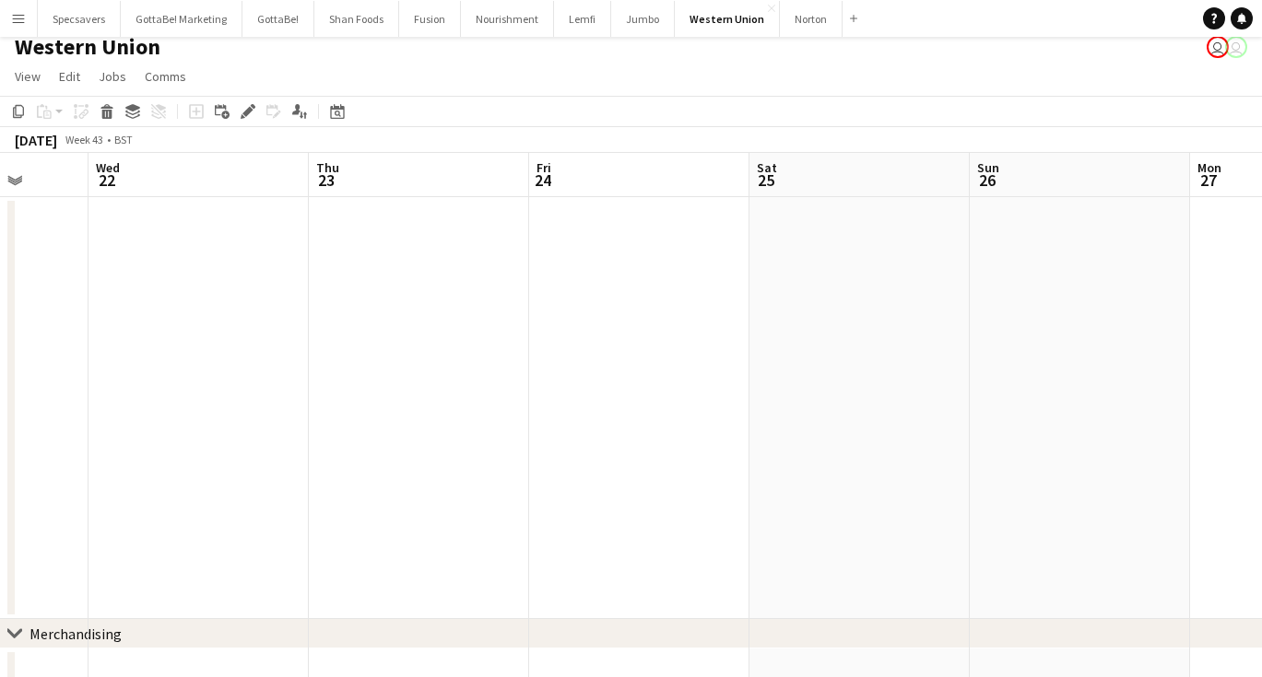
click at [572, 303] on app-date-cell at bounding box center [639, 408] width 220 height 422
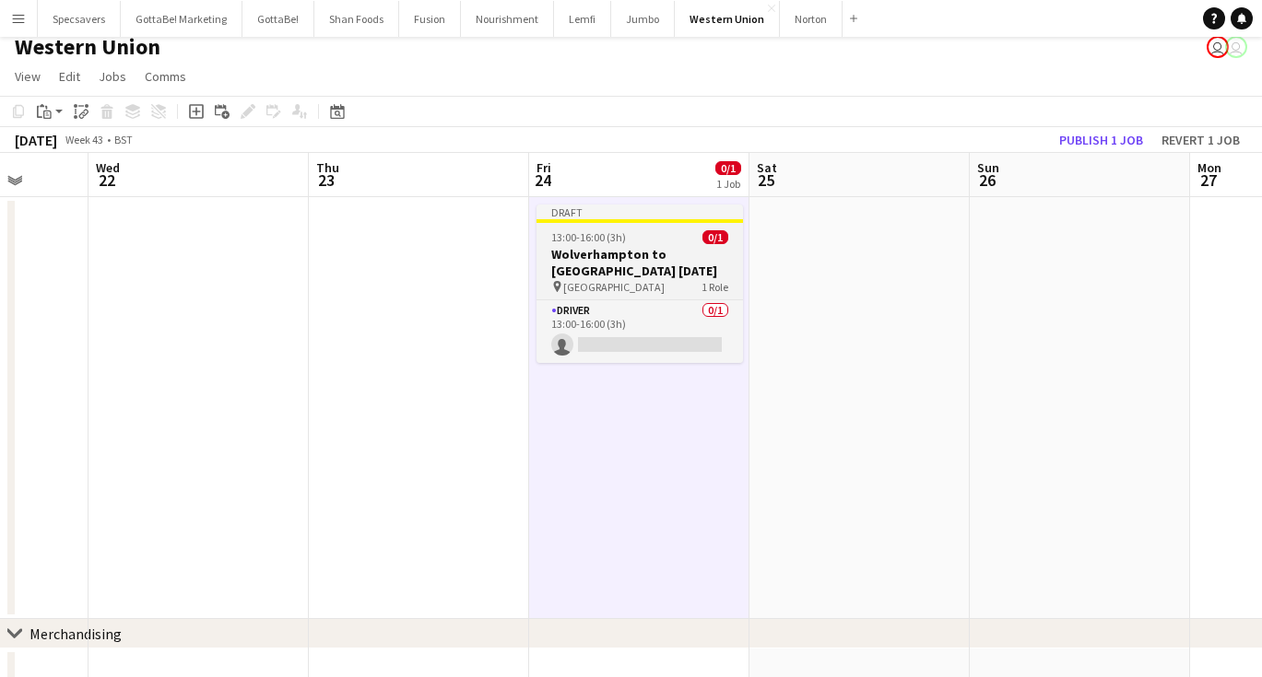
click at [607, 265] on h3 "Wolverhampton to [GEOGRAPHIC_DATA] [DATE]" at bounding box center [639, 262] width 206 height 33
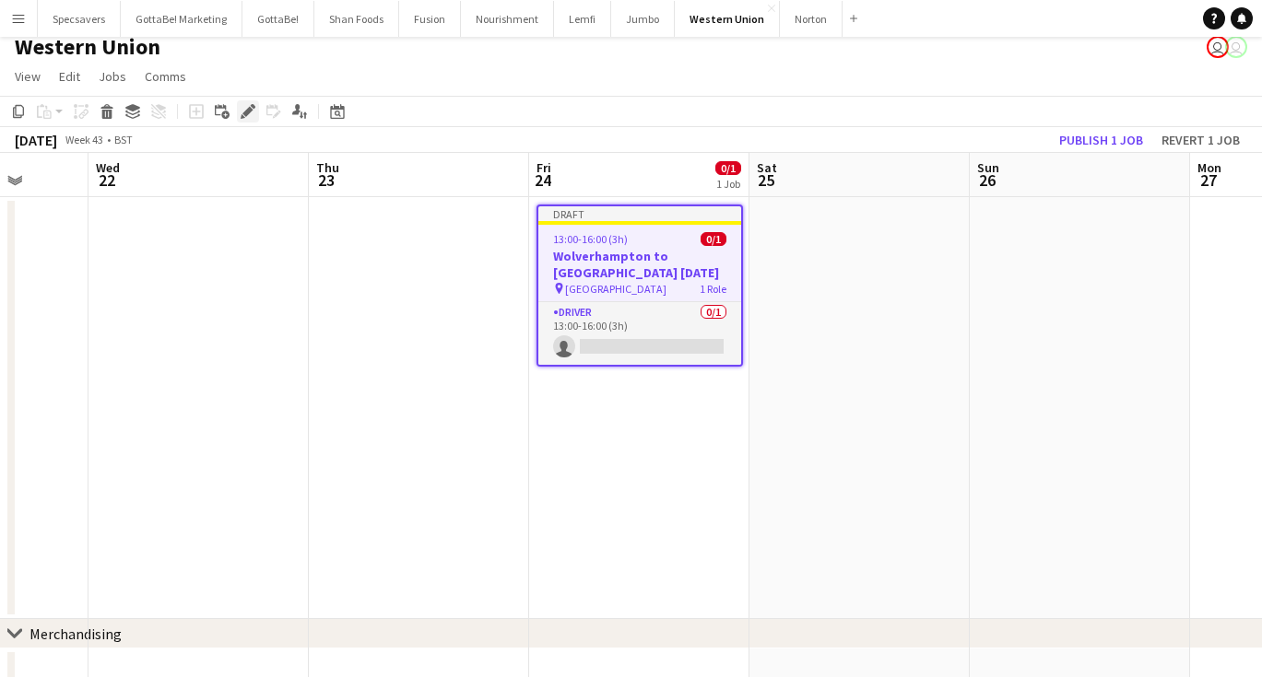
click at [248, 112] on icon at bounding box center [247, 112] width 10 height 10
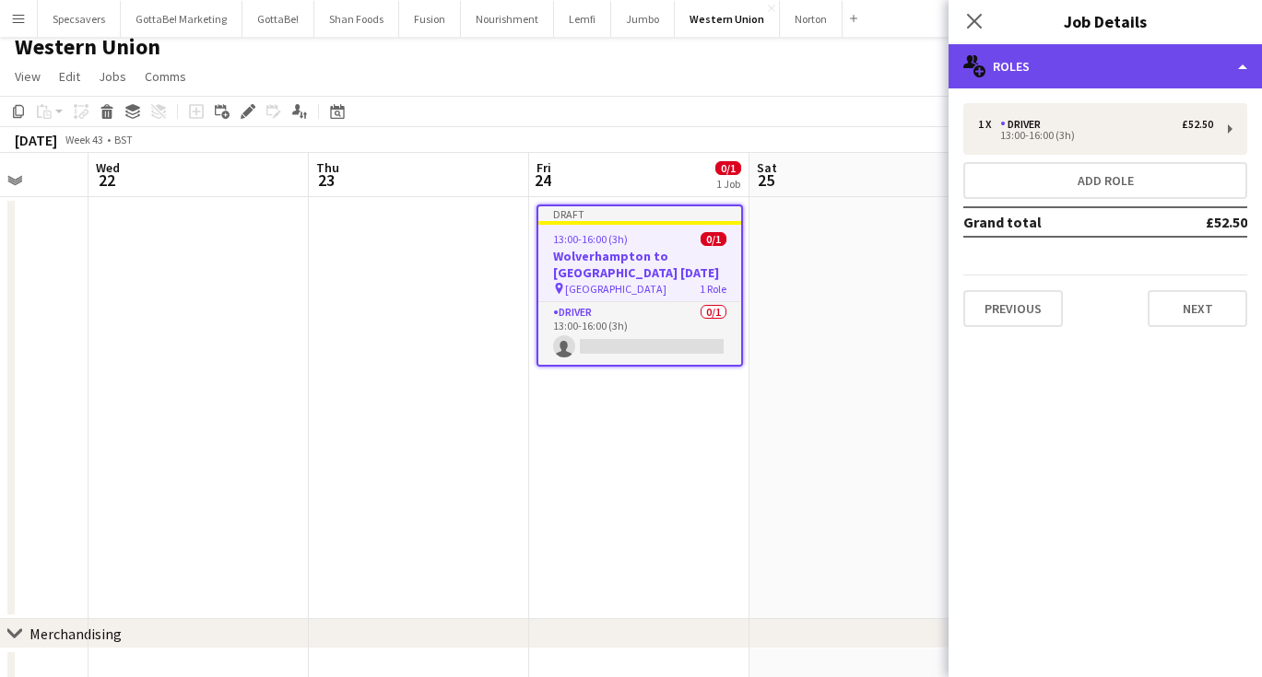
click at [1055, 61] on div "multiple-users-add Roles" at bounding box center [1104, 66] width 313 height 44
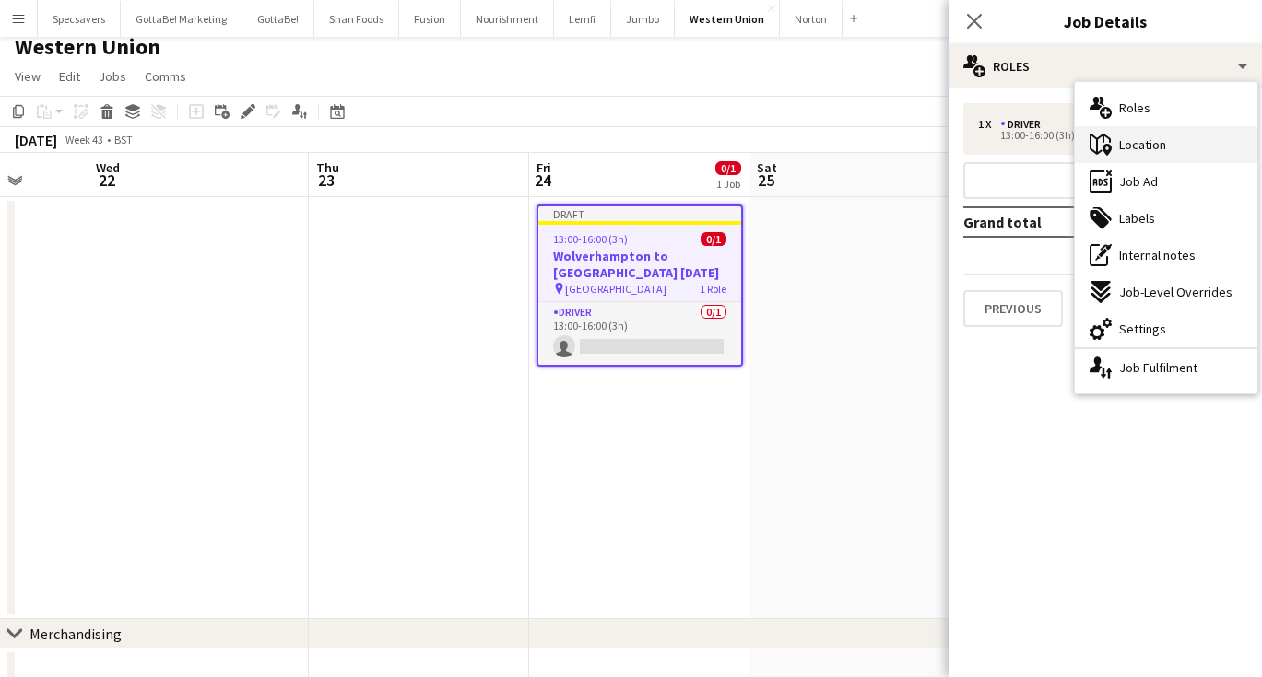
click at [1112, 144] on div "maps-pin-1 Location" at bounding box center [1166, 144] width 183 height 37
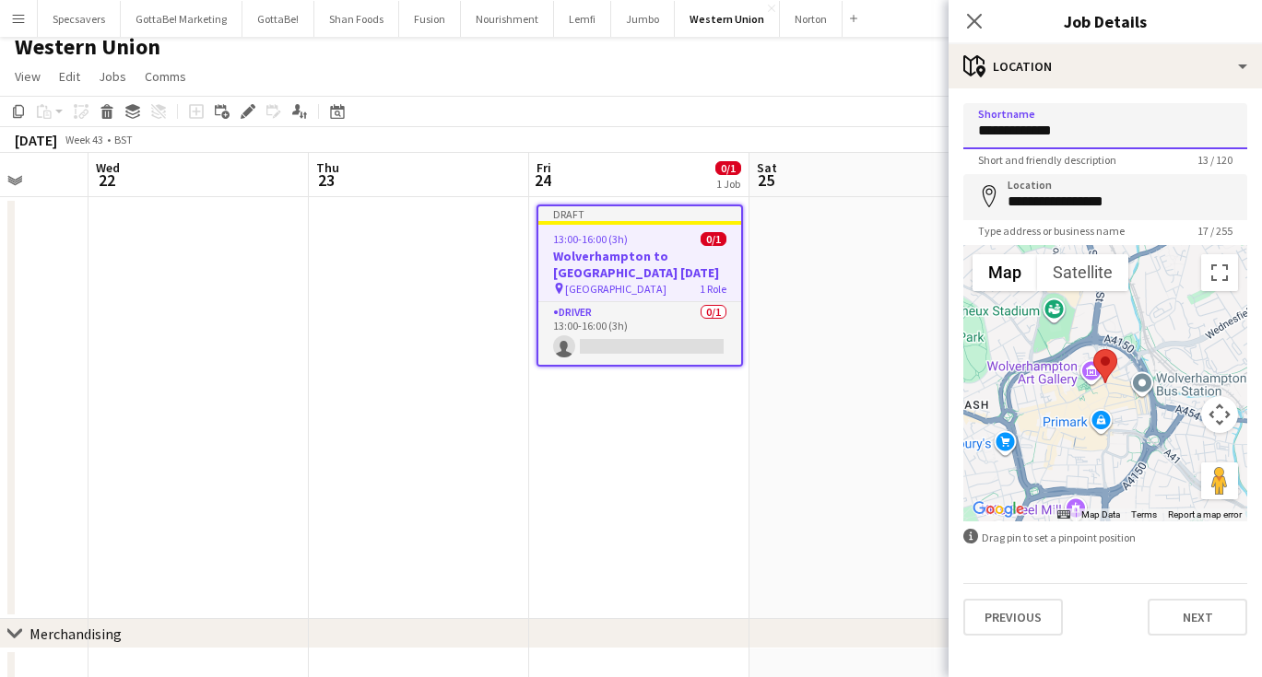
type input "**********"
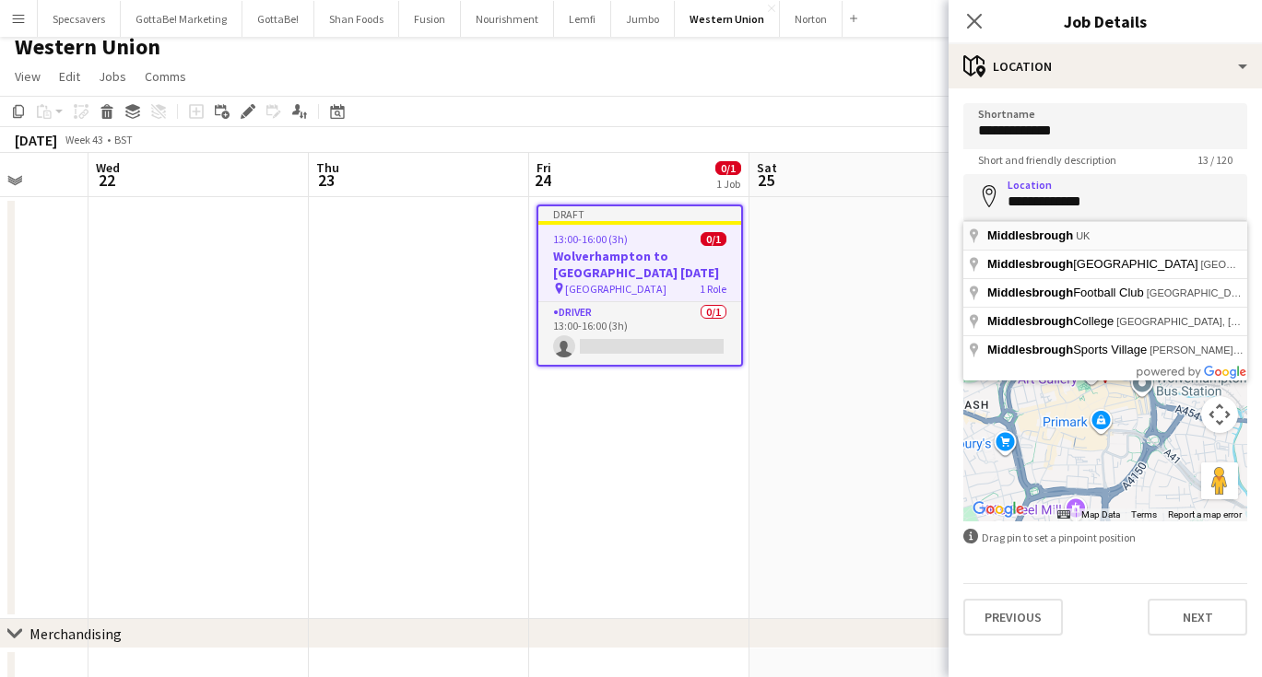
type input "**********"
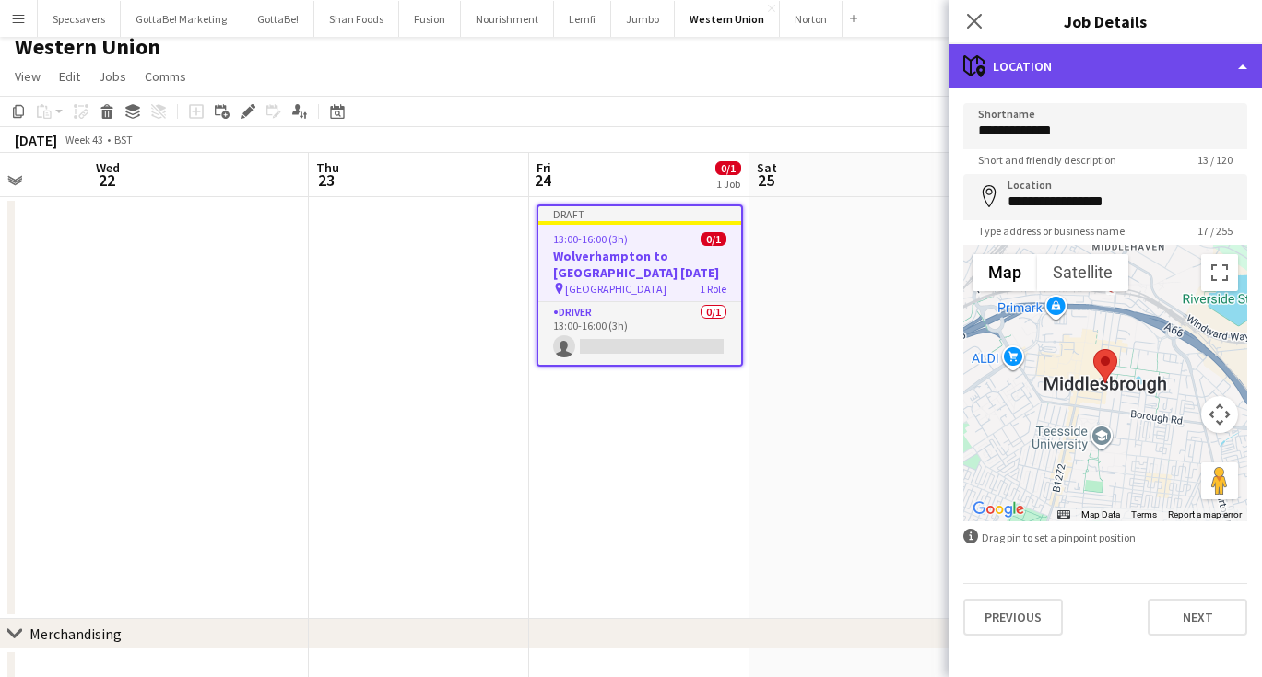
click at [1115, 69] on div "maps-pin-1 Location" at bounding box center [1104, 66] width 313 height 44
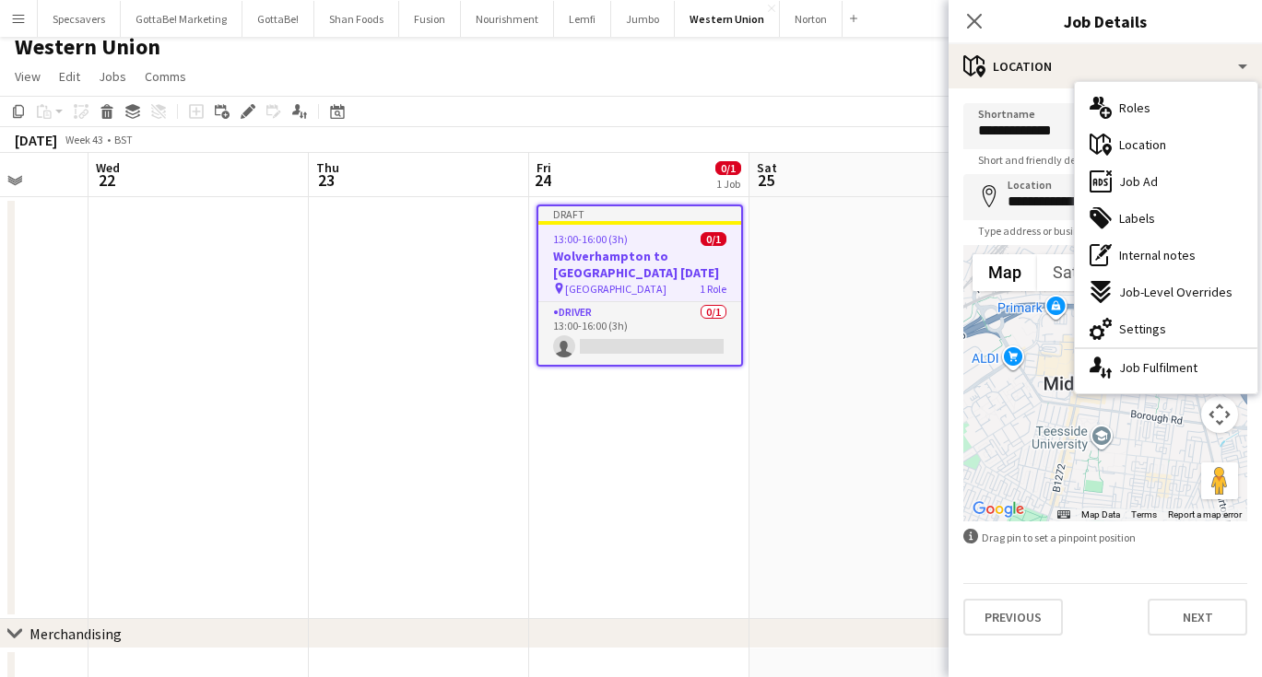
click at [1047, 14] on h3 "Job Details" at bounding box center [1104, 21] width 313 height 24
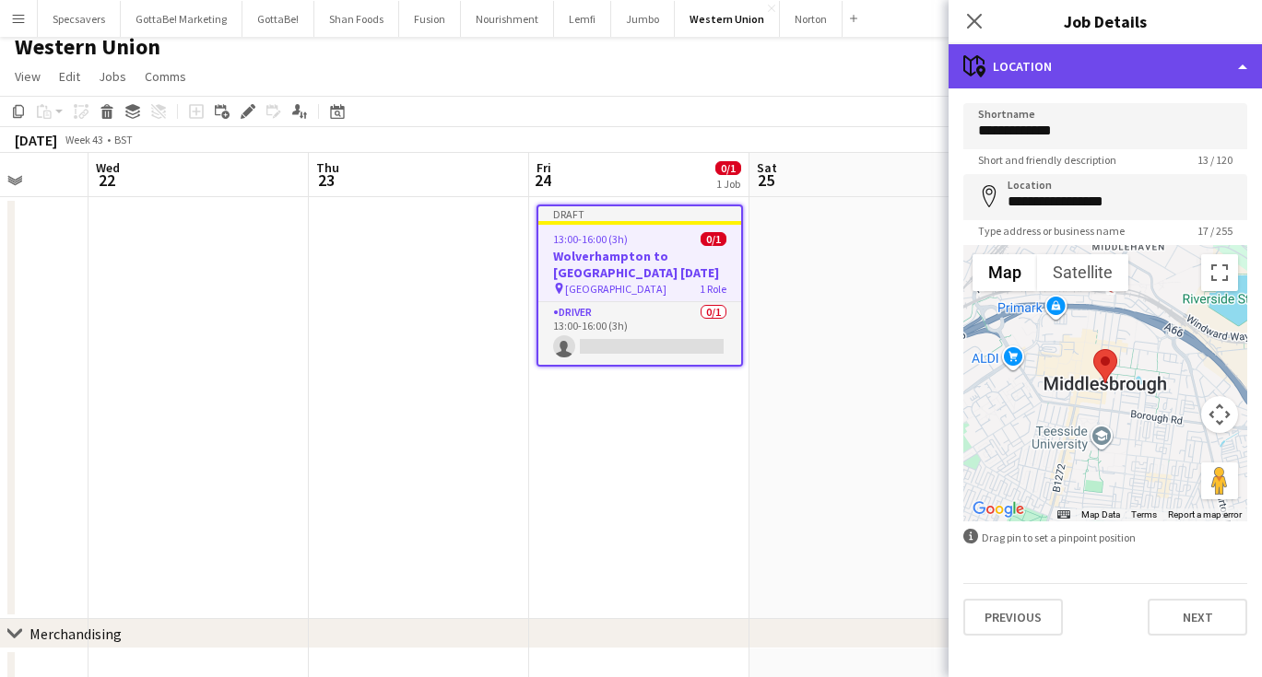
click at [1119, 62] on div "maps-pin-1 Location" at bounding box center [1104, 66] width 313 height 44
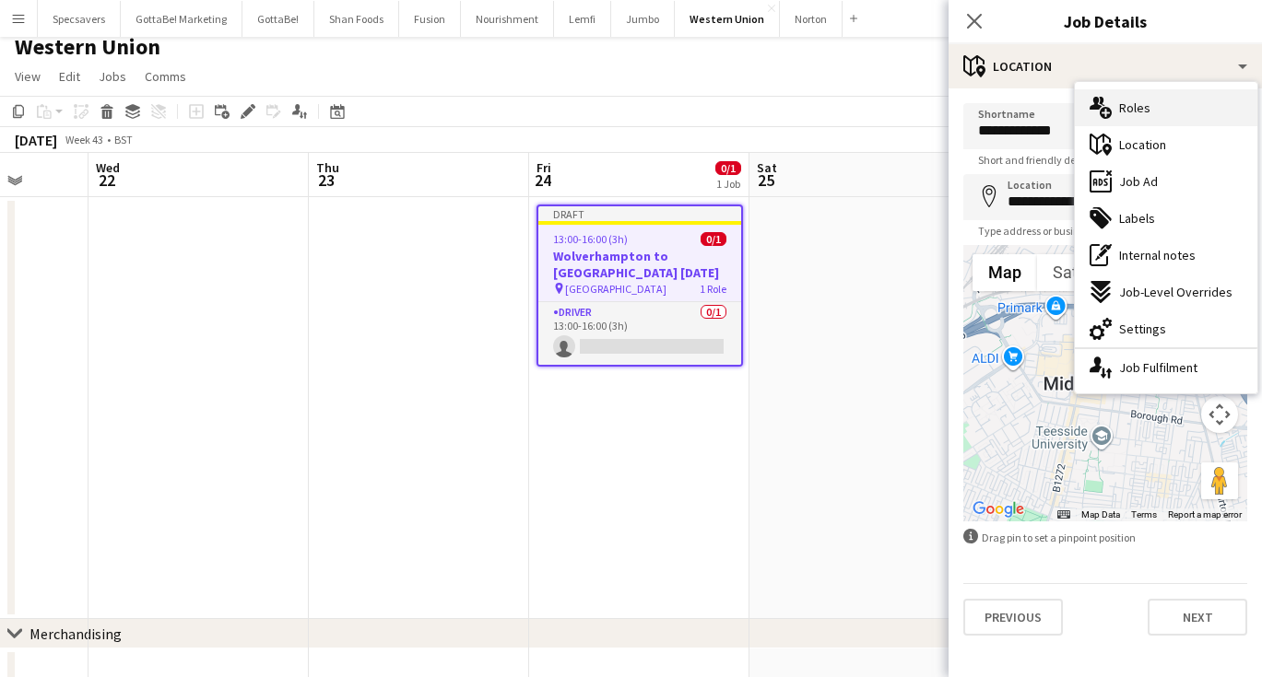
click at [1127, 101] on span "Roles" at bounding box center [1134, 108] width 31 height 17
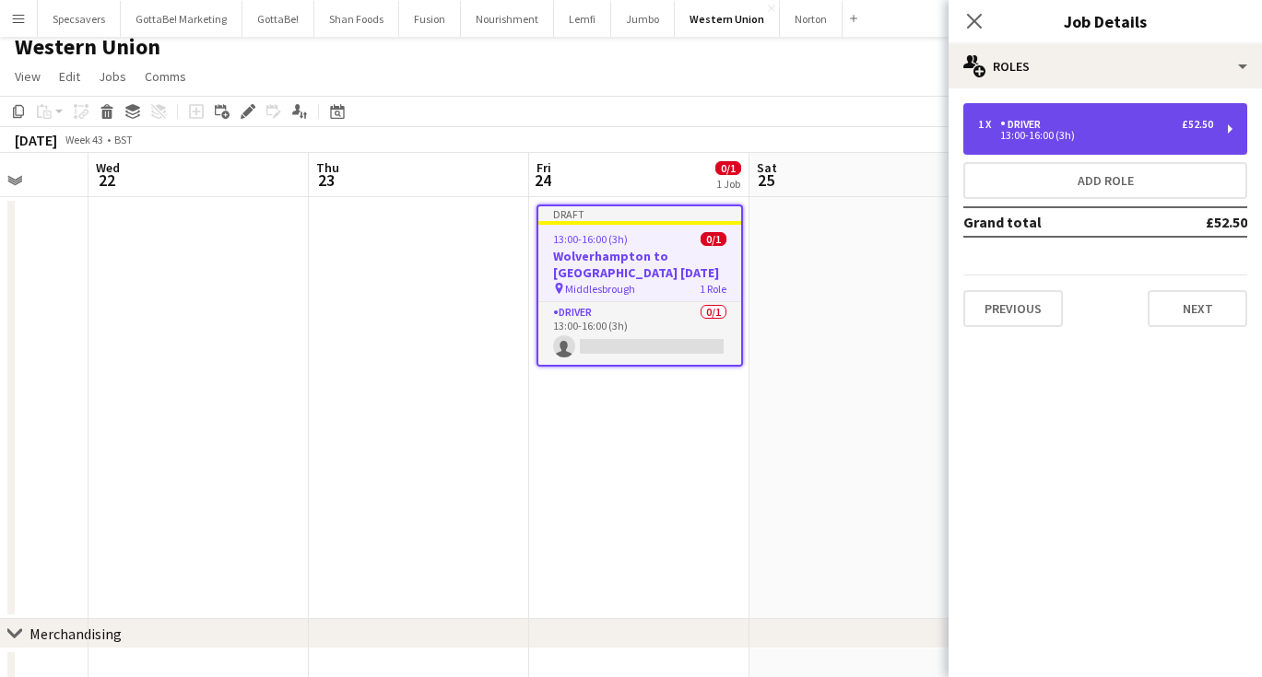
click at [1052, 133] on div "13:00-16:00 (3h)" at bounding box center [1095, 135] width 235 height 9
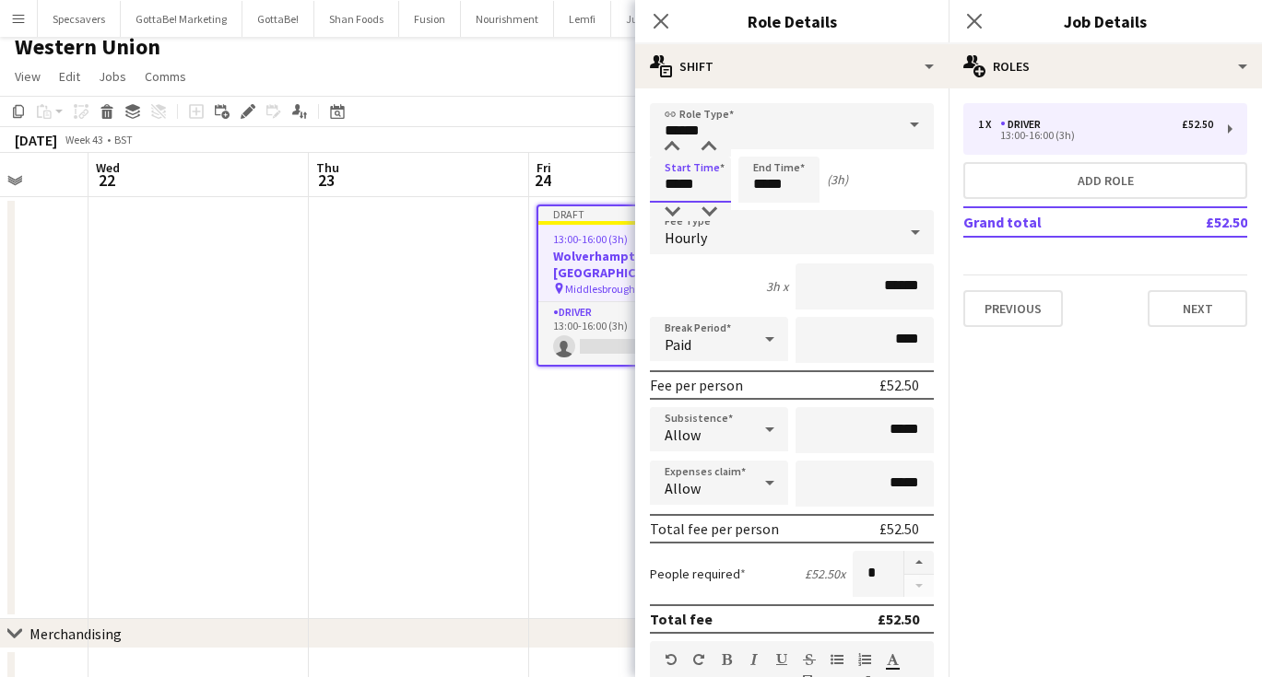
drag, startPoint x: 700, startPoint y: 185, endPoint x: 638, endPoint y: 181, distance: 61.9
click at [638, 181] on form "**********" at bounding box center [791, 676] width 313 height 1146
type input "*****"
click at [914, 186] on div "Start Time ***** End Time ***** (6h)" at bounding box center [792, 180] width 284 height 46
click at [976, 20] on icon at bounding box center [974, 21] width 18 height 18
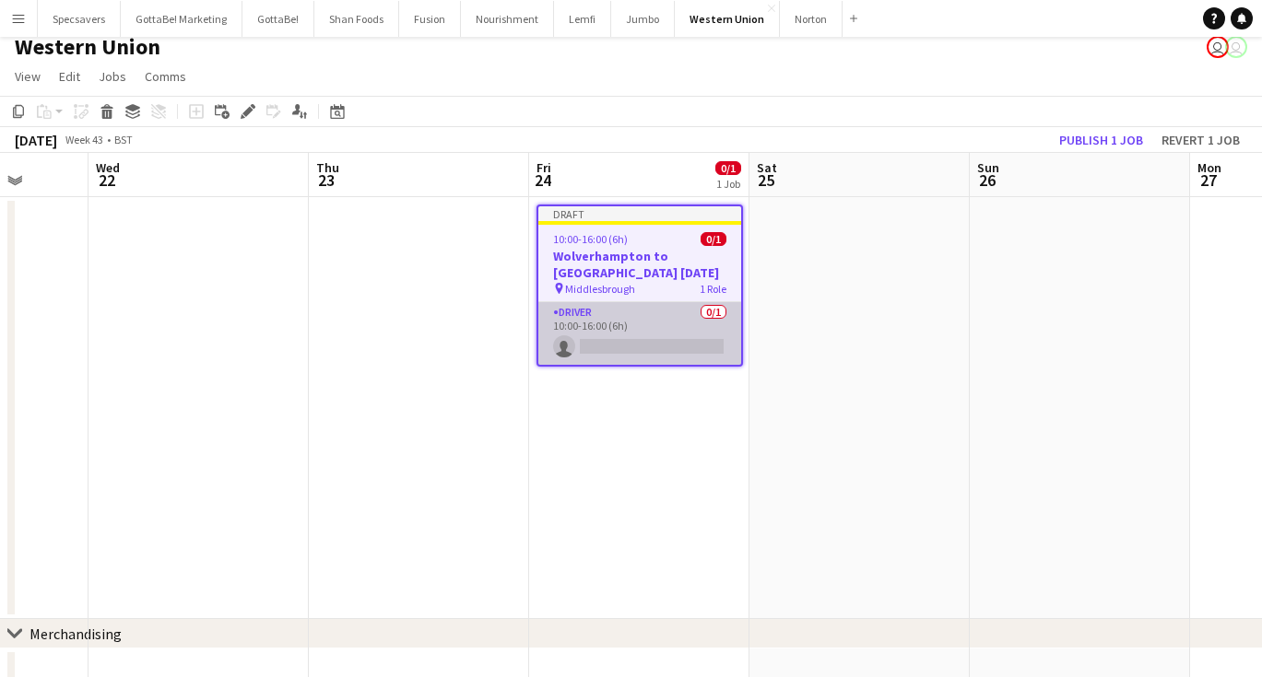
click at [663, 331] on app-card-role "Driver 0/1 10:00-16:00 (6h) single-neutral-actions" at bounding box center [639, 333] width 203 height 63
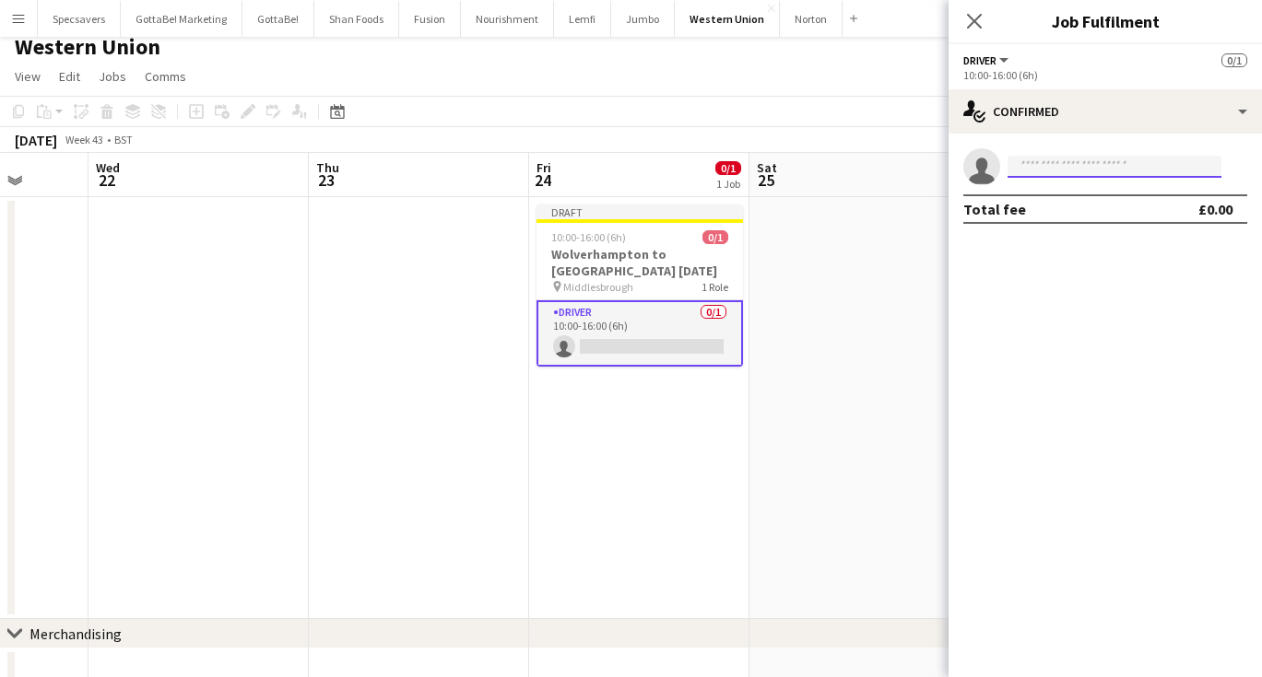
click at [1045, 171] on input at bounding box center [1114, 167] width 214 height 22
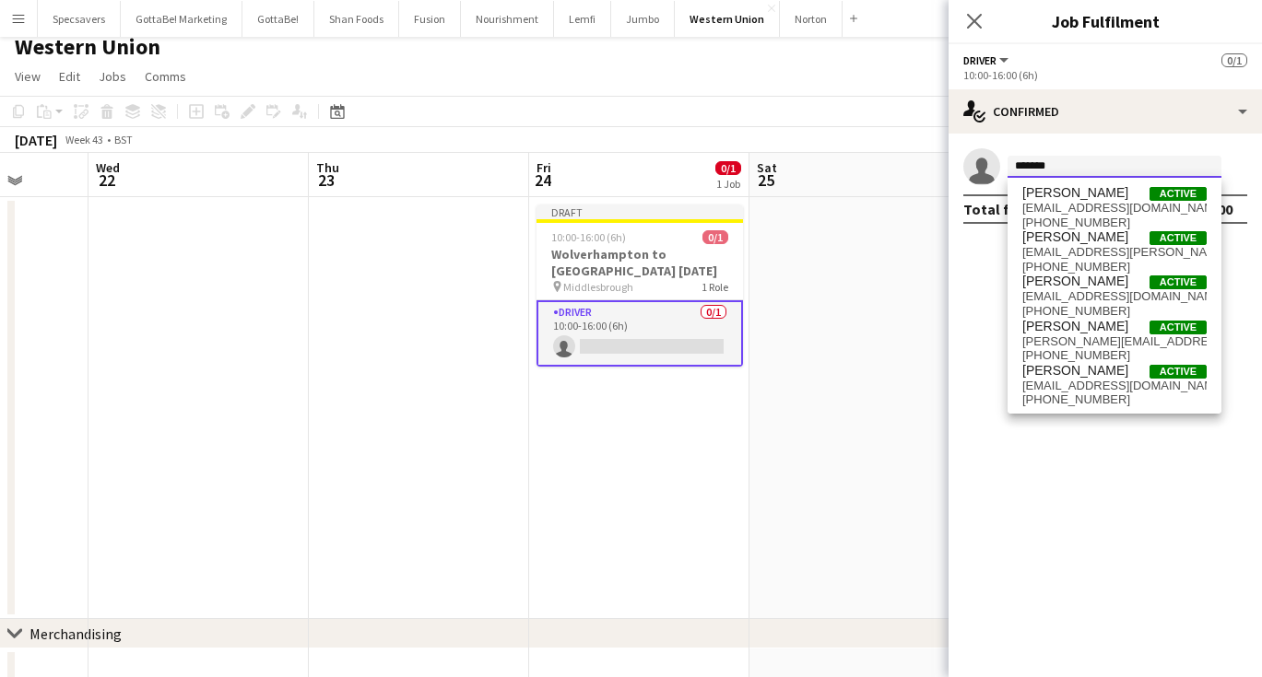
type input "*******"
drag, startPoint x: 1161, startPoint y: 243, endPoint x: 1104, endPoint y: 381, distance: 148.8
click at [1104, 381] on span "[EMAIL_ADDRESS][DOMAIN_NAME]" at bounding box center [1114, 386] width 184 height 15
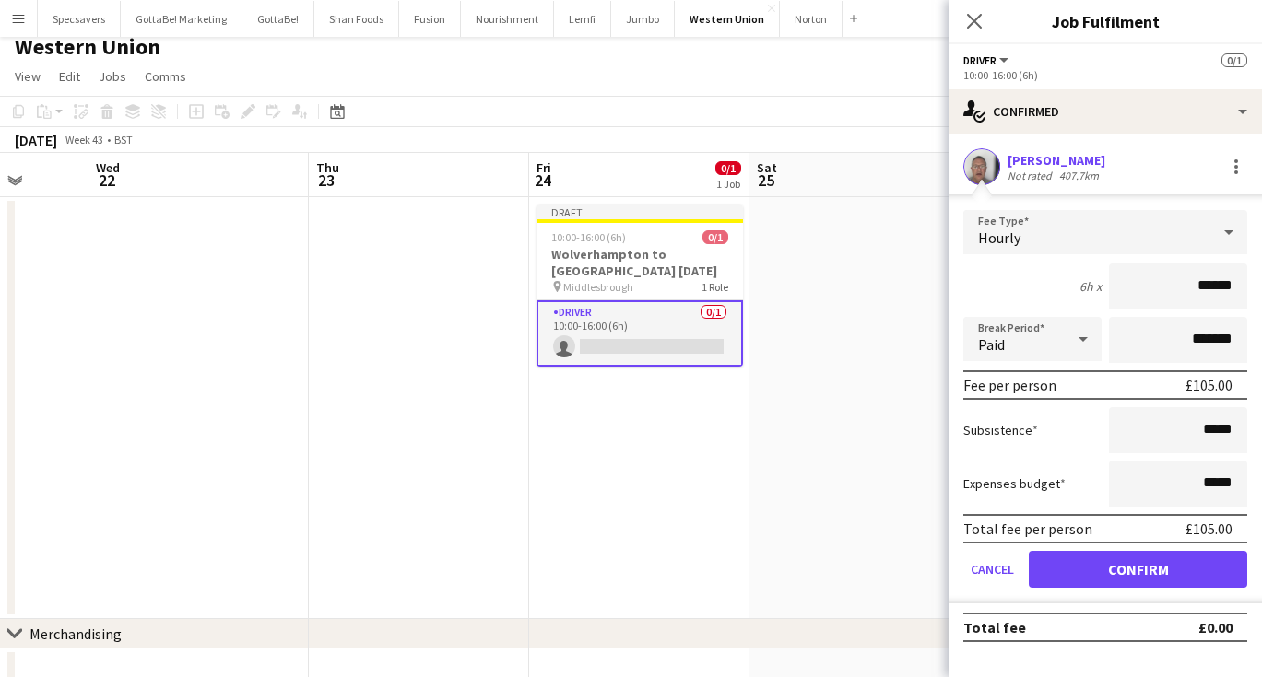
click at [1131, 564] on button "Confirm" at bounding box center [1138, 569] width 218 height 37
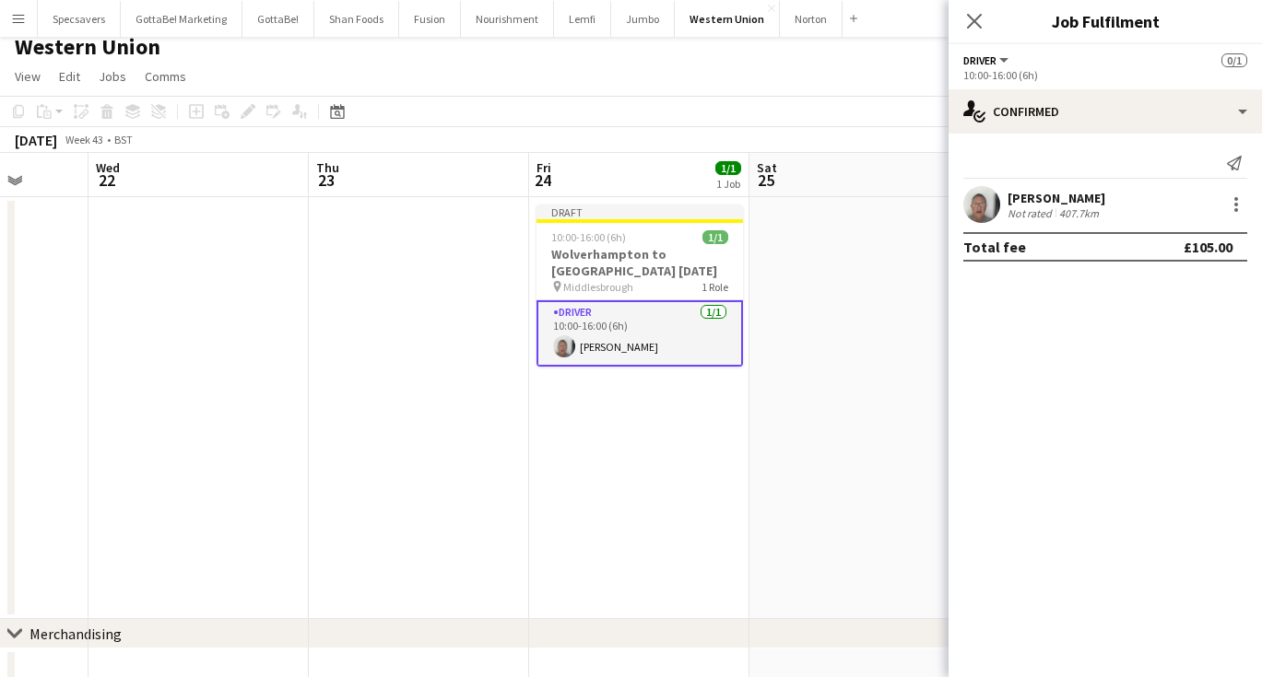
click at [628, 430] on app-date-cell "Draft 10:00-16:00 (6h) 1/1 Wolverhampton to [GEOGRAPHIC_DATA] [DATE] pin Middle…" at bounding box center [639, 408] width 220 height 422
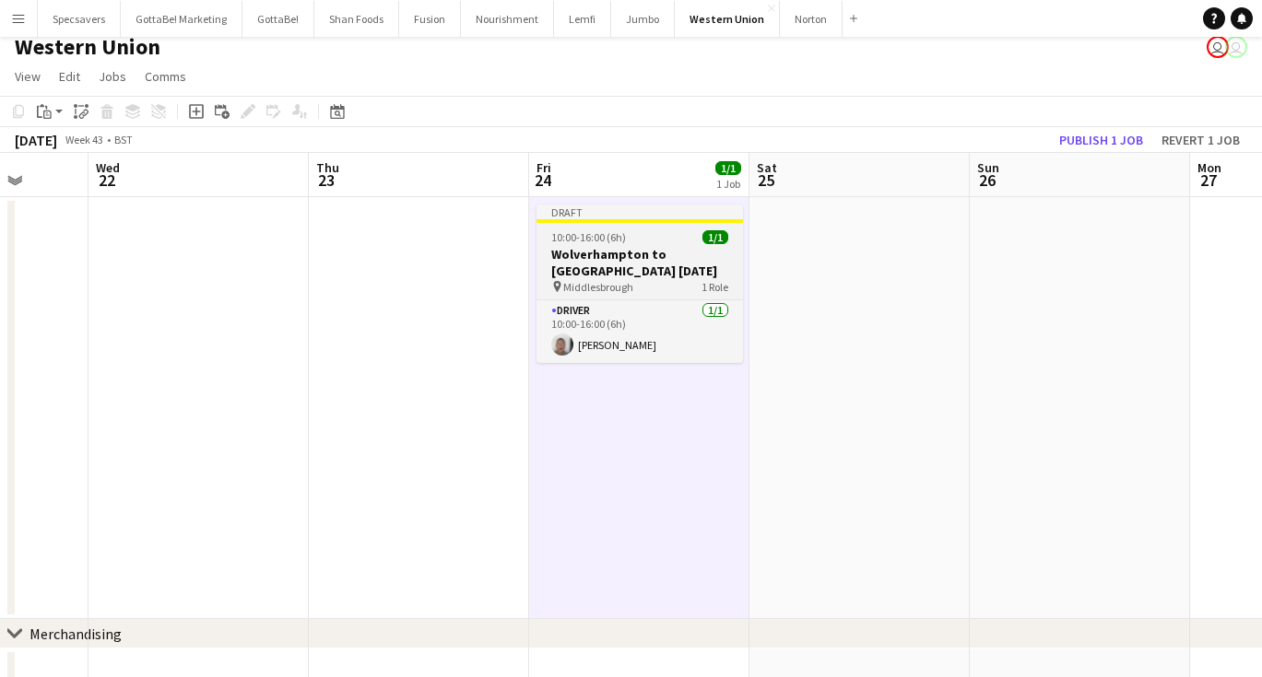
click at [645, 237] on div "10:00-16:00 (6h) 1/1" at bounding box center [639, 237] width 206 height 14
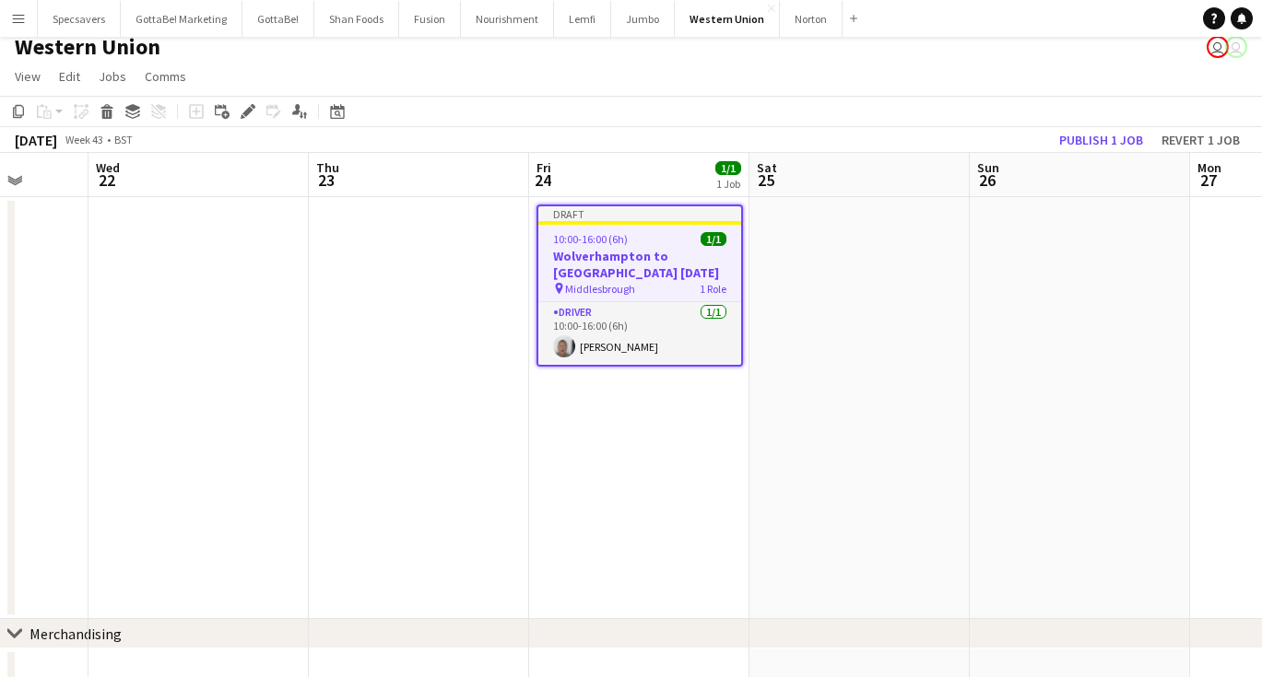
click at [847, 322] on app-date-cell at bounding box center [859, 408] width 220 height 422
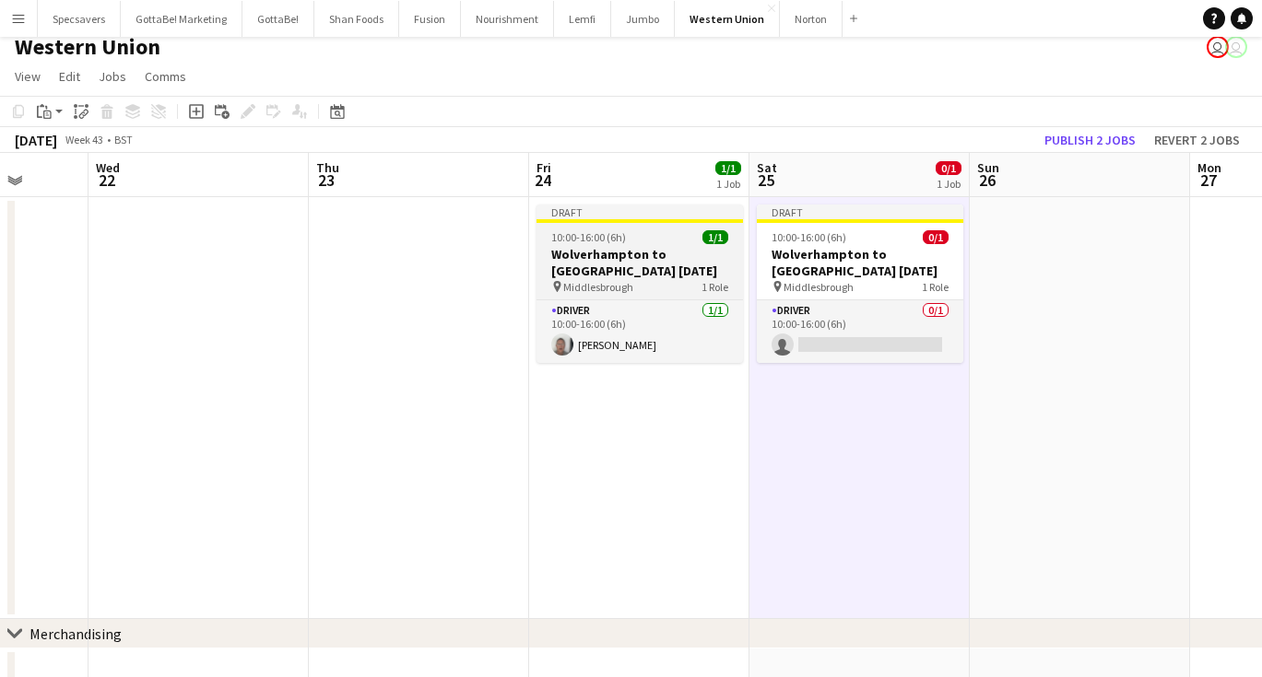
click at [591, 261] on h3 "Wolverhampton to [GEOGRAPHIC_DATA] [DATE]" at bounding box center [639, 262] width 206 height 33
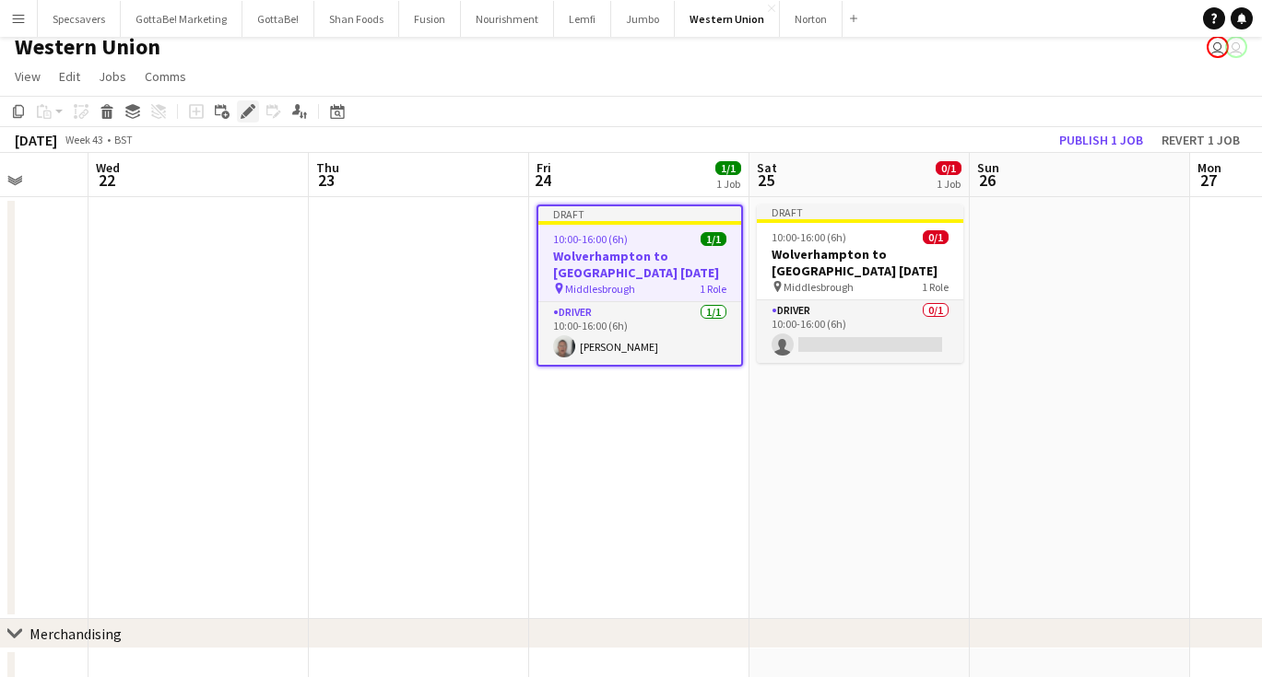
click at [245, 108] on icon "Edit" at bounding box center [248, 111] width 15 height 15
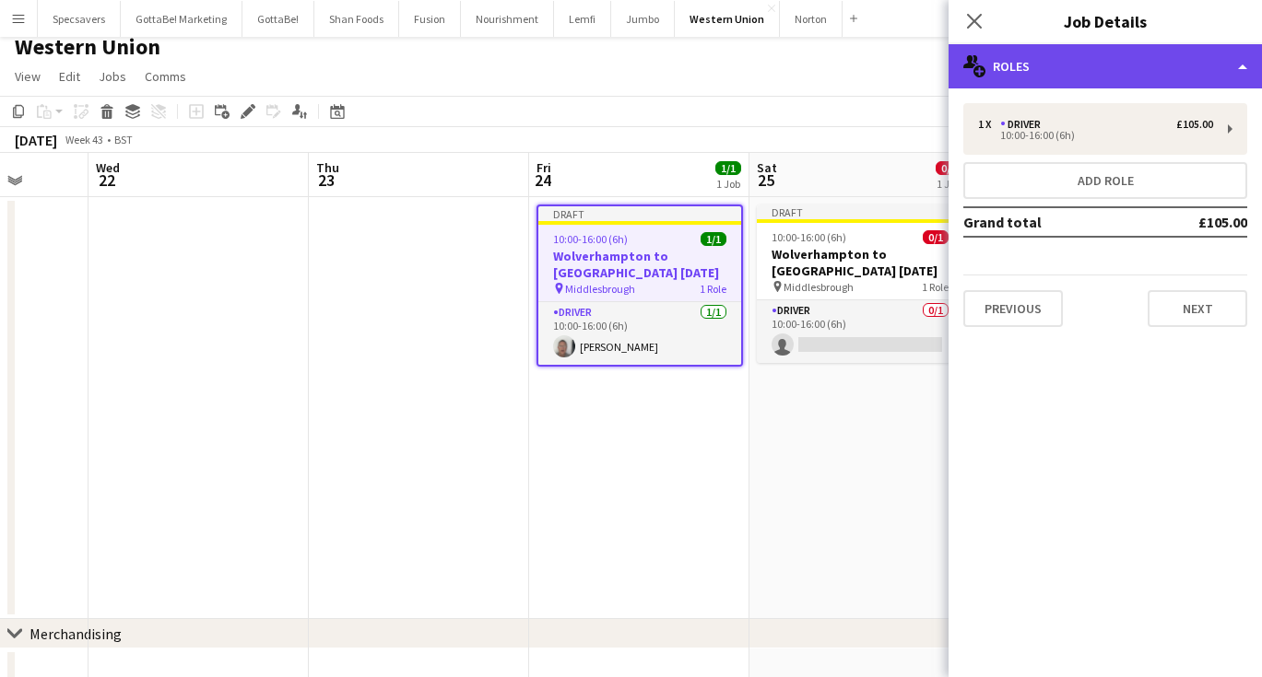
click at [1102, 64] on div "multiple-users-add Roles" at bounding box center [1104, 66] width 313 height 44
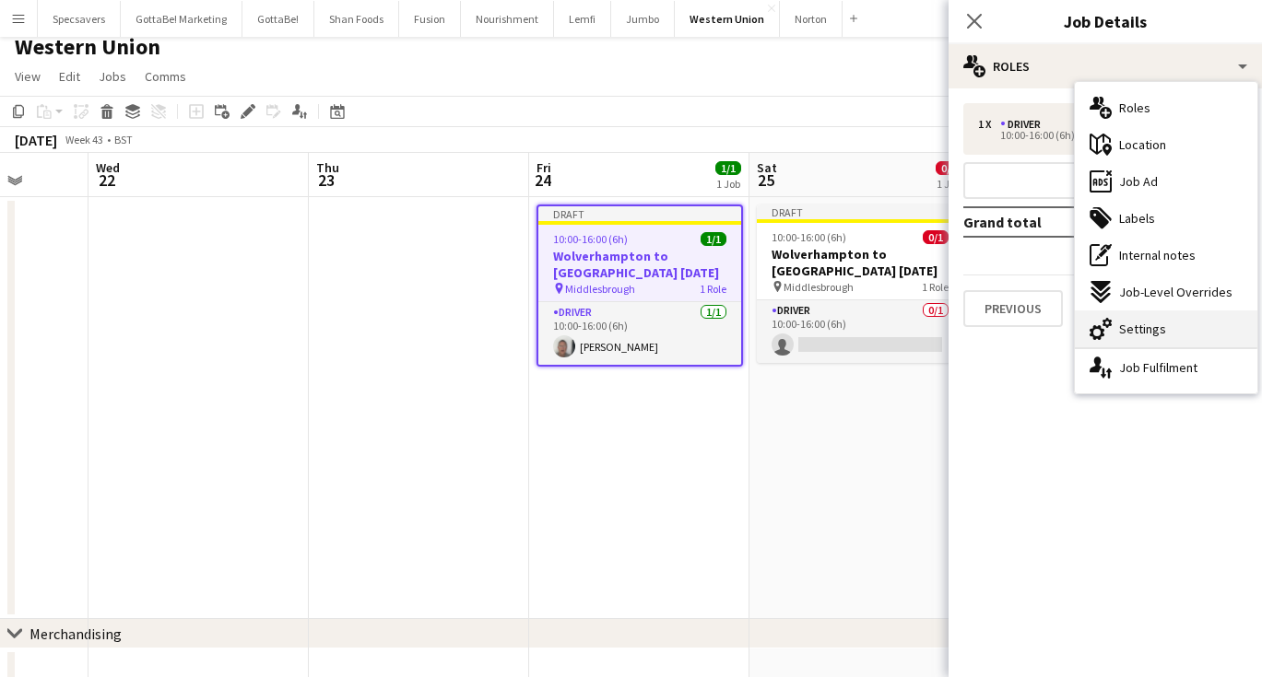
click at [1196, 330] on div "cog-double-3 Settings" at bounding box center [1166, 329] width 183 height 37
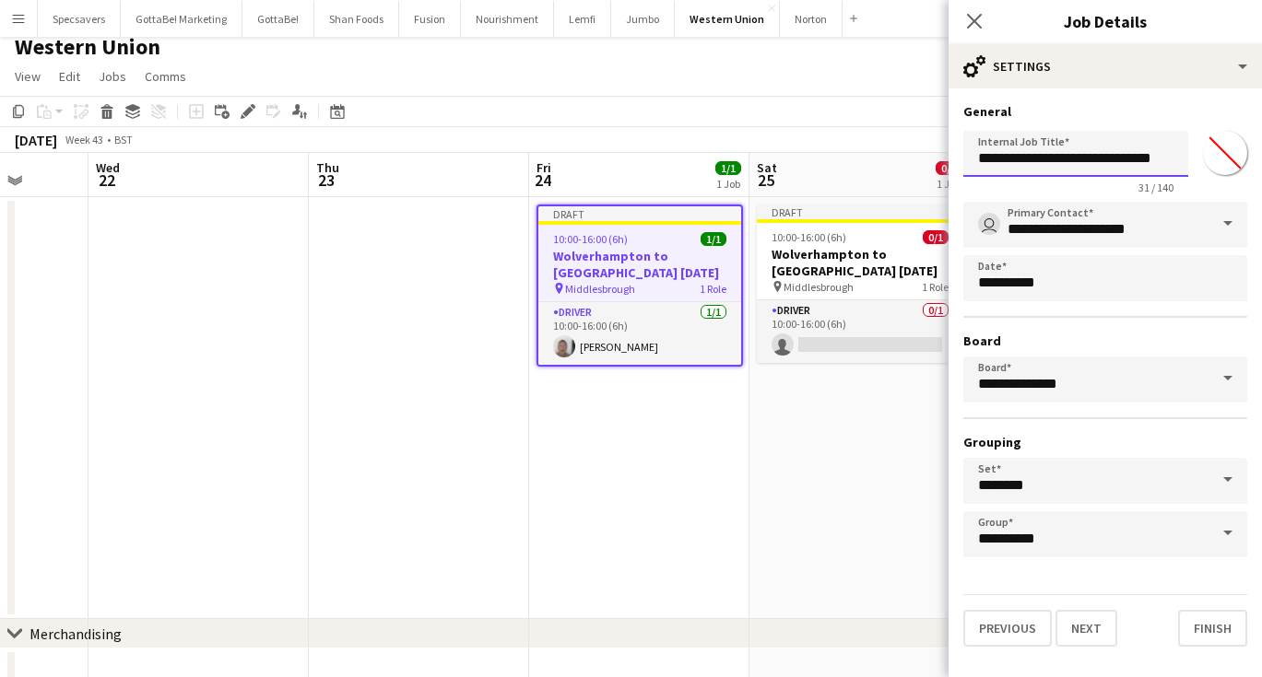
click at [1102, 155] on input "**********" at bounding box center [1075, 154] width 225 height 46
type input "**********"
click at [979, 25] on icon at bounding box center [974, 21] width 18 height 18
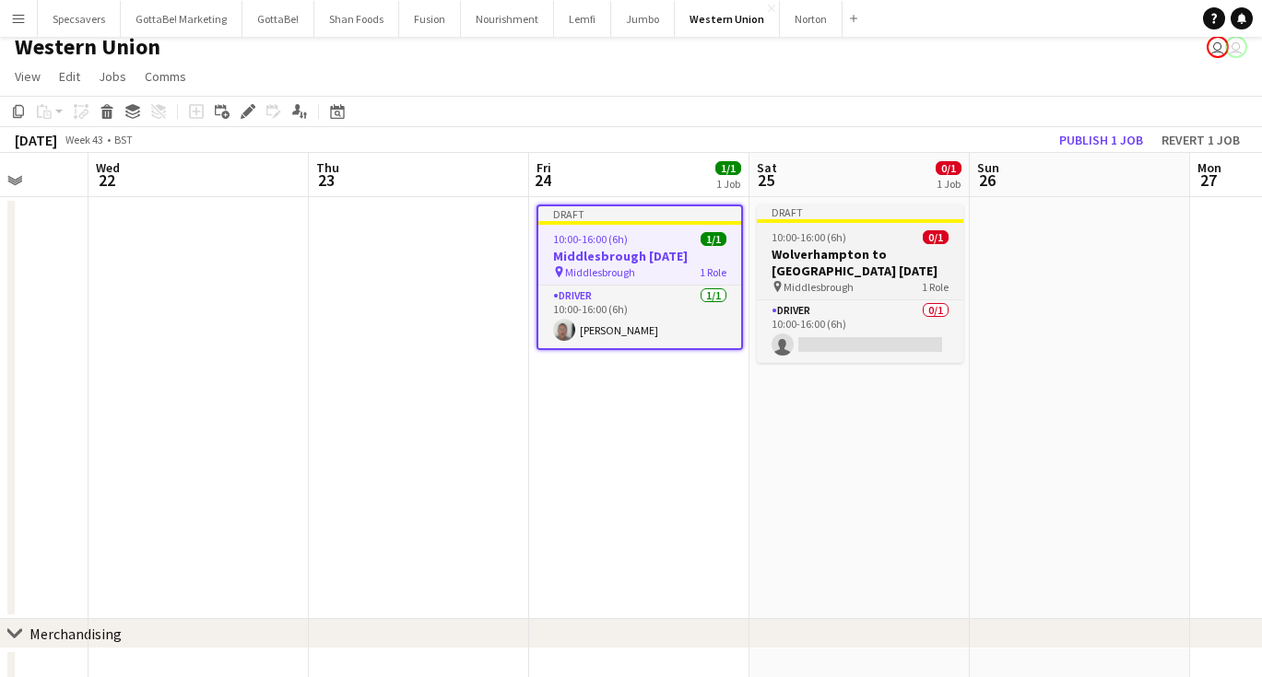
click at [872, 242] on div "10:00-16:00 (6h) 0/1" at bounding box center [860, 237] width 206 height 14
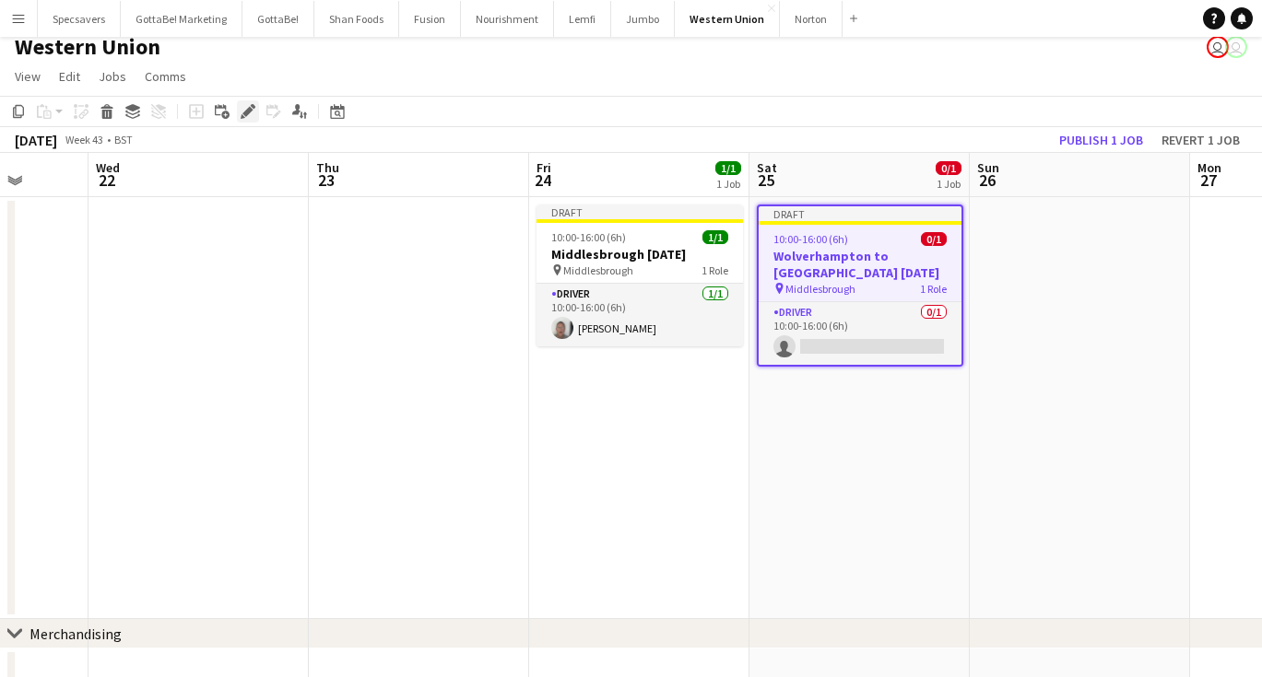
click at [250, 106] on icon "Edit" at bounding box center [248, 111] width 15 height 15
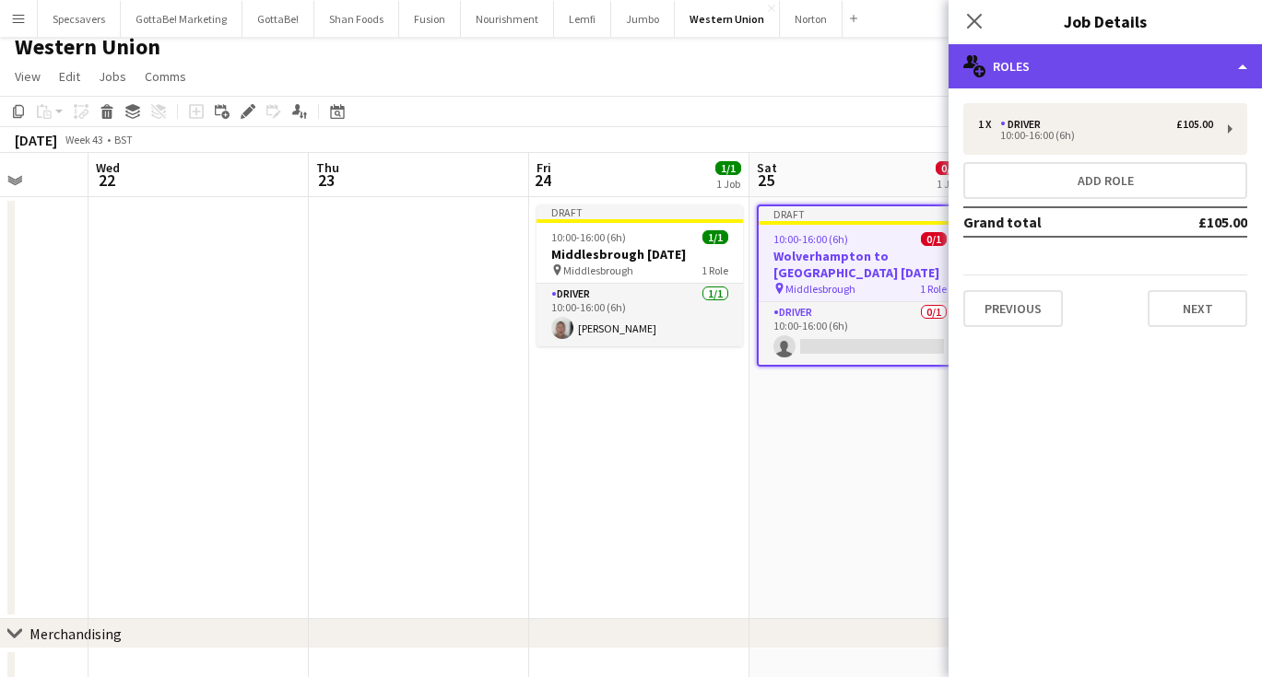
click at [1118, 55] on div "multiple-users-add Roles" at bounding box center [1104, 66] width 313 height 44
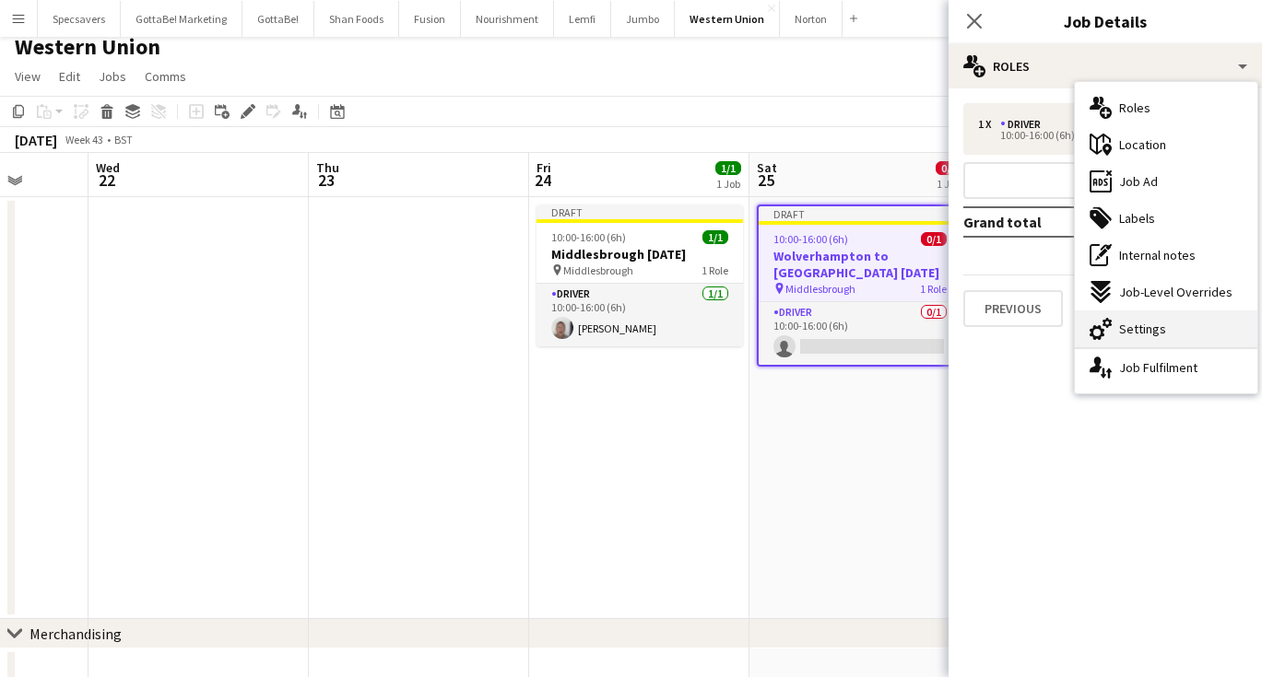
click at [1140, 333] on span "Settings" at bounding box center [1142, 329] width 47 height 17
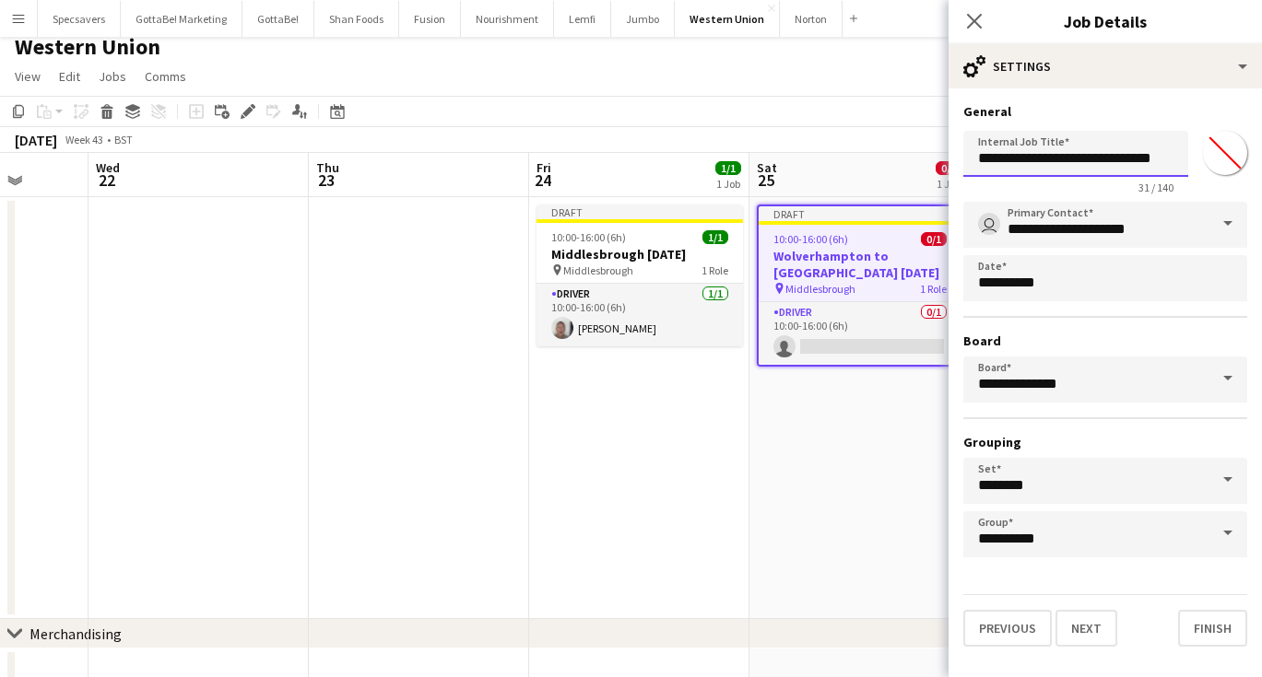
click at [1088, 161] on input "**********" at bounding box center [1075, 154] width 225 height 46
type input "**********"
click at [976, 15] on icon "Close pop-in" at bounding box center [974, 21] width 18 height 18
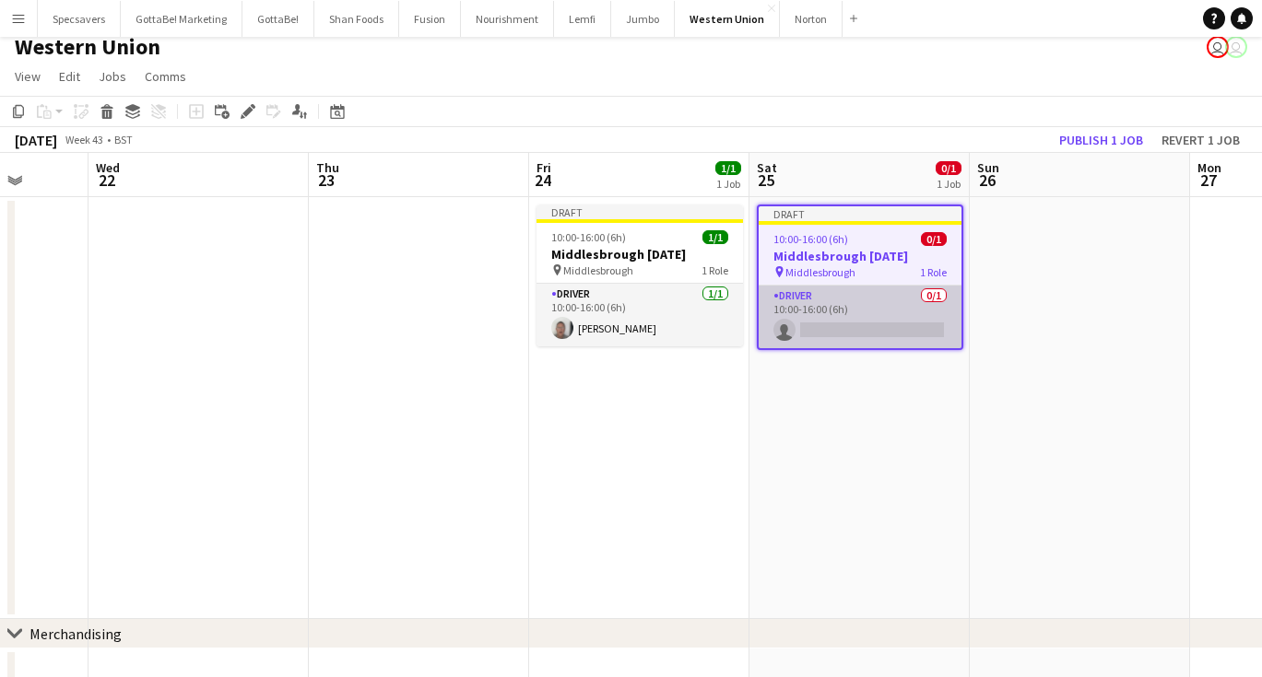
click at [871, 319] on app-card-role "Driver 0/1 10:00-16:00 (6h) single-neutral-actions" at bounding box center [860, 317] width 203 height 63
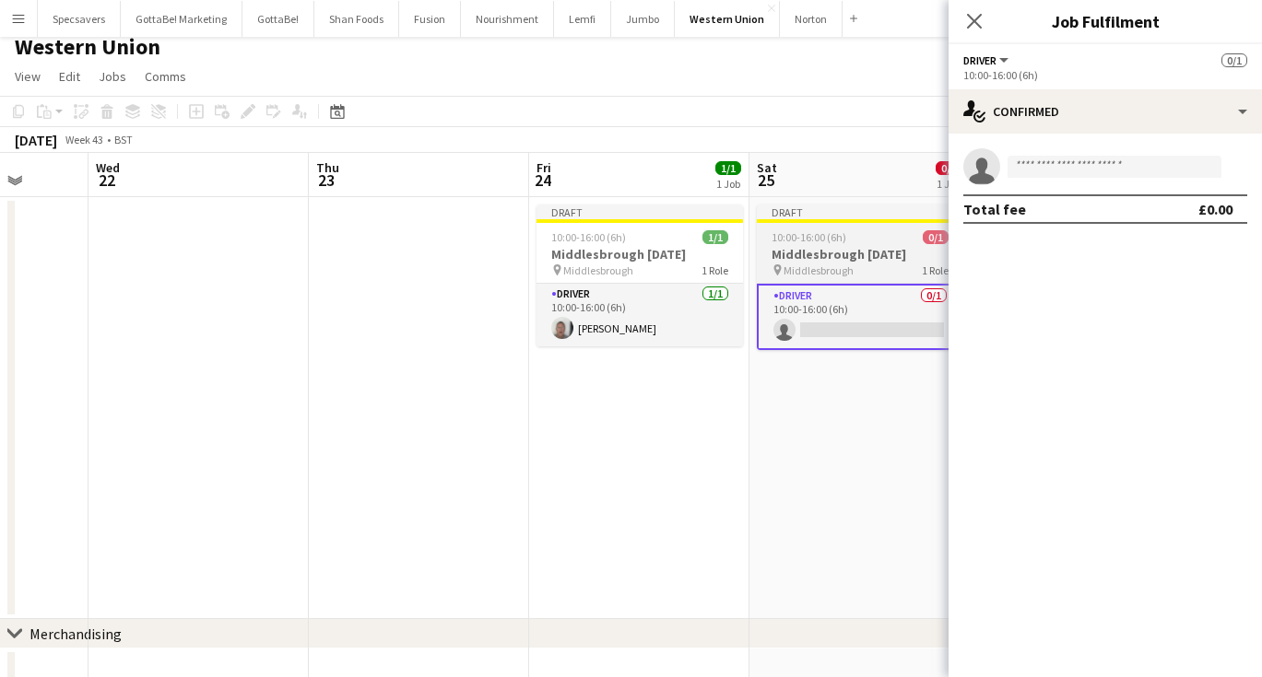
click at [816, 265] on span "Middlesbrough" at bounding box center [818, 271] width 70 height 14
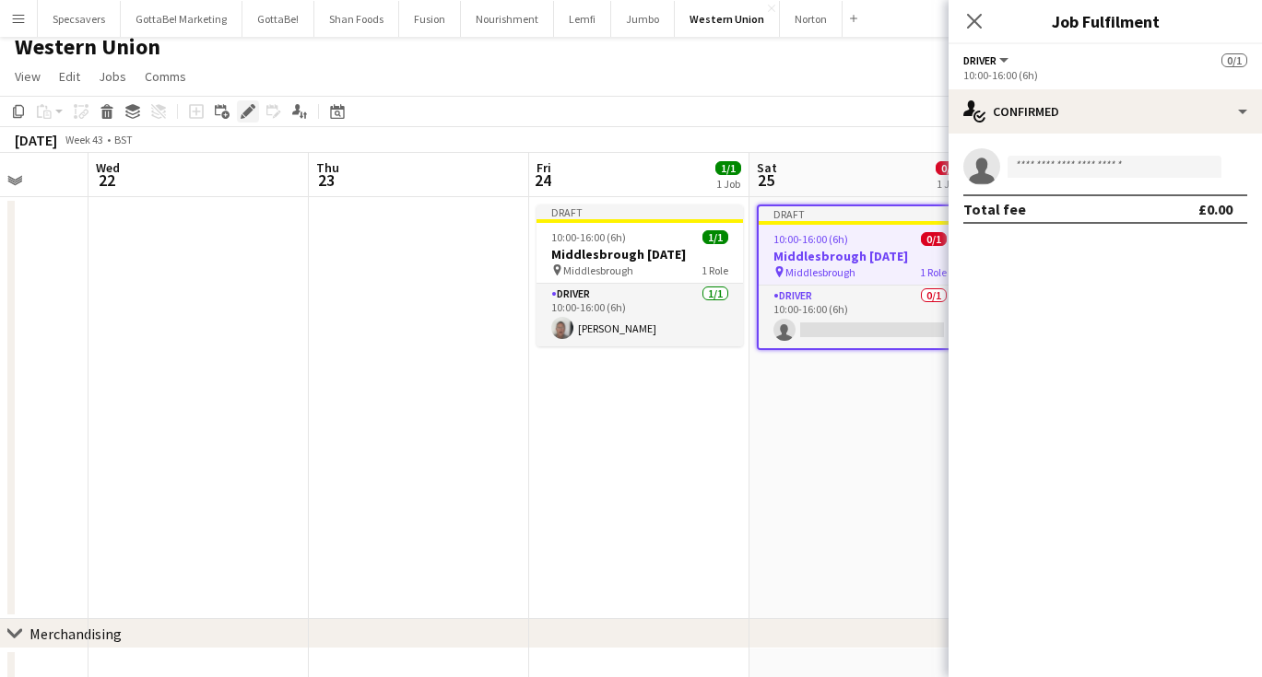
click at [242, 111] on icon "Edit" at bounding box center [248, 111] width 15 height 15
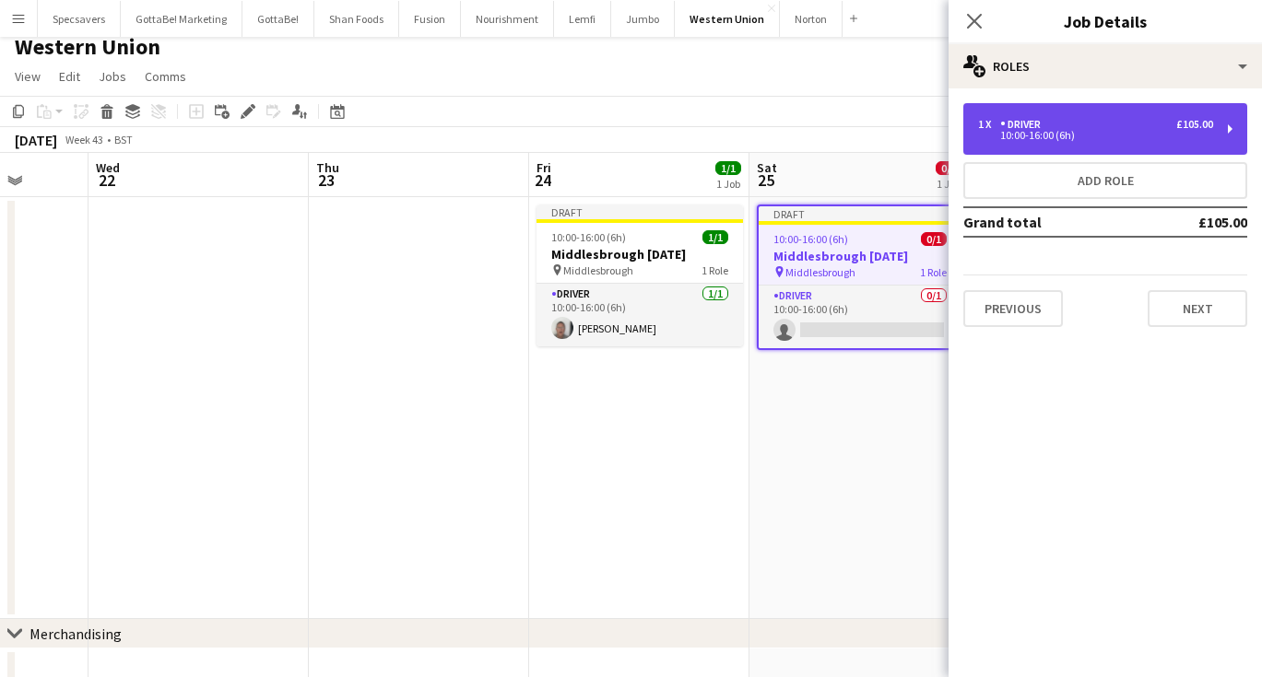
click at [1038, 128] on div "Driver" at bounding box center [1024, 124] width 48 height 13
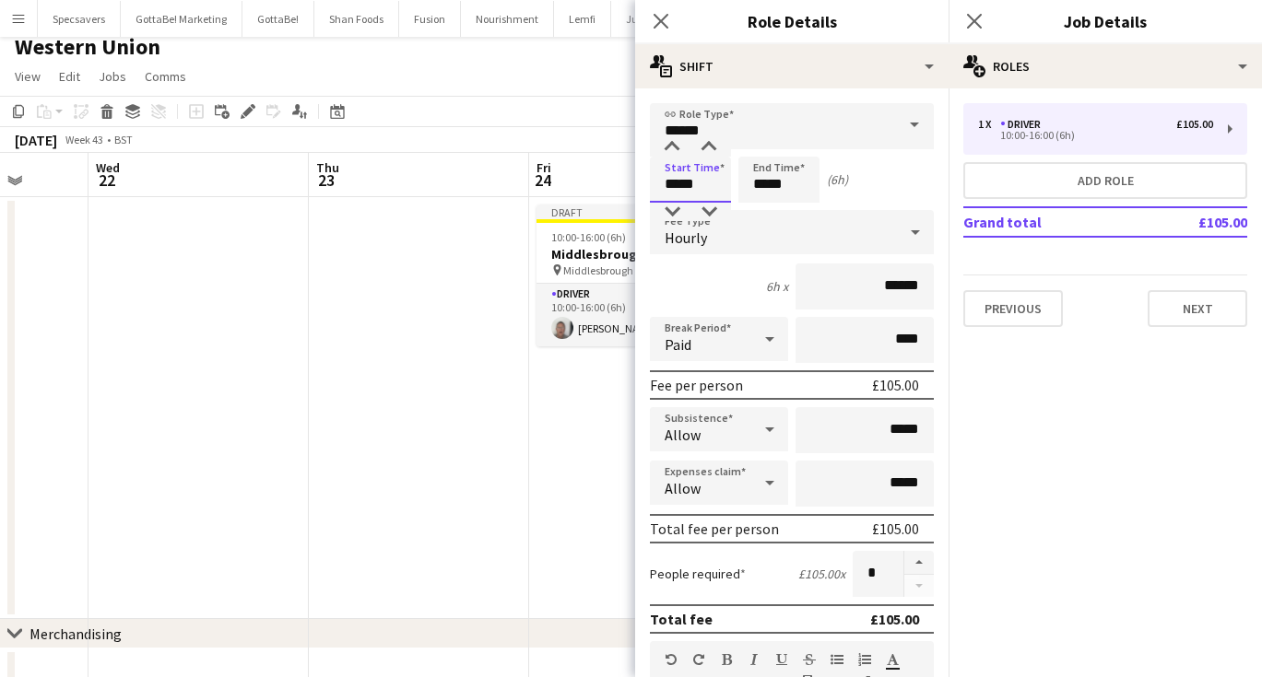
drag, startPoint x: 703, startPoint y: 185, endPoint x: 650, endPoint y: 183, distance: 53.5
click at [650, 183] on input "*****" at bounding box center [690, 180] width 81 height 46
type input "*****"
click at [972, 13] on icon "Close pop-in" at bounding box center [974, 21] width 18 height 18
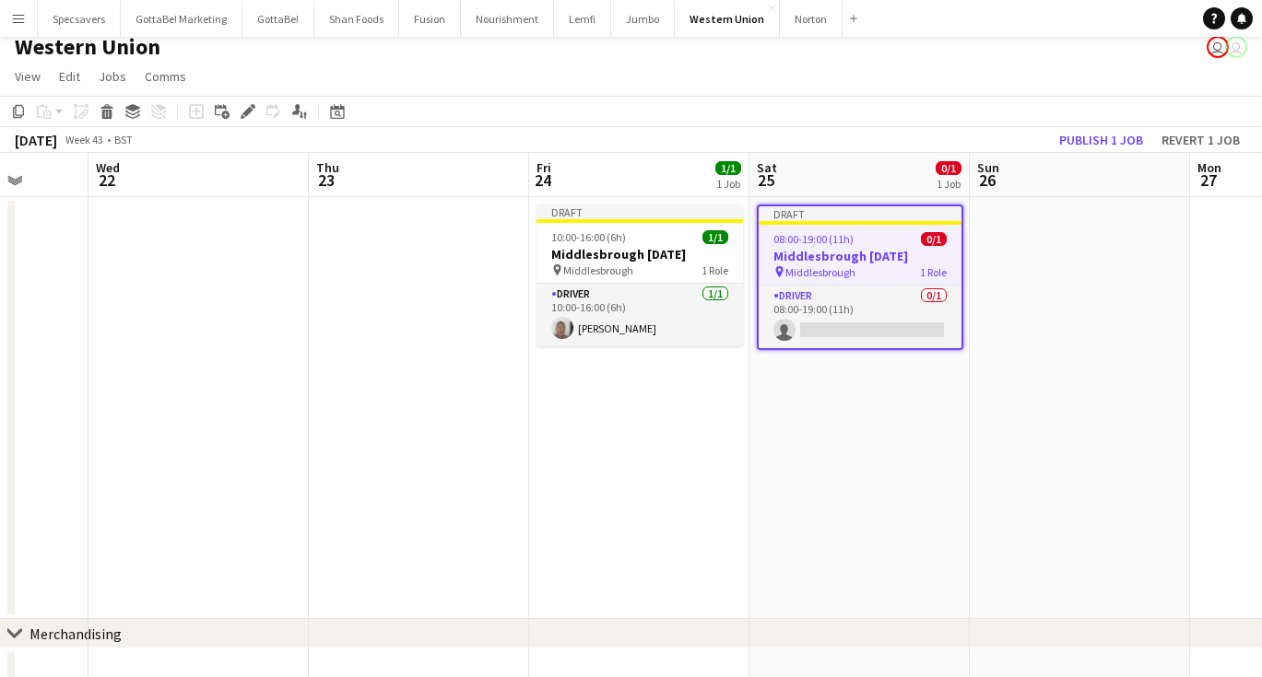
click at [1090, 359] on app-date-cell at bounding box center [1080, 408] width 220 height 422
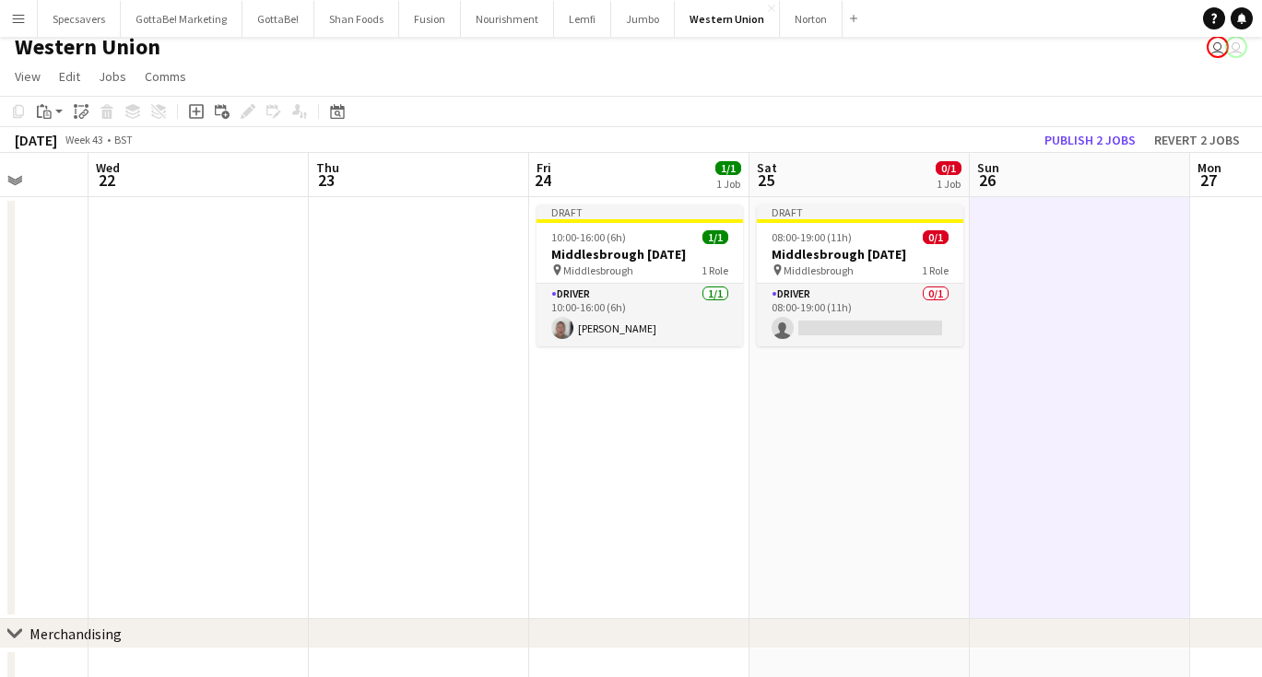
click at [825, 429] on app-date-cell "Draft 08:00-19:00 (11h) 0/1 Middlesbrough [DATE] pin Middlesbrough 1 Role Drive…" at bounding box center [859, 408] width 220 height 422
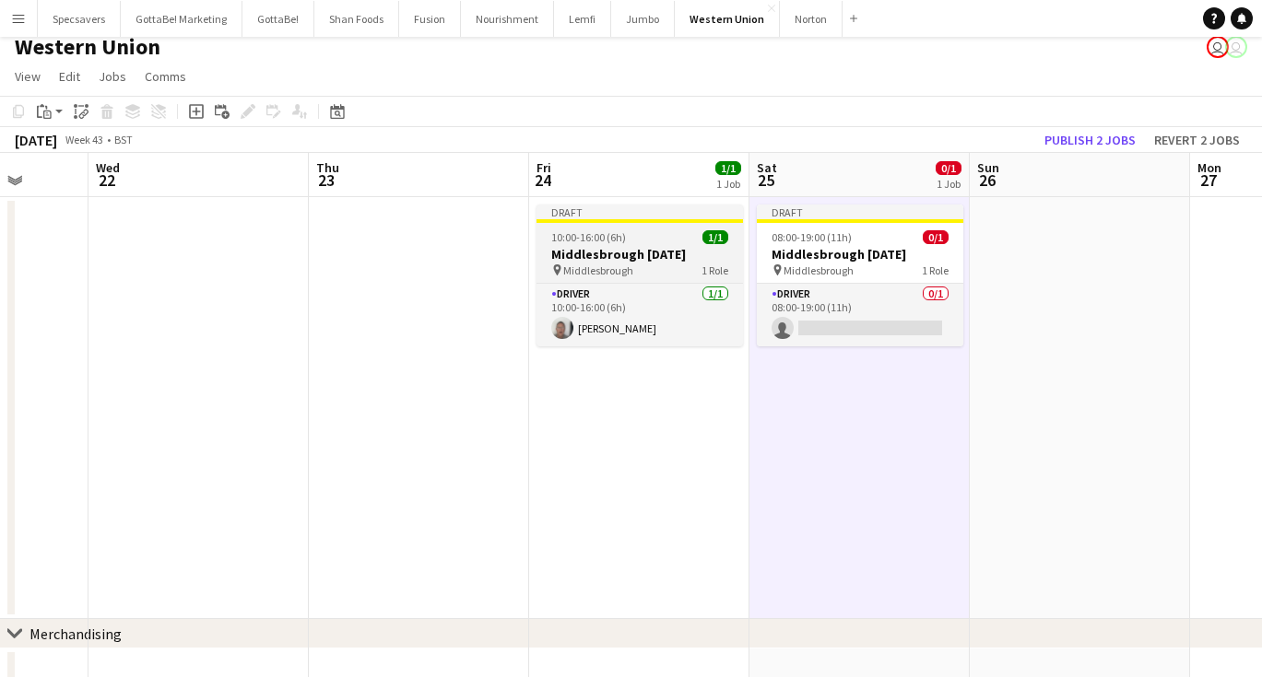
click at [628, 266] on span "Middlesbrough" at bounding box center [598, 271] width 70 height 14
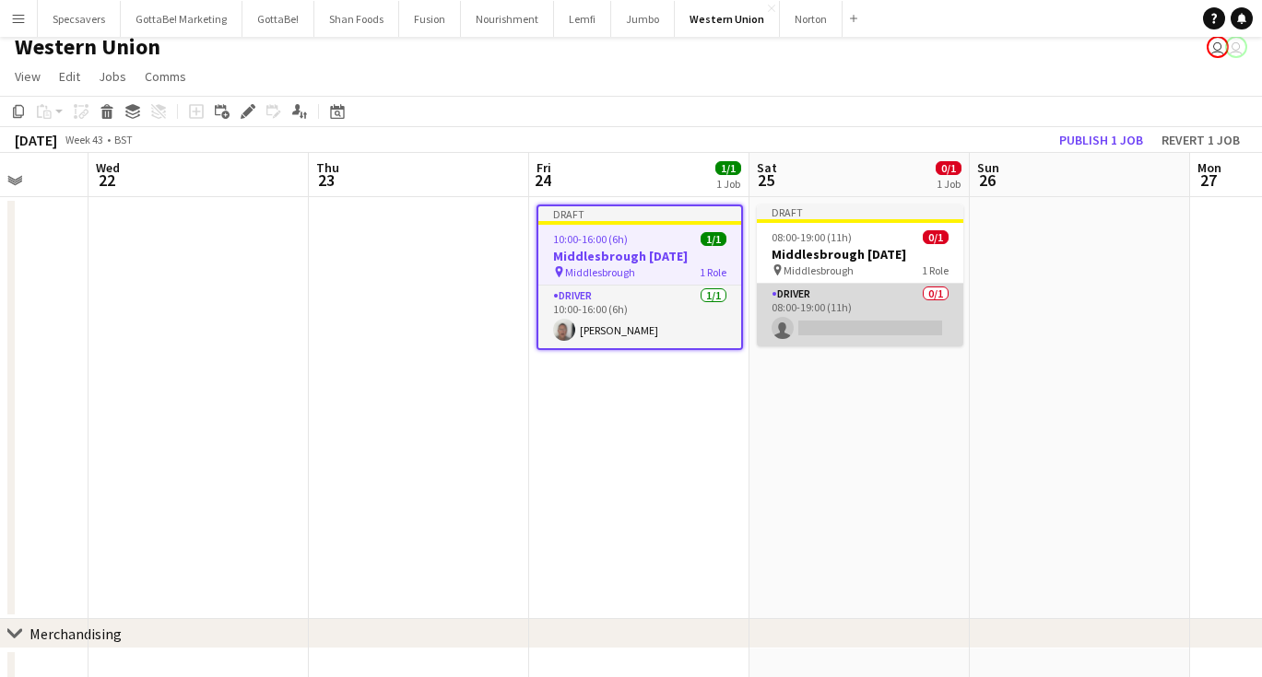
click at [888, 322] on app-card-role "Driver 0/1 08:00-19:00 (11h) single-neutral-actions" at bounding box center [860, 315] width 206 height 63
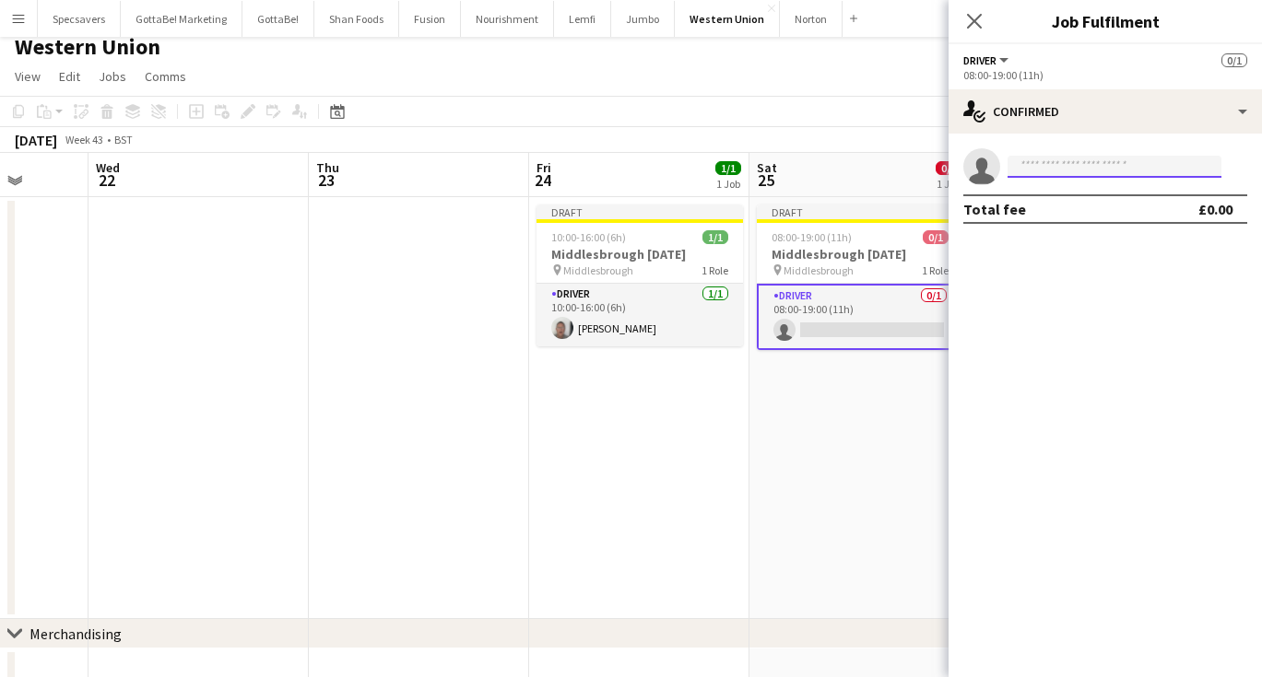
click at [1079, 163] on input at bounding box center [1114, 167] width 214 height 22
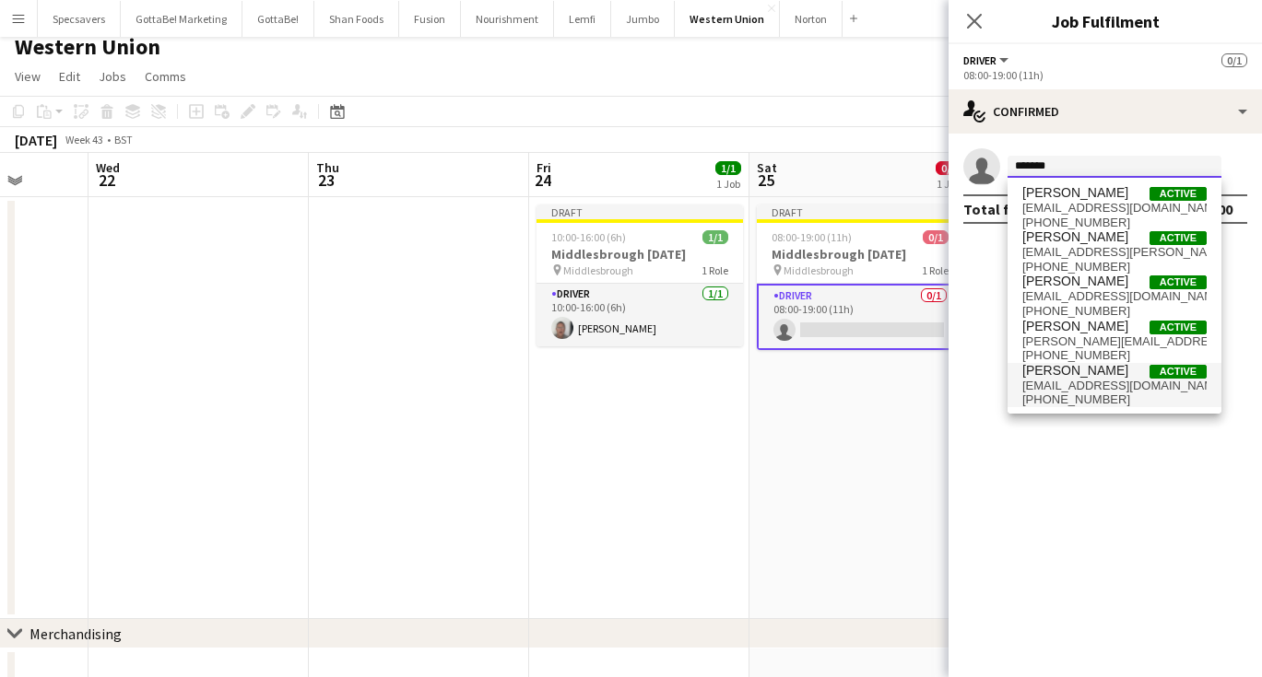
type input "*******"
click at [1075, 398] on span "[PHONE_NUMBER]" at bounding box center [1114, 400] width 184 height 15
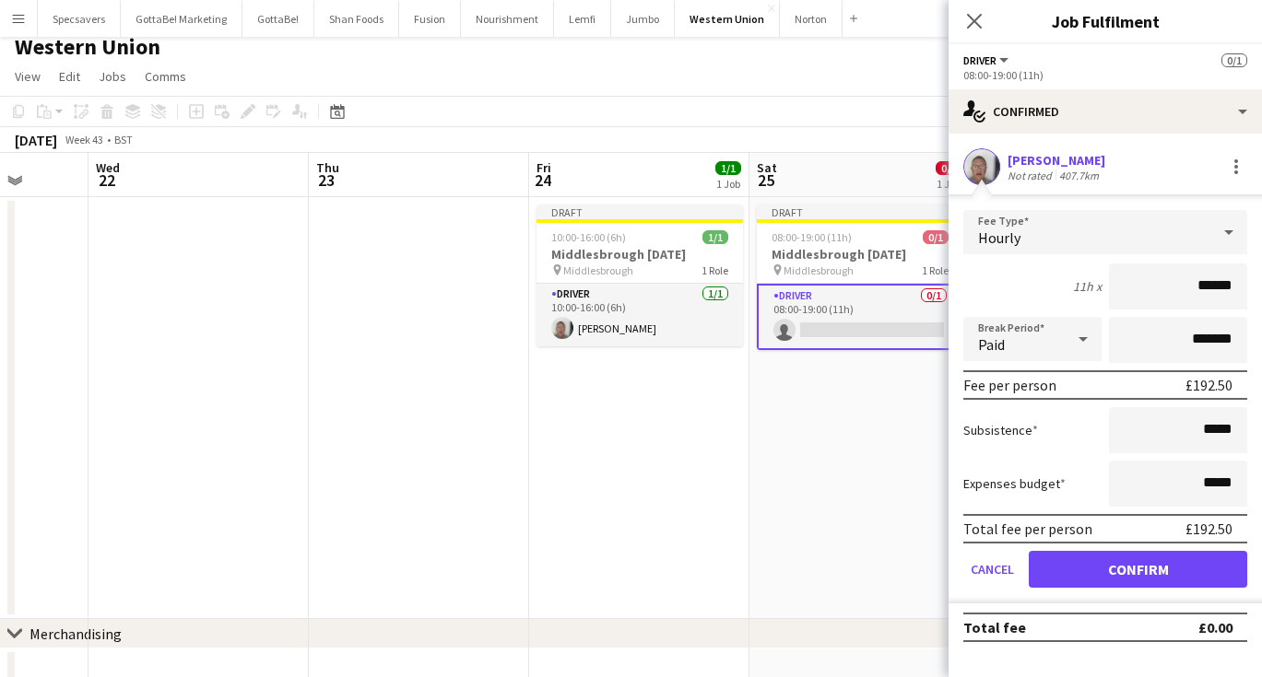
click at [1121, 571] on button "Confirm" at bounding box center [1138, 569] width 218 height 37
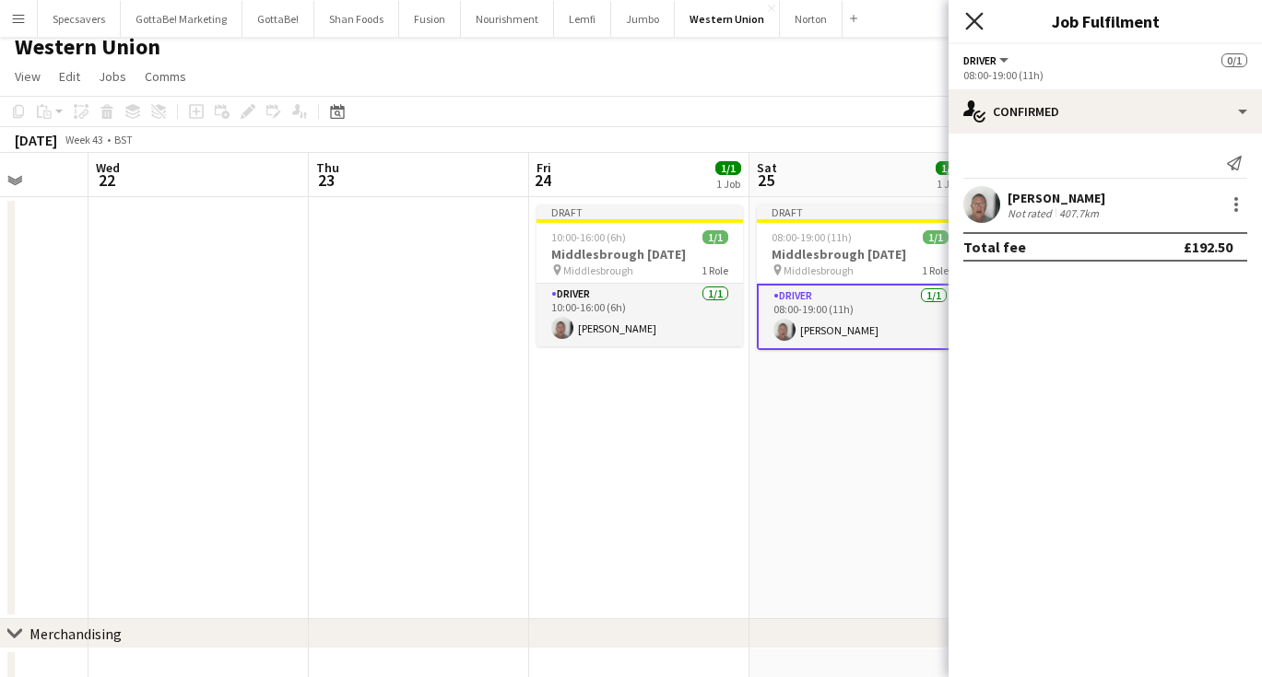
click at [973, 17] on icon "Close pop-in" at bounding box center [974, 21] width 18 height 18
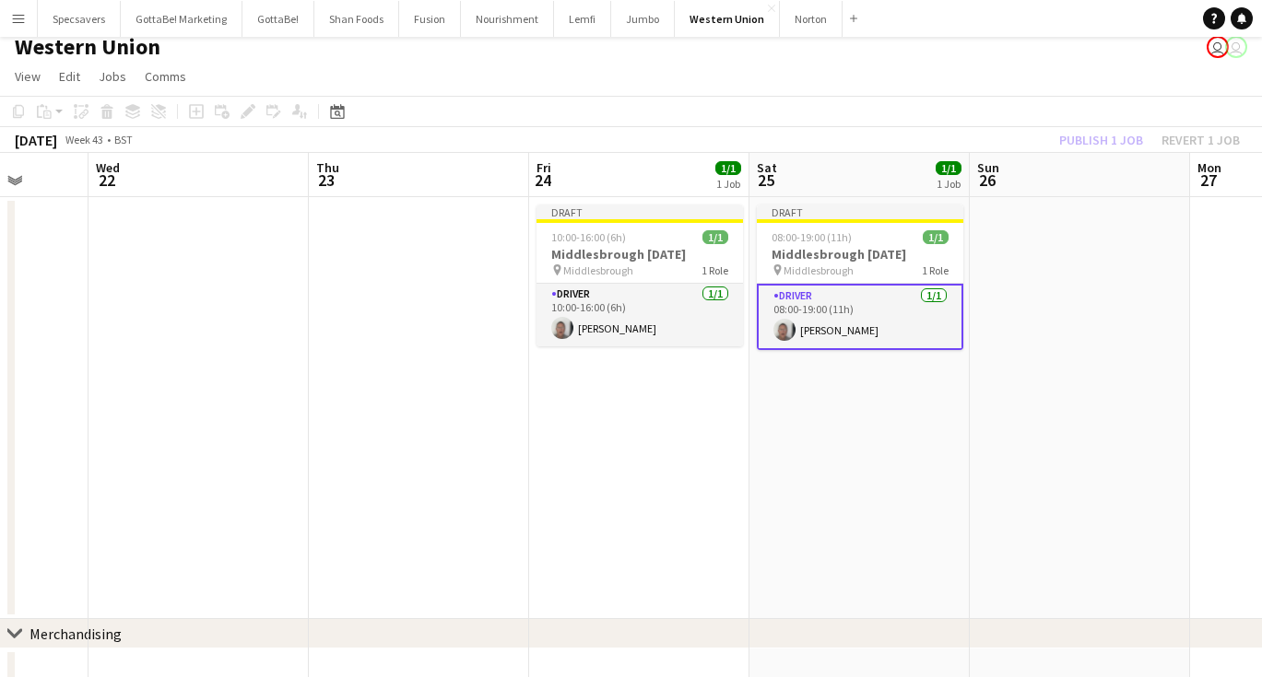
click at [896, 430] on app-date-cell "Draft 08:00-19:00 (11h) 1/1 Middlesbrough [DATE] pin Middlesbrough 1 Role Drive…" at bounding box center [859, 408] width 220 height 422
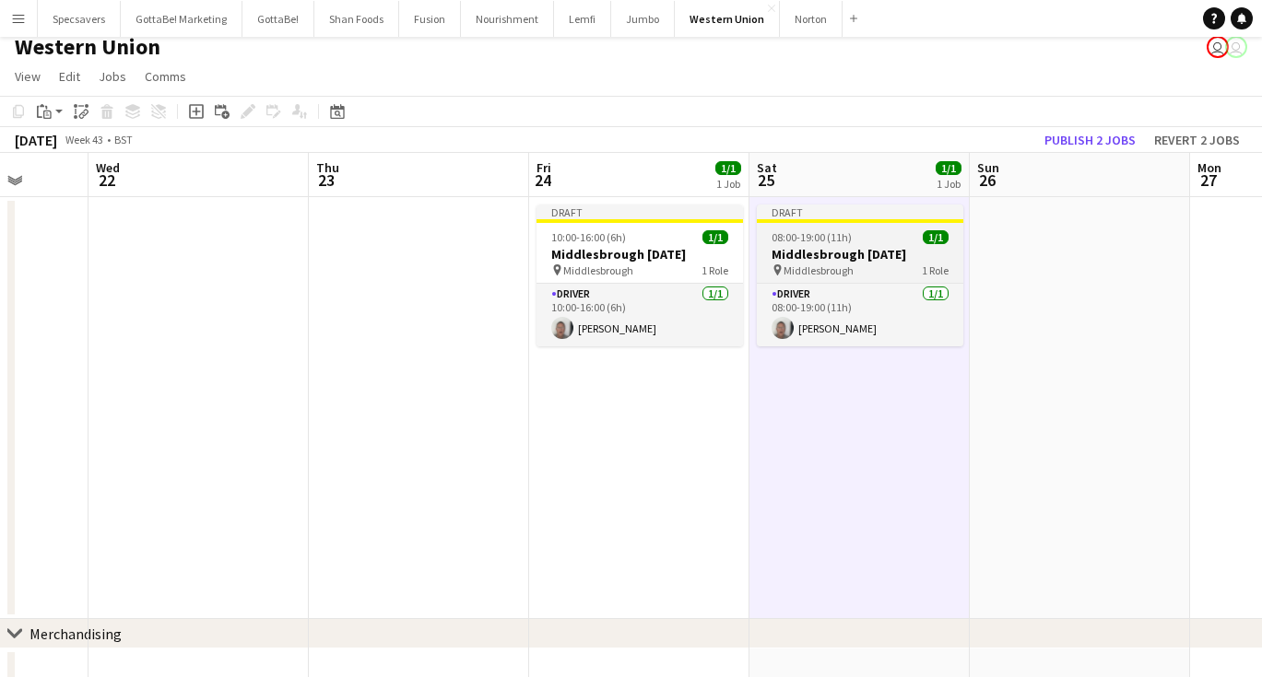
click at [831, 247] on h3 "Middlesbrough [DATE]" at bounding box center [860, 254] width 206 height 17
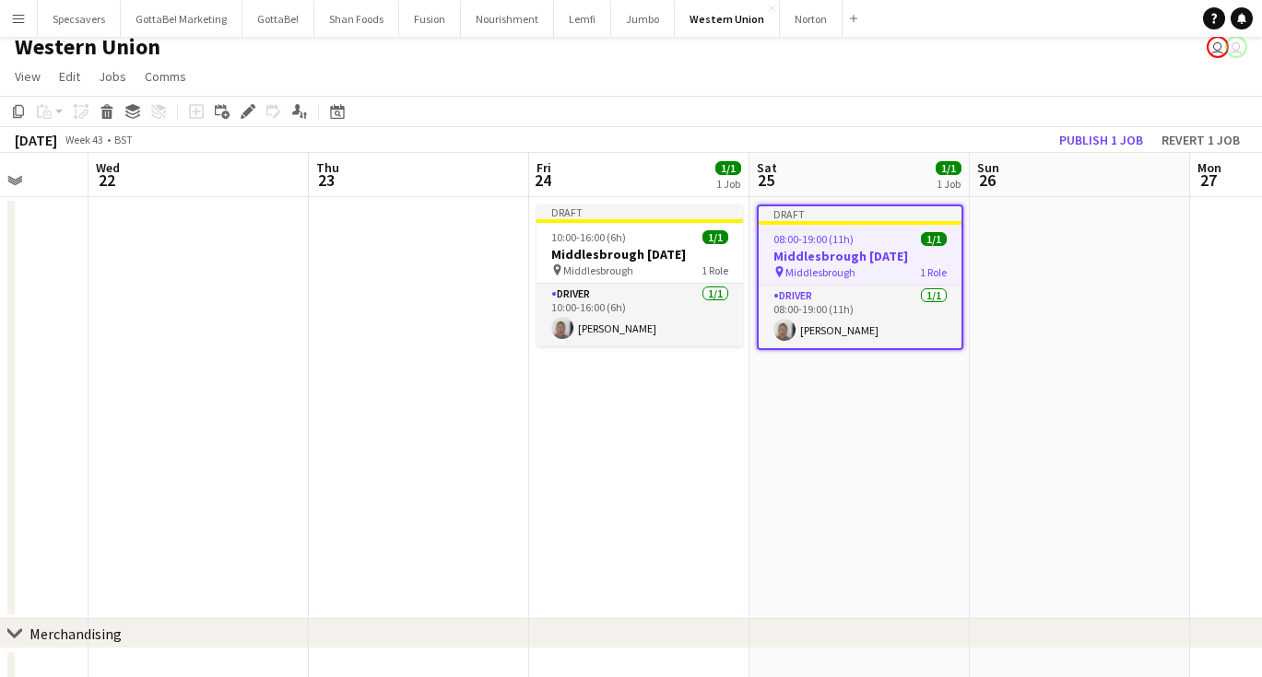
click at [995, 283] on app-date-cell at bounding box center [1080, 408] width 220 height 422
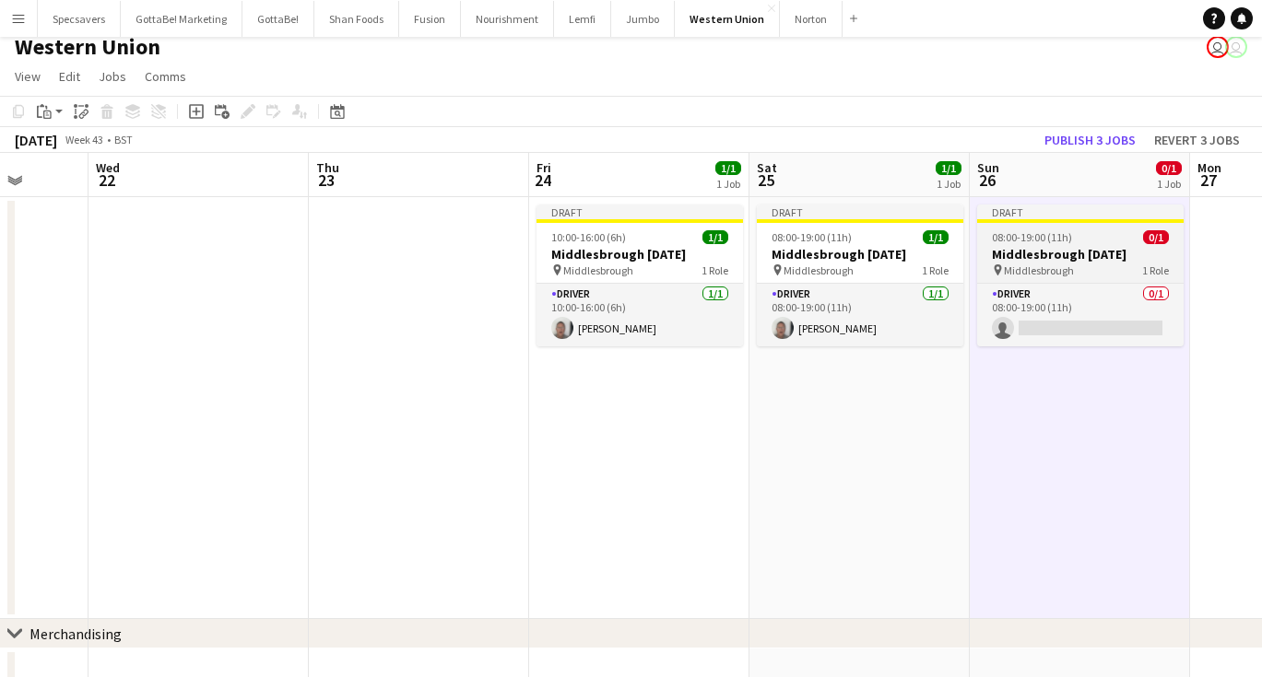
click at [1037, 250] on h3 "Middlesbrough [DATE]" at bounding box center [1080, 254] width 206 height 17
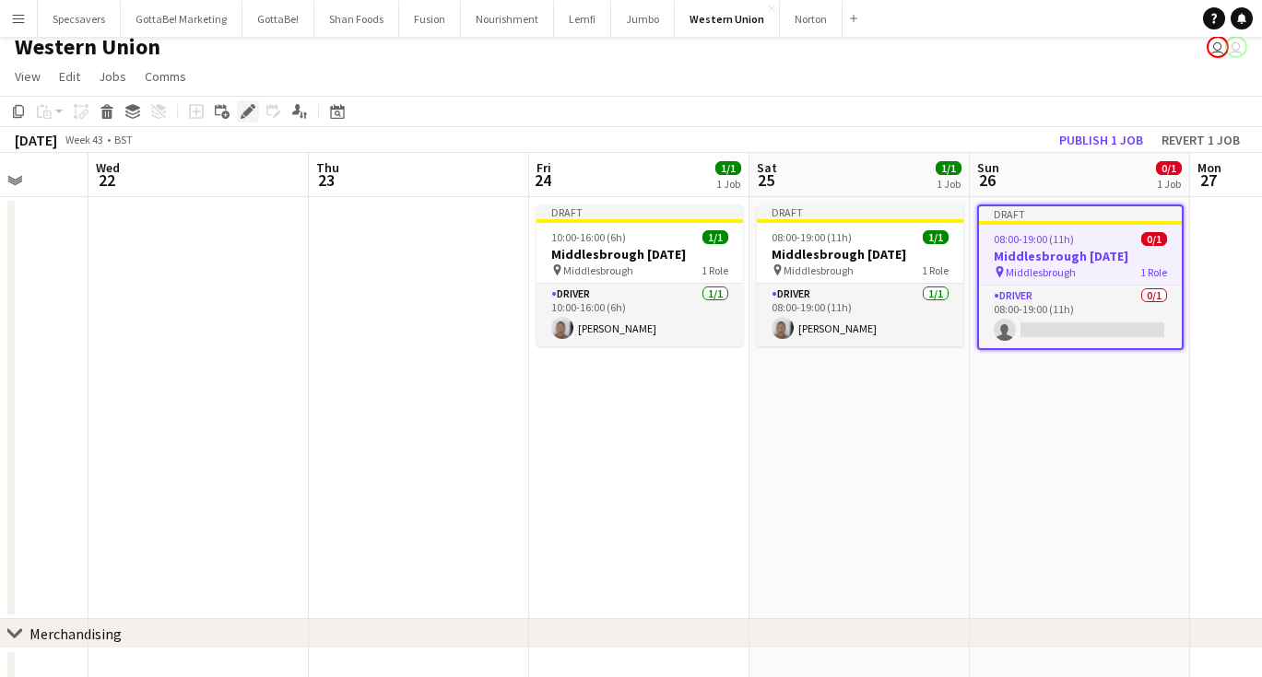
click at [247, 116] on icon "Edit" at bounding box center [248, 111] width 15 height 15
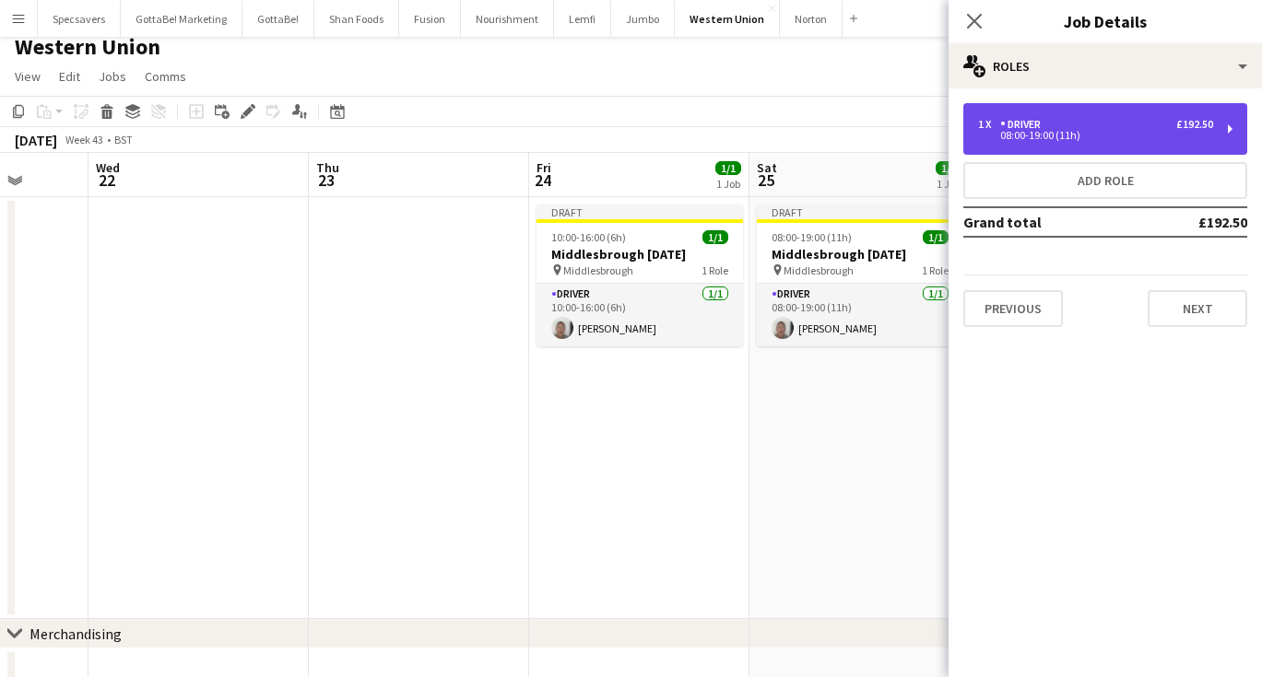
click at [1069, 121] on div "1 x Driver £192.50" at bounding box center [1095, 124] width 235 height 13
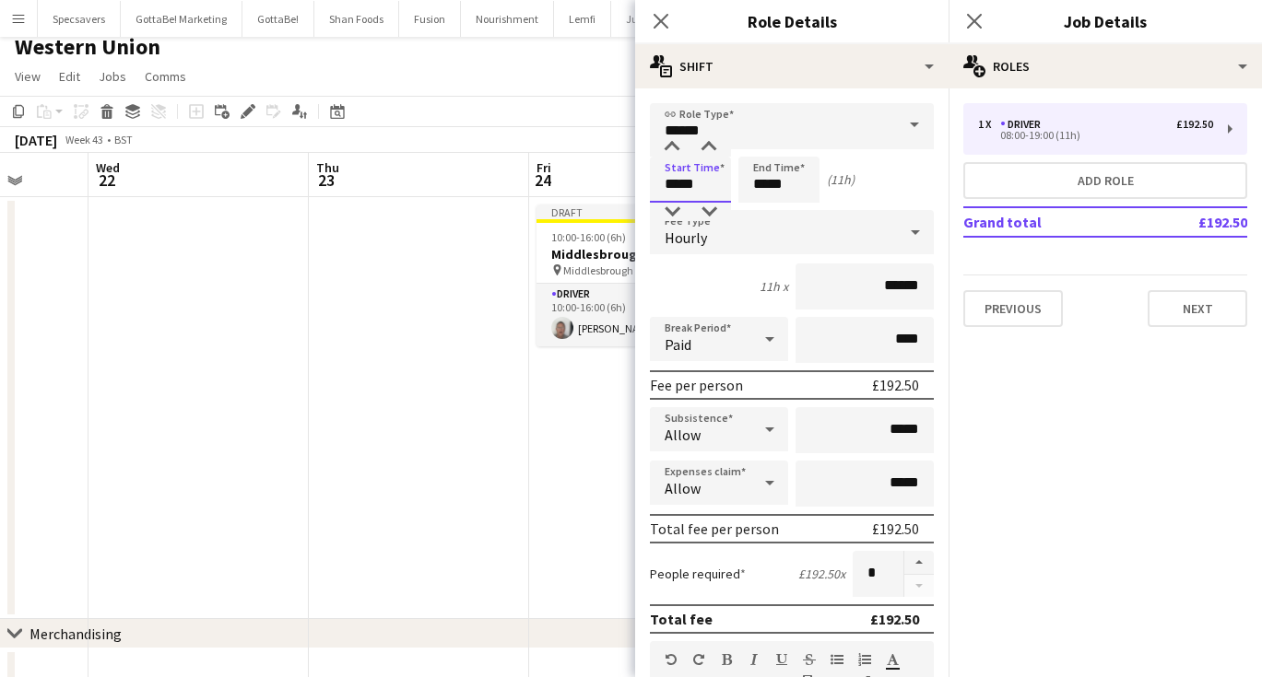
drag, startPoint x: 707, startPoint y: 184, endPoint x: 666, endPoint y: 185, distance: 40.6
click at [666, 185] on input "*****" at bounding box center [690, 180] width 81 height 46
type input "*****"
click at [972, 20] on icon "Close pop-in" at bounding box center [974, 21] width 18 height 18
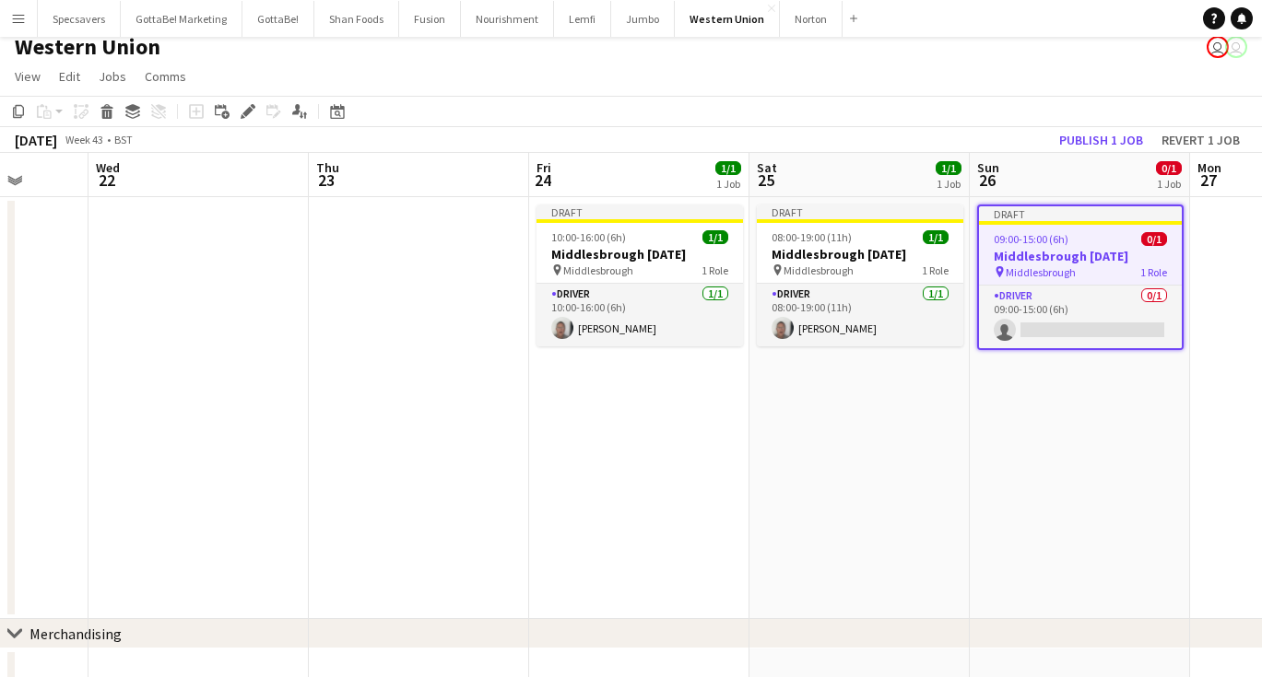
click at [1008, 451] on app-date-cell "Draft 09:00-15:00 (6h) 0/1 Middlesbrough [DATE] pin Middlesbrough 1 Role Driver…" at bounding box center [1080, 408] width 220 height 422
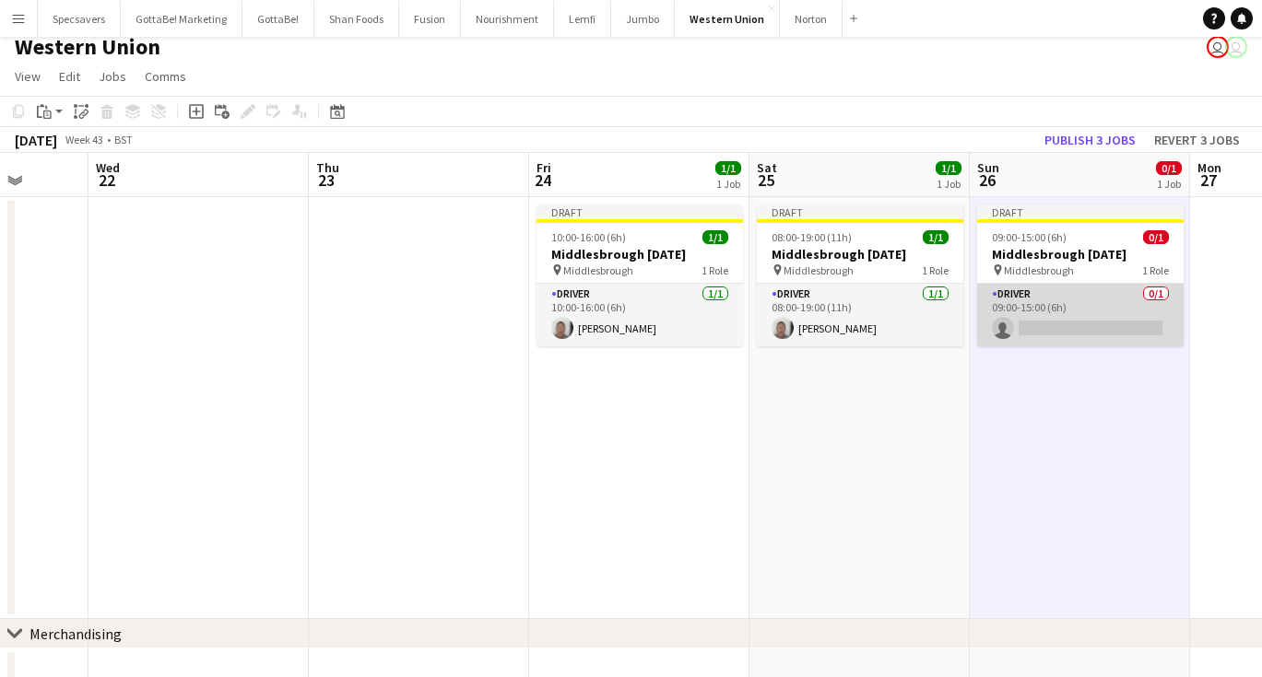
click at [1057, 314] on app-card-role "Driver 0/1 09:00-15:00 (6h) single-neutral-actions" at bounding box center [1080, 315] width 206 height 63
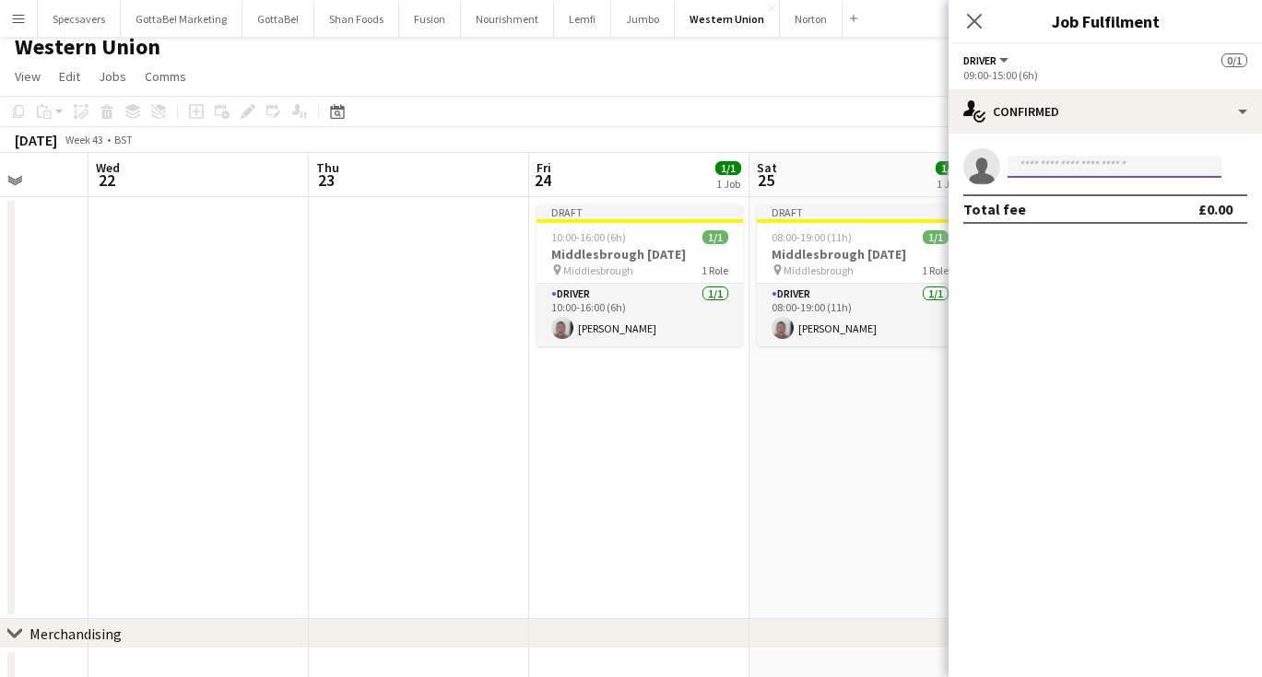
click at [1063, 173] on input at bounding box center [1114, 167] width 214 height 22
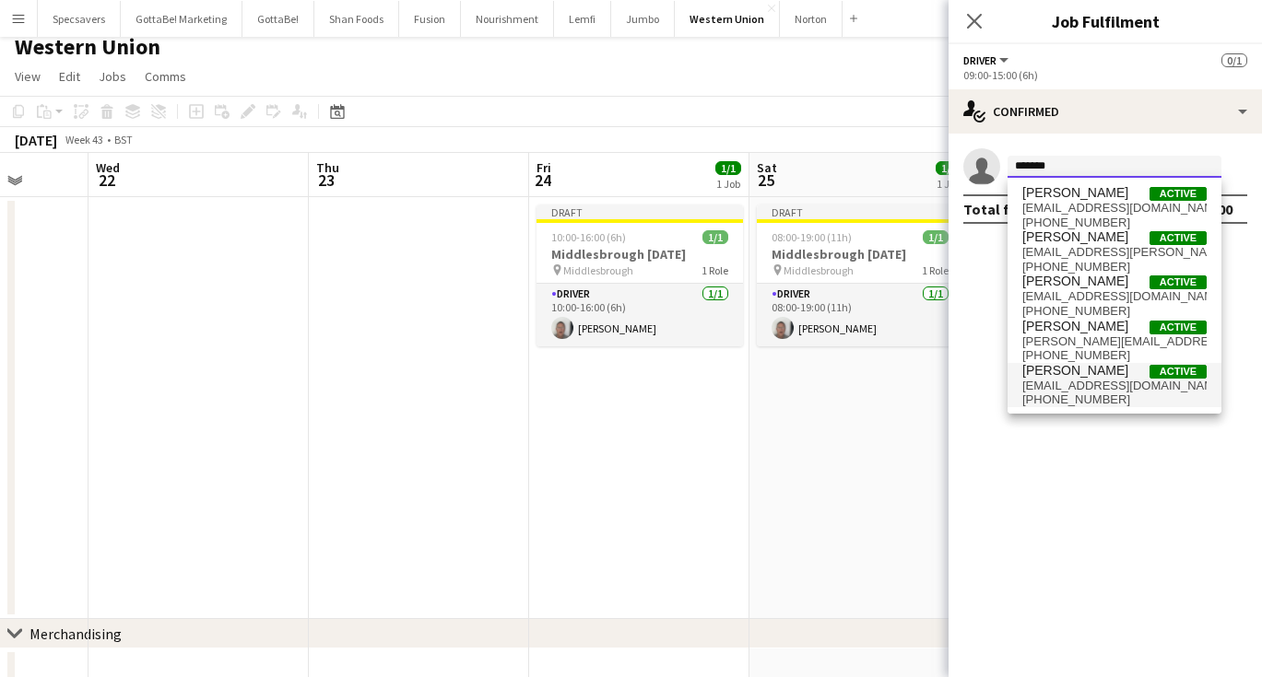
type input "*******"
click at [1092, 385] on span "[EMAIL_ADDRESS][DOMAIN_NAME]" at bounding box center [1114, 386] width 184 height 15
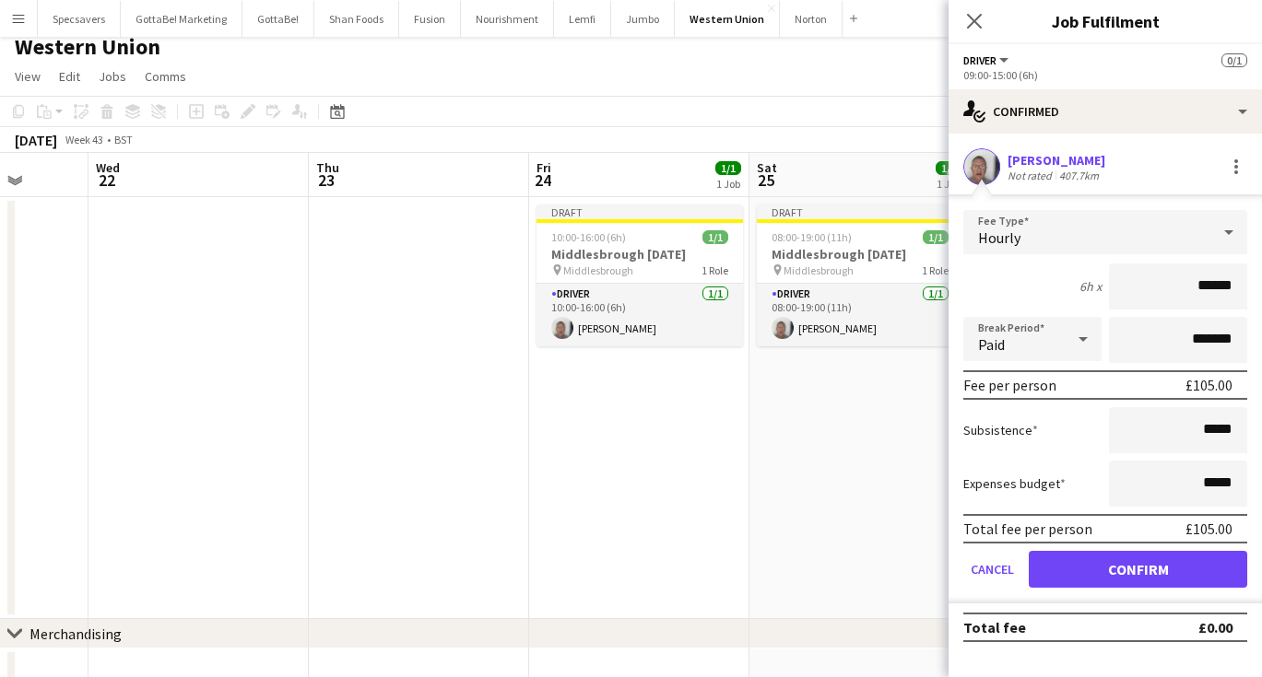
click at [1134, 572] on button "Confirm" at bounding box center [1138, 569] width 218 height 37
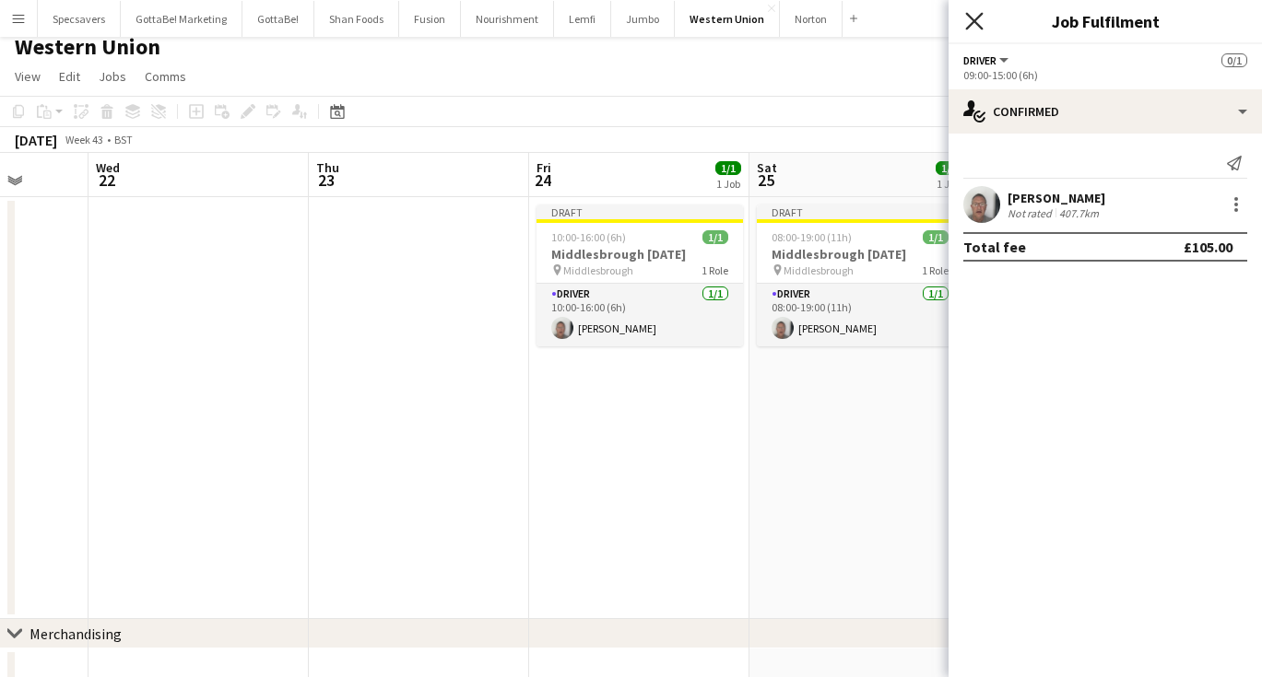
click at [969, 18] on icon "Close pop-in" at bounding box center [974, 21] width 18 height 18
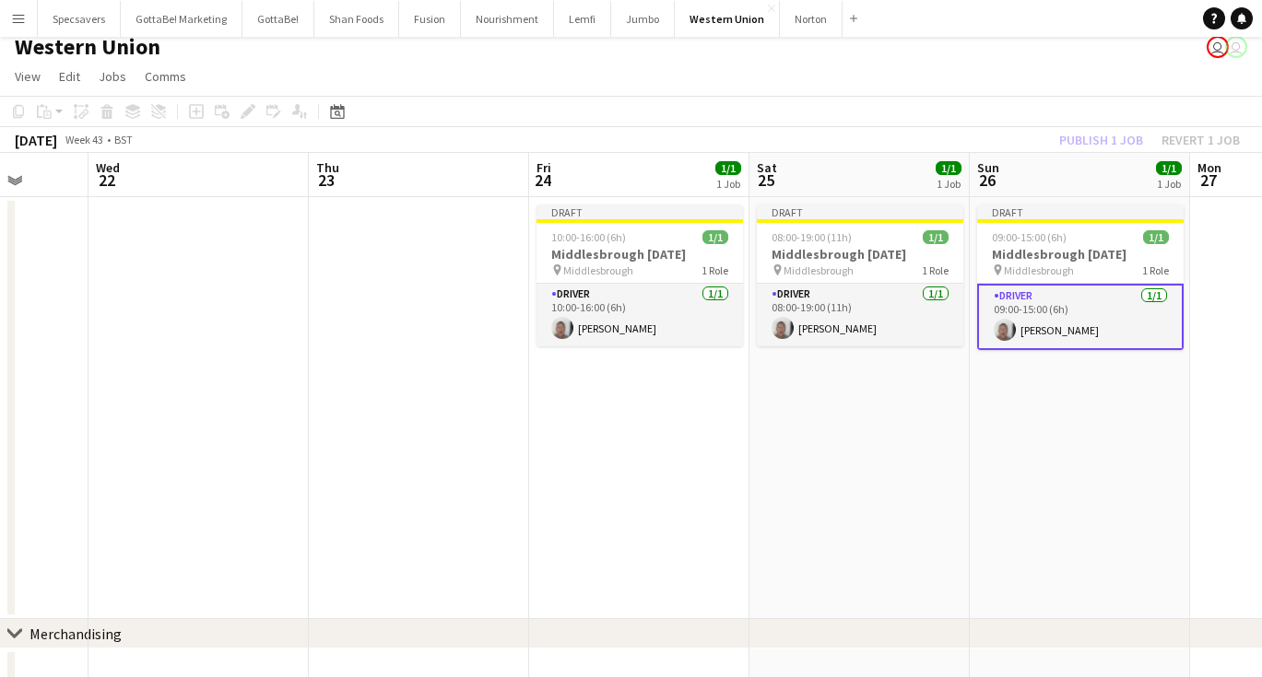
click at [1081, 442] on app-date-cell "Draft 09:00-15:00 (6h) 1/1 Middlesbrough [DATE] pin Middlesbrough 1 Role Driver…" at bounding box center [1080, 408] width 220 height 422
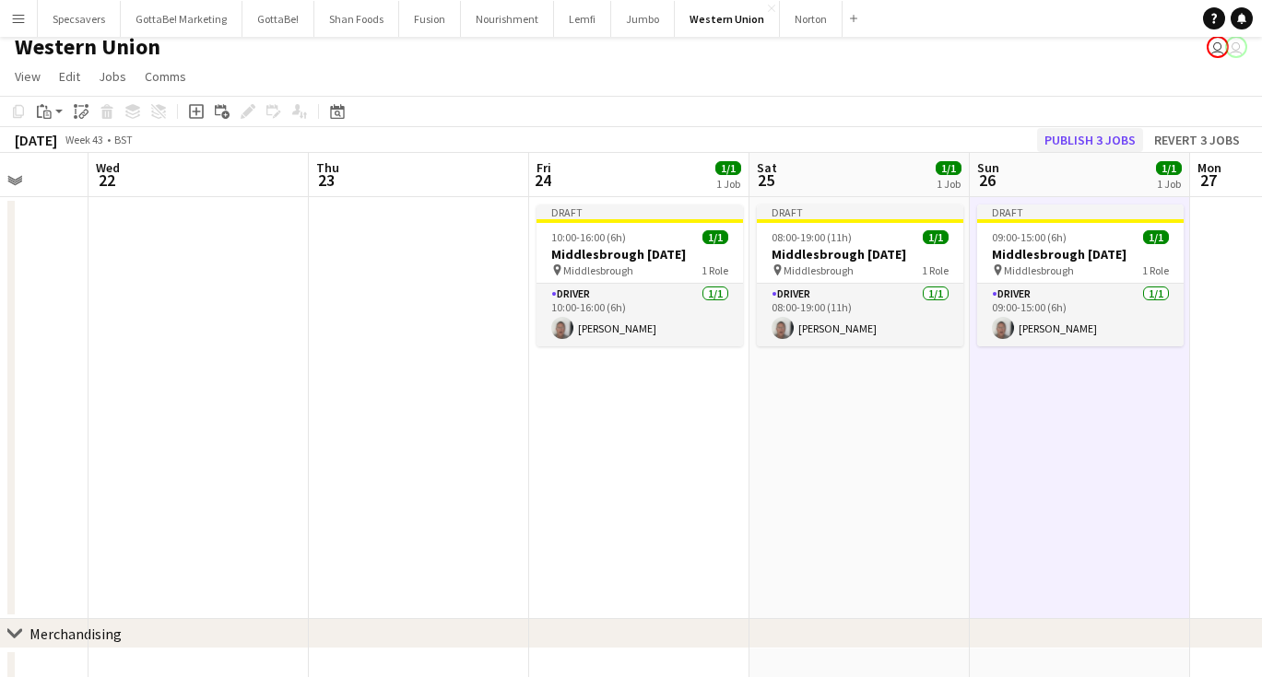
click at [1118, 141] on button "Publish 3 jobs" at bounding box center [1090, 140] width 106 height 24
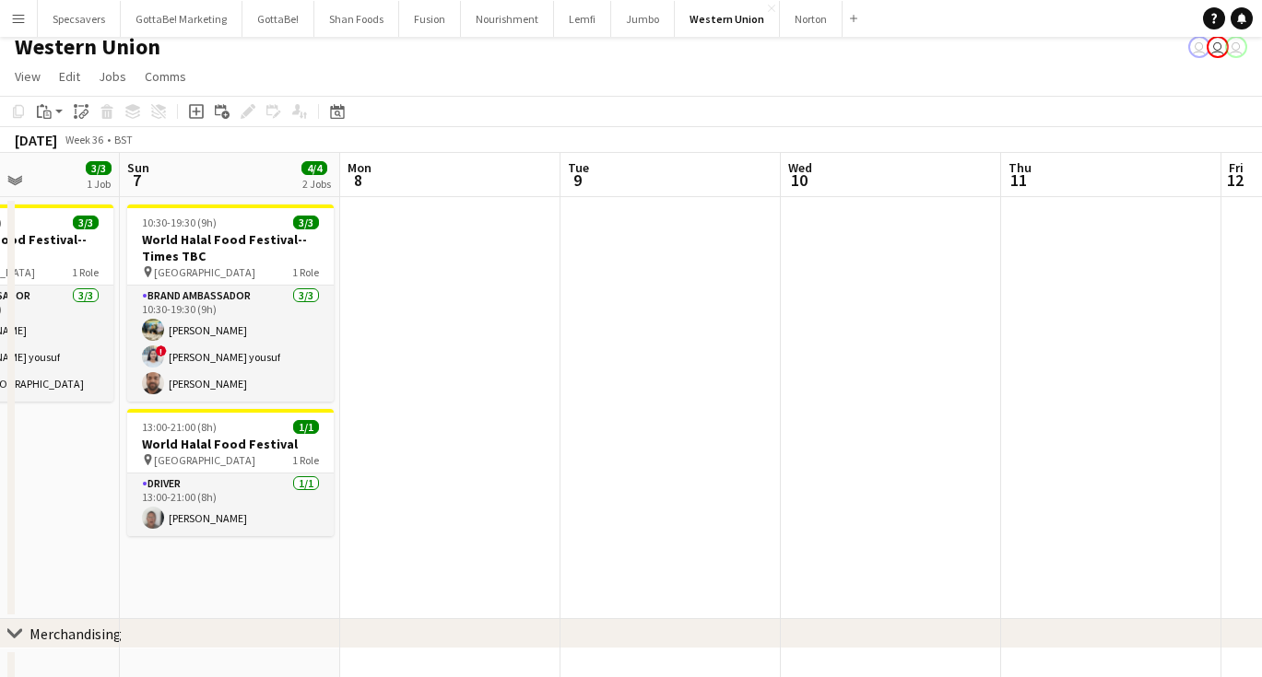
scroll to position [0, 450]
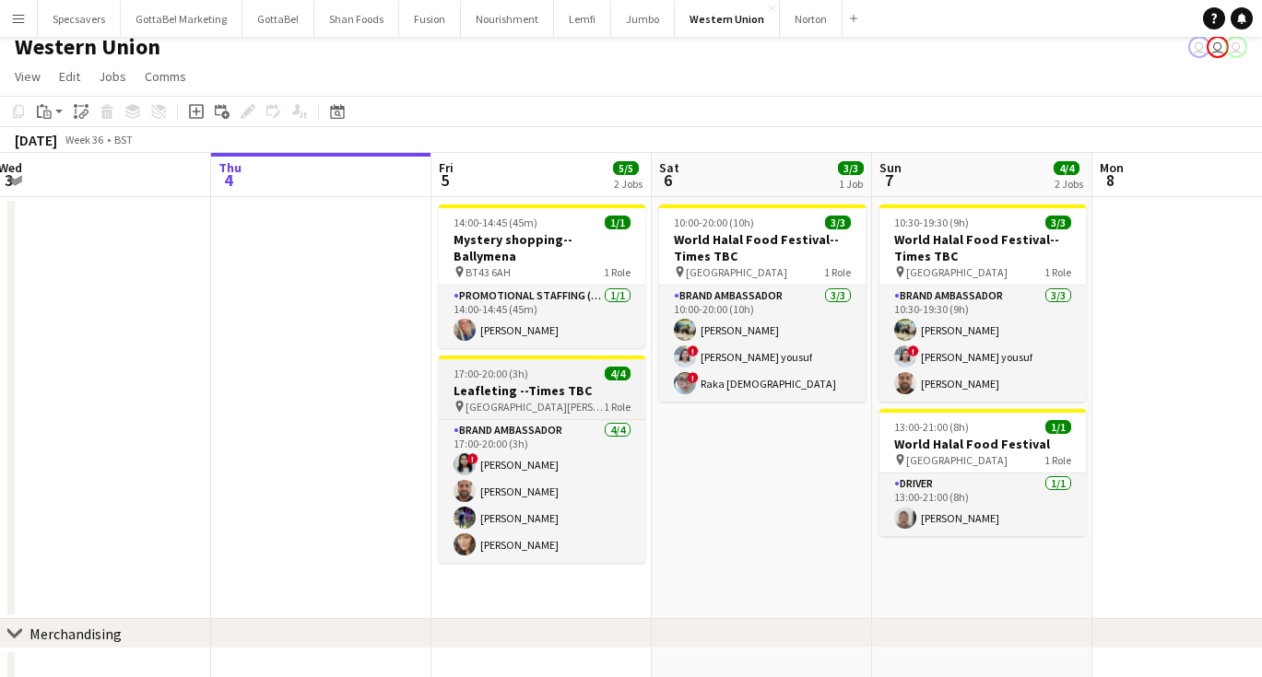
click at [520, 400] on span "[GEOGRAPHIC_DATA][PERSON_NAME]" at bounding box center [534, 407] width 138 height 14
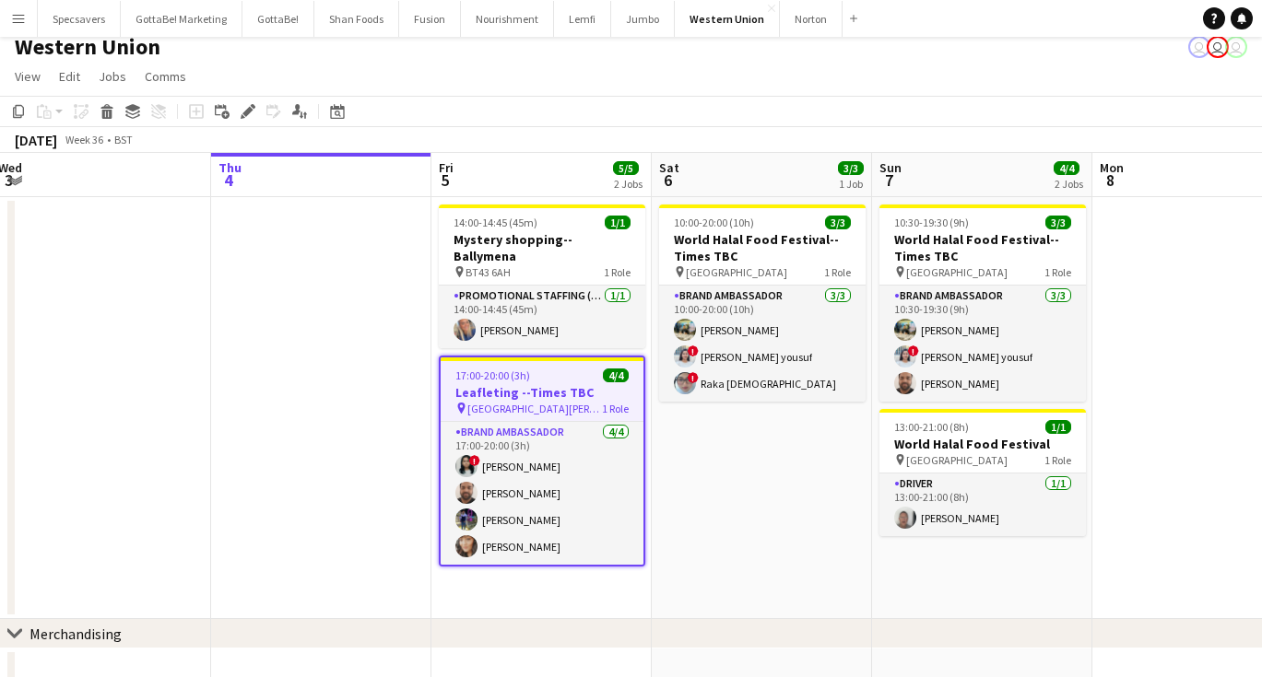
click at [783, 515] on app-date-cell "10:00-20:00 (10h) 3/3 World Halal Food Festival--Times TBC pin [GEOGRAPHIC_DATA…" at bounding box center [762, 408] width 220 height 422
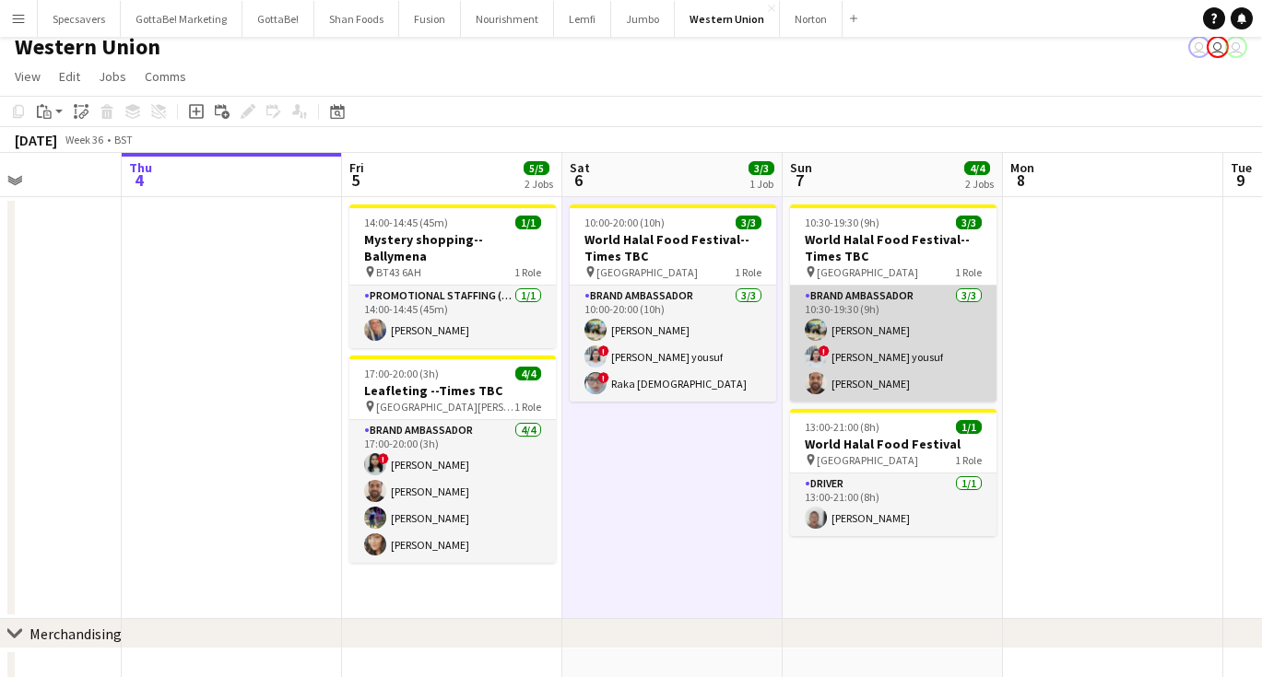
scroll to position [0, 543]
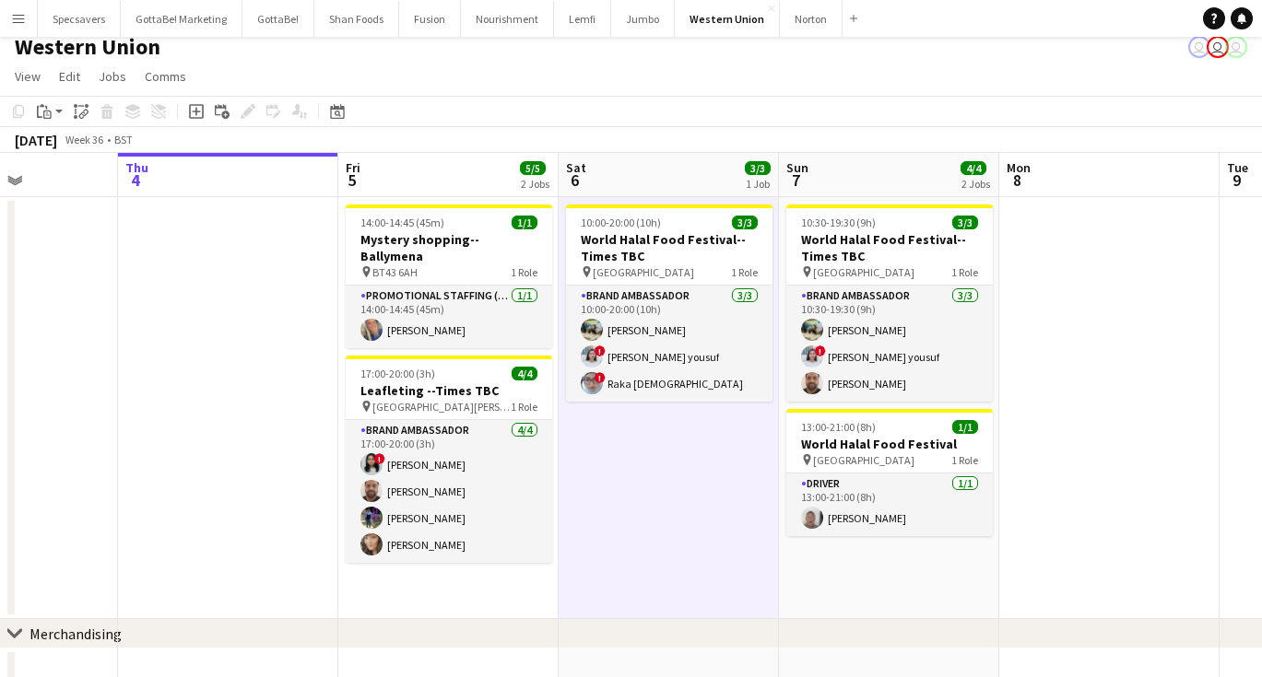
click at [1004, 537] on app-date-cell at bounding box center [1109, 408] width 220 height 422
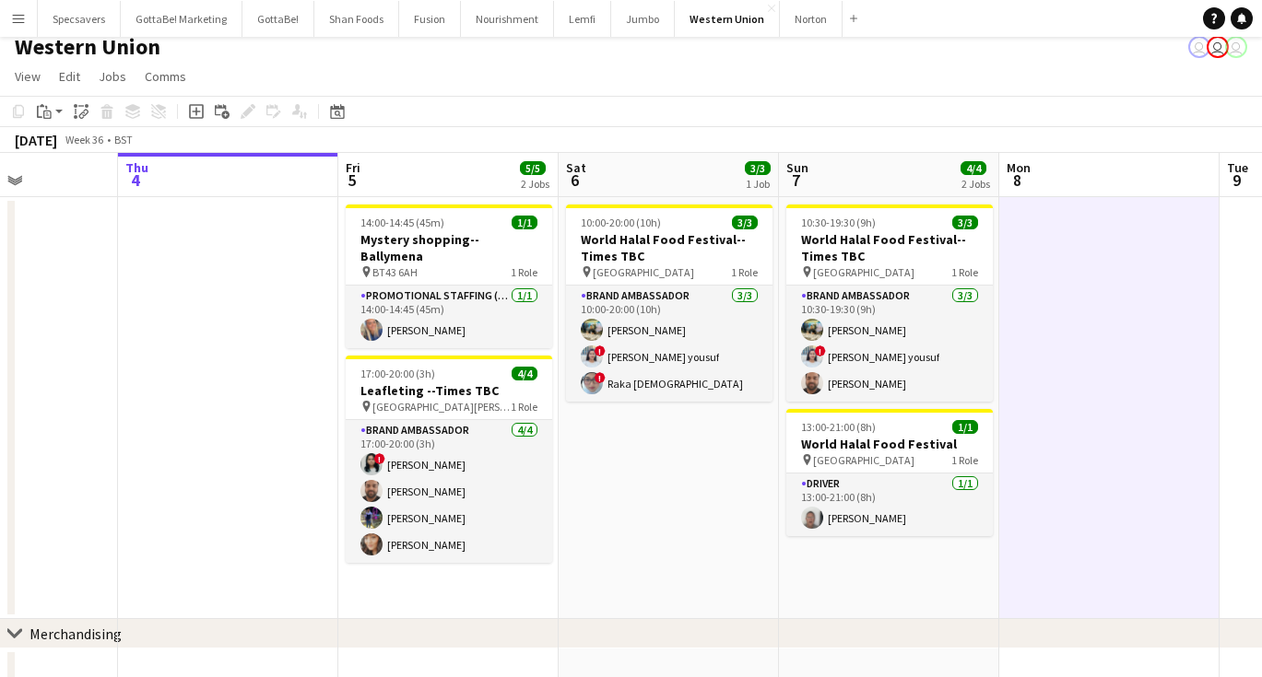
click at [11, 17] on app-icon "Menu" at bounding box center [18, 18] width 15 height 15
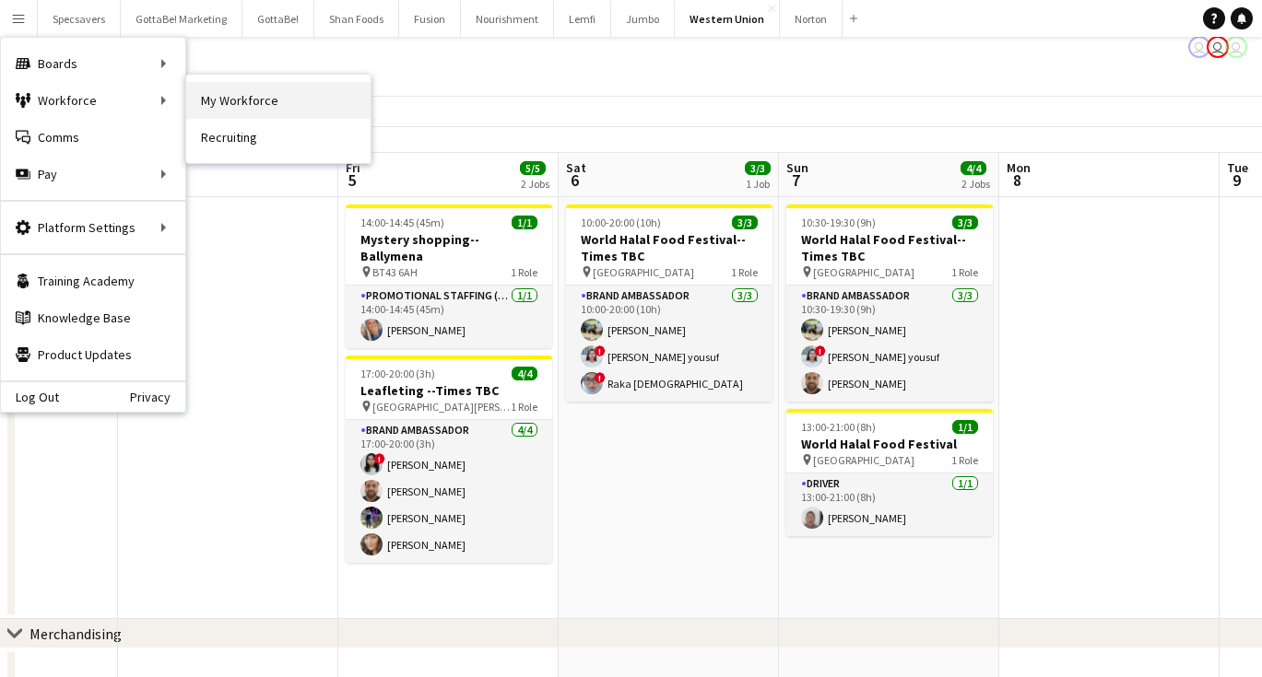
click at [230, 91] on link "My Workforce" at bounding box center [278, 100] width 184 height 37
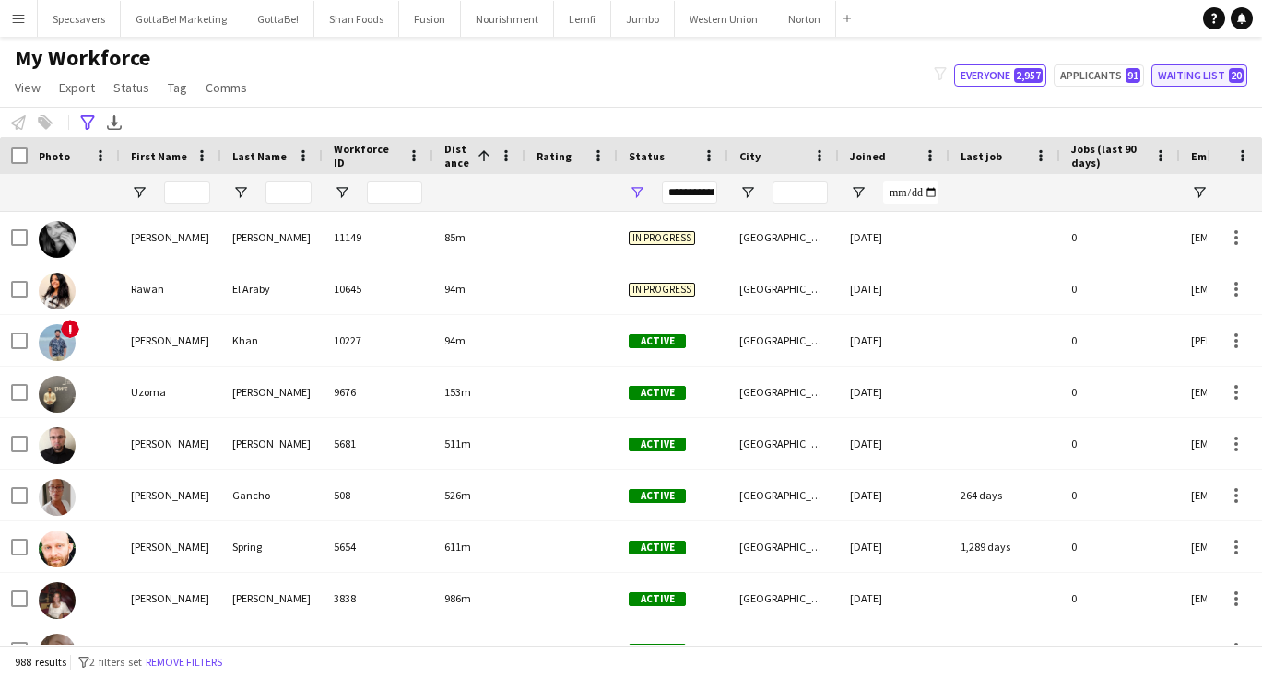
click at [1212, 81] on button "Waiting list 20" at bounding box center [1199, 76] width 96 height 22
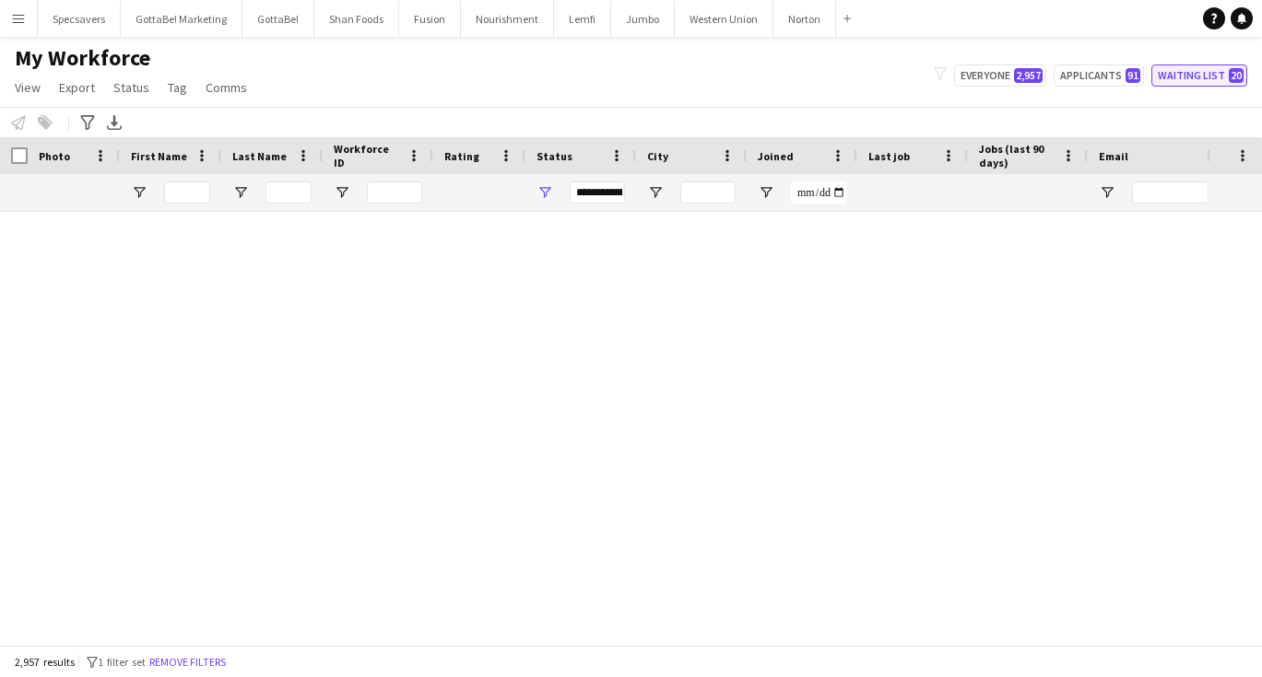
type input "**********"
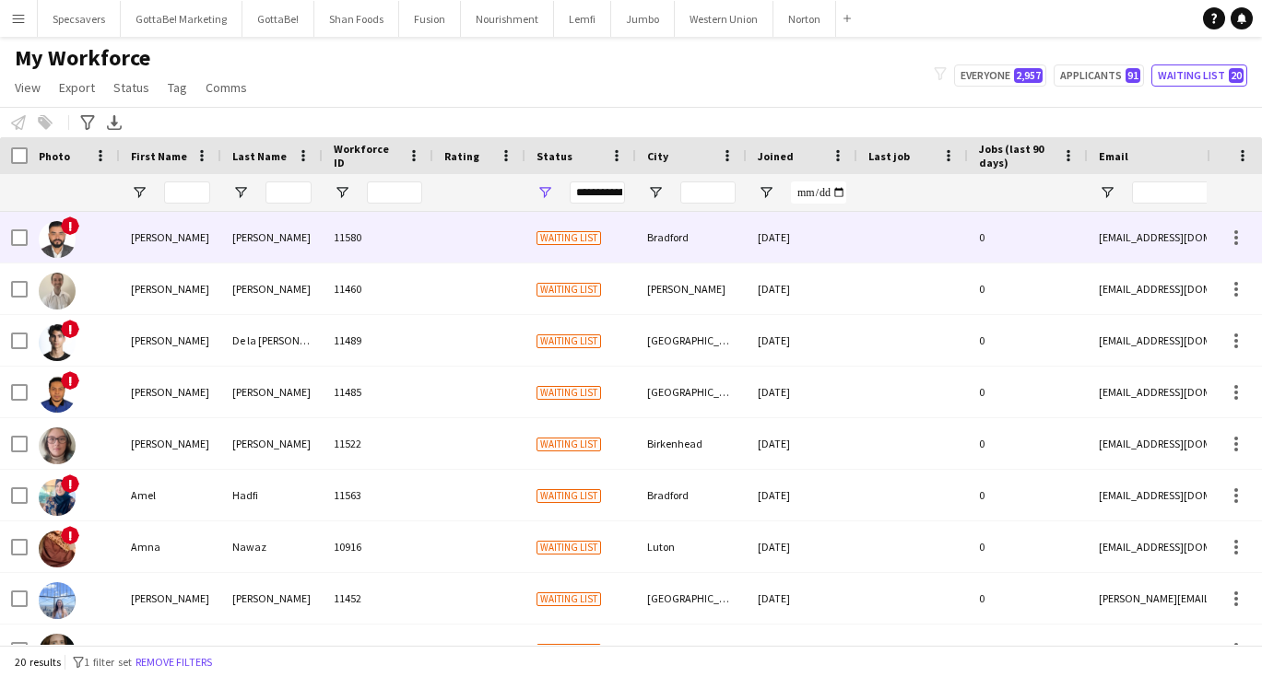
click at [484, 237] on div at bounding box center [479, 237] width 92 height 51
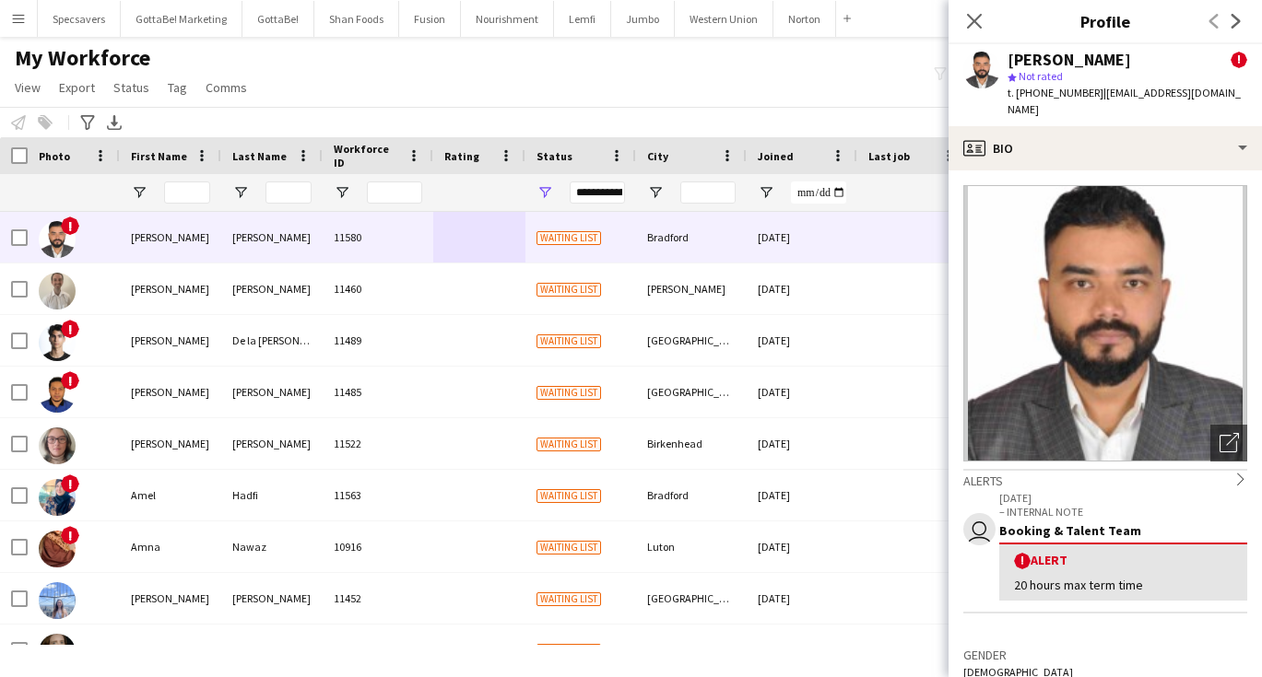
drag, startPoint x: 1102, startPoint y: 92, endPoint x: 1217, endPoint y: 97, distance: 115.3
click at [1217, 97] on span "| [EMAIL_ADDRESS][DOMAIN_NAME]" at bounding box center [1123, 101] width 233 height 30
copy span "[EMAIL_ADDRESS][DOMAIN_NAME]"
click at [431, 27] on button "Fusion Close" at bounding box center [430, 19] width 62 height 36
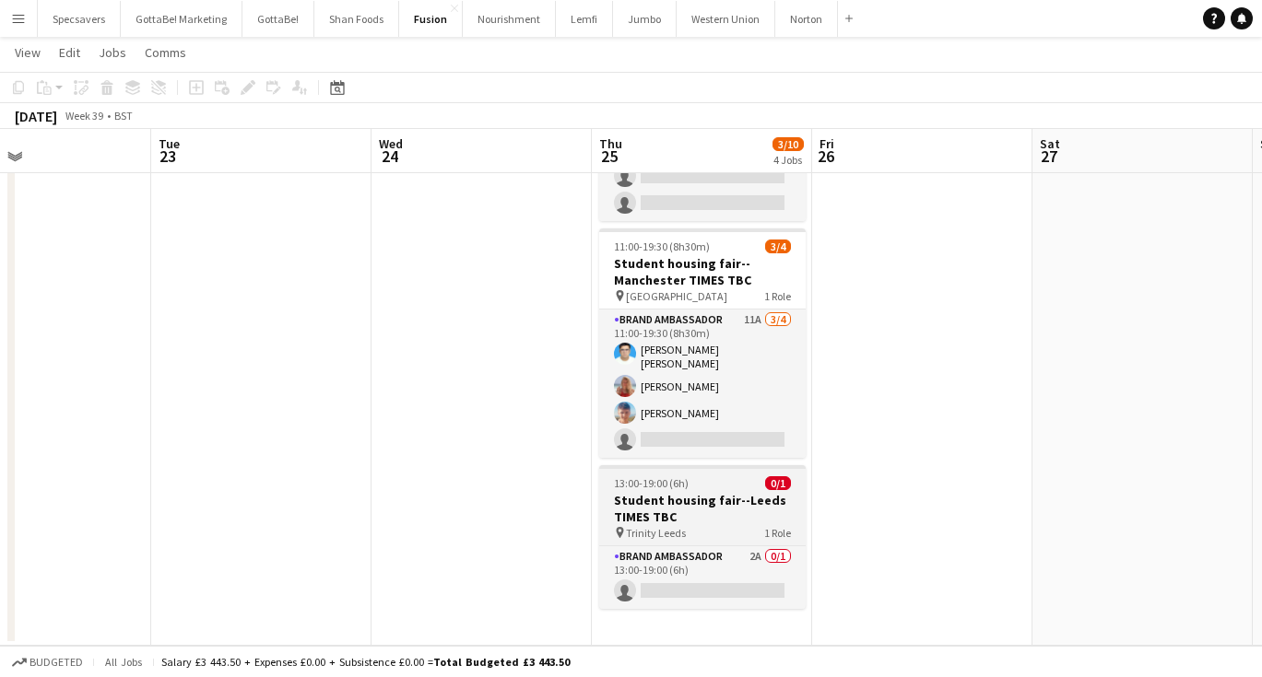
scroll to position [368, 0]
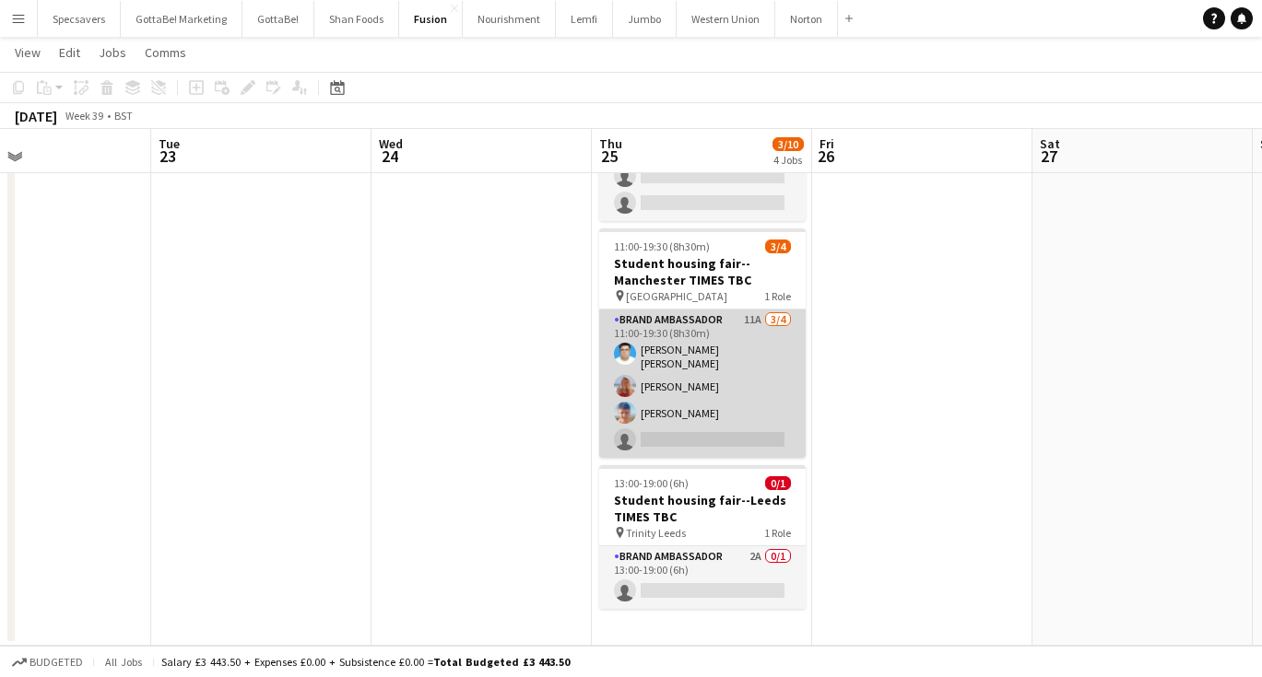
click at [728, 430] on app-card-role "Brand Ambassador 11A [DATE] 11:00-19:30 (8h30m) [PERSON_NAME] [PERSON_NAME] [PE…" at bounding box center [702, 384] width 206 height 148
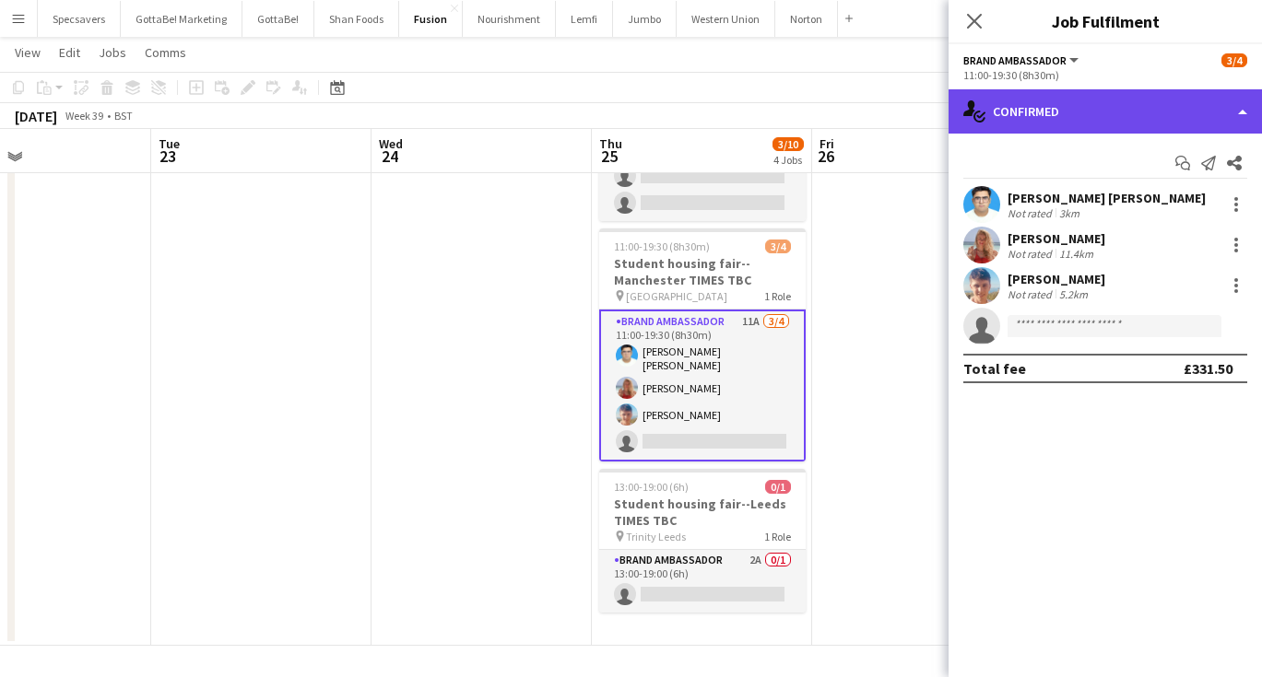
click at [1111, 103] on div "single-neutral-actions-check-2 Confirmed" at bounding box center [1104, 111] width 313 height 44
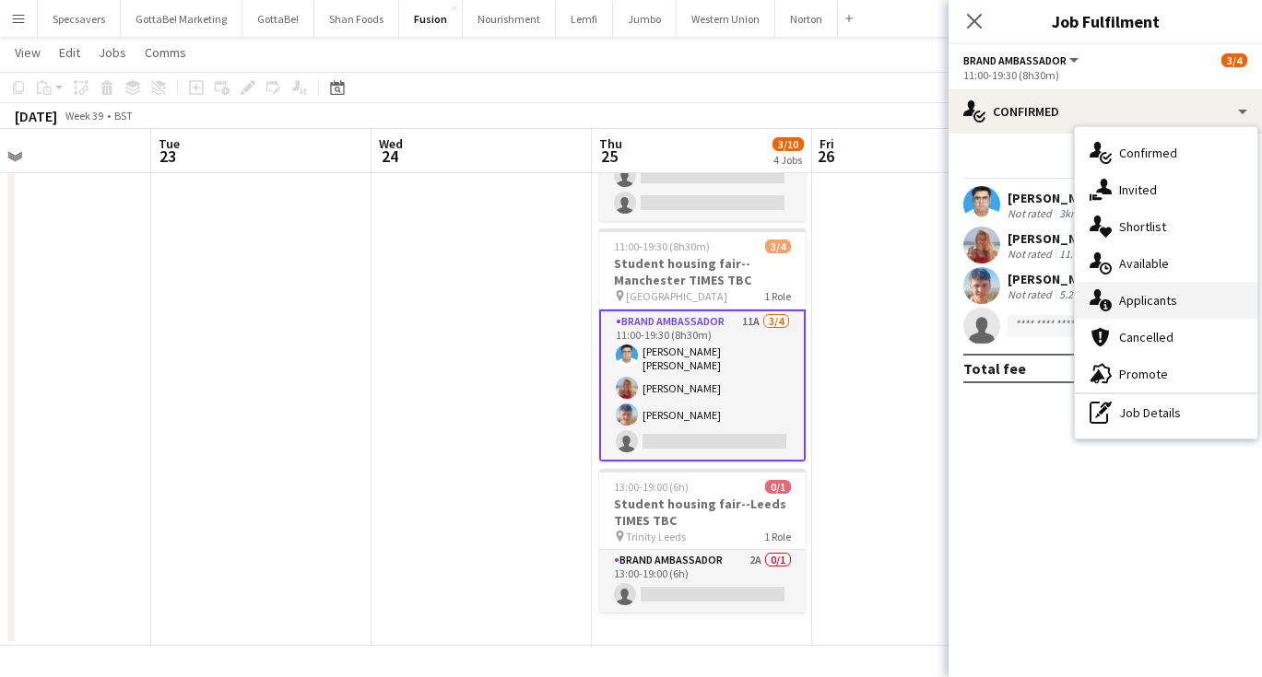
click at [1141, 302] on span "Applicants" at bounding box center [1148, 300] width 58 height 17
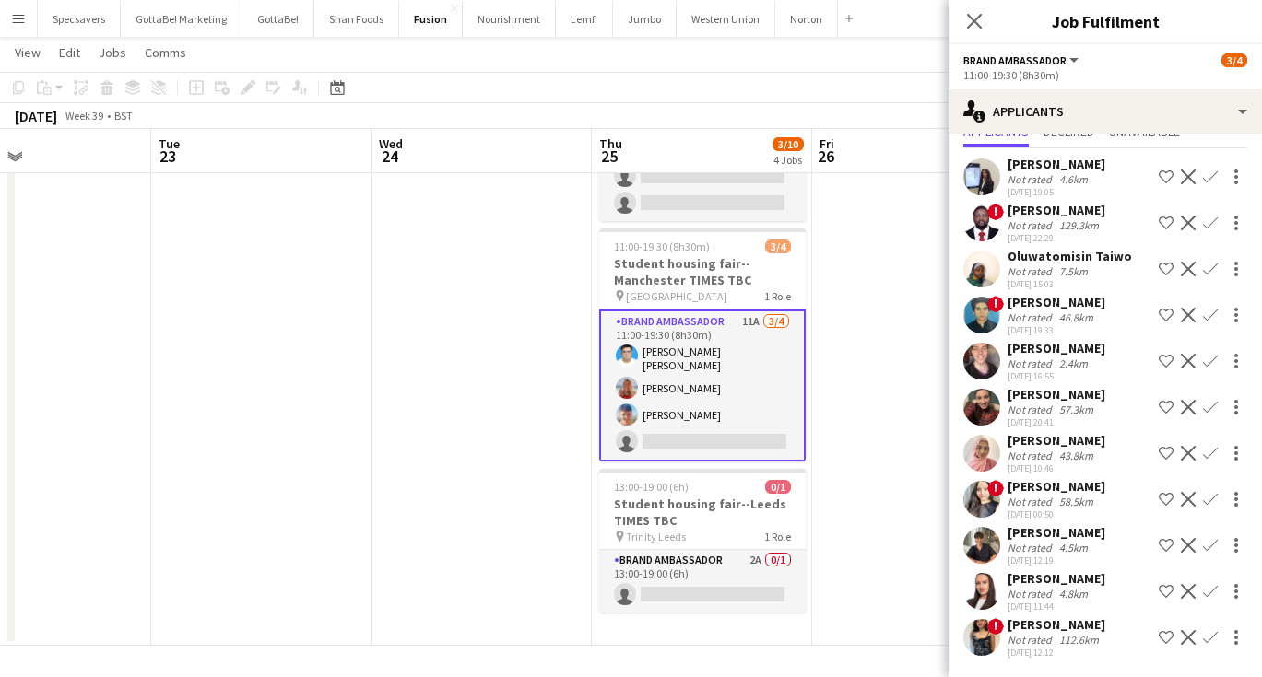
scroll to position [66, 0]
click at [1214, 592] on app-icon "Confirm" at bounding box center [1210, 591] width 15 height 15
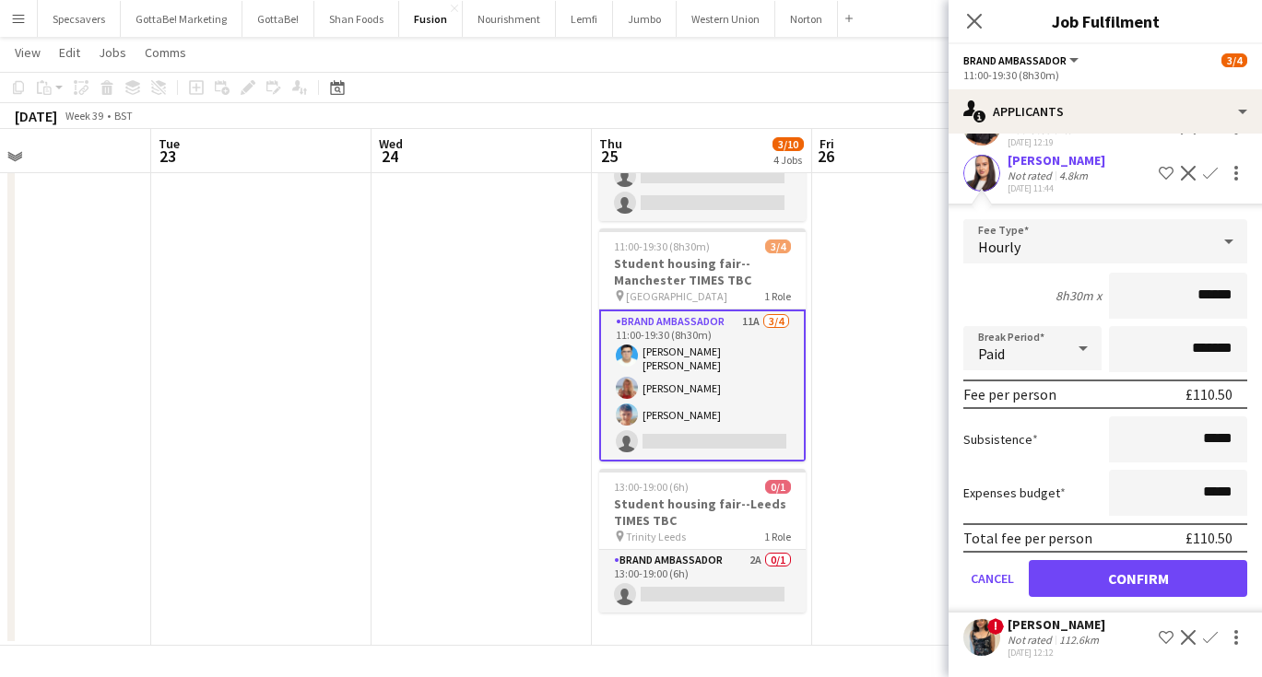
scroll to position [485, 0]
click at [1140, 579] on button "Confirm" at bounding box center [1138, 578] width 218 height 37
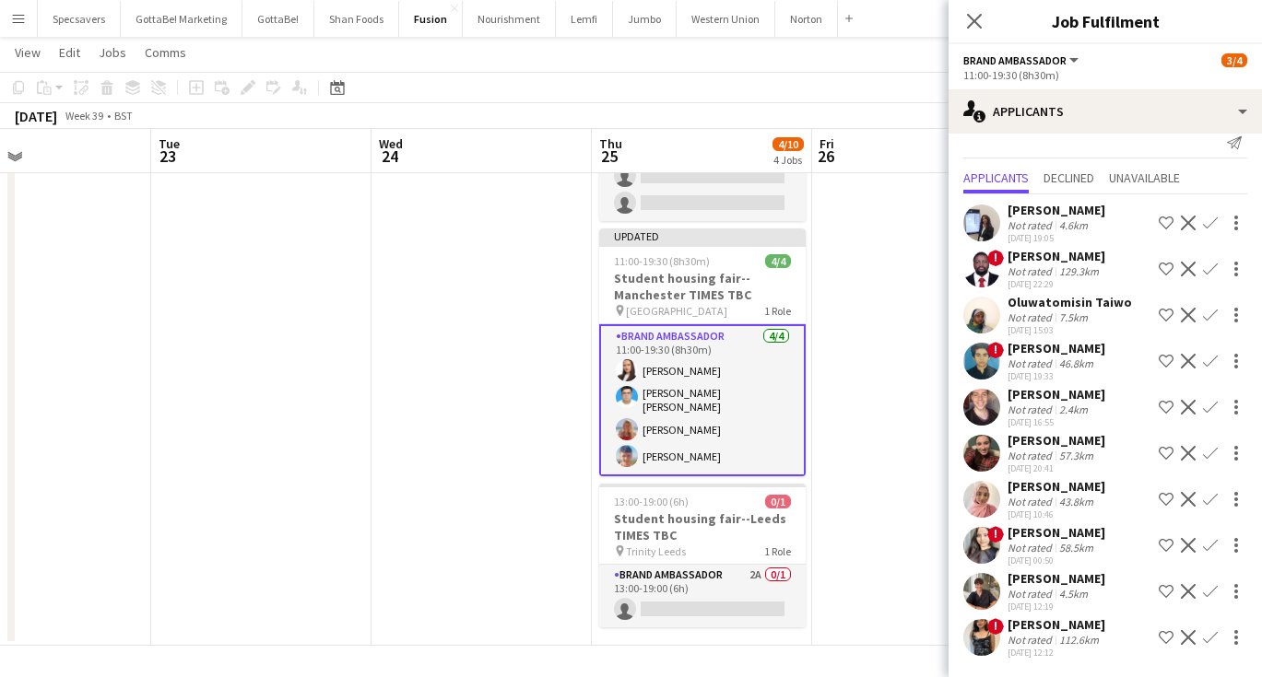
scroll to position [20, 0]
click at [974, 18] on icon "Close pop-in" at bounding box center [974, 21] width 18 height 18
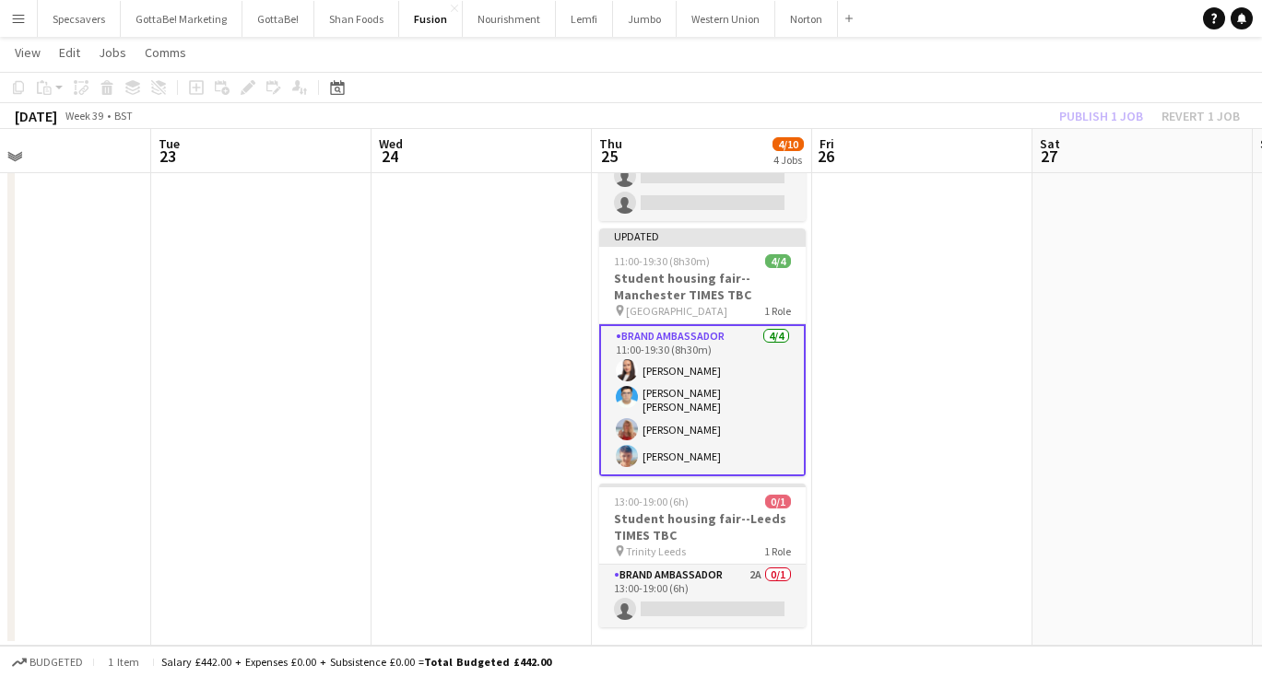
click at [954, 281] on app-date-cell at bounding box center [922, 242] width 220 height 807
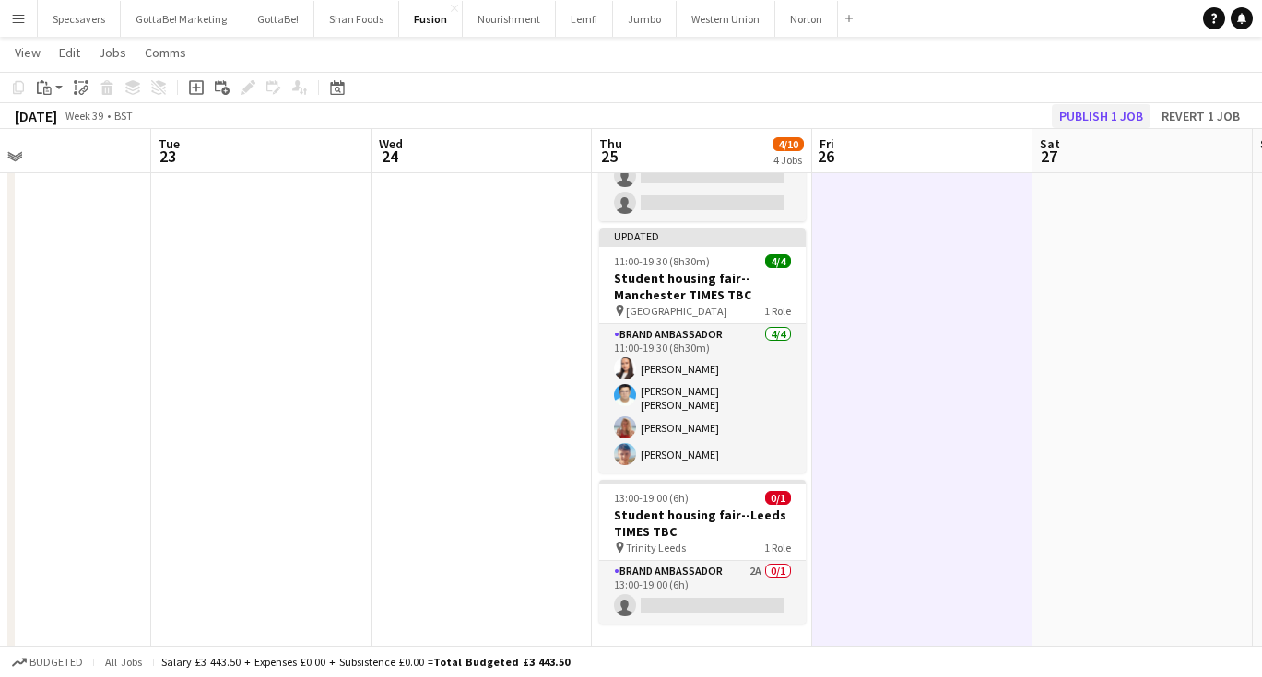
click at [1102, 115] on button "Publish 1 job" at bounding box center [1101, 116] width 99 height 24
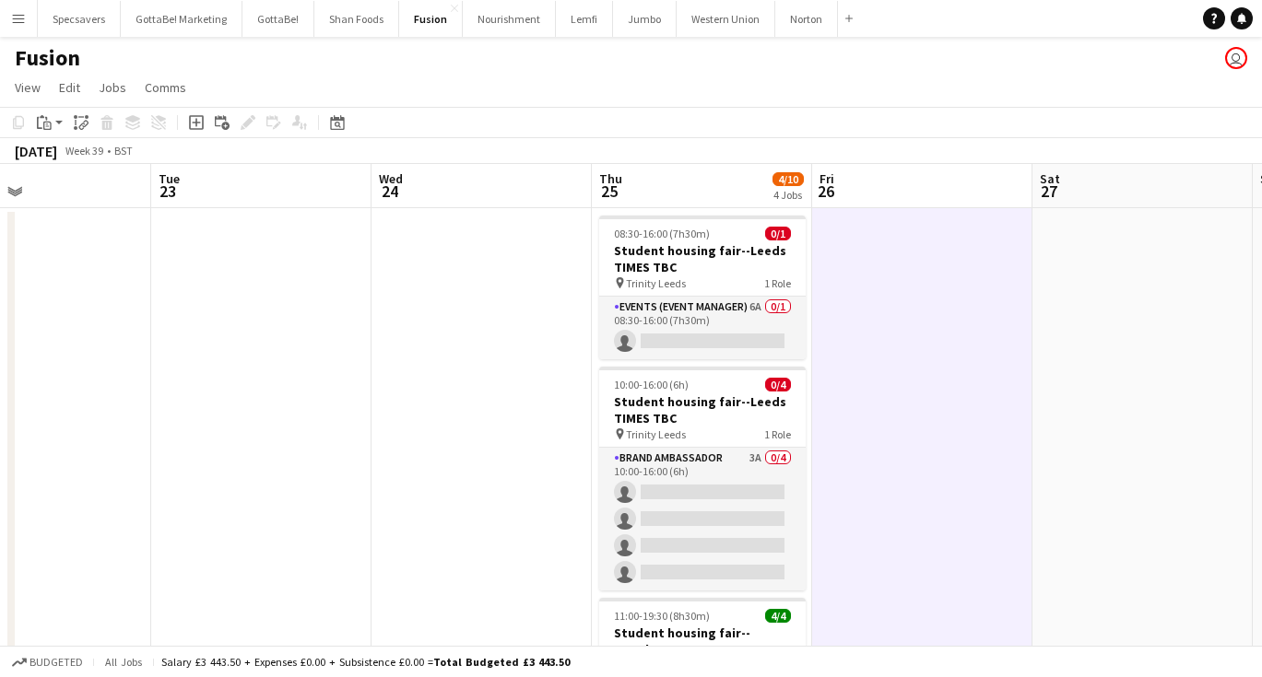
scroll to position [0, 0]
click at [14, 14] on app-icon "Menu" at bounding box center [18, 18] width 15 height 15
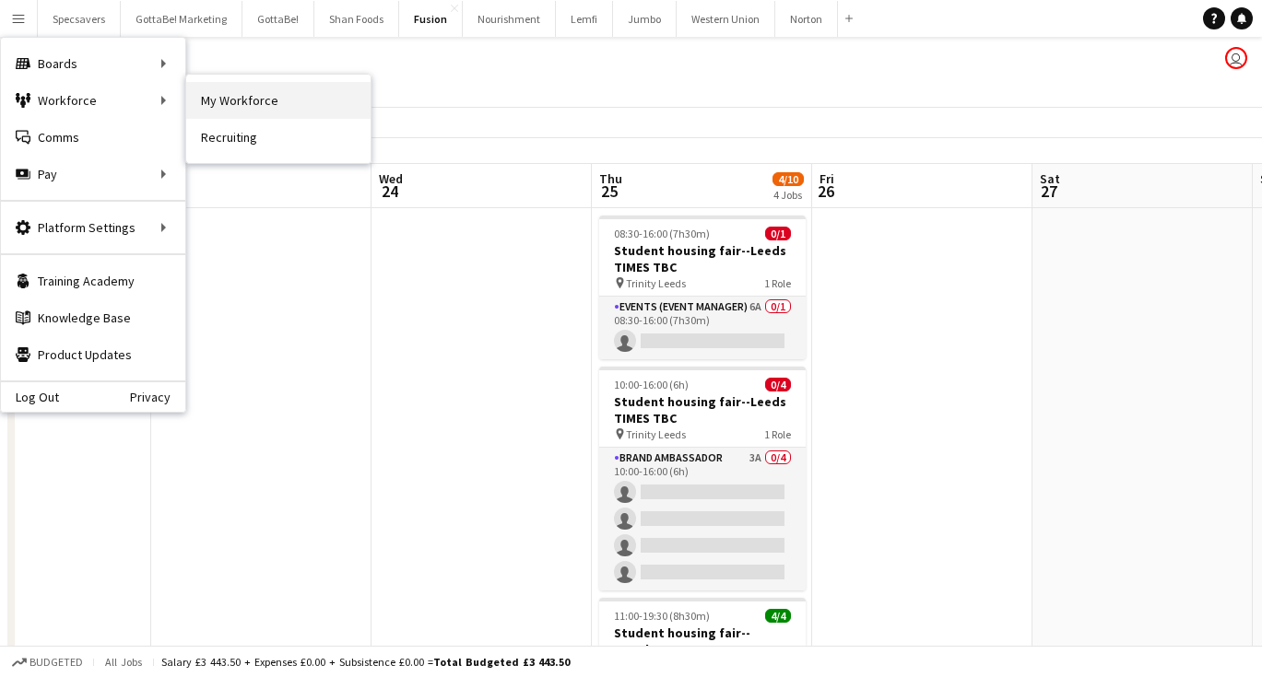
click at [213, 105] on link "My Workforce" at bounding box center [278, 100] width 184 height 37
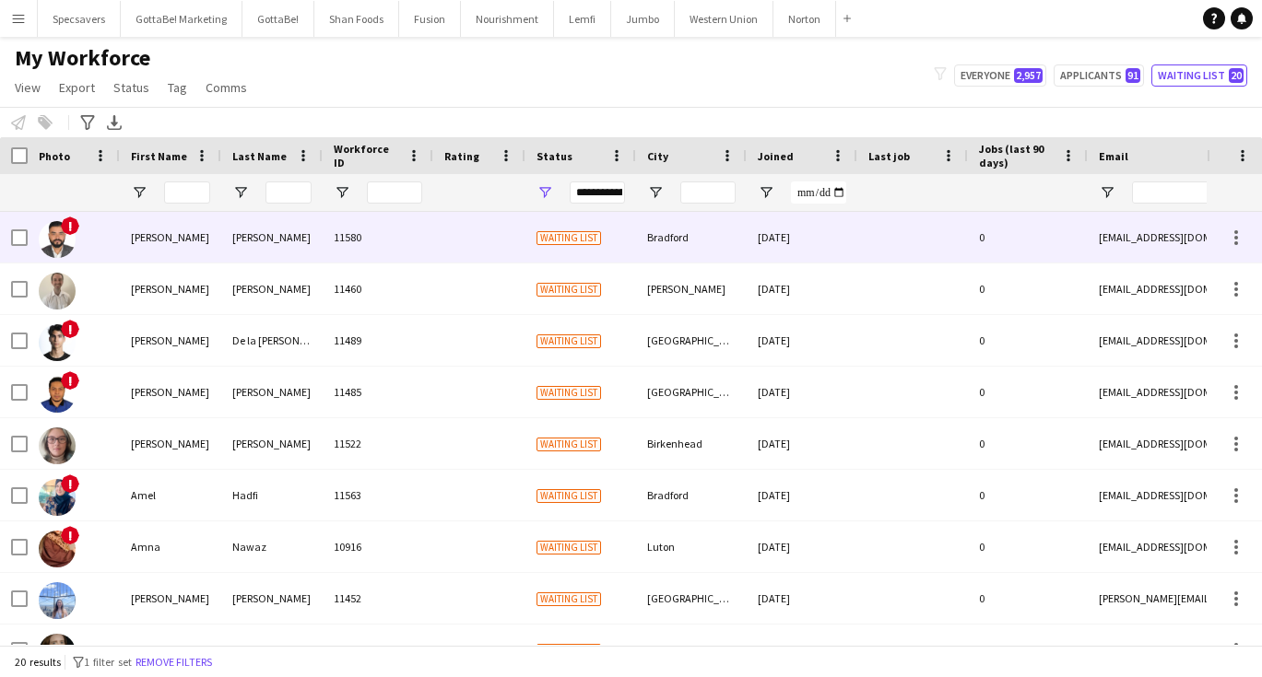
click at [259, 240] on div "[PERSON_NAME]" at bounding box center [271, 237] width 101 height 51
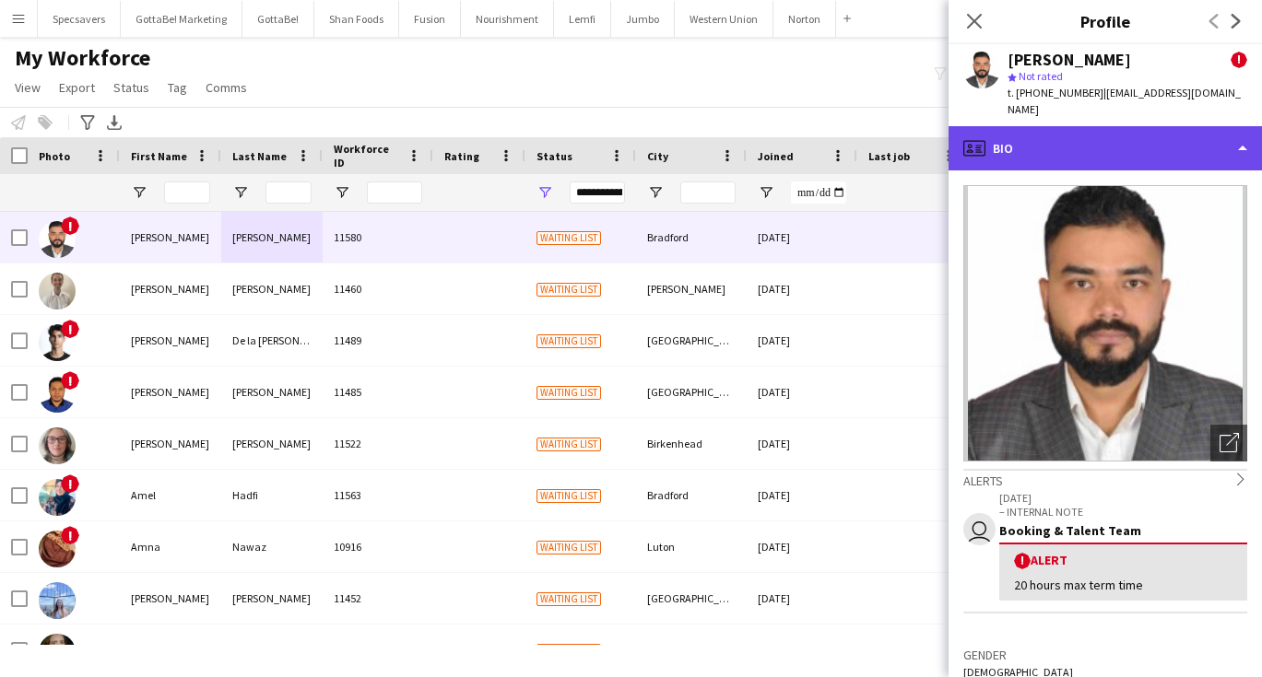
click at [1087, 126] on div "profile Bio" at bounding box center [1104, 148] width 313 height 44
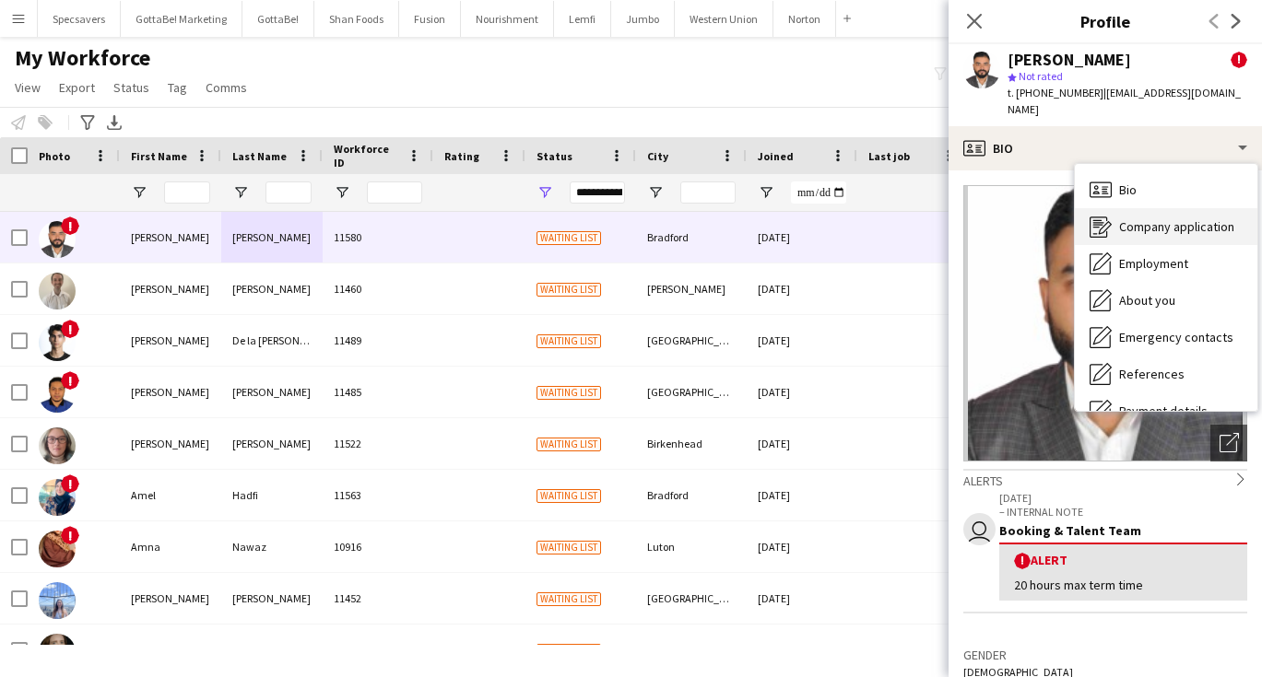
click at [1150, 218] on span "Company application" at bounding box center [1176, 226] width 115 height 17
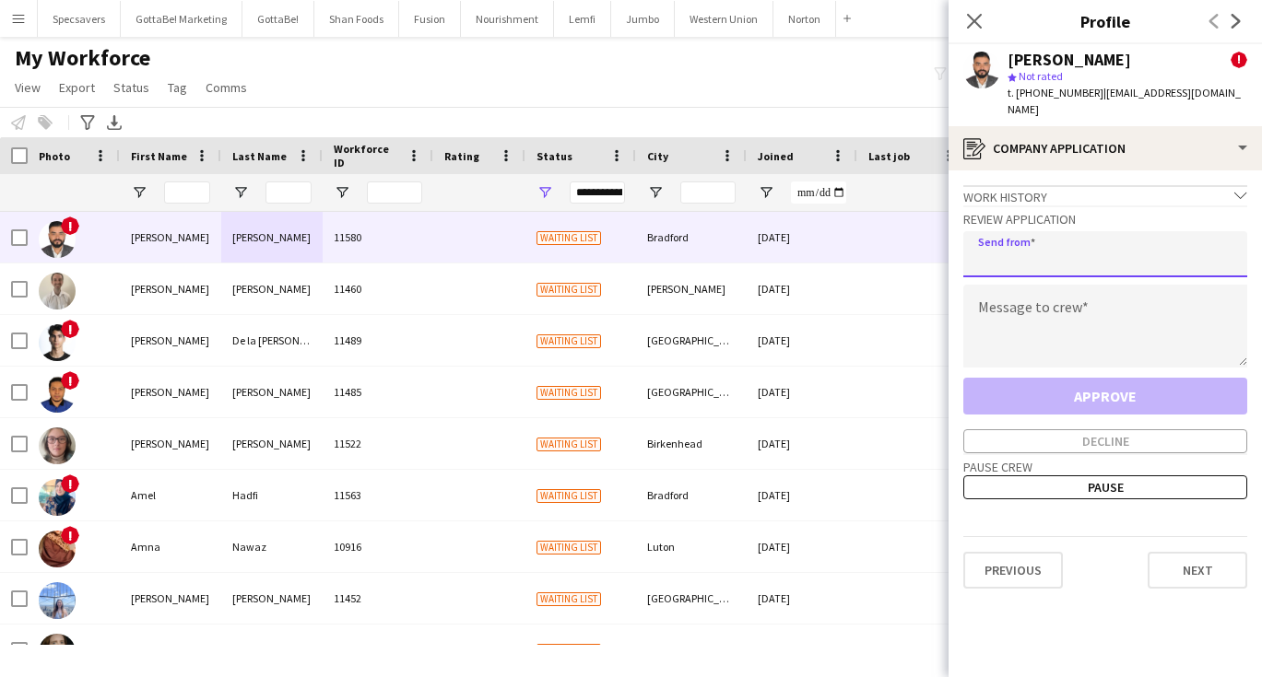
click at [1038, 231] on input "email" at bounding box center [1105, 254] width 284 height 46
type input "**********"
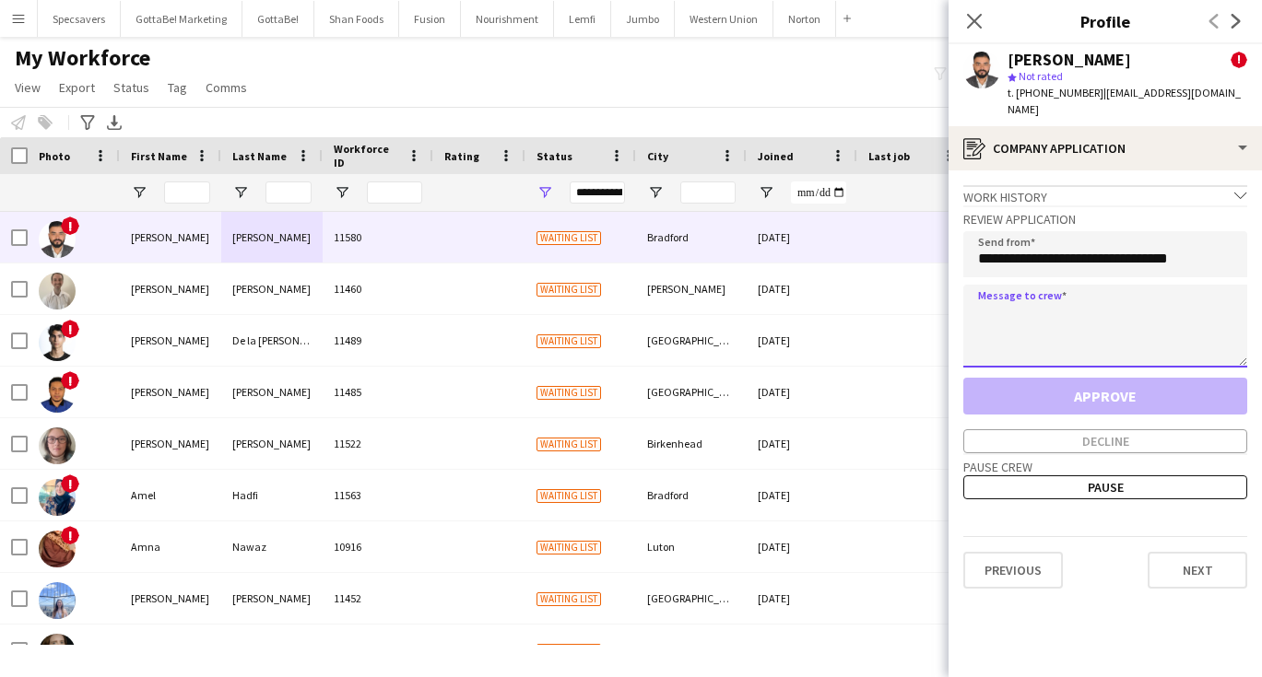
click at [1036, 336] on textarea at bounding box center [1105, 326] width 284 height 83
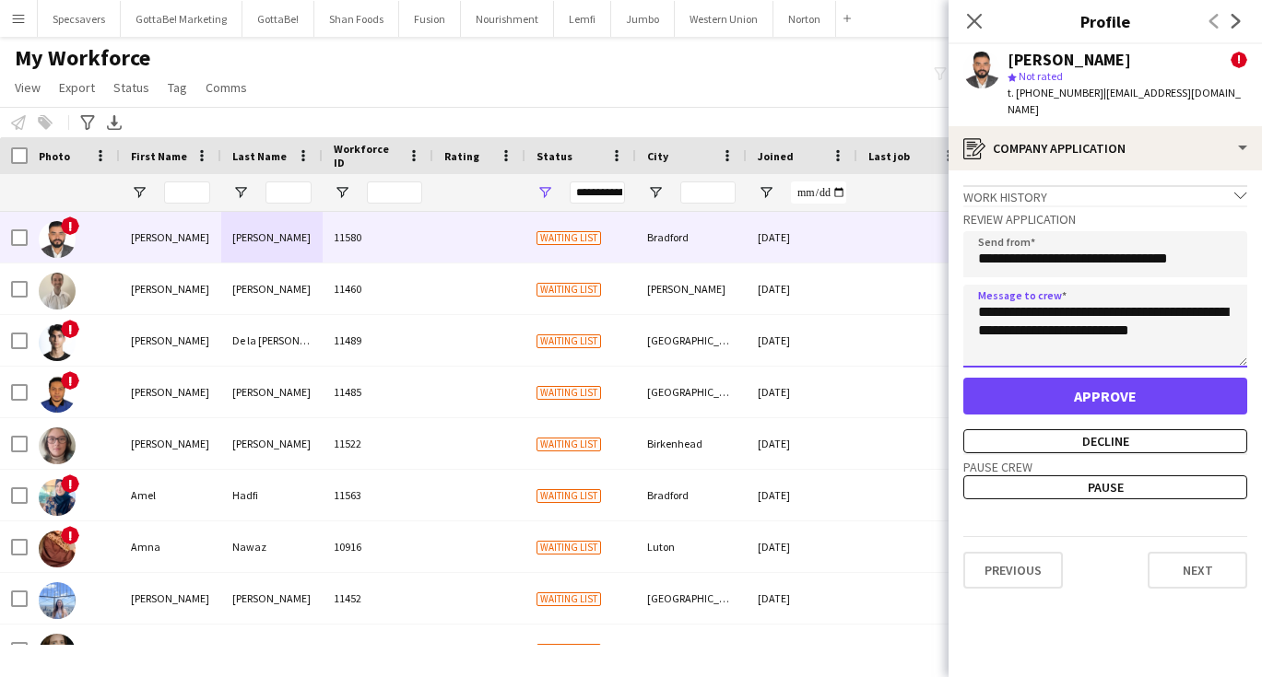
type textarea "**********"
click at [1061, 385] on button "Approve" at bounding box center [1105, 396] width 284 height 37
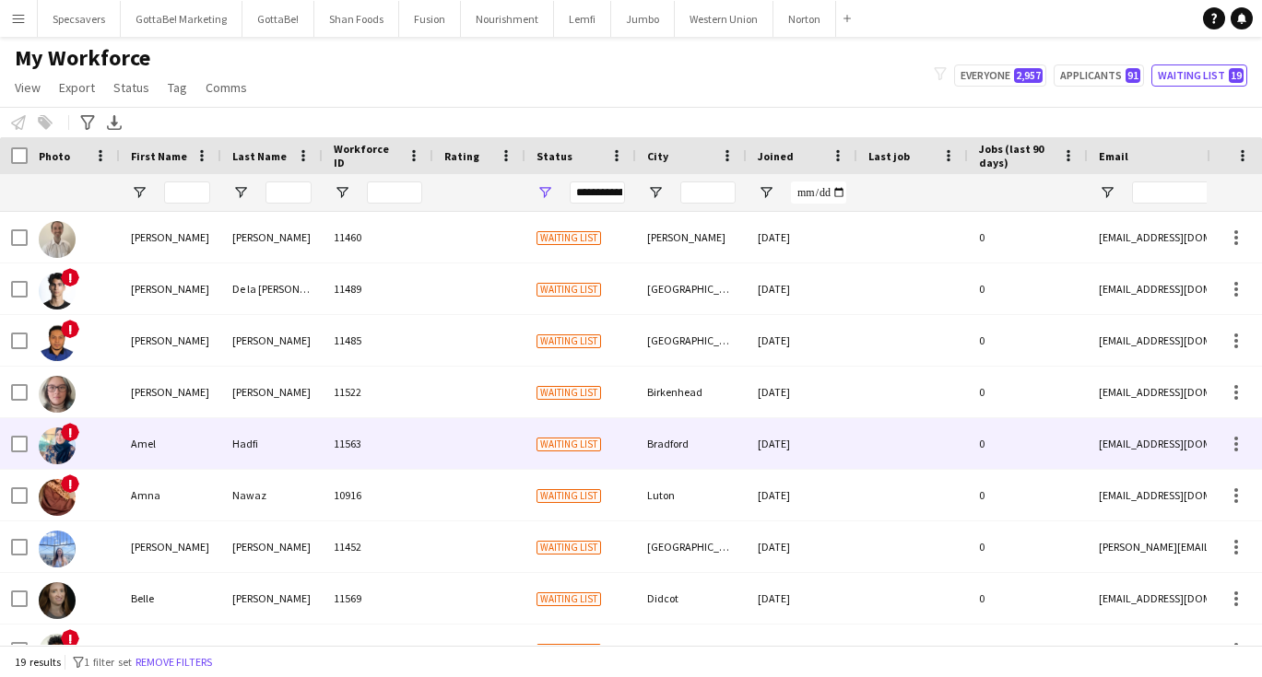
click at [378, 440] on div "11563" at bounding box center [378, 443] width 111 height 51
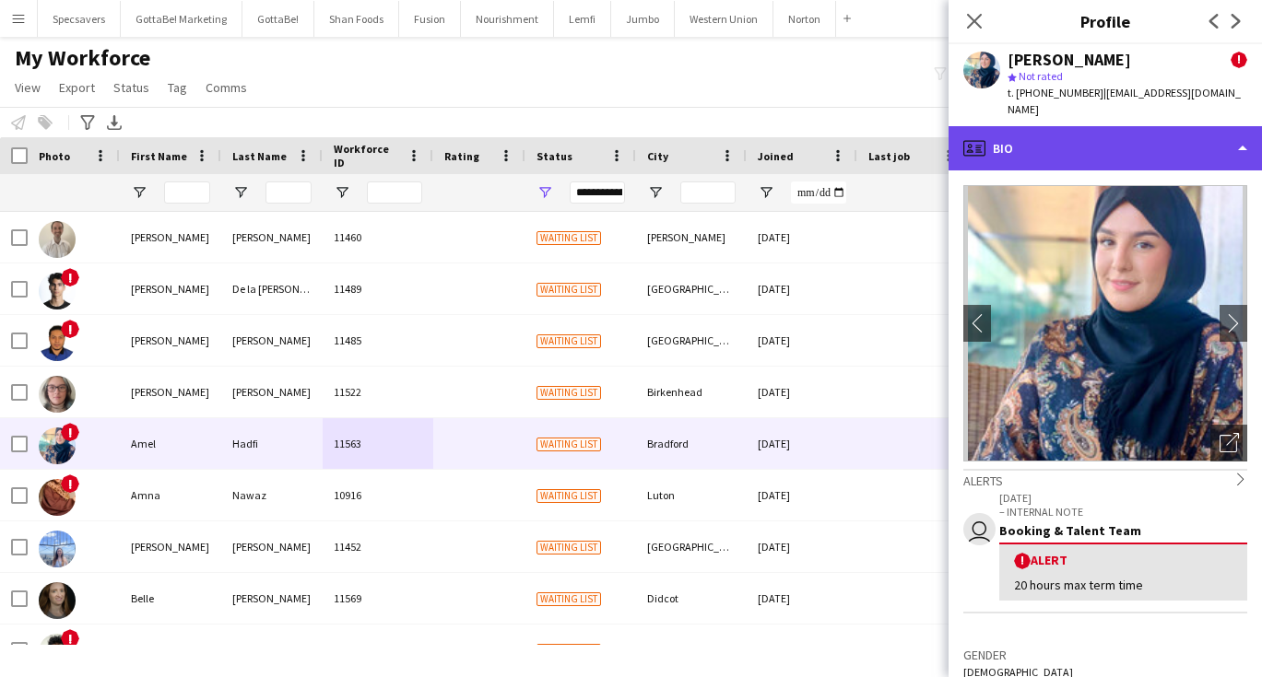
click at [1090, 131] on div "profile Bio" at bounding box center [1104, 148] width 313 height 44
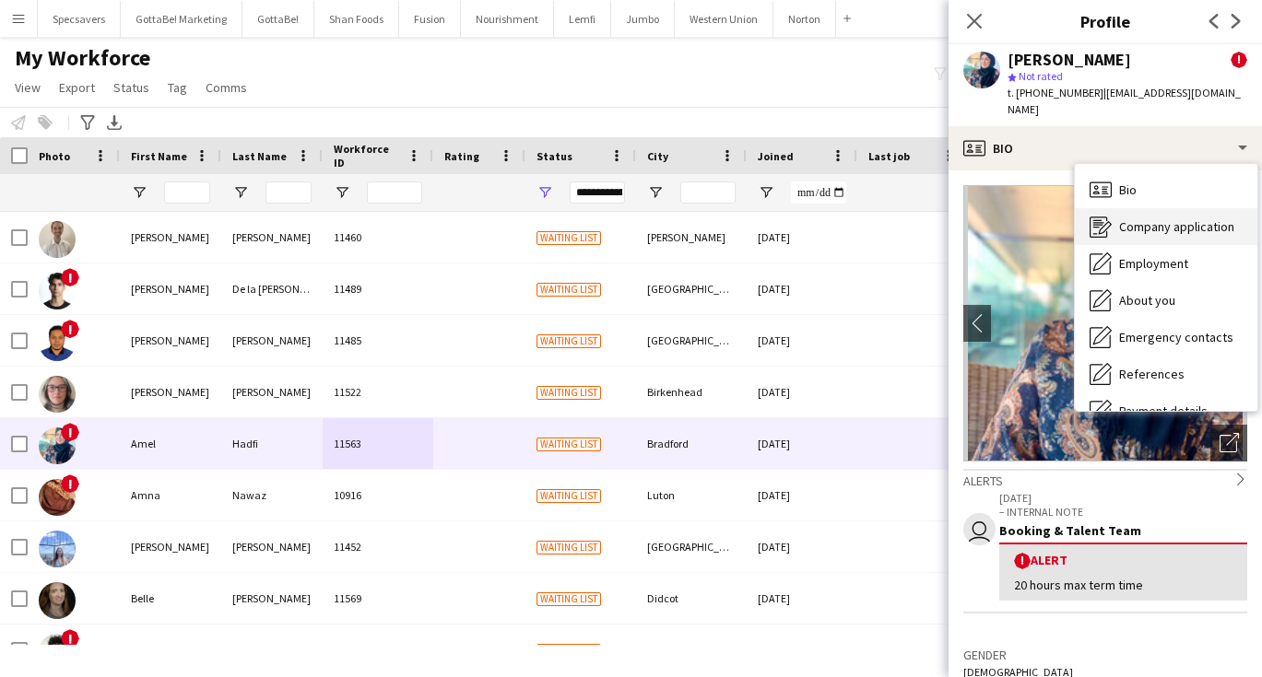
click at [1150, 218] on span "Company application" at bounding box center [1176, 226] width 115 height 17
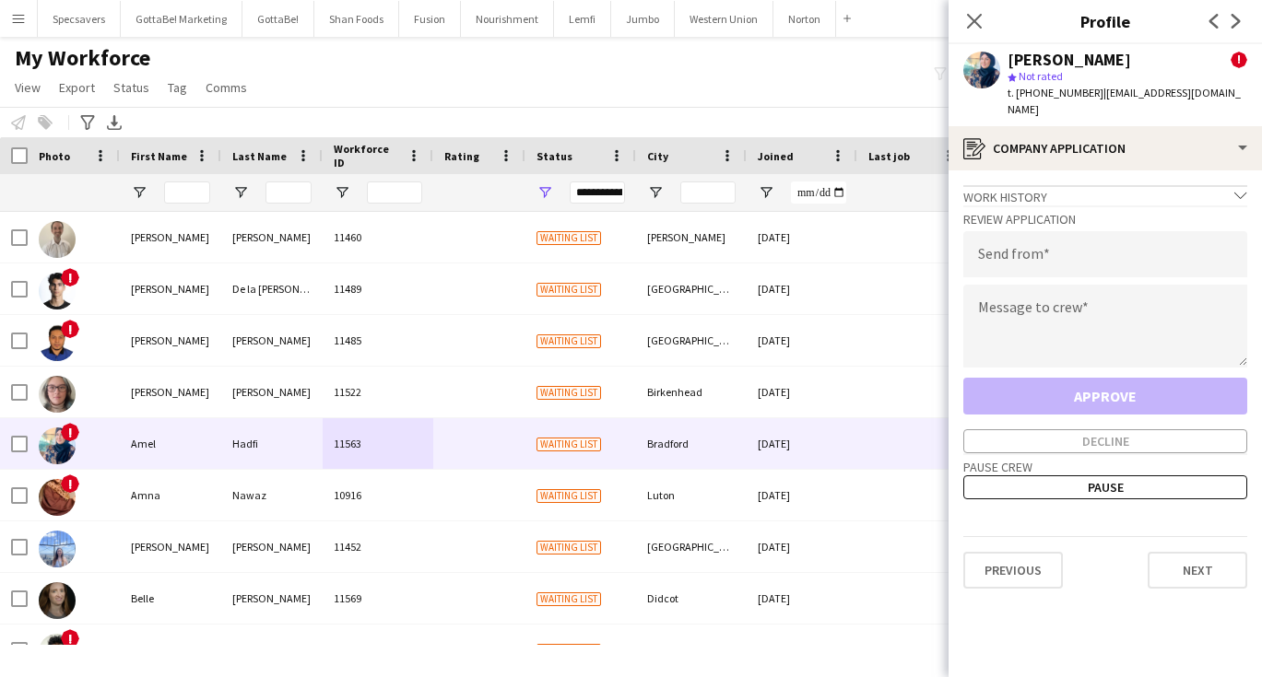
drag, startPoint x: 1102, startPoint y: 92, endPoint x: 1205, endPoint y: 91, distance: 102.3
click at [1205, 91] on span "| [EMAIL_ADDRESS][DOMAIN_NAME]" at bounding box center [1123, 101] width 233 height 30
copy span "[EMAIL_ADDRESS][DOMAIN_NAME]"
click at [1078, 248] on input "email" at bounding box center [1105, 254] width 284 height 46
type input "**********"
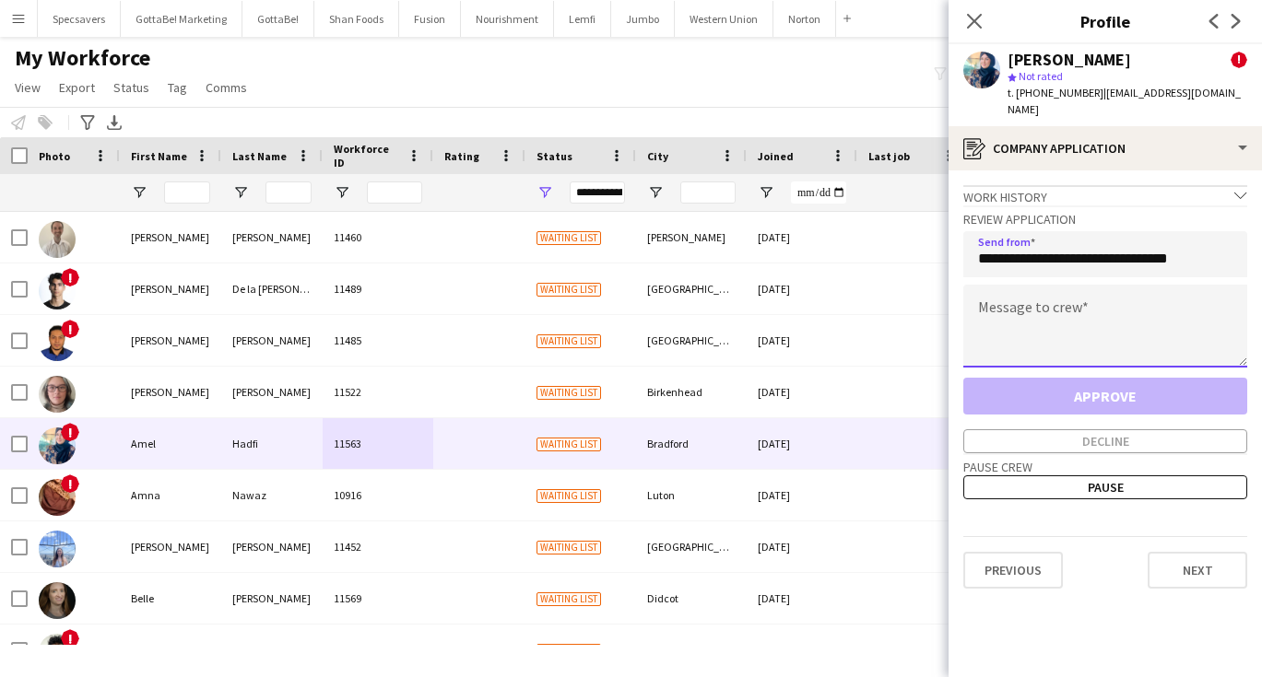
click at [1058, 289] on textarea at bounding box center [1105, 326] width 284 height 83
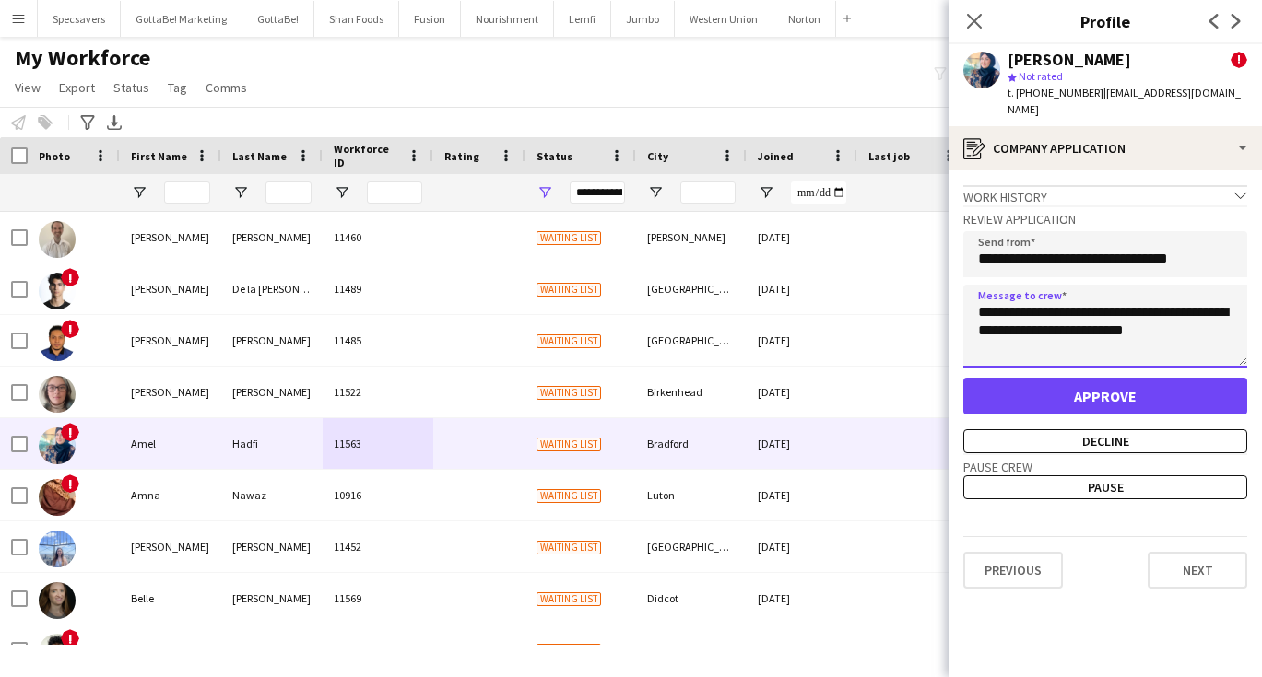
type textarea "**********"
click at [1115, 385] on button "Approve" at bounding box center [1105, 396] width 284 height 37
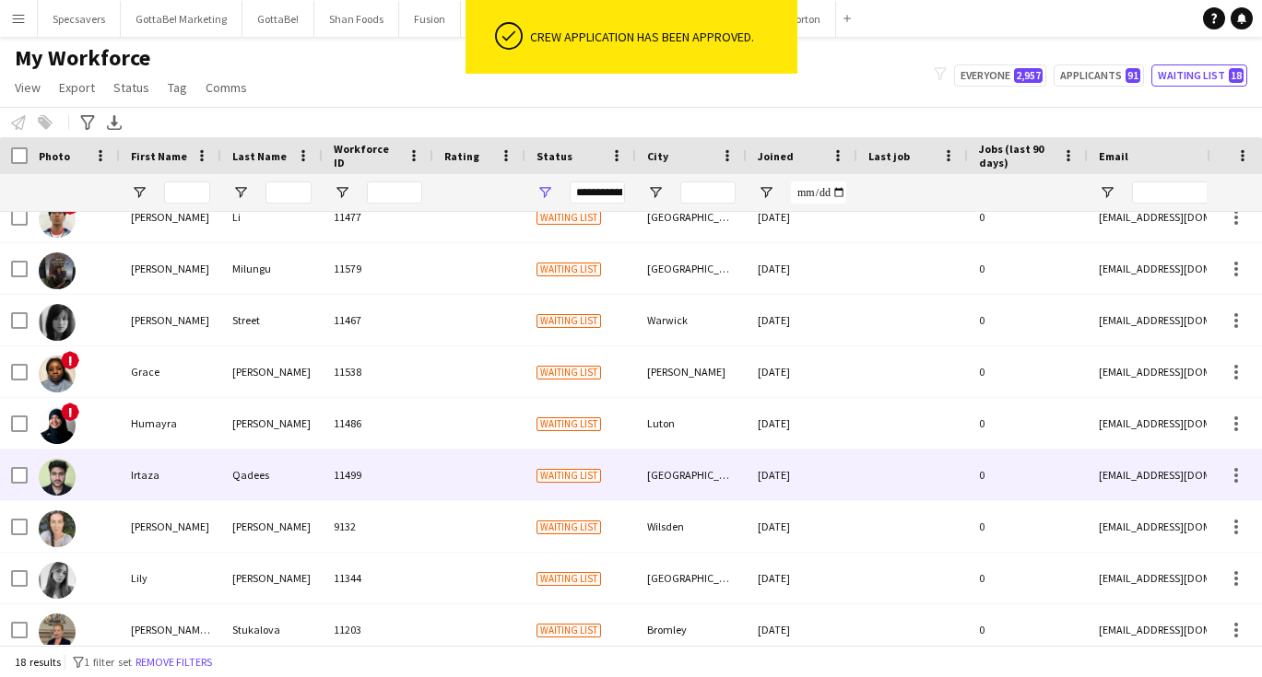
scroll to position [387, 0]
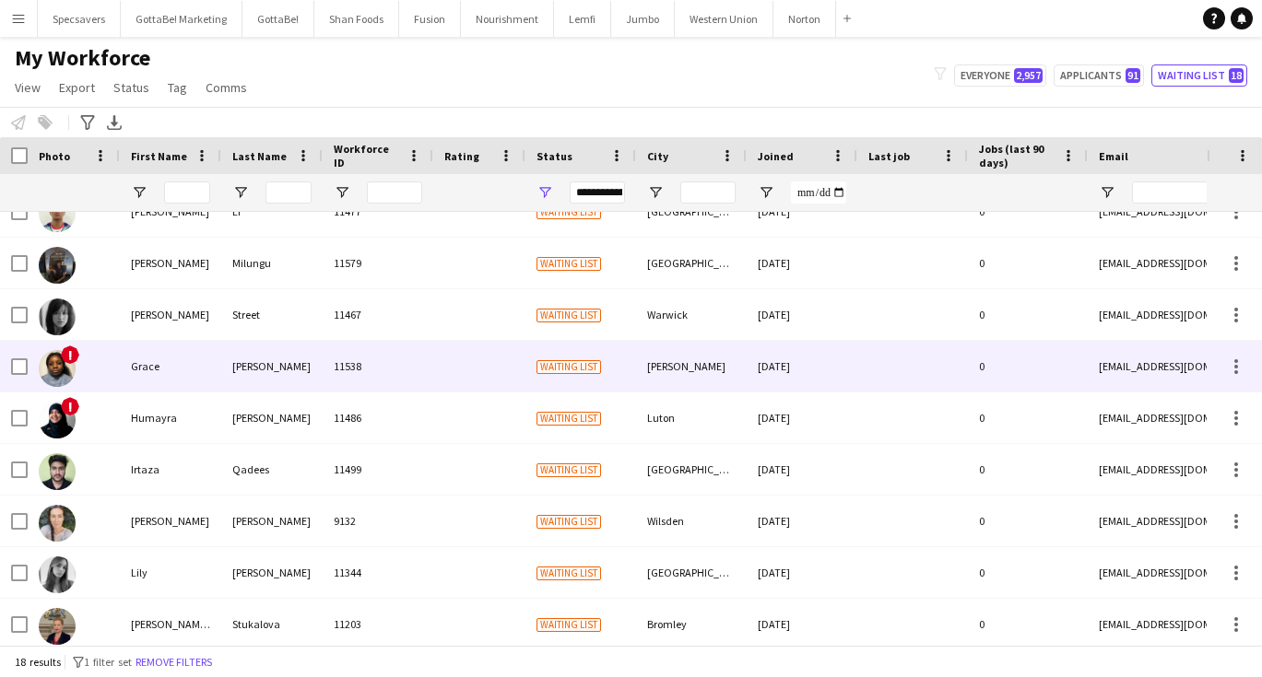
click at [548, 379] on div "Waiting list" at bounding box center [580, 366] width 111 height 51
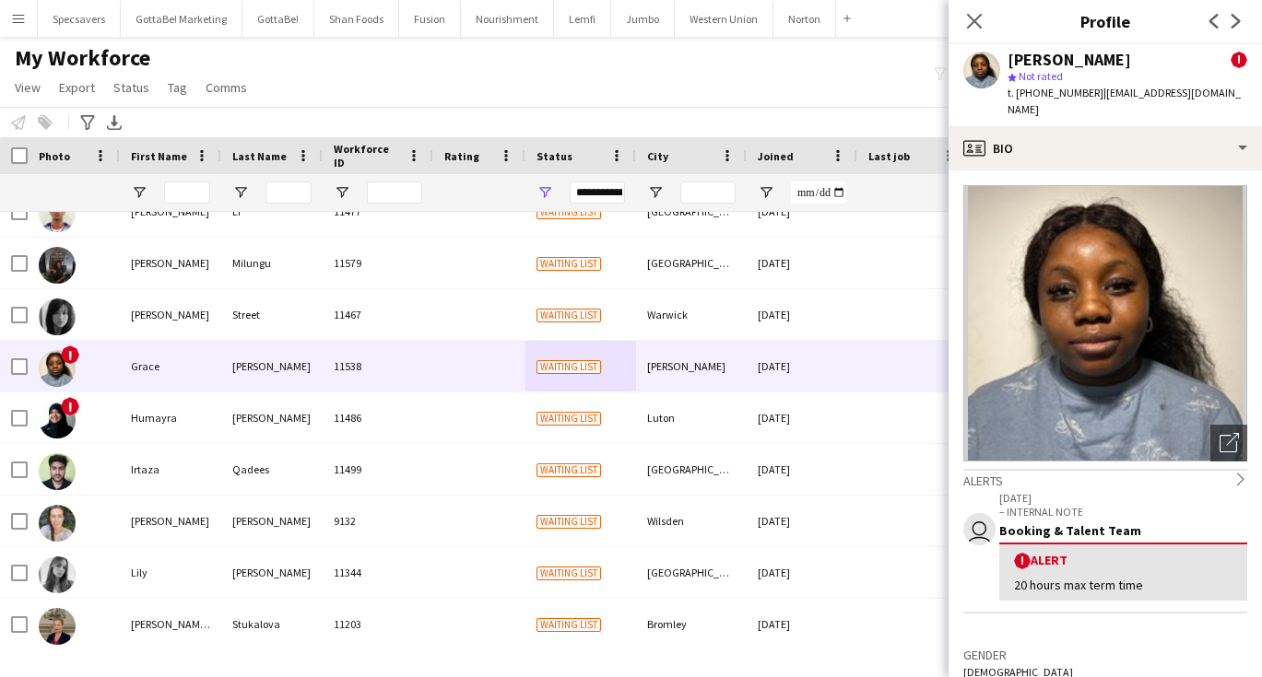
drag, startPoint x: 1102, startPoint y: 92, endPoint x: 1220, endPoint y: 94, distance: 118.9
click at [1220, 94] on div "[PERSON_NAME]-Auta ! star Not rated t. [PHONE_NUMBER] | [EMAIL_ADDRESS][DOMAIN_…" at bounding box center [1104, 85] width 313 height 82
copy span "[EMAIL_ADDRESS][DOMAIN_NAME]"
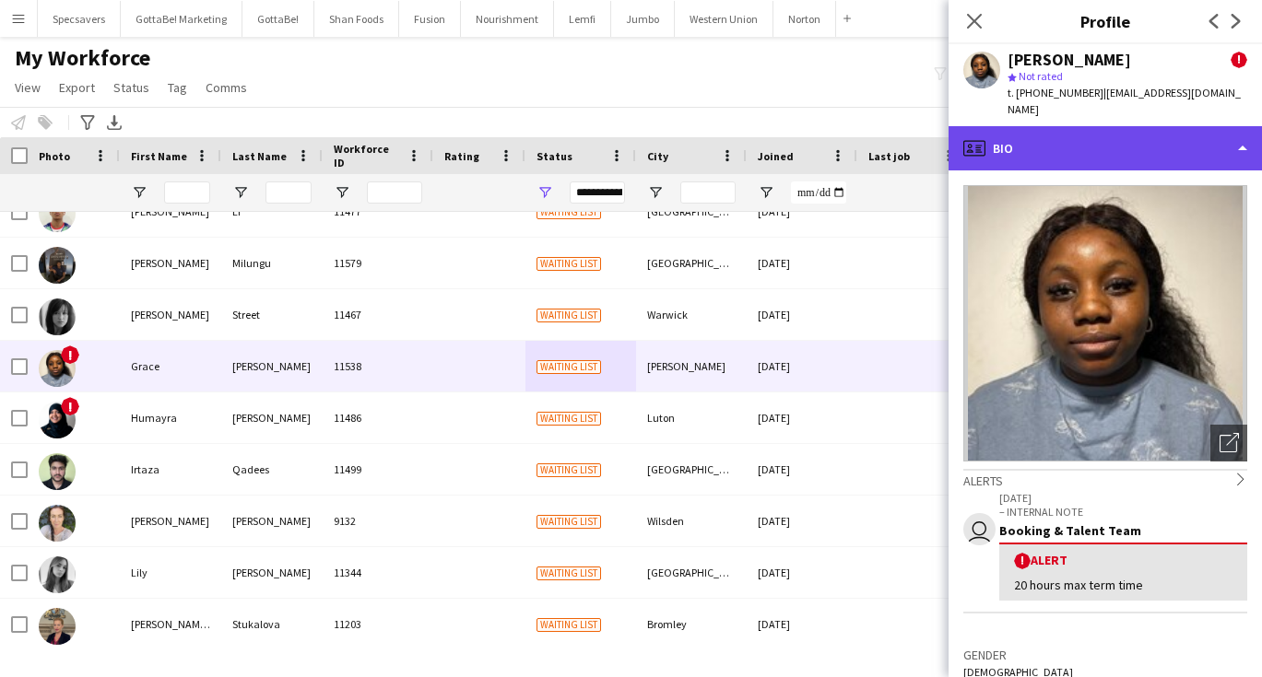
click at [1051, 135] on div "profile Bio" at bounding box center [1104, 148] width 313 height 44
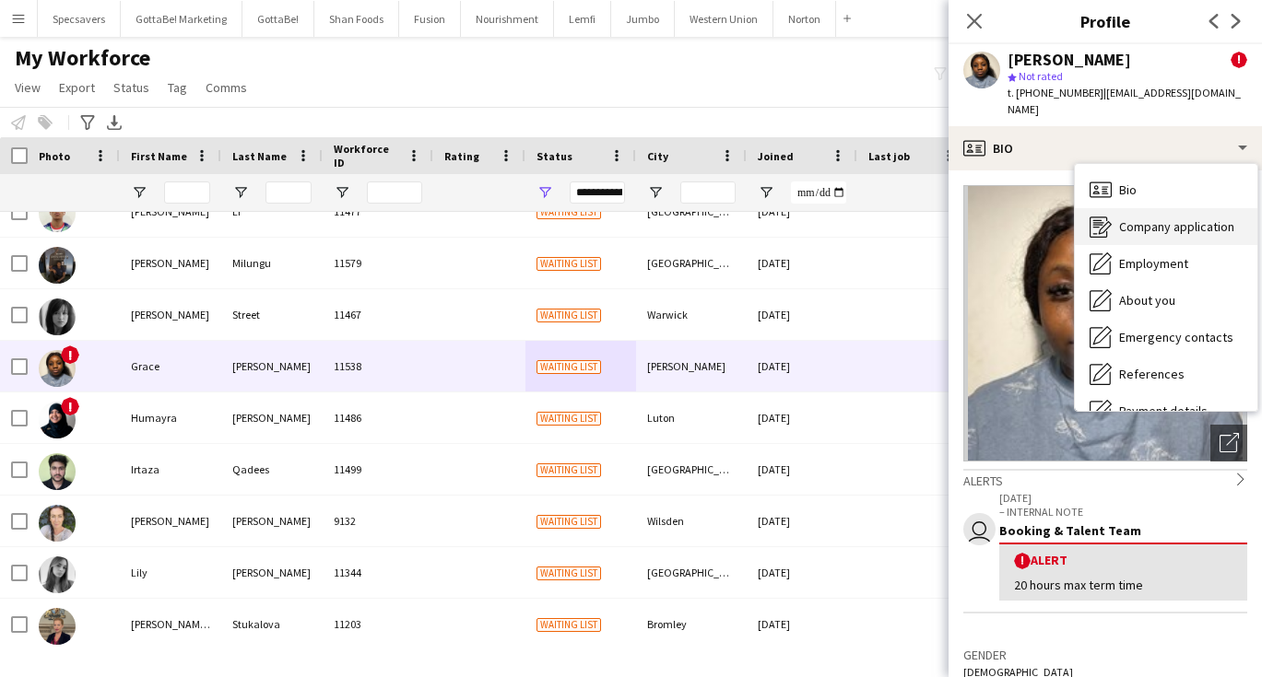
click at [1133, 218] on span "Company application" at bounding box center [1176, 226] width 115 height 17
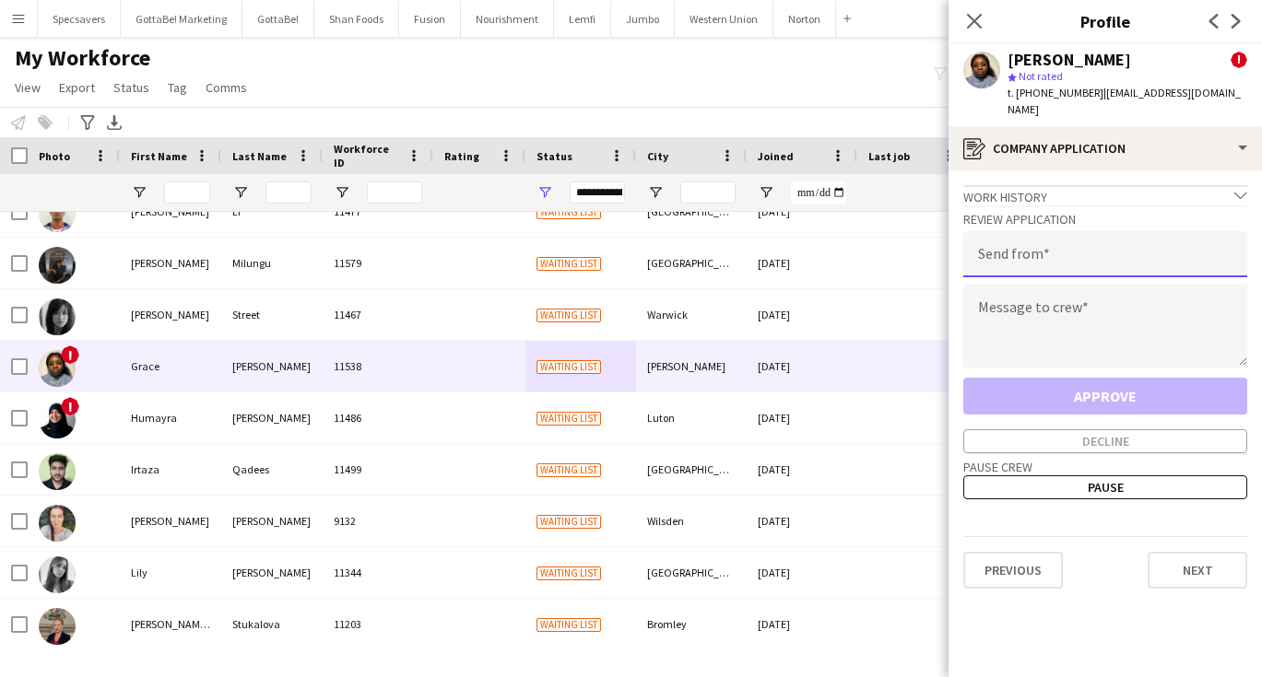
click at [1032, 231] on input "email" at bounding box center [1105, 254] width 284 height 46
type input "**********"
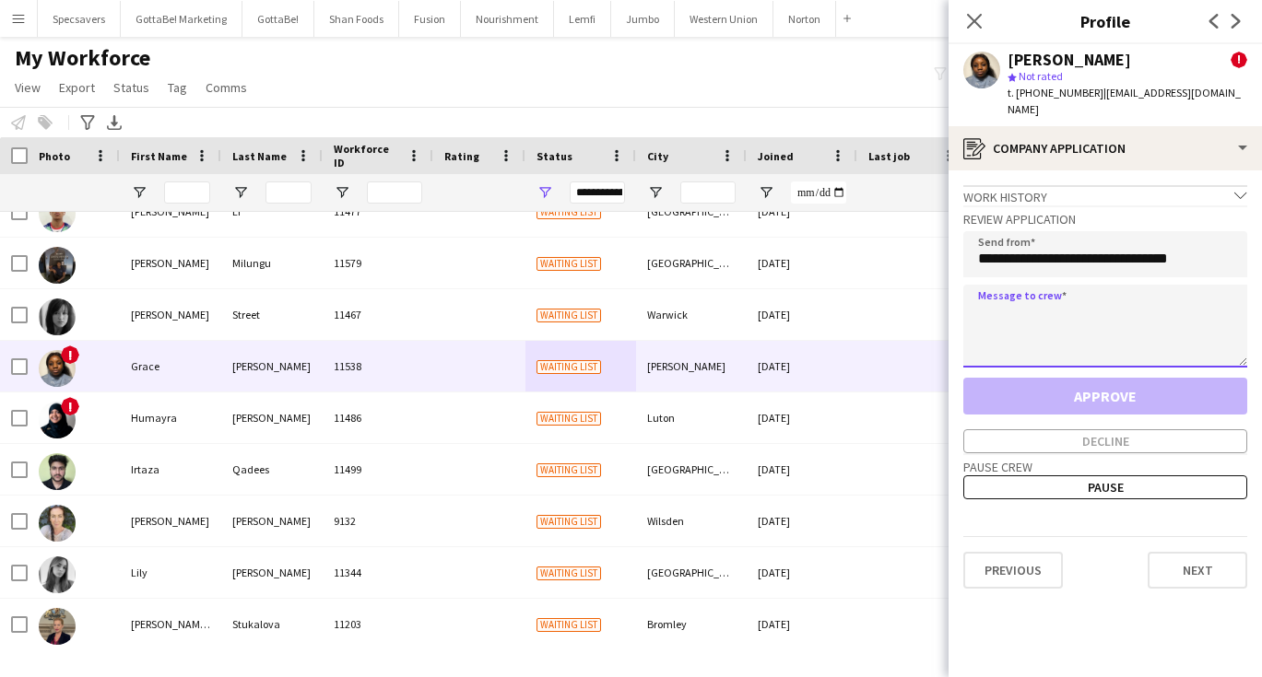
click at [1035, 286] on textarea at bounding box center [1105, 326] width 284 height 83
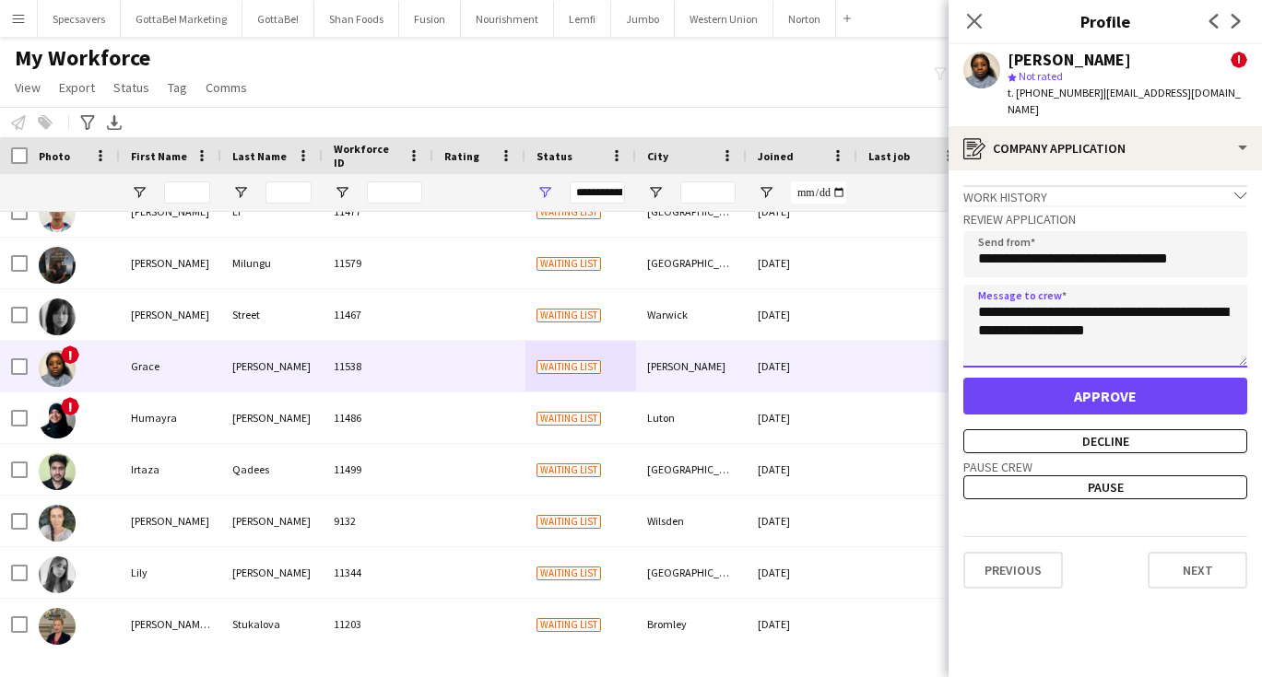
type textarea "**********"
click at [1066, 383] on button "Approve" at bounding box center [1105, 396] width 284 height 37
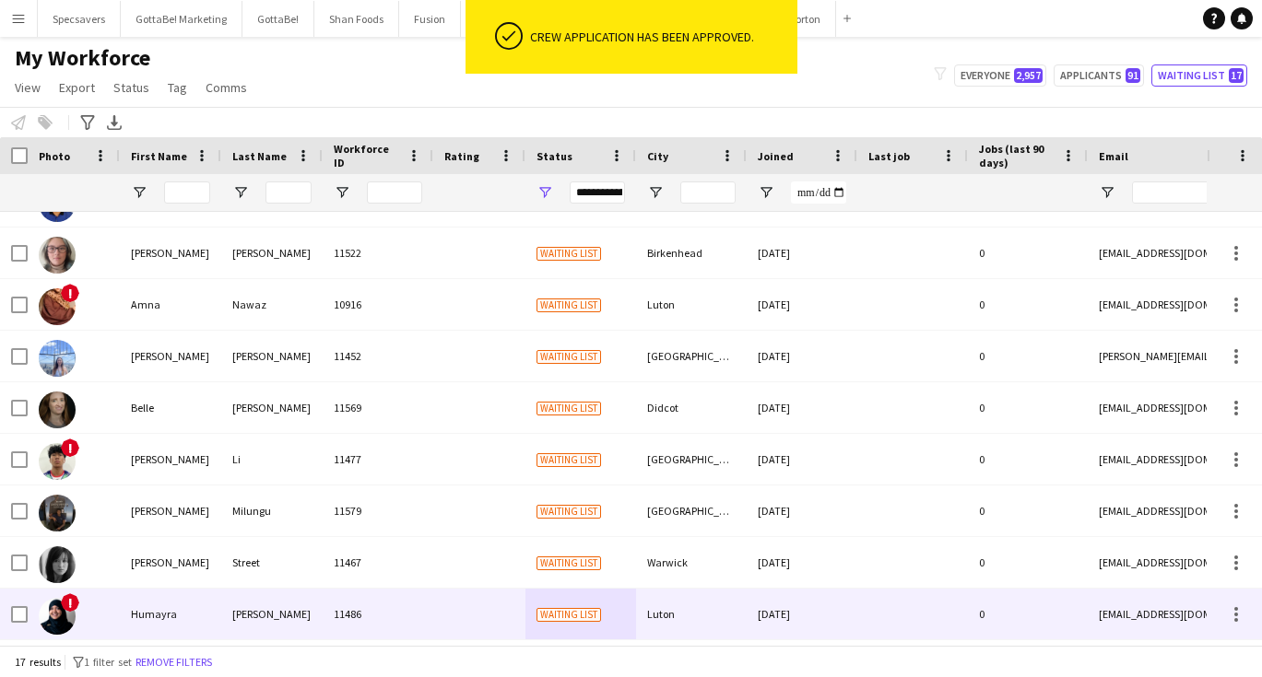
scroll to position [113, 0]
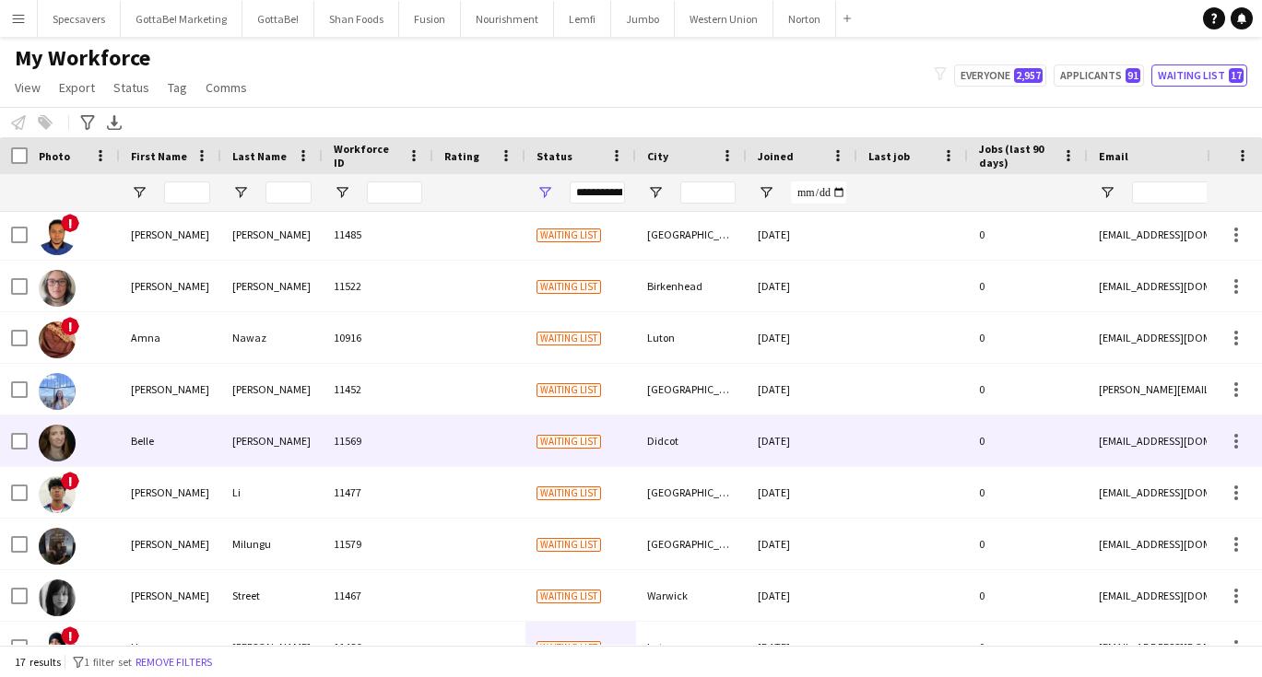
click at [424, 440] on div "11569" at bounding box center [378, 441] width 111 height 51
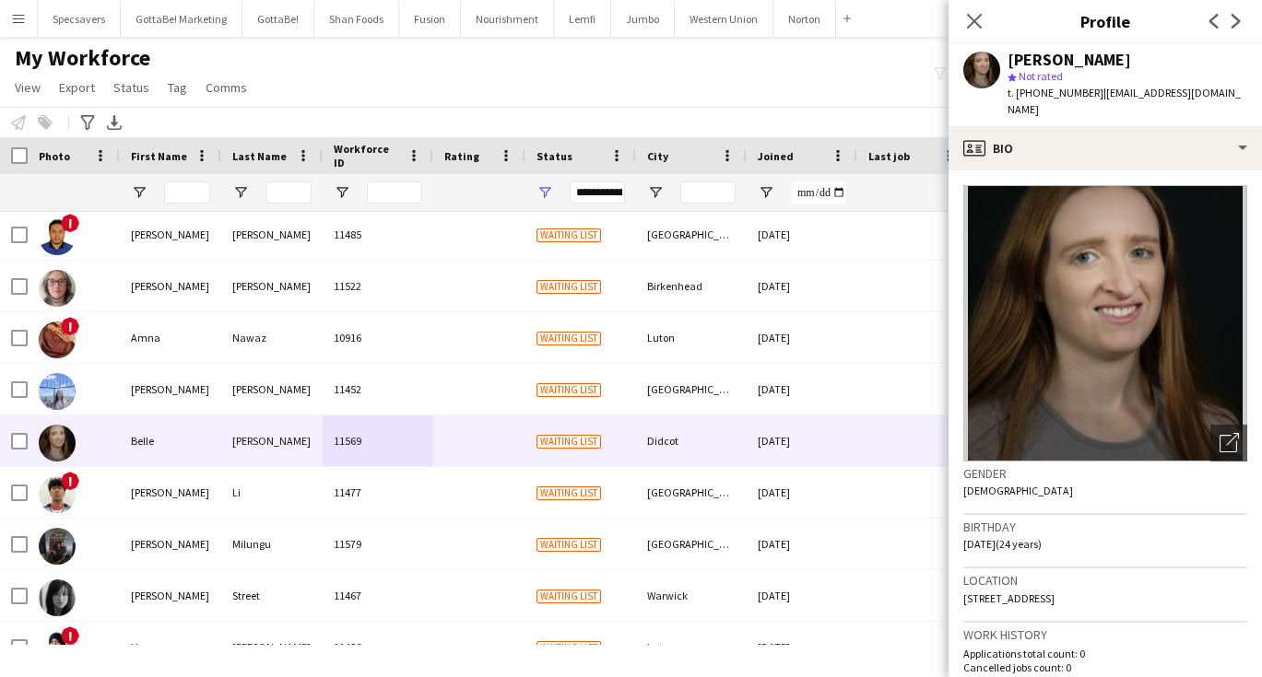
drag, startPoint x: 1102, startPoint y: 91, endPoint x: 1229, endPoint y: 87, distance: 127.3
click at [1229, 87] on div "[PERSON_NAME] star Not rated t. [PHONE_NUMBER] | [EMAIL_ADDRESS][DOMAIN_NAME]" at bounding box center [1104, 85] width 313 height 82
copy span "[EMAIL_ADDRESS][DOMAIN_NAME]"
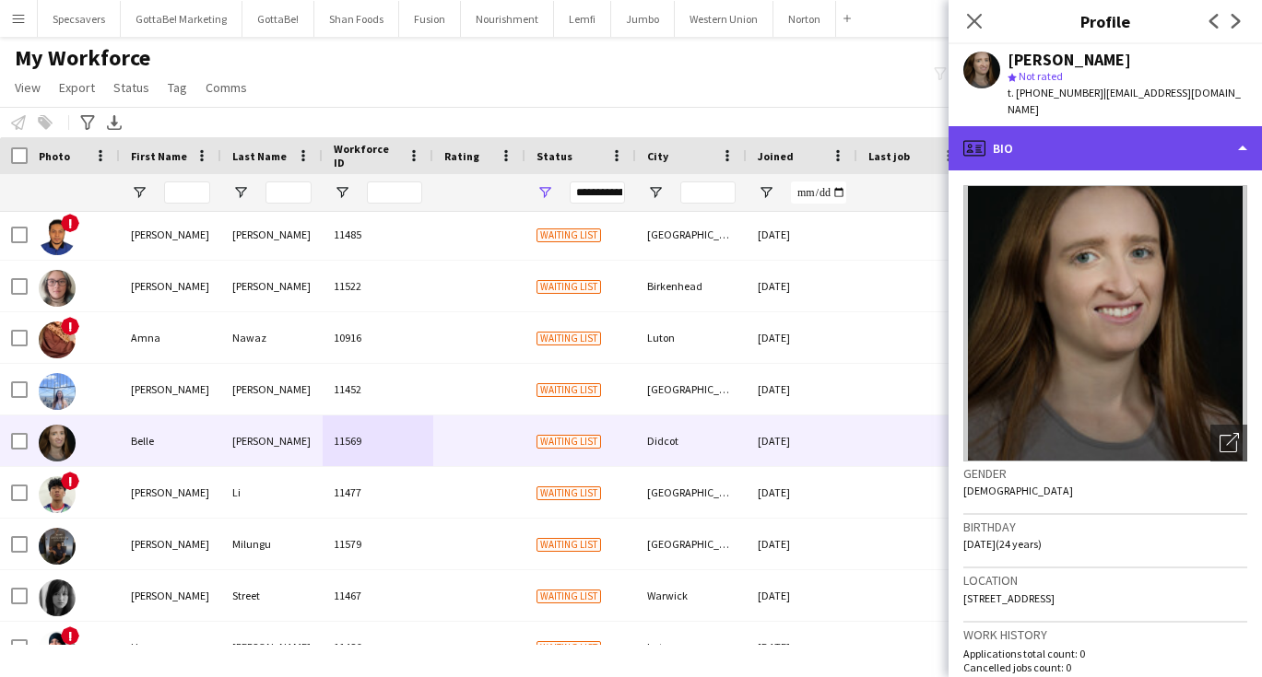
click at [1097, 131] on div "profile Bio" at bounding box center [1104, 148] width 313 height 44
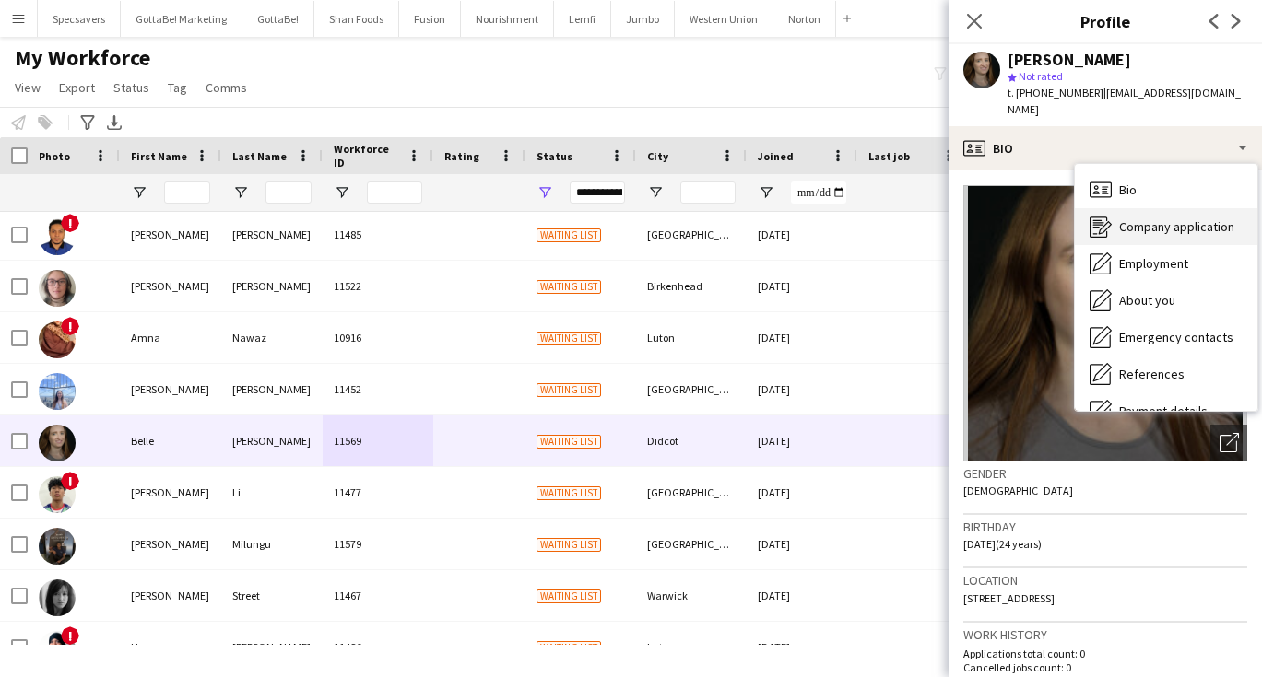
click at [1128, 218] on span "Company application" at bounding box center [1176, 226] width 115 height 17
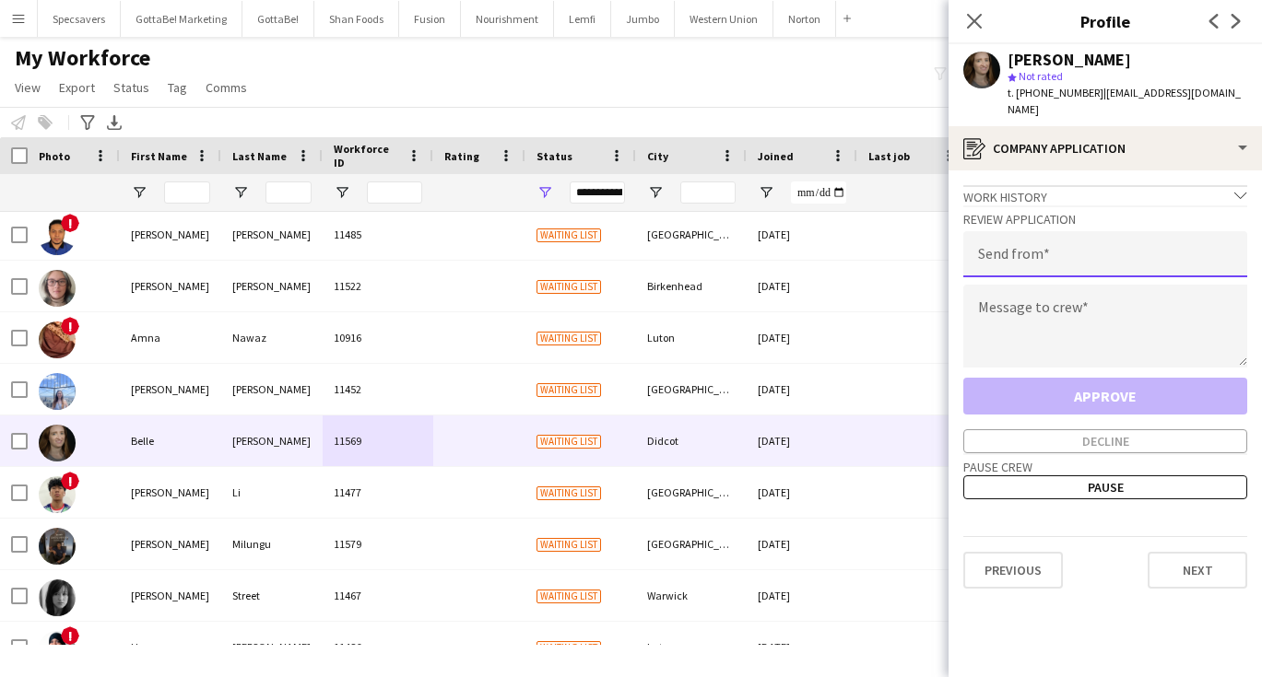
click at [1041, 248] on input "email" at bounding box center [1105, 254] width 284 height 46
type input "**********"
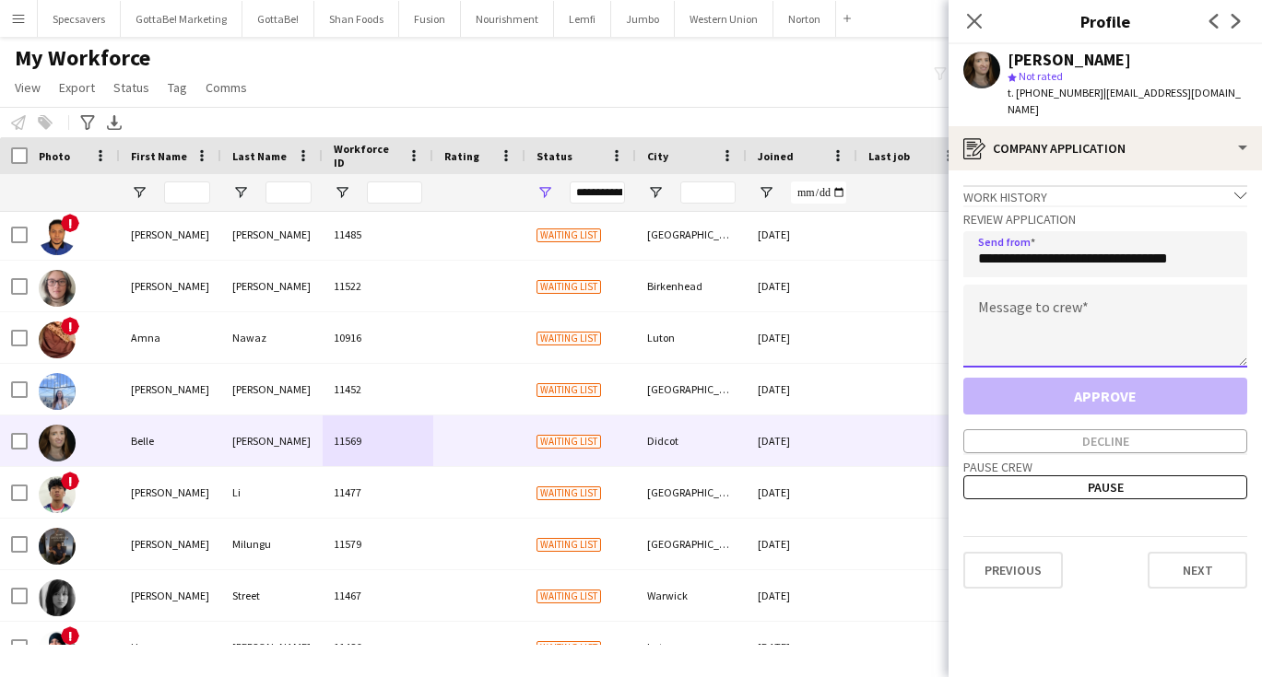
click at [1026, 320] on textarea at bounding box center [1105, 326] width 284 height 83
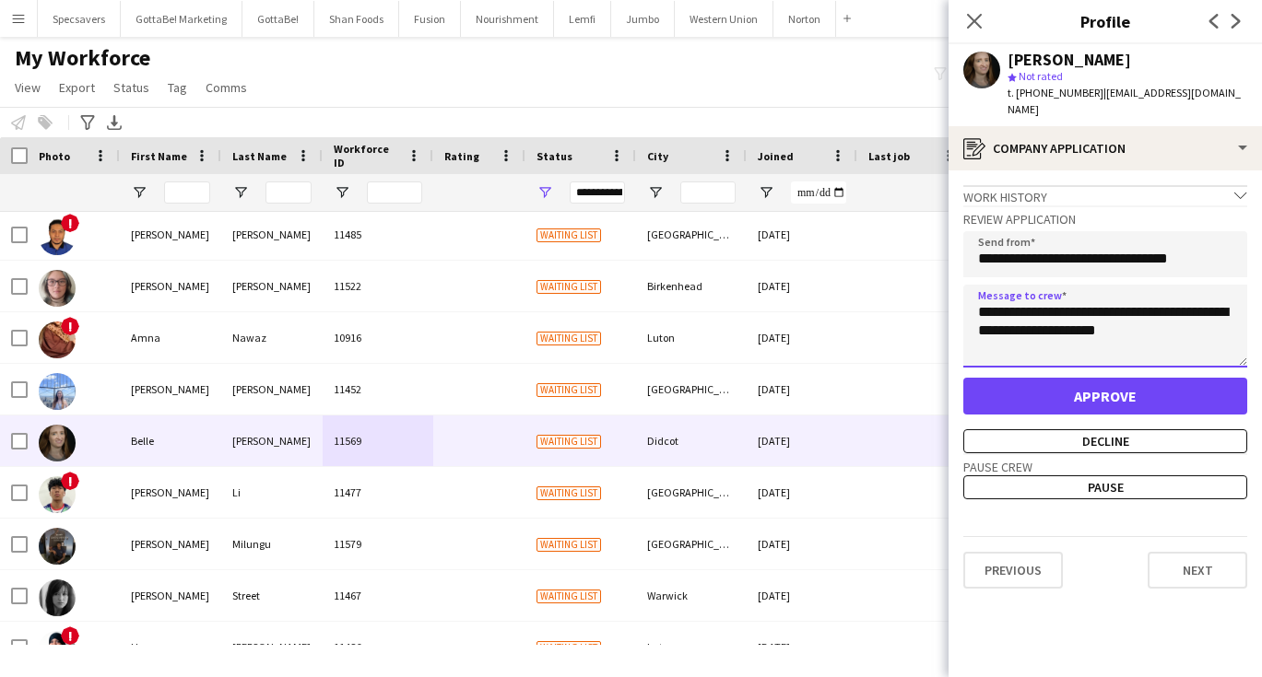
type textarea "**********"
click at [1053, 387] on button "Approve" at bounding box center [1105, 396] width 284 height 37
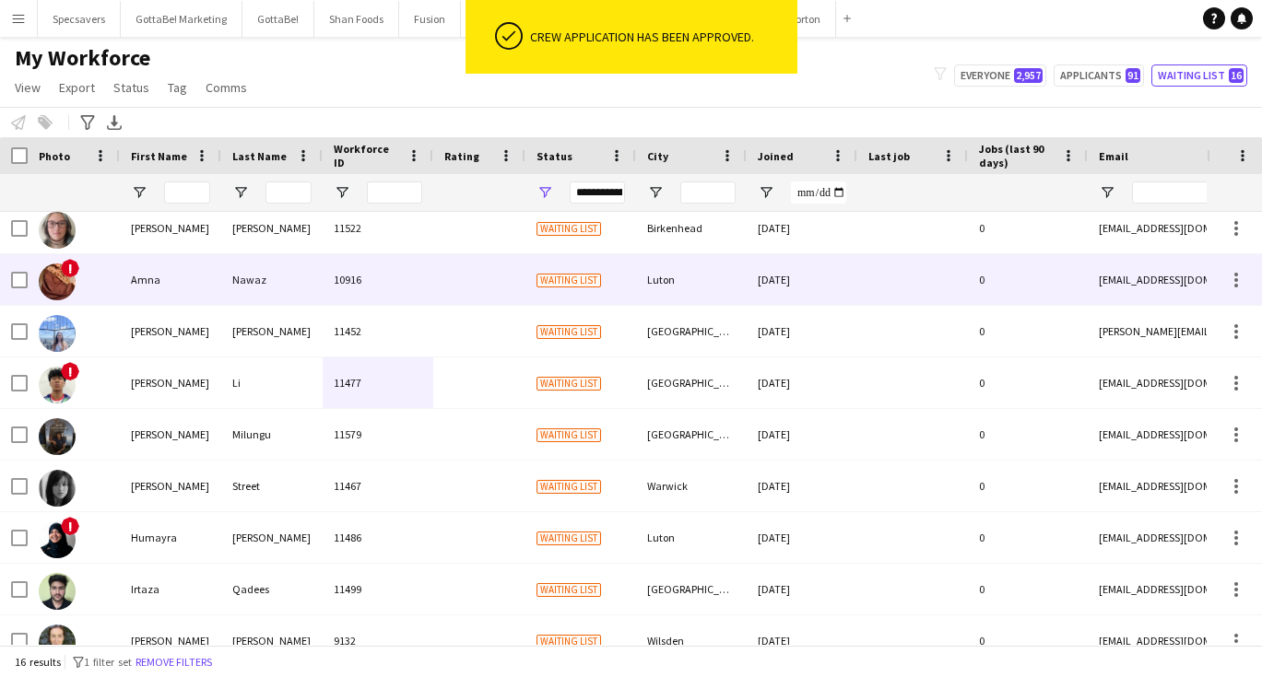
scroll to position [173, 0]
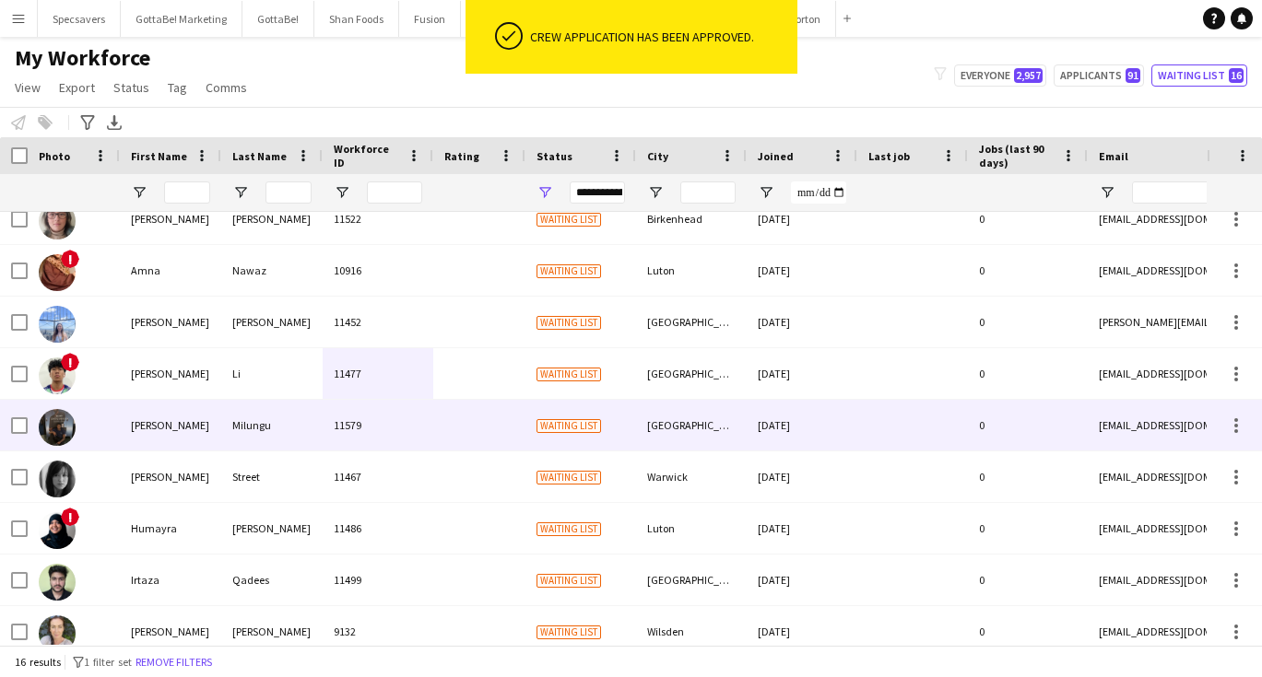
click at [517, 444] on div at bounding box center [479, 425] width 92 height 51
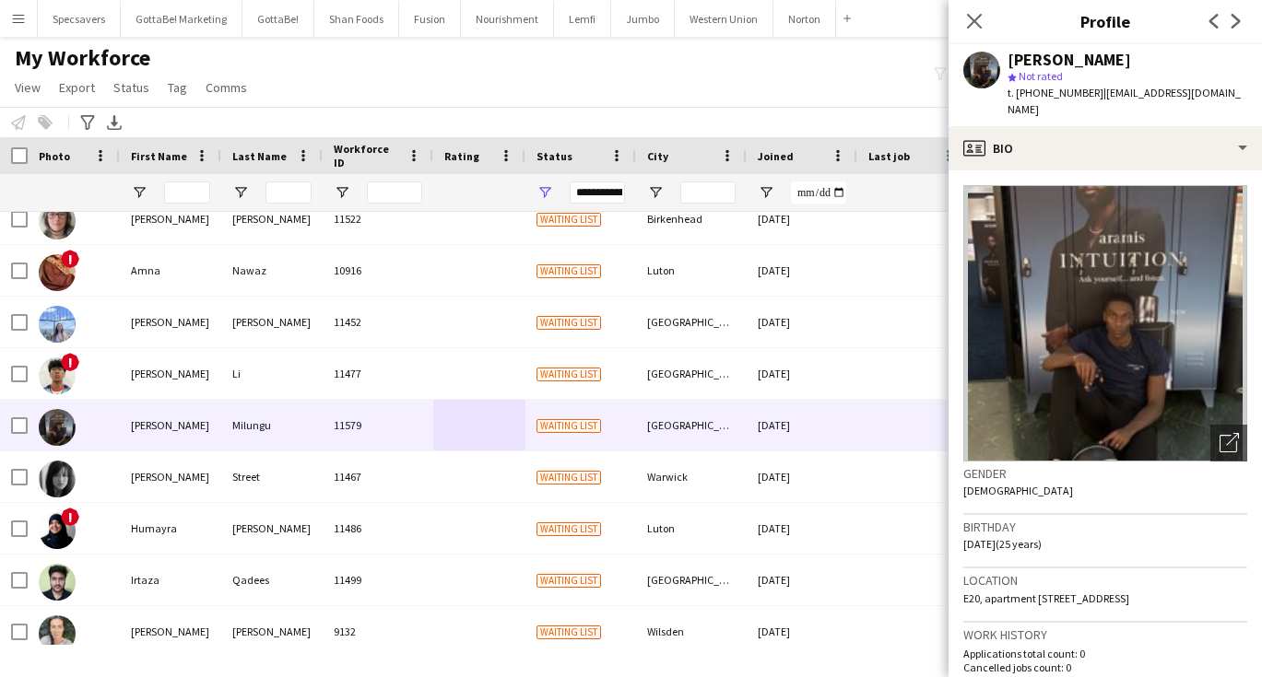
drag, startPoint x: 1095, startPoint y: 93, endPoint x: 1217, endPoint y: 91, distance: 121.7
click at [1217, 91] on span "| [EMAIL_ADDRESS][DOMAIN_NAME]" at bounding box center [1123, 101] width 233 height 30
copy span "[EMAIL_ADDRESS][DOMAIN_NAME]"
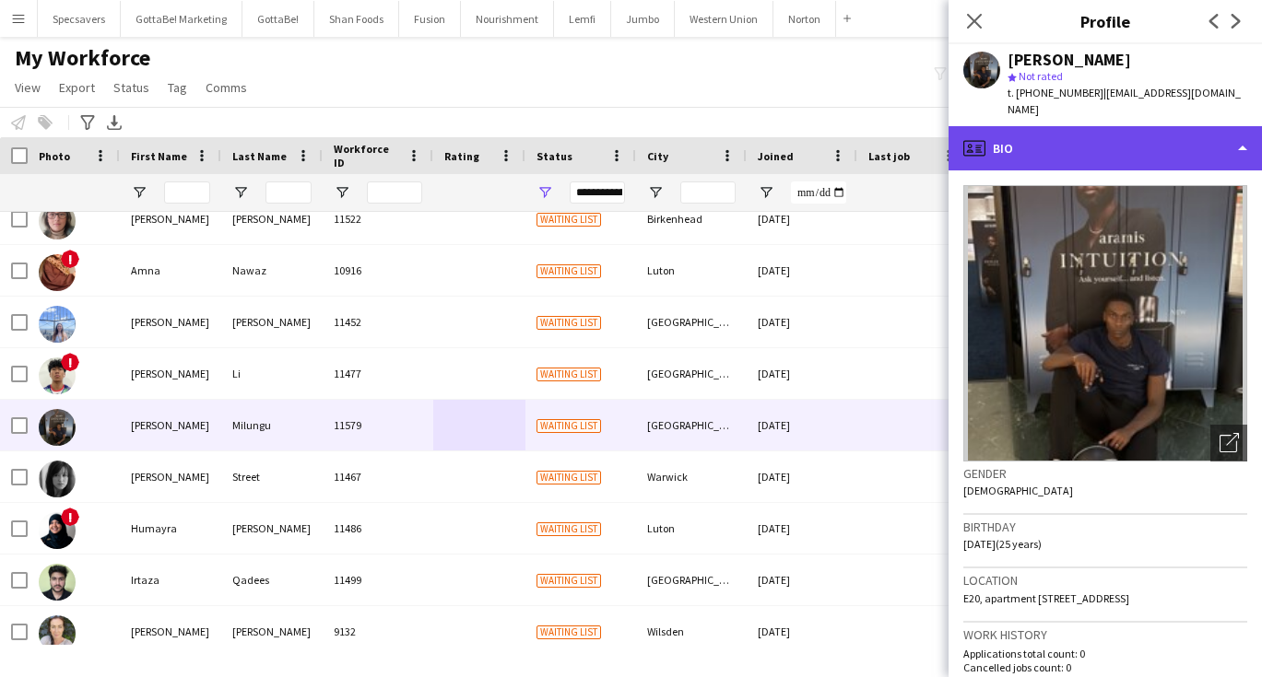
click at [1056, 126] on div "profile Bio" at bounding box center [1104, 148] width 313 height 44
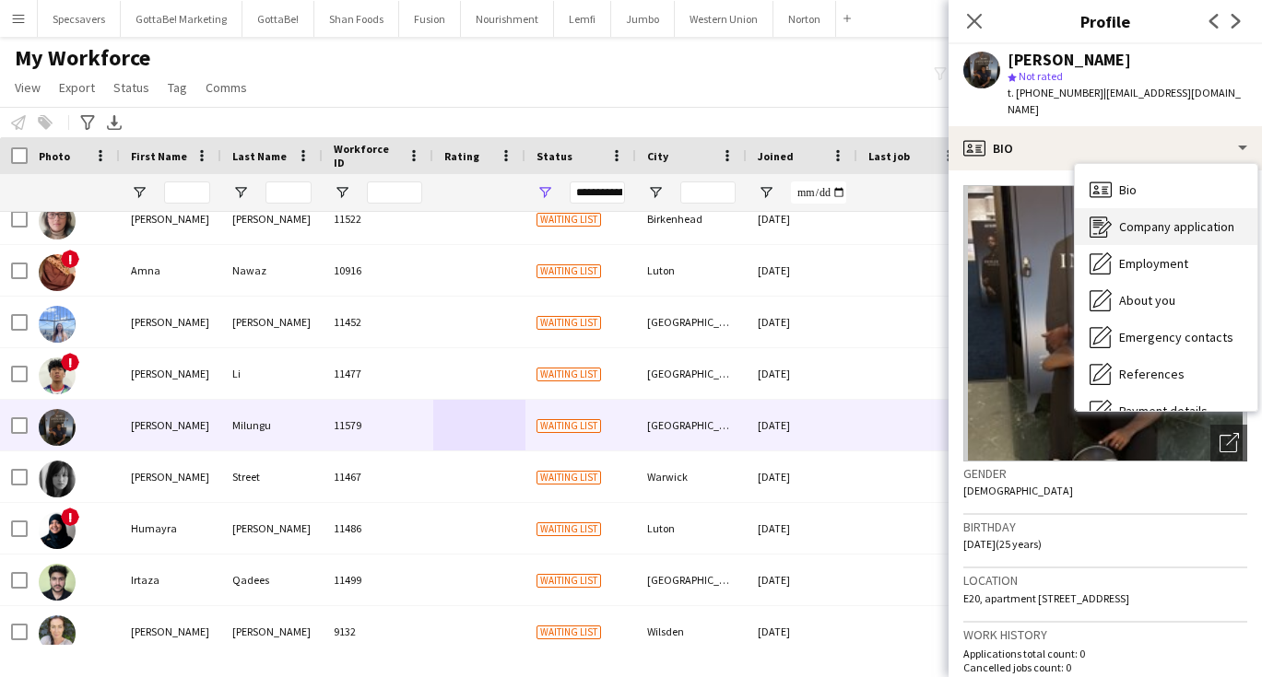
click at [1127, 218] on span "Company application" at bounding box center [1176, 226] width 115 height 17
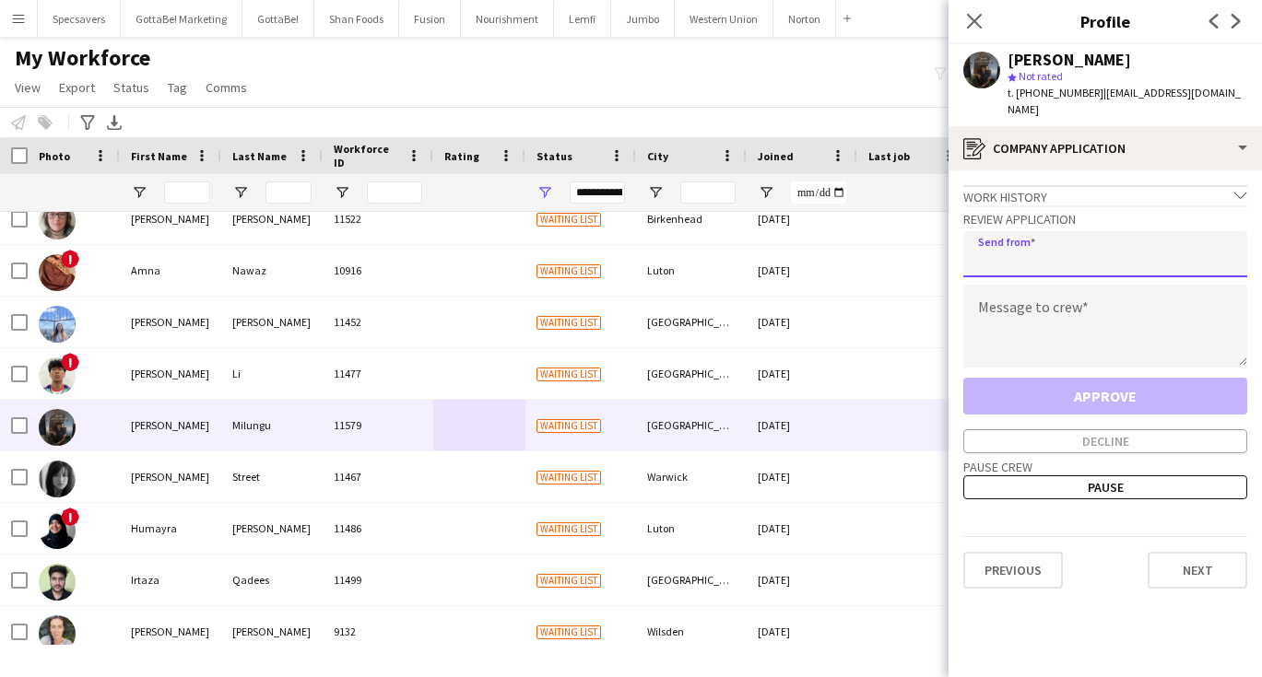
click at [1031, 237] on input "email" at bounding box center [1105, 254] width 284 height 46
type input "**********"
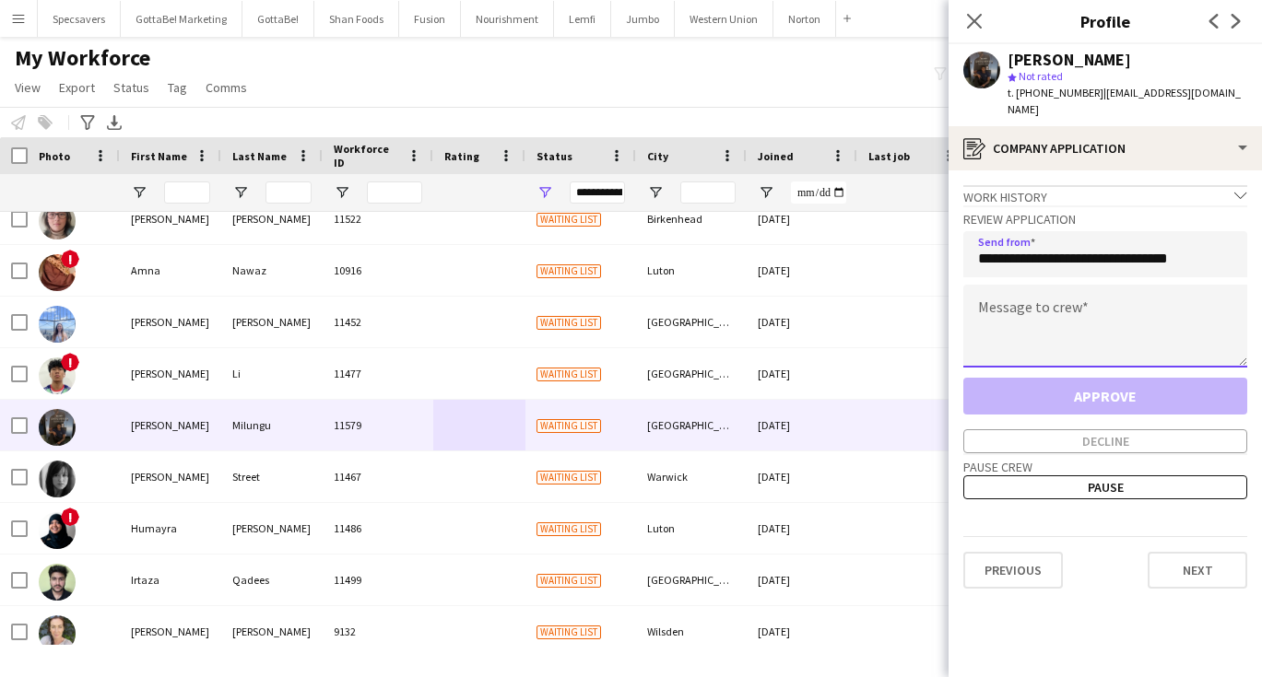
click at [1036, 291] on textarea at bounding box center [1105, 326] width 284 height 83
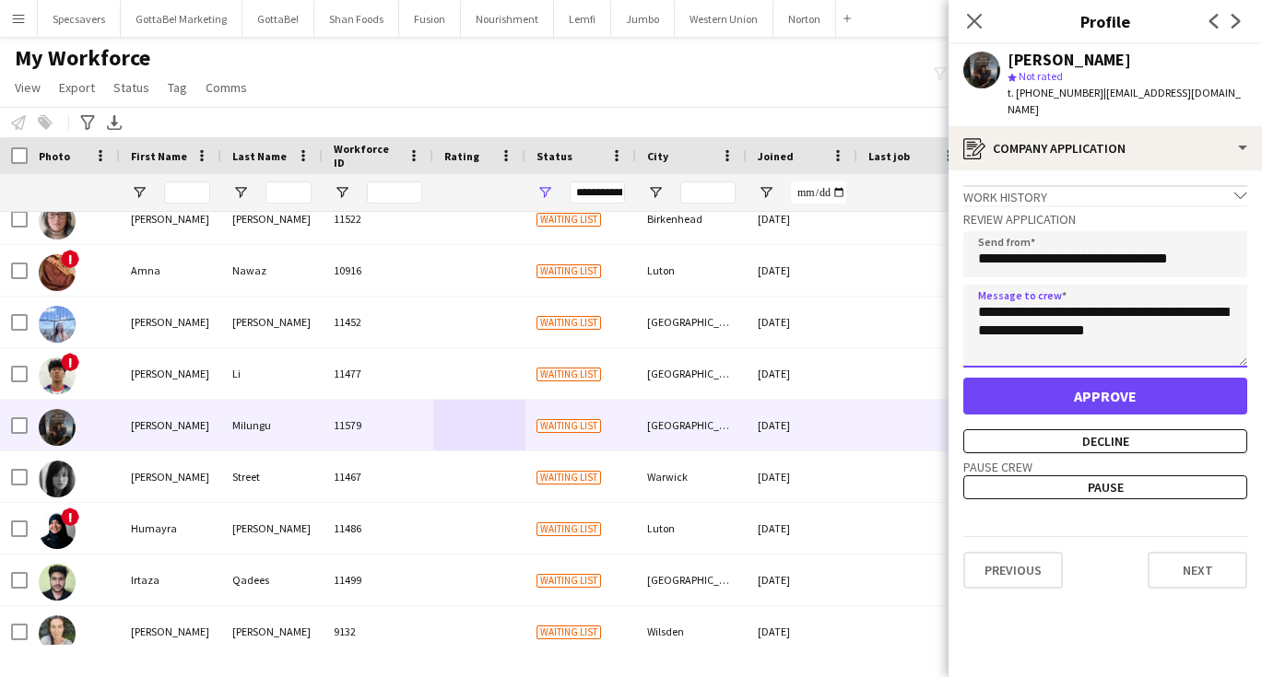
type textarea "**********"
click at [1092, 378] on button "Approve" at bounding box center [1105, 396] width 284 height 37
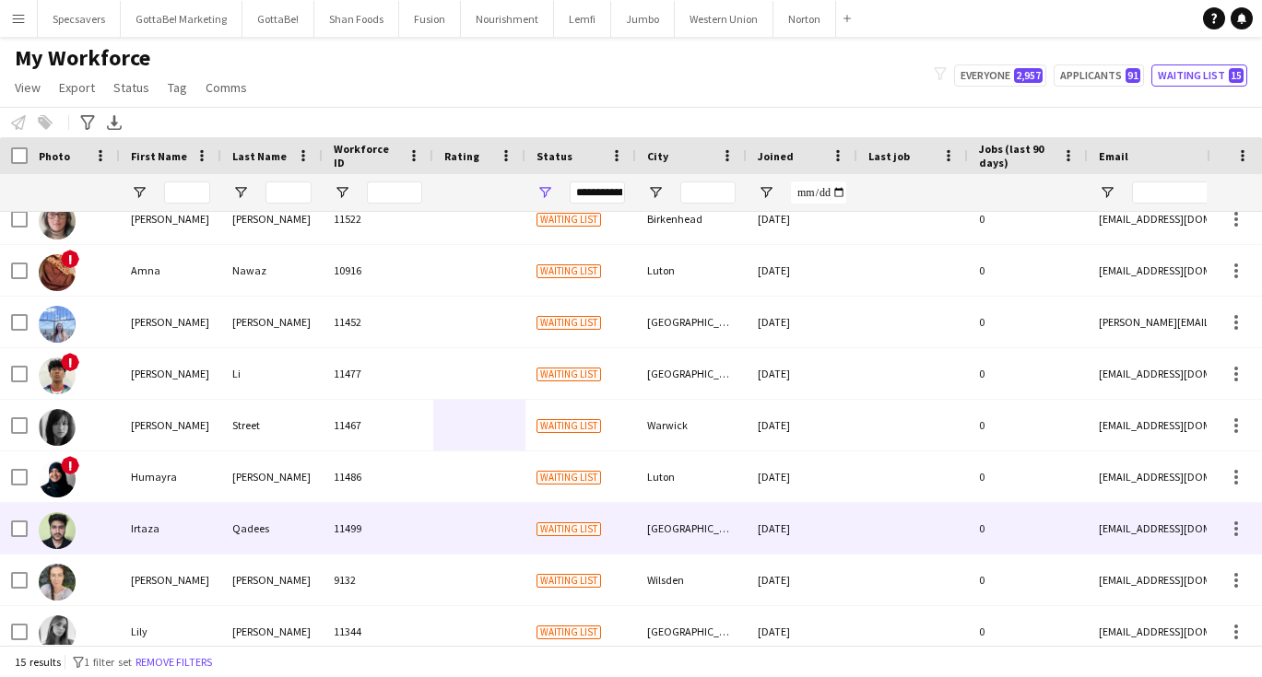
click at [243, 522] on div "Qadees" at bounding box center [271, 528] width 101 height 51
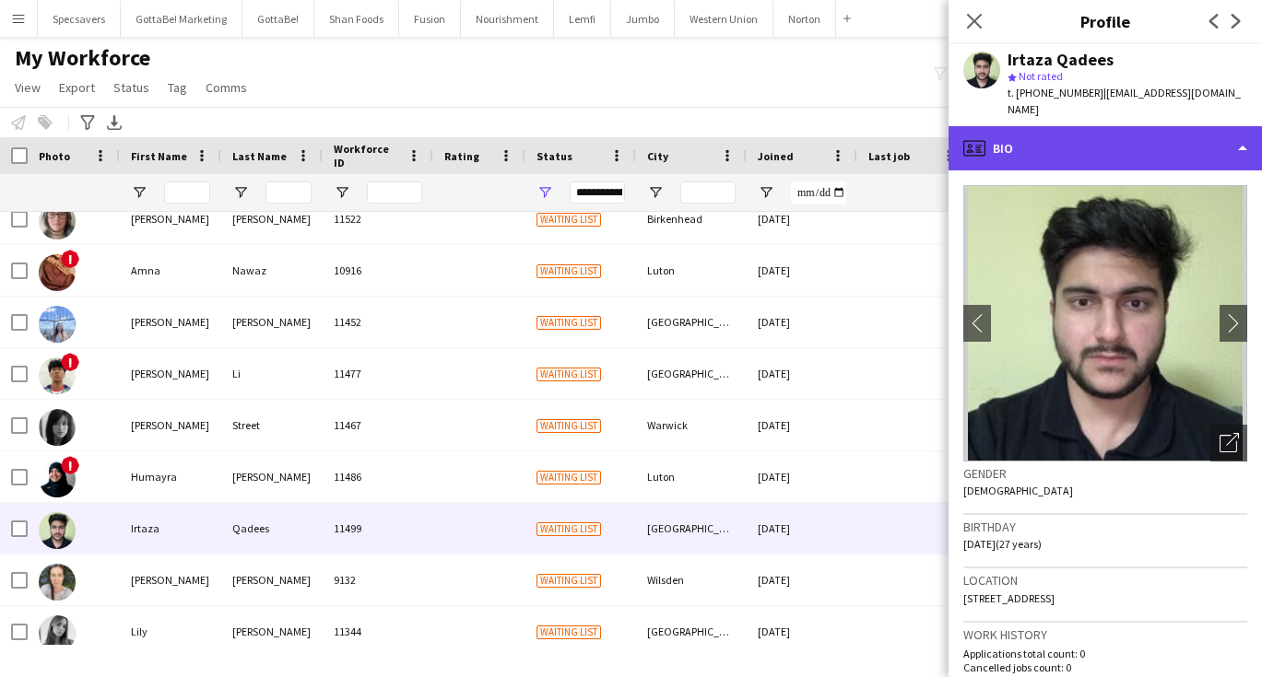
click at [1096, 126] on div "profile Bio" at bounding box center [1104, 148] width 313 height 44
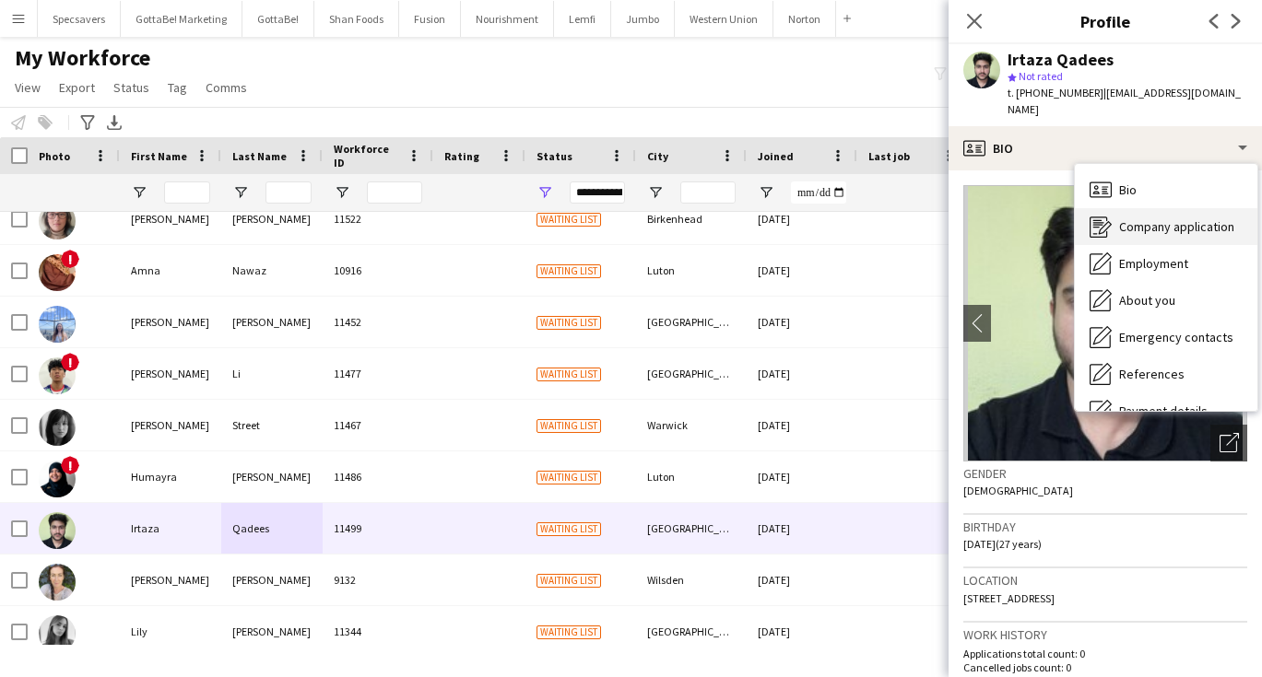
click at [1145, 218] on span "Company application" at bounding box center [1176, 226] width 115 height 17
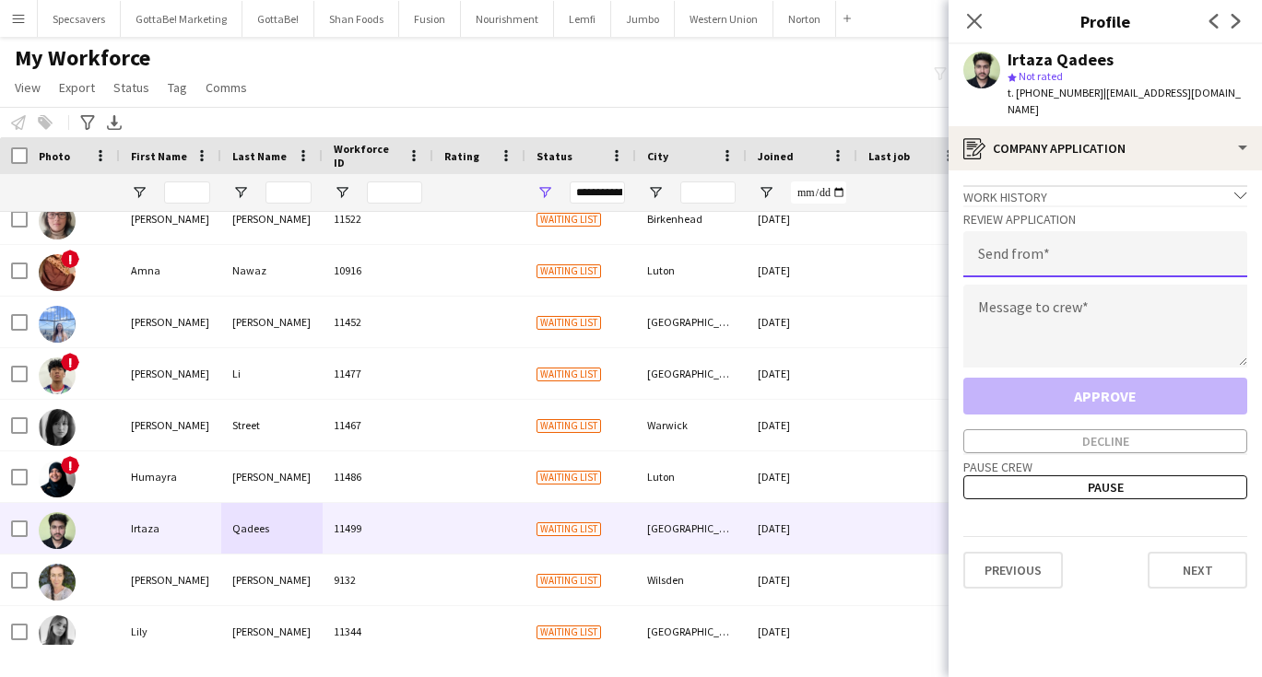
click at [1050, 242] on input "email" at bounding box center [1105, 254] width 284 height 46
type input "**********"
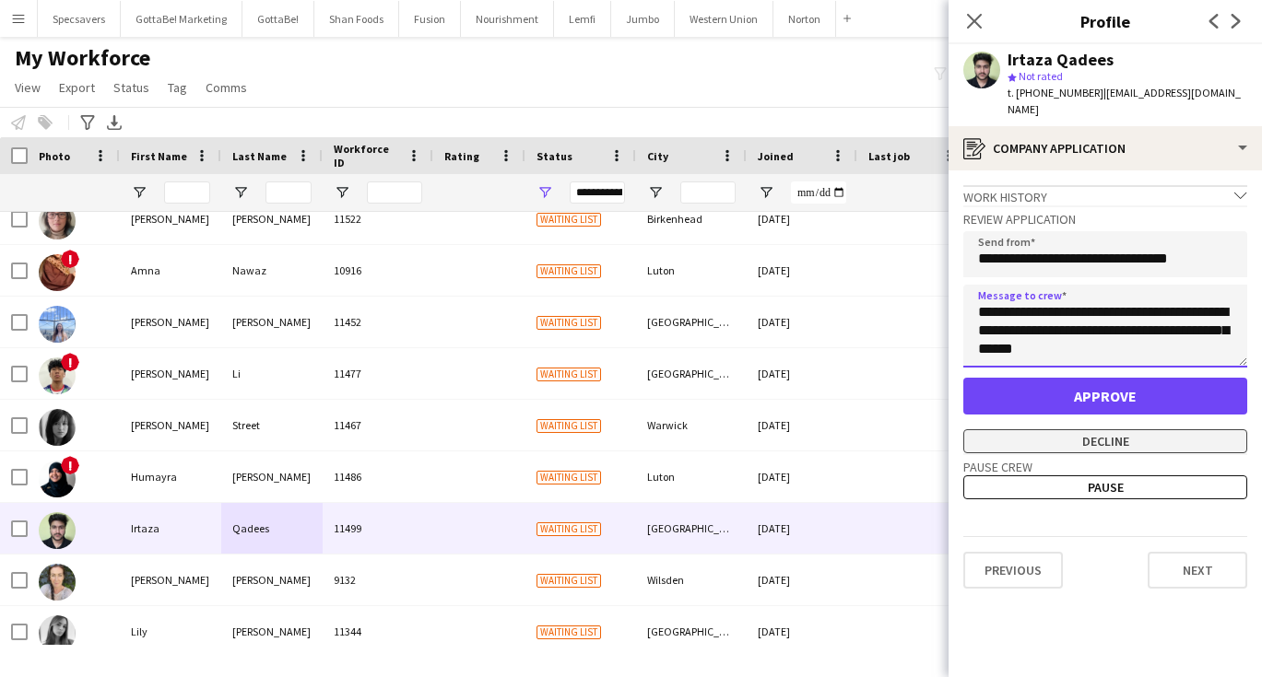
type textarea "**********"
click at [1104, 430] on button "Decline" at bounding box center [1105, 442] width 284 height 24
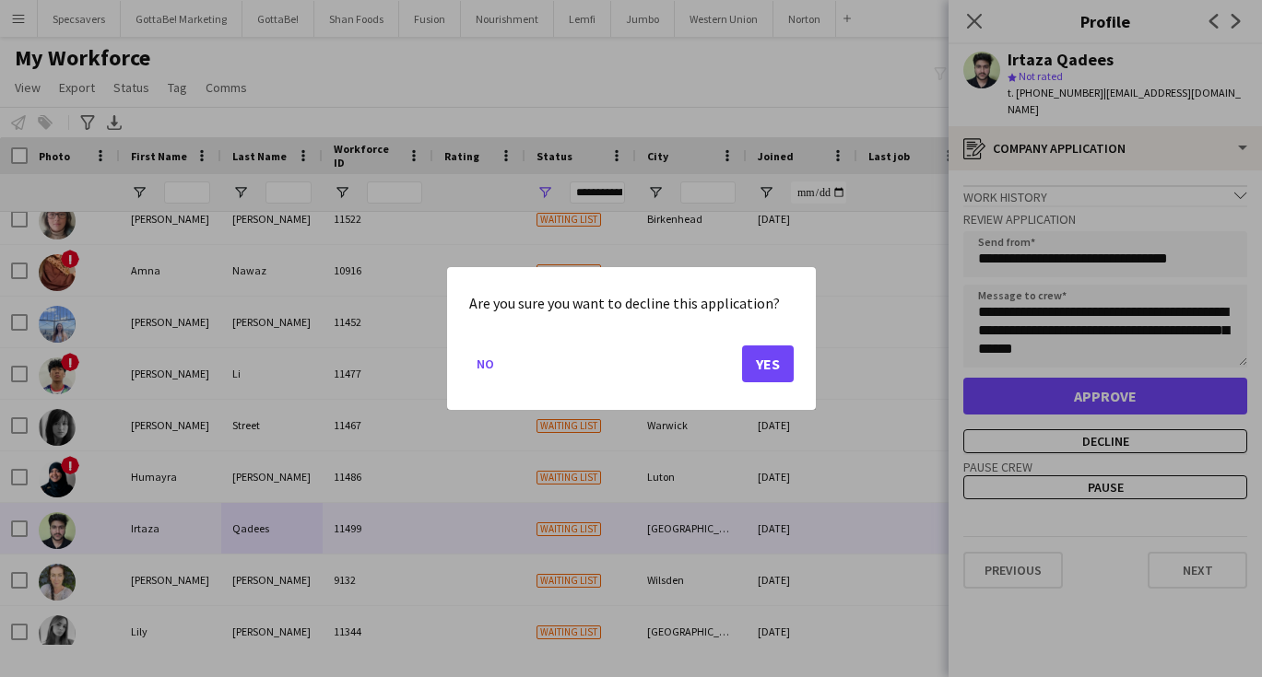
click at [780, 371] on button "Yes" at bounding box center [768, 364] width 52 height 37
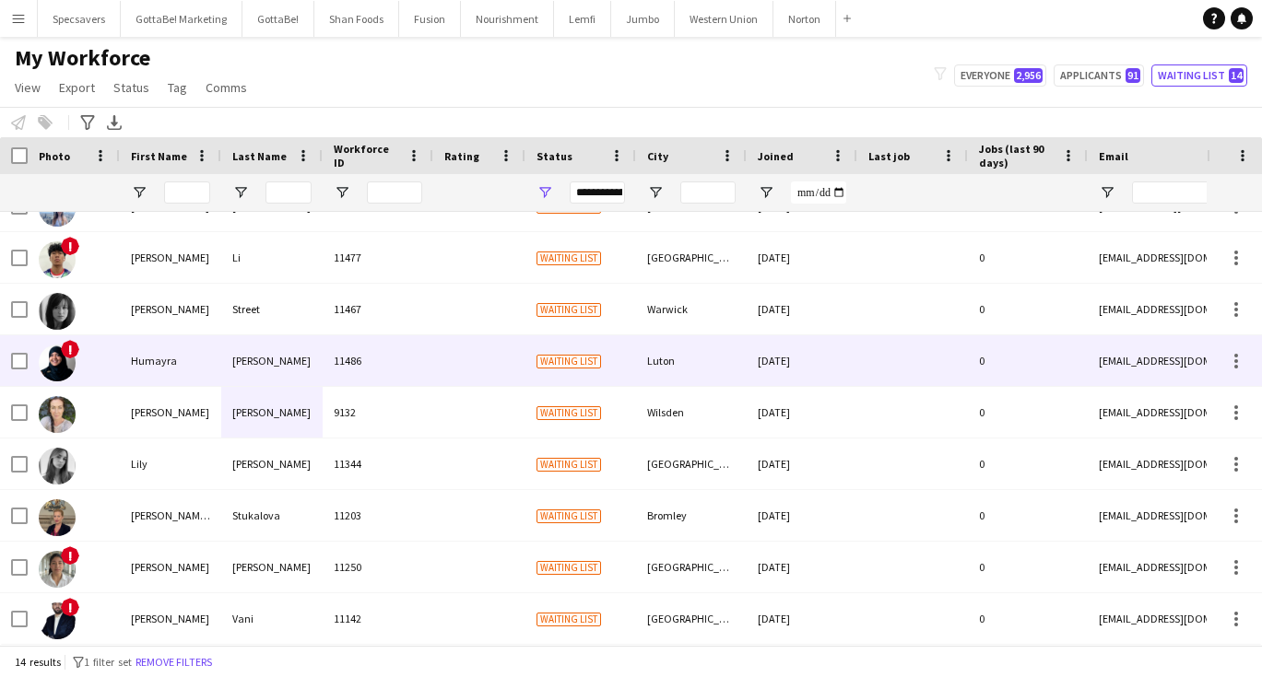
scroll to position [0, 0]
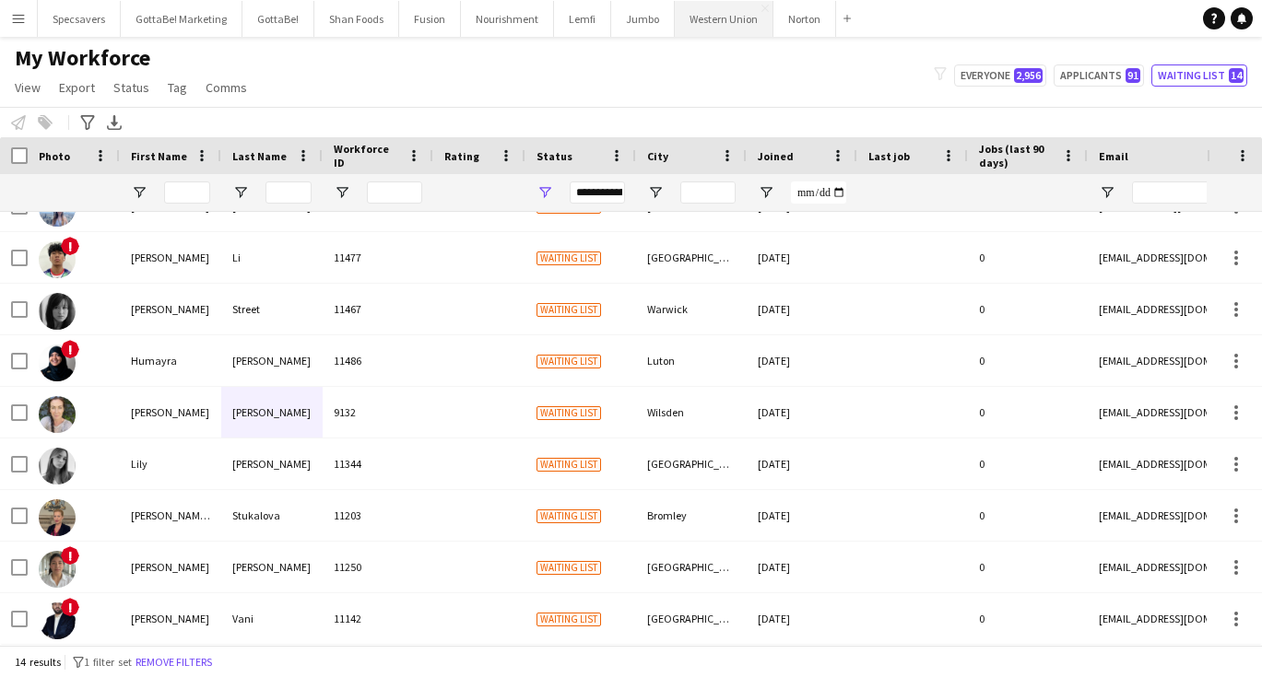
click at [718, 15] on button "Western Union Close" at bounding box center [724, 19] width 99 height 36
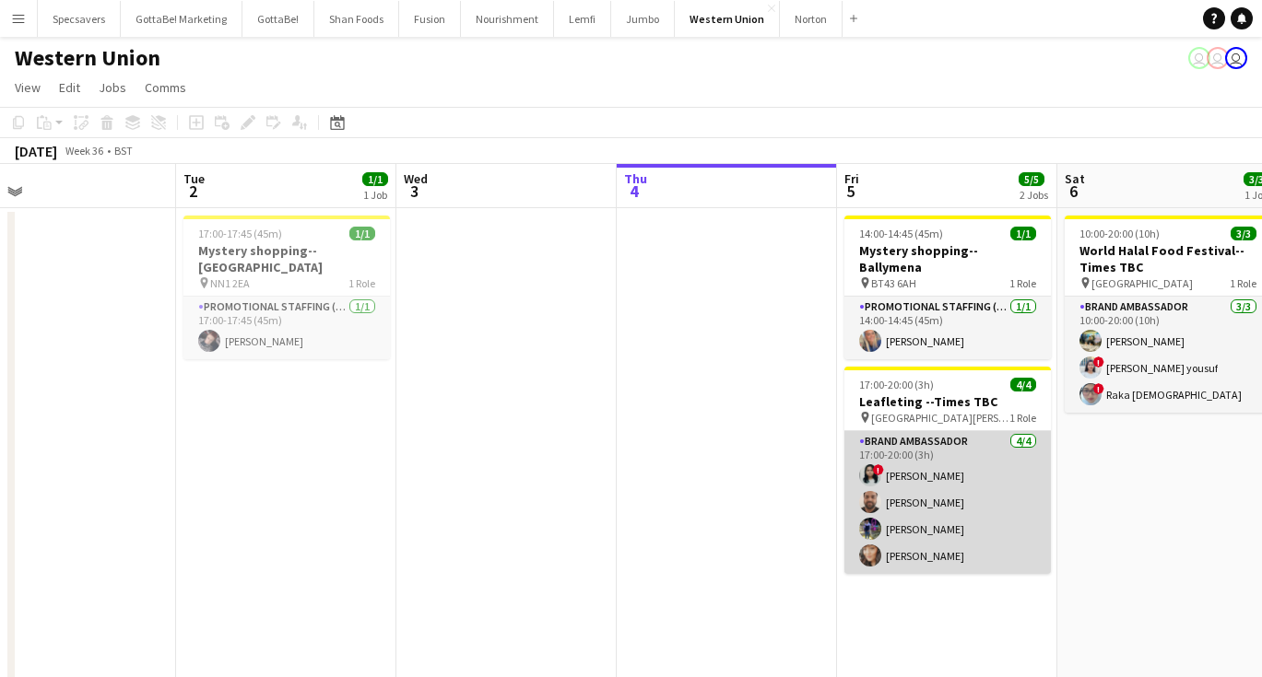
scroll to position [0, 477]
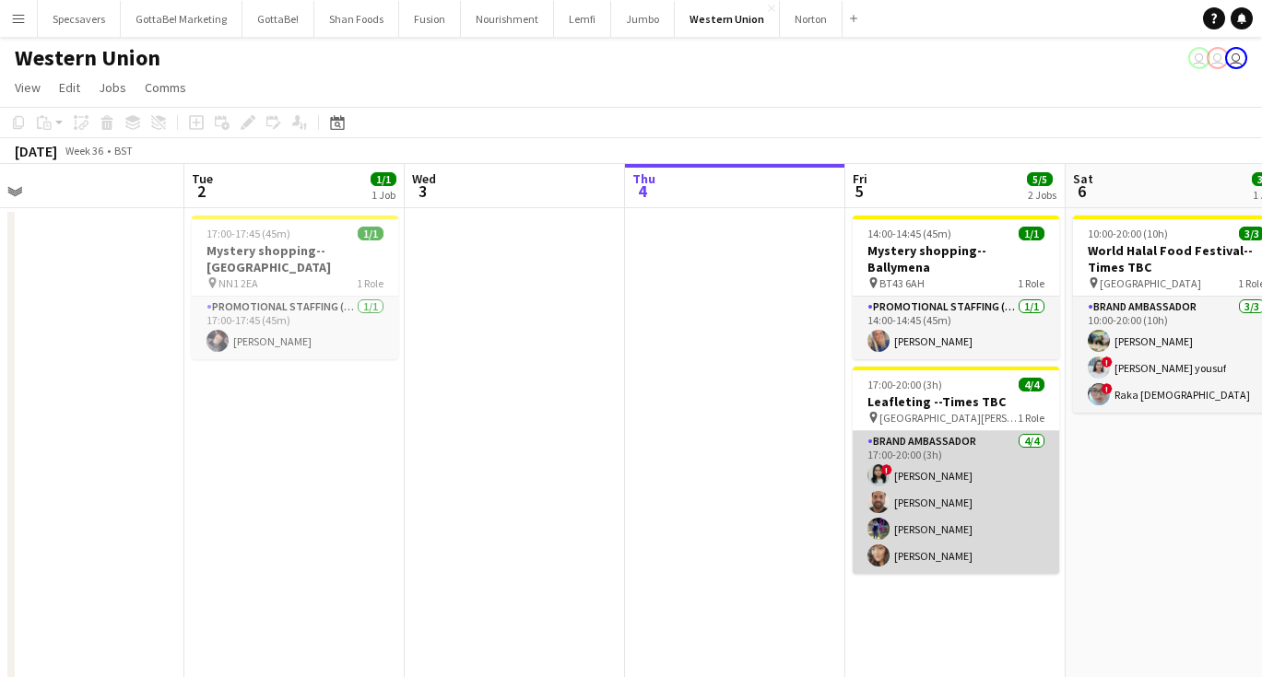
click at [937, 458] on app-card-role "Brand Ambassador [DATE] 17:00-20:00 (3h) ! [PERSON_NAME] [PERSON_NAME] [PERSON_…" at bounding box center [956, 502] width 206 height 143
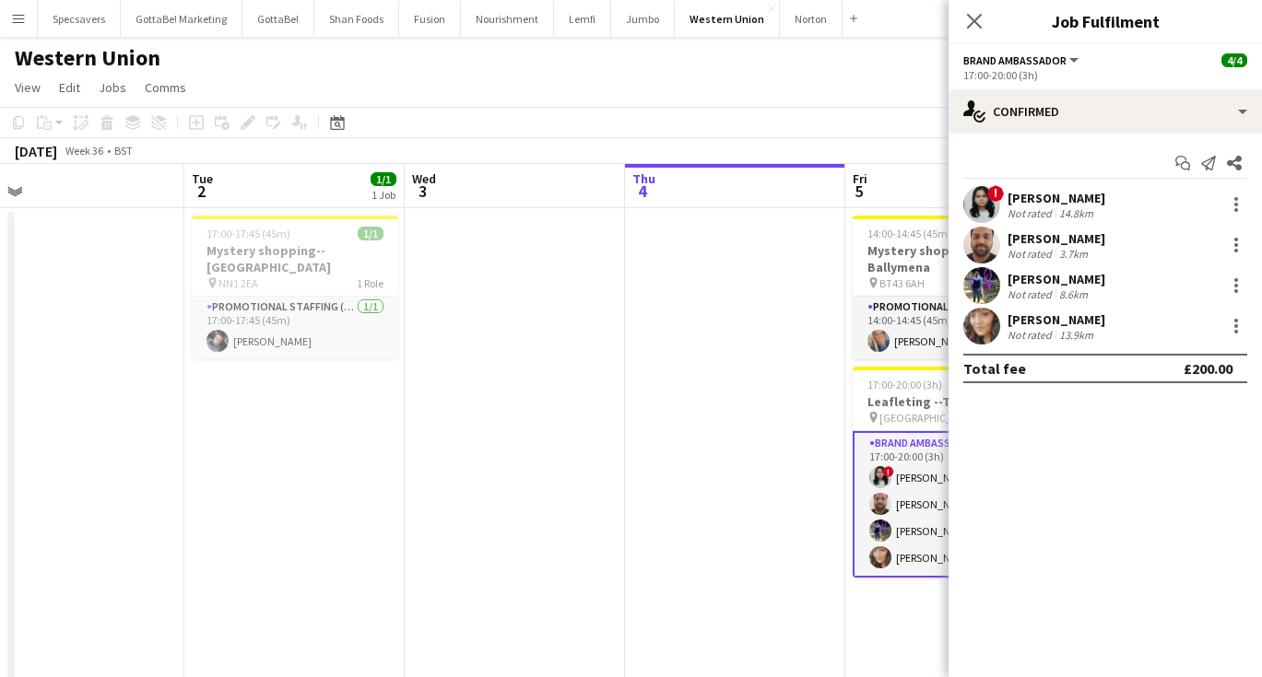
click at [1025, 191] on div "[PERSON_NAME]" at bounding box center [1056, 198] width 98 height 17
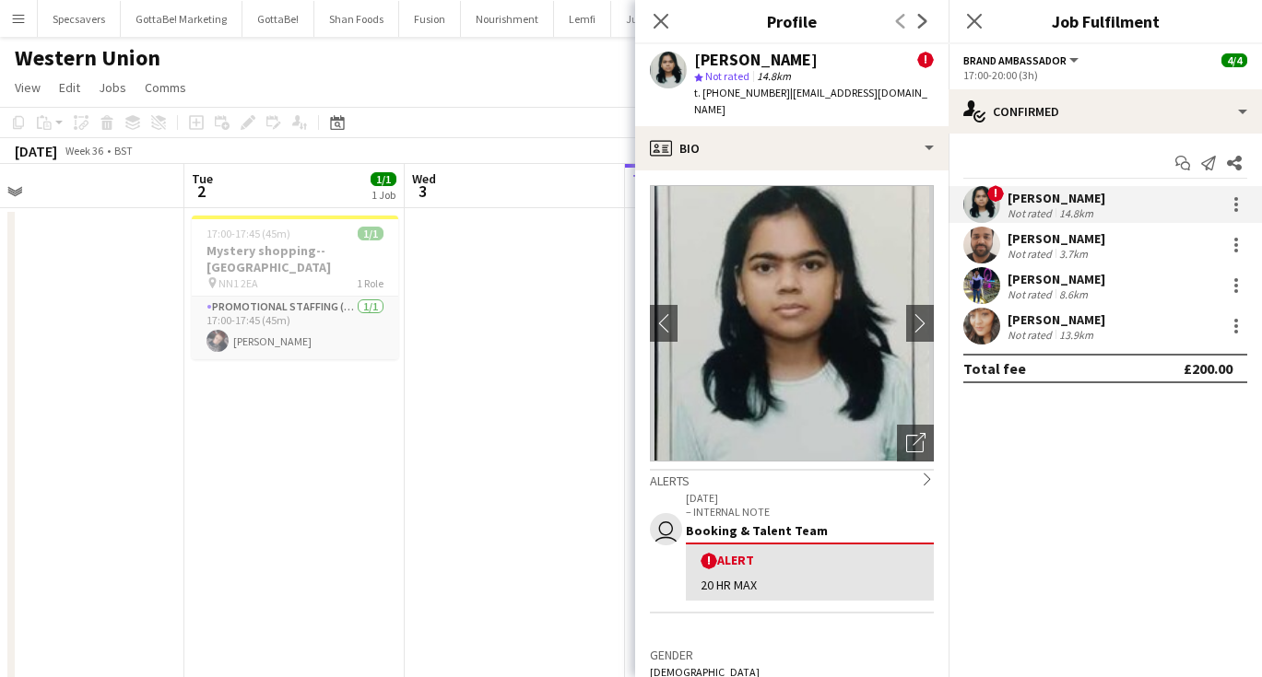
click at [1042, 294] on div "Not rated" at bounding box center [1031, 295] width 48 height 14
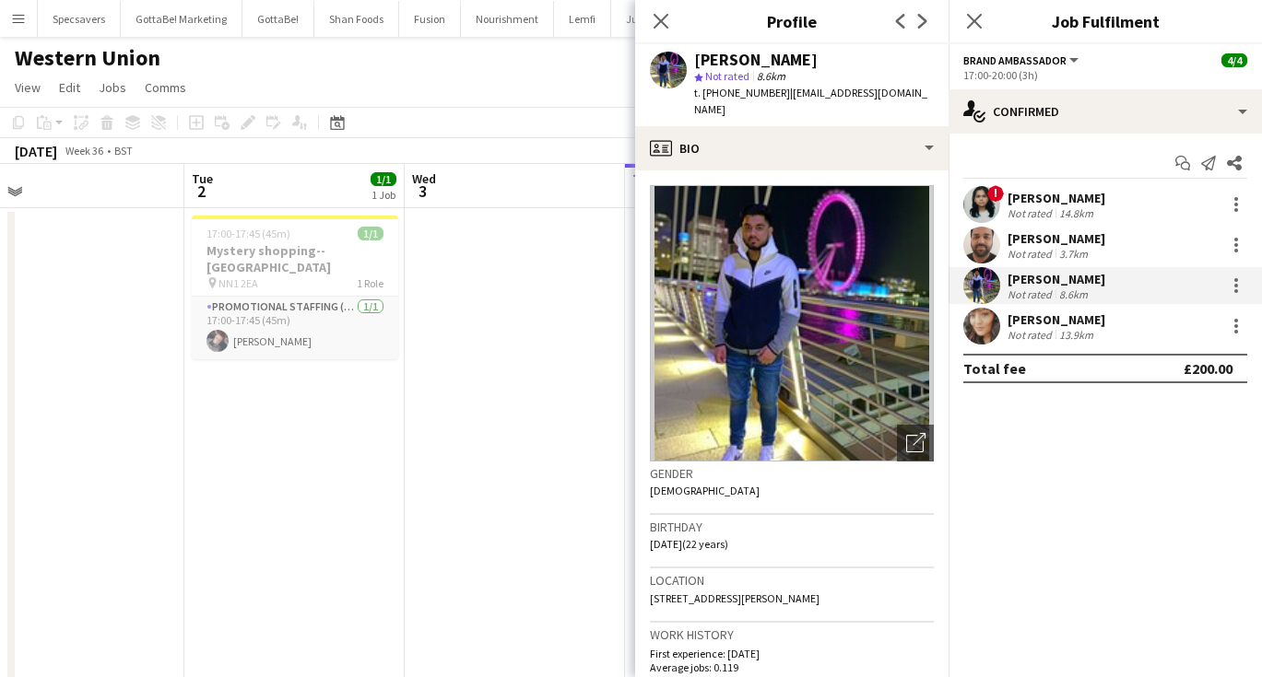
click at [1064, 321] on div "[PERSON_NAME]" at bounding box center [1056, 320] width 98 height 17
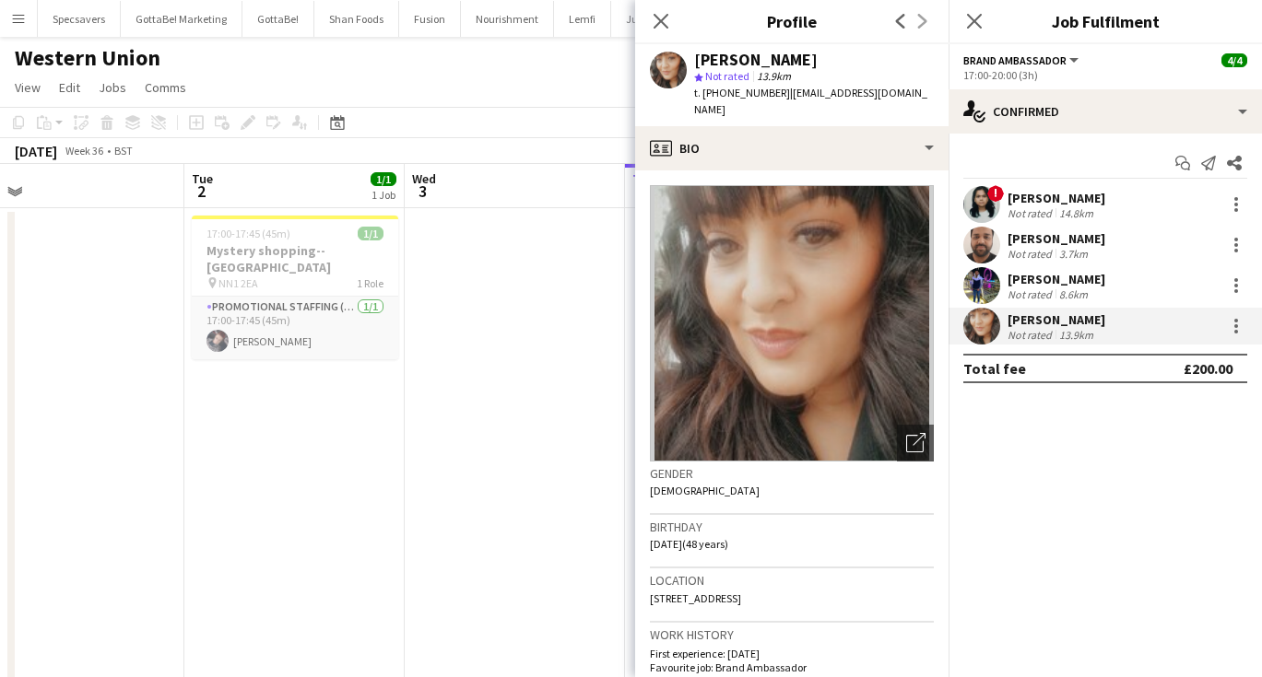
click at [363, 530] on app-date-cell "17:00-17:45 (45m) 1/1 Mystery shopping--[GEOGRAPHIC_DATA] pin NN1 2EA 1 Role Pr…" at bounding box center [294, 558] width 220 height 701
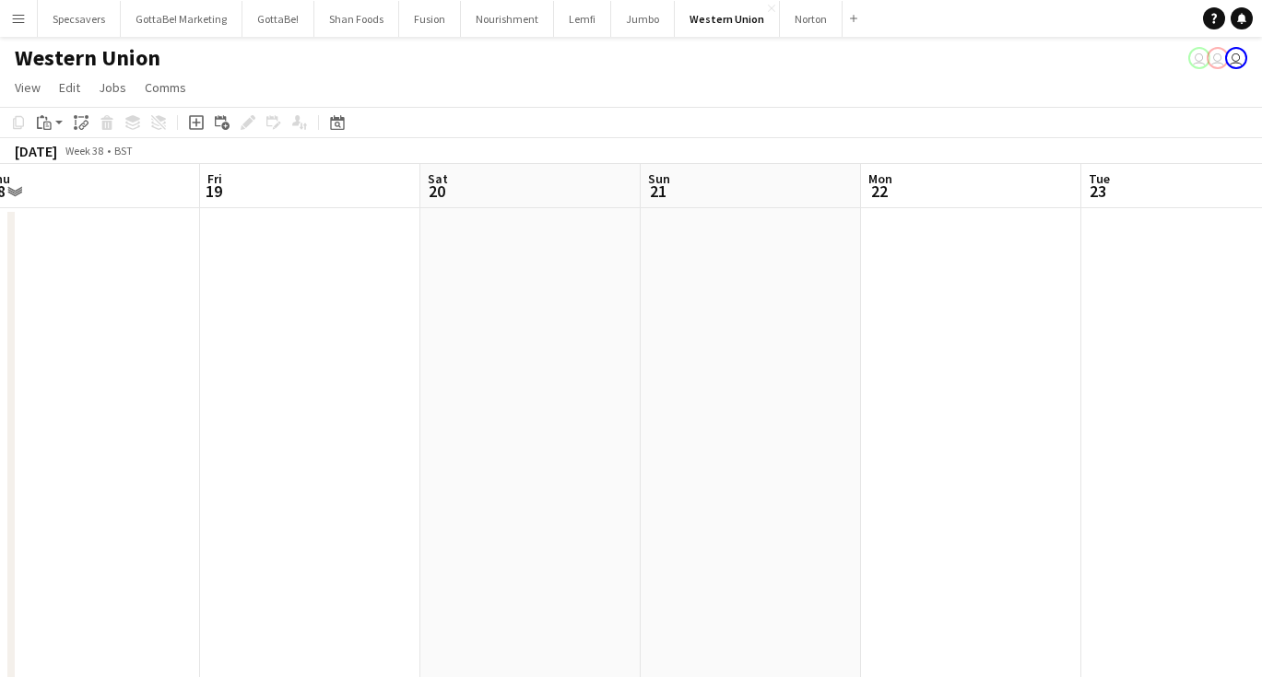
scroll to position [0, 422]
